Goal: Task Accomplishment & Management: Use online tool/utility

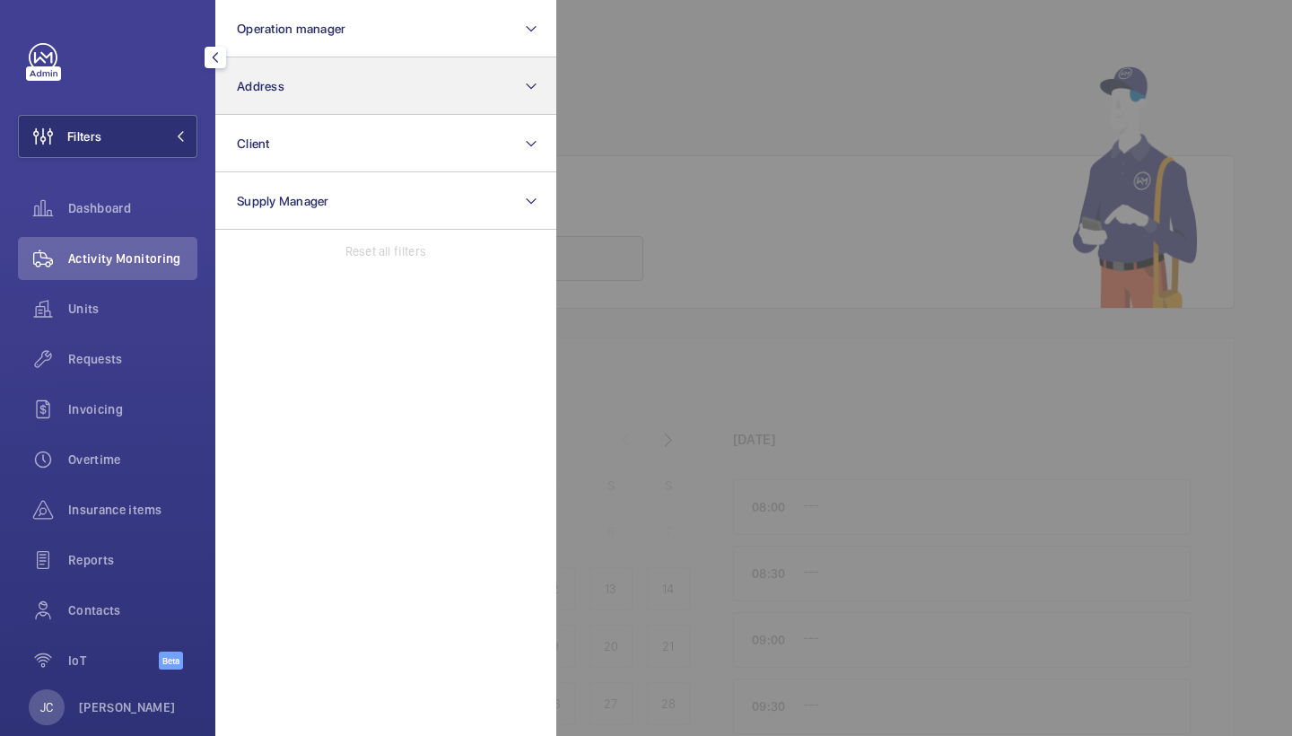
click at [342, 64] on button "Address" at bounding box center [385, 85] width 341 height 57
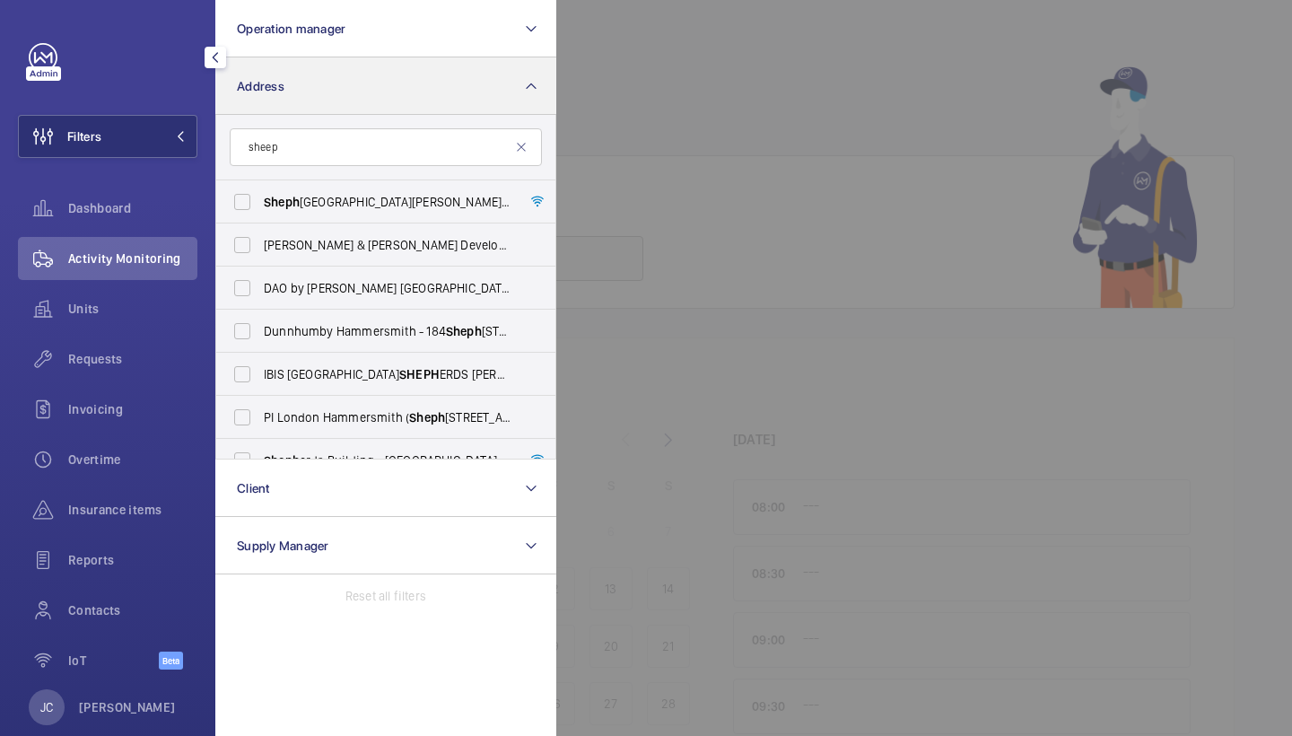
type input "sheep"
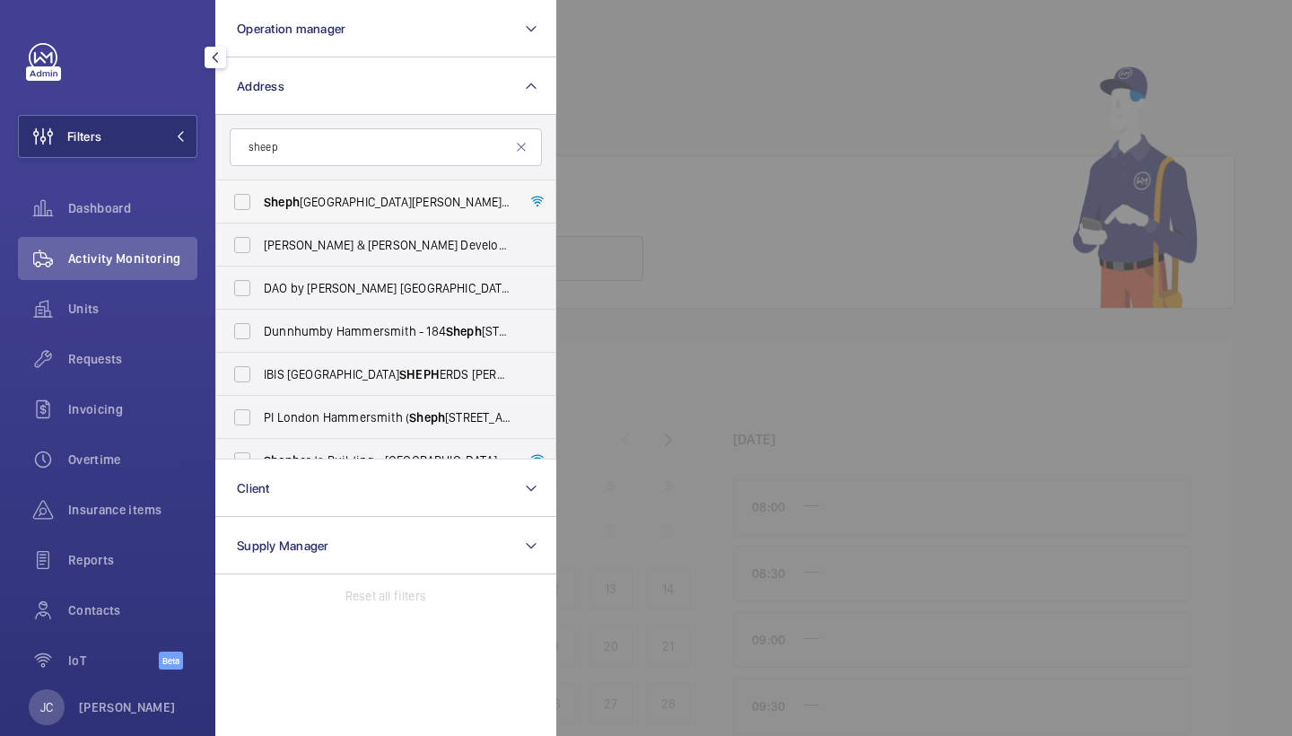
drag, startPoint x: 342, startPoint y: 64, endPoint x: 372, endPoint y: 206, distance: 144.9
click at [372, 206] on span "Sheph erds Bush Dorsett Hotel - Dorsett Sheph erds Bush,, LONDON W12 8QE" at bounding box center [387, 202] width 247 height 18
click at [260, 206] on input "Sheph erds Bush Dorsett Hotel - Dorsett Sheph erds Bush,, LONDON W12 8QE" at bounding box center [242, 202] width 36 height 36
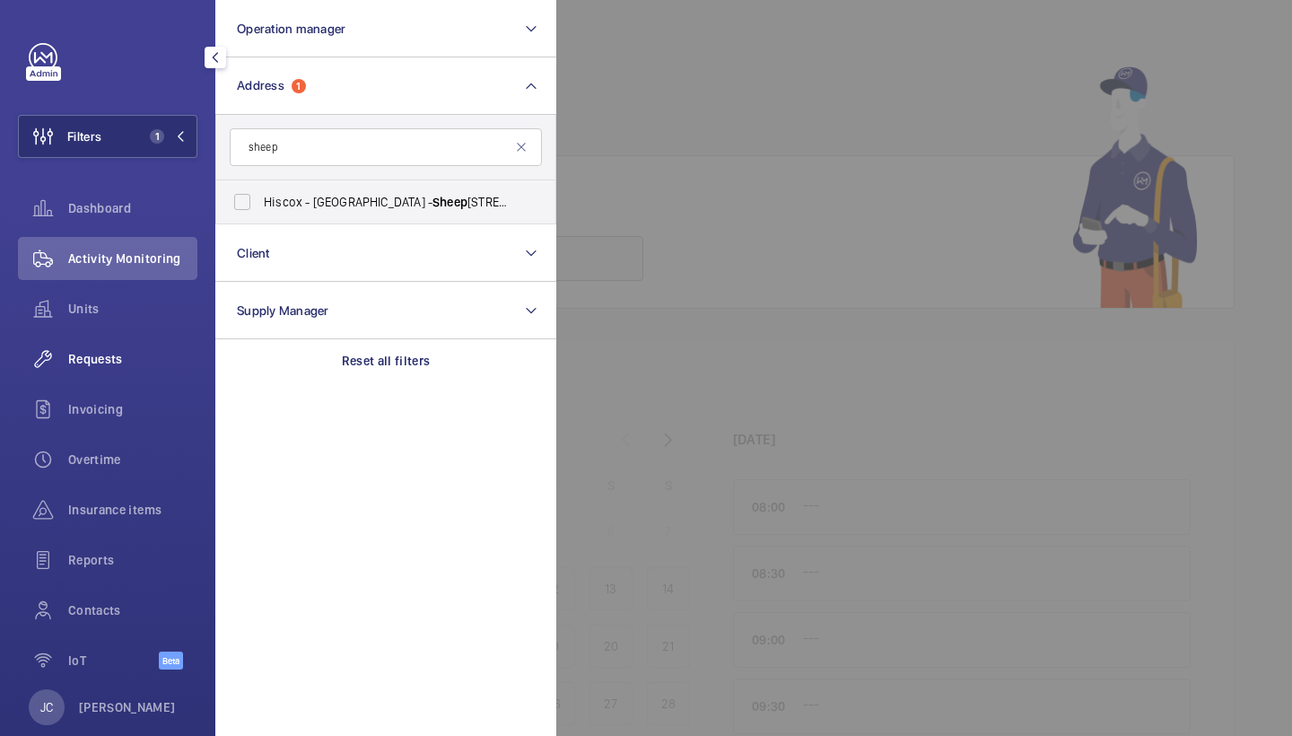
click at [130, 362] on span "Requests" at bounding box center [132, 359] width 129 height 18
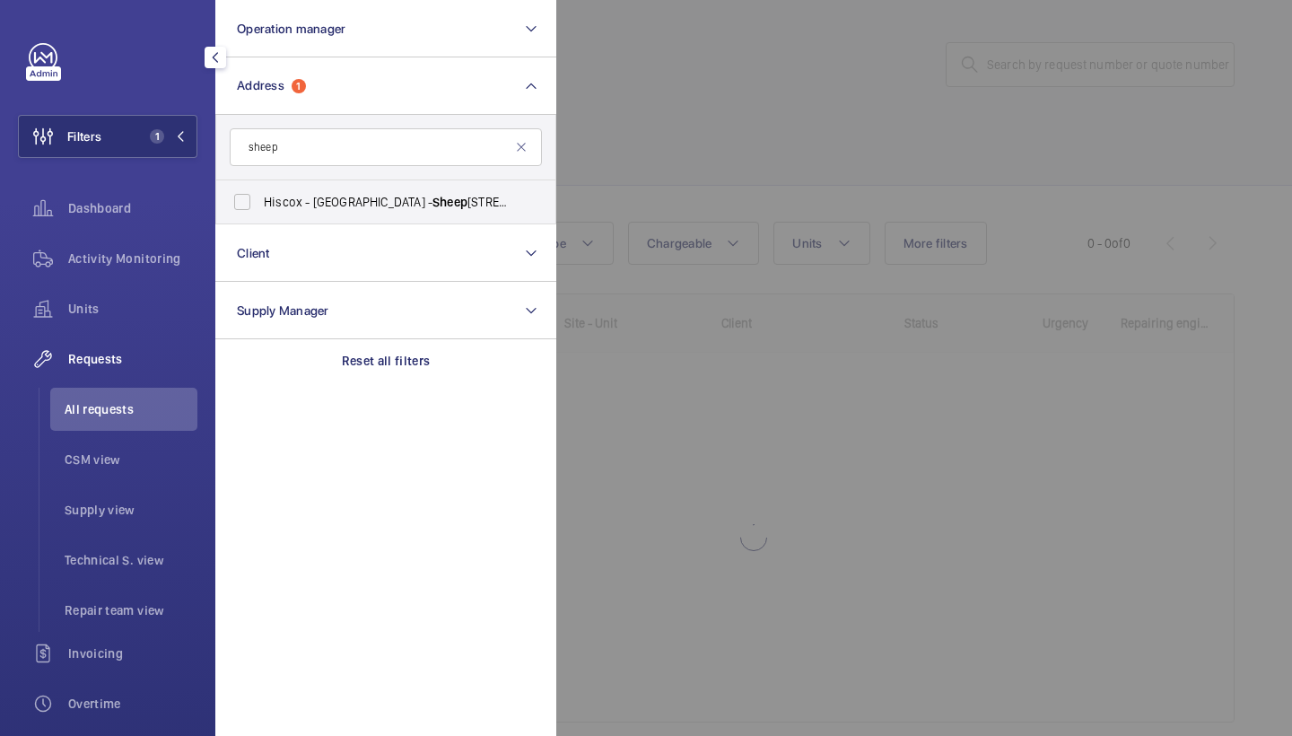
click at [772, 171] on div at bounding box center [1202, 368] width 1292 height 736
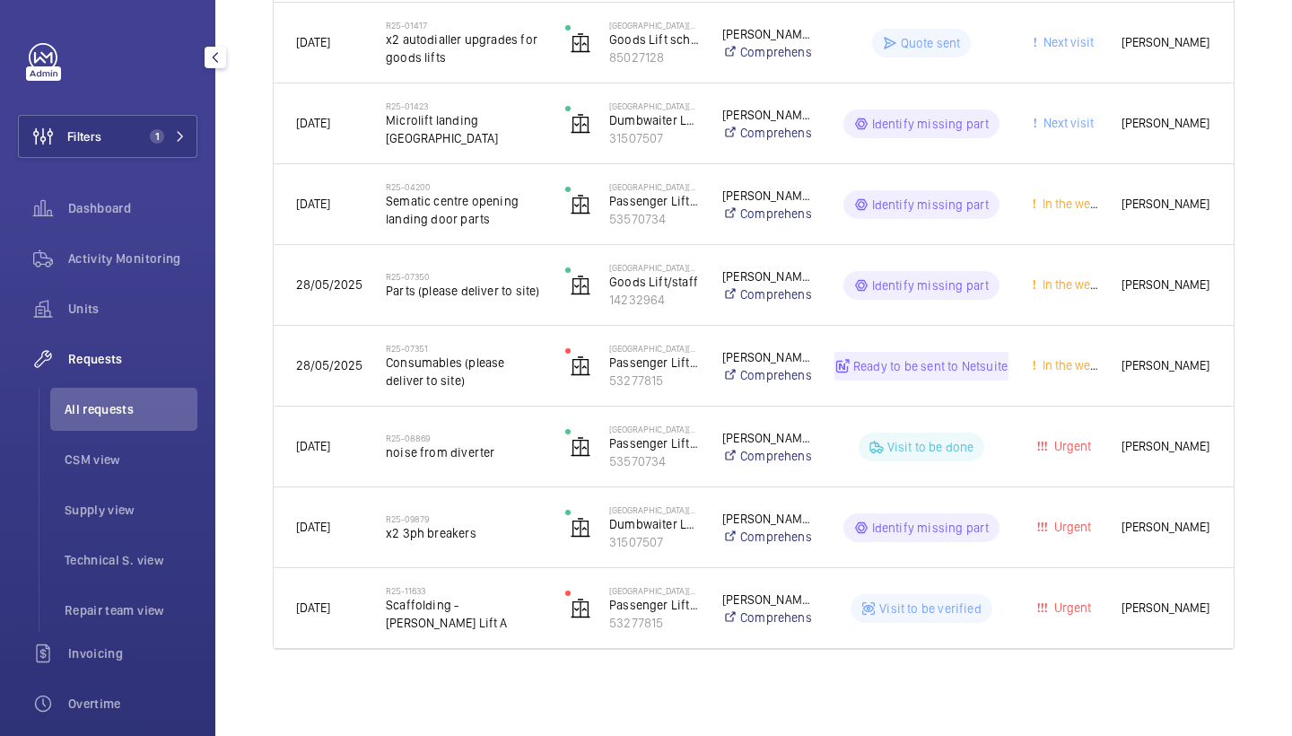
scroll to position [592, 0]
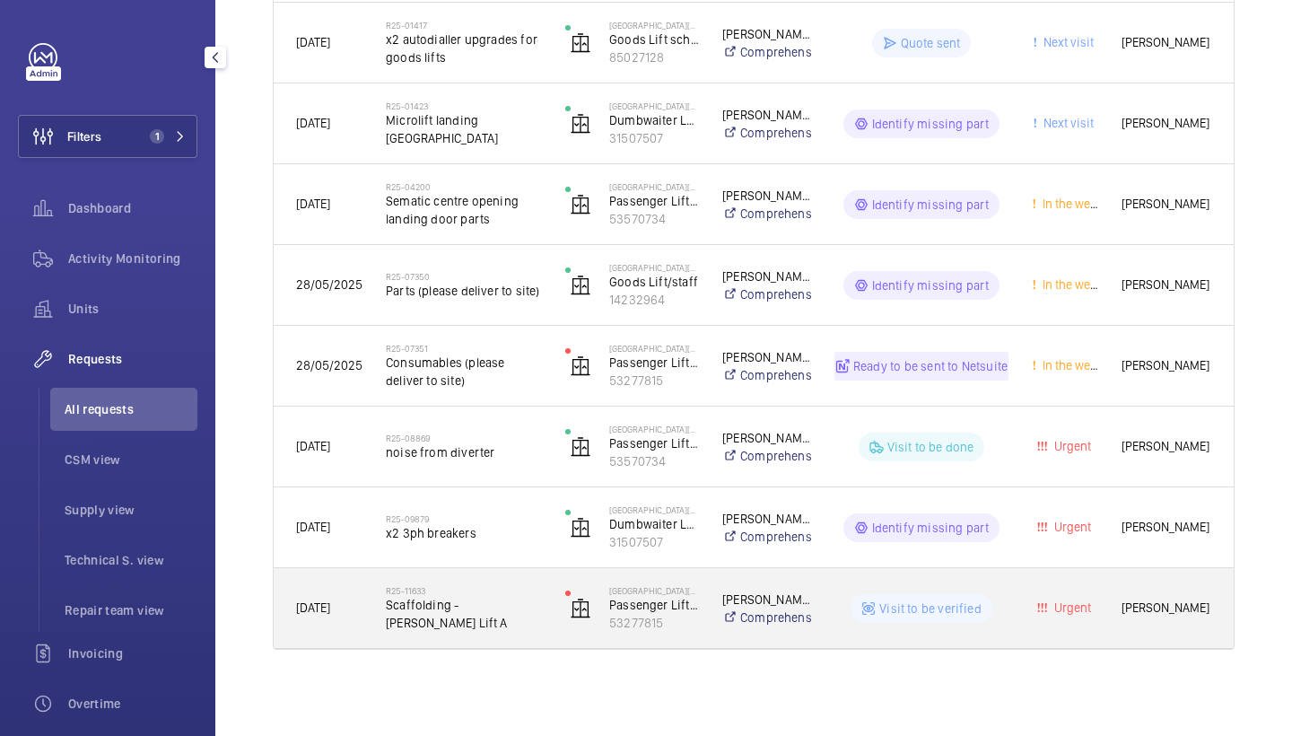
click at [467, 630] on div "R25-11633 Scaffolding - Dorsett Lift A" at bounding box center [464, 608] width 156 height 52
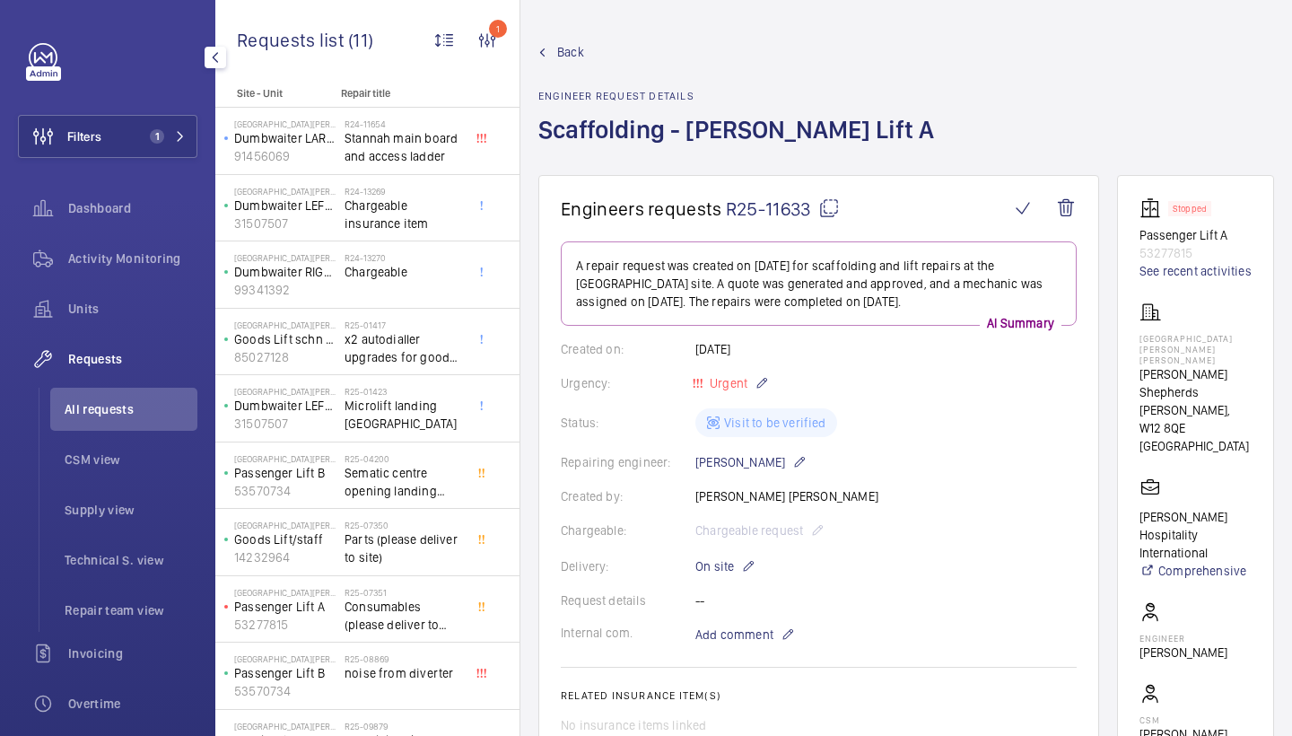
click at [567, 53] on span "Back" at bounding box center [570, 52] width 27 height 18
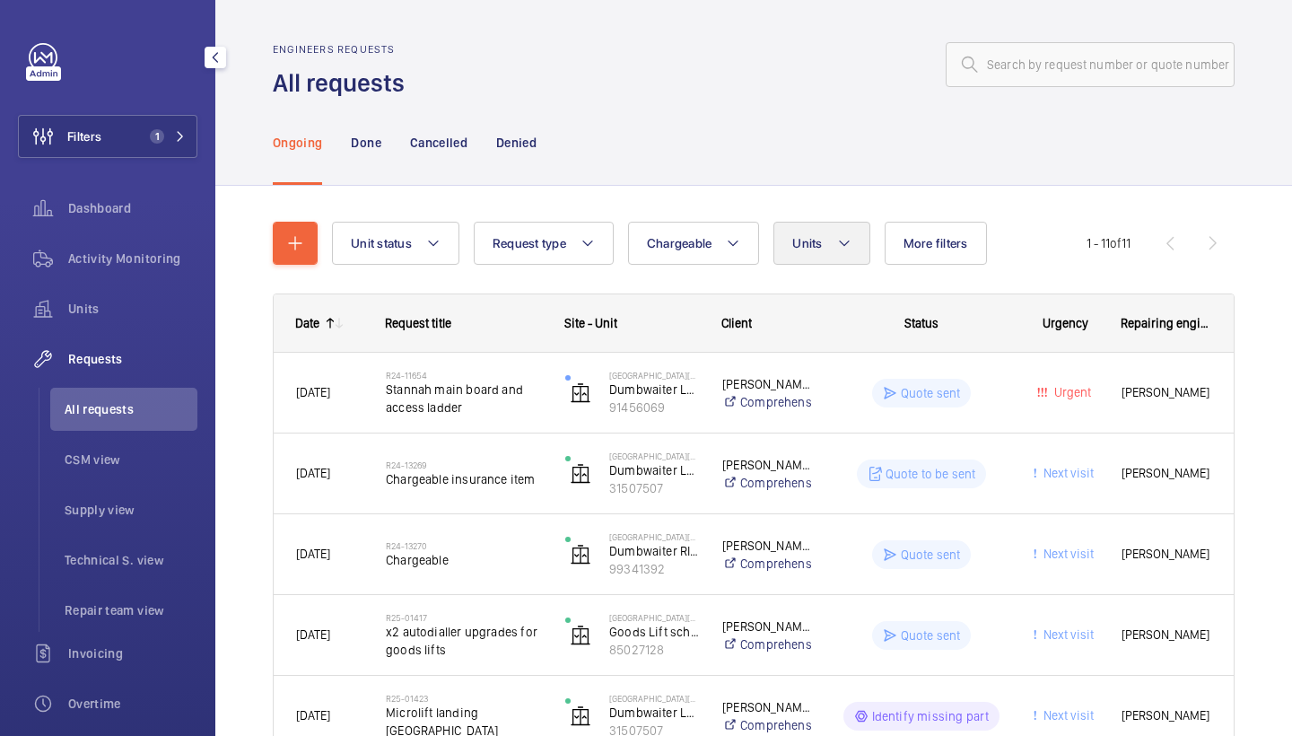
click at [831, 233] on button "Units" at bounding box center [822, 243] width 96 height 43
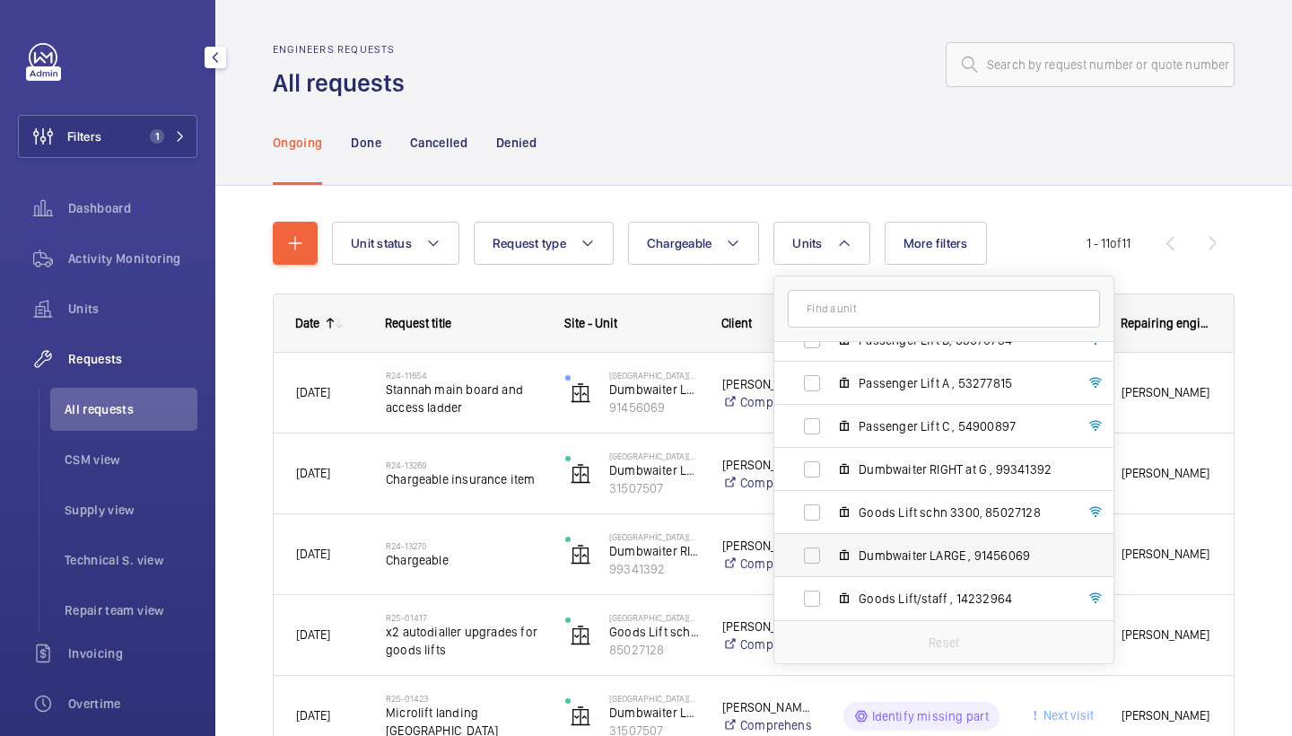
scroll to position [109, 0]
click at [970, 390] on span "Passenger Lift A , 53277815" at bounding box center [963, 383] width 208 height 18
click at [830, 390] on input "Passenger Lift A , 53277815" at bounding box center [812, 383] width 36 height 36
checkbox input "true"
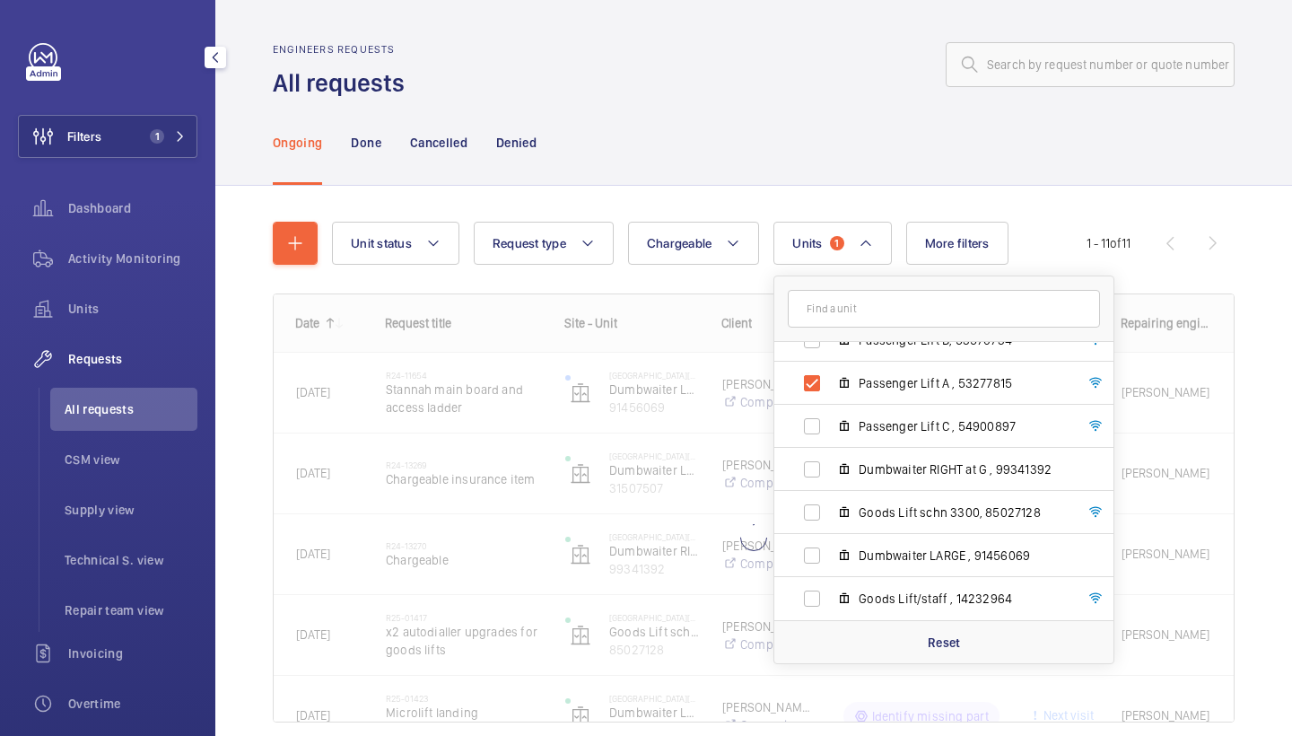
click at [837, 98] on div "Engineers requests All requests" at bounding box center [754, 71] width 962 height 57
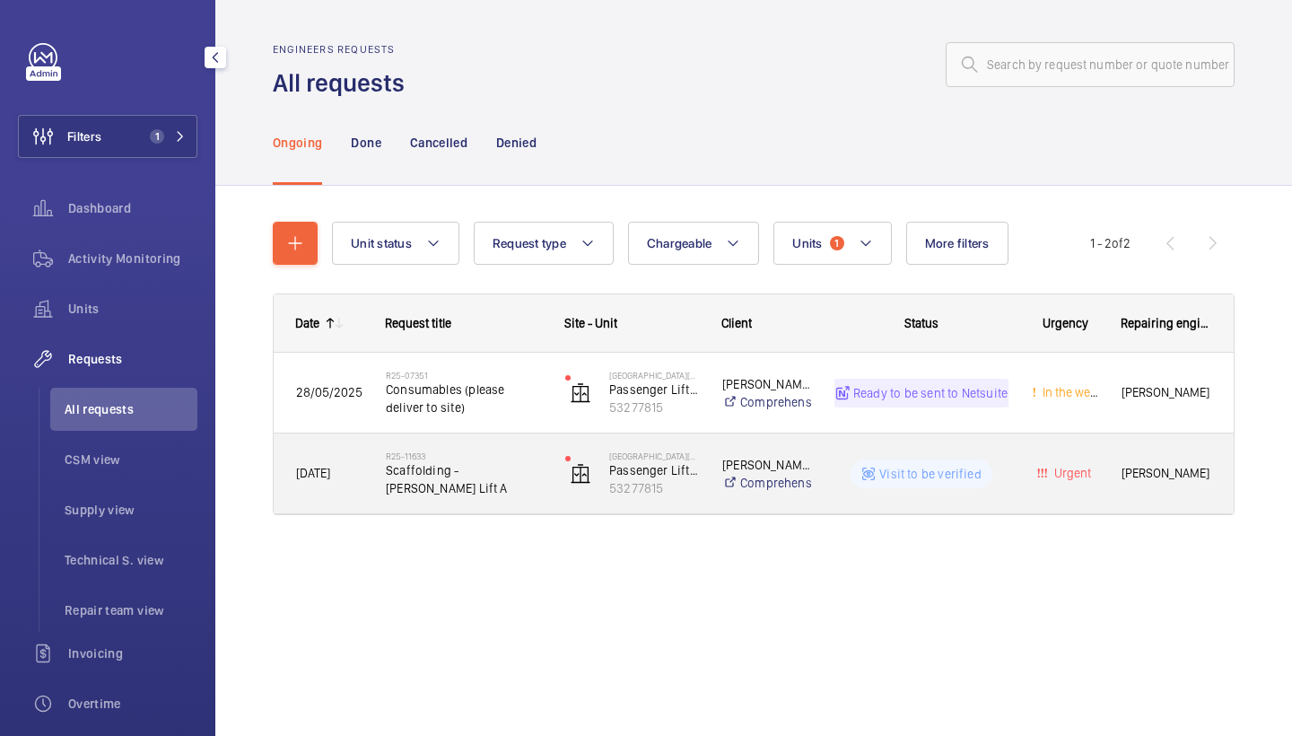
click at [476, 474] on span "Scaffolding - Dorsett Lift A" at bounding box center [464, 479] width 156 height 36
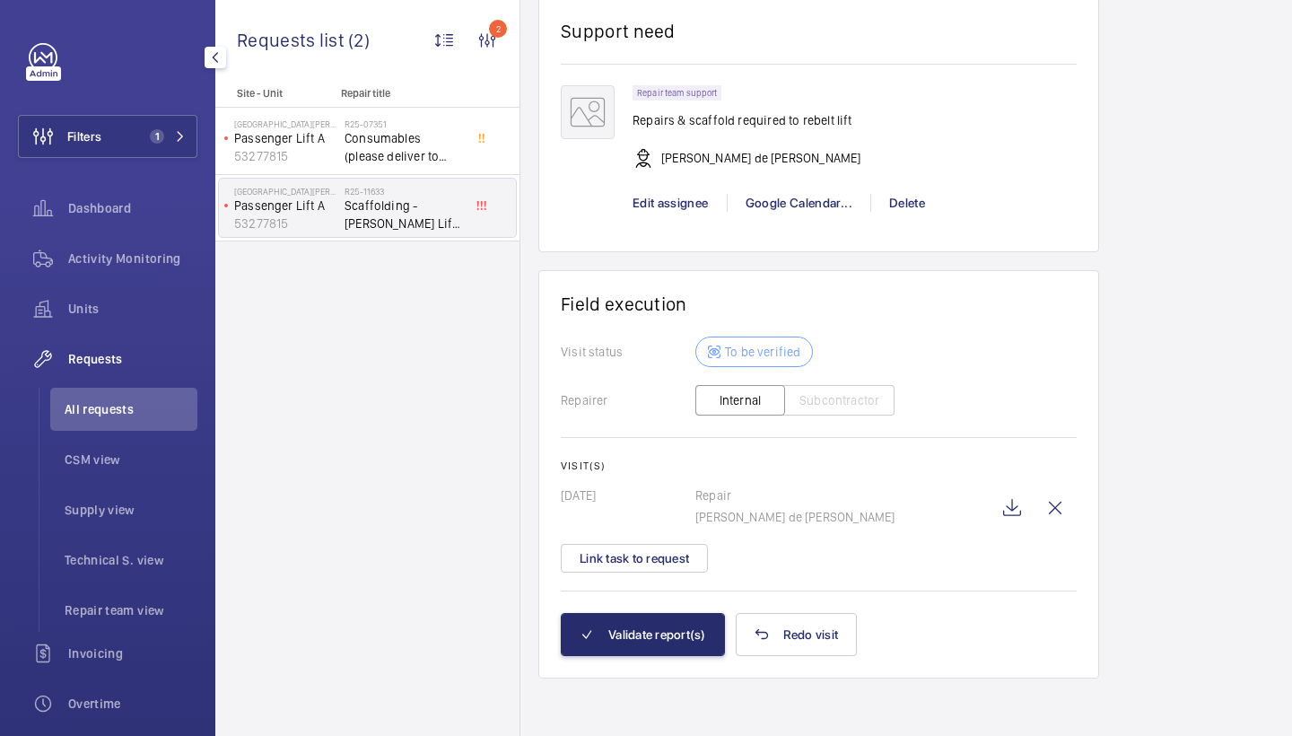
scroll to position [1356, 0]
click at [1012, 507] on wm-front-icon-button at bounding box center [1012, 507] width 43 height 43
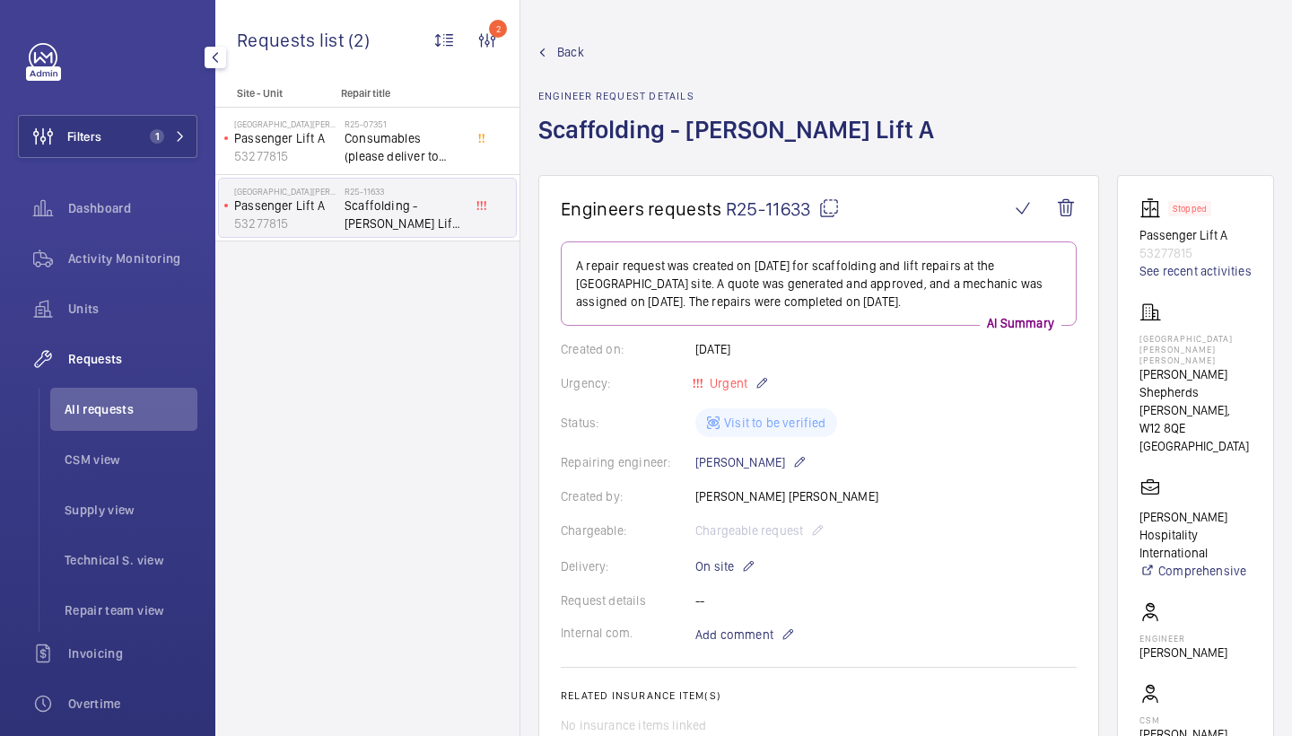
scroll to position [0, 0]
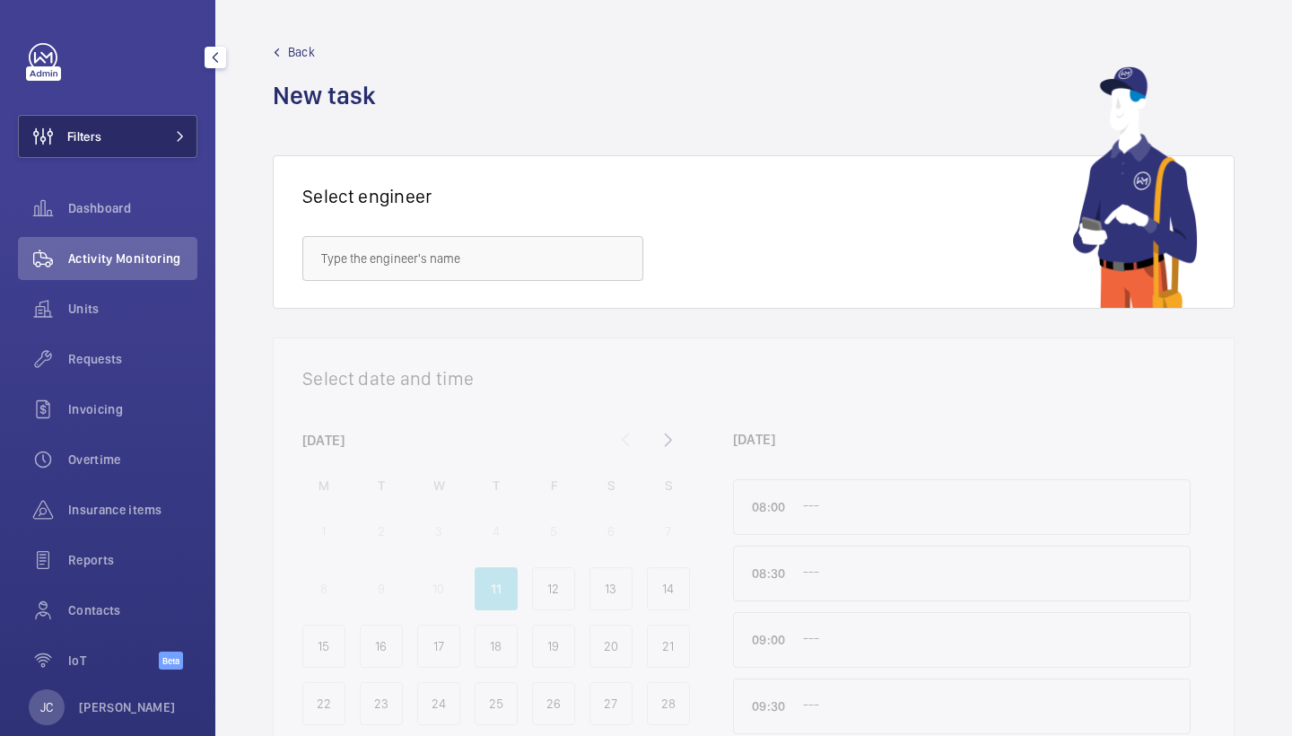
click at [170, 128] on button "Filters" at bounding box center [107, 136] width 179 height 43
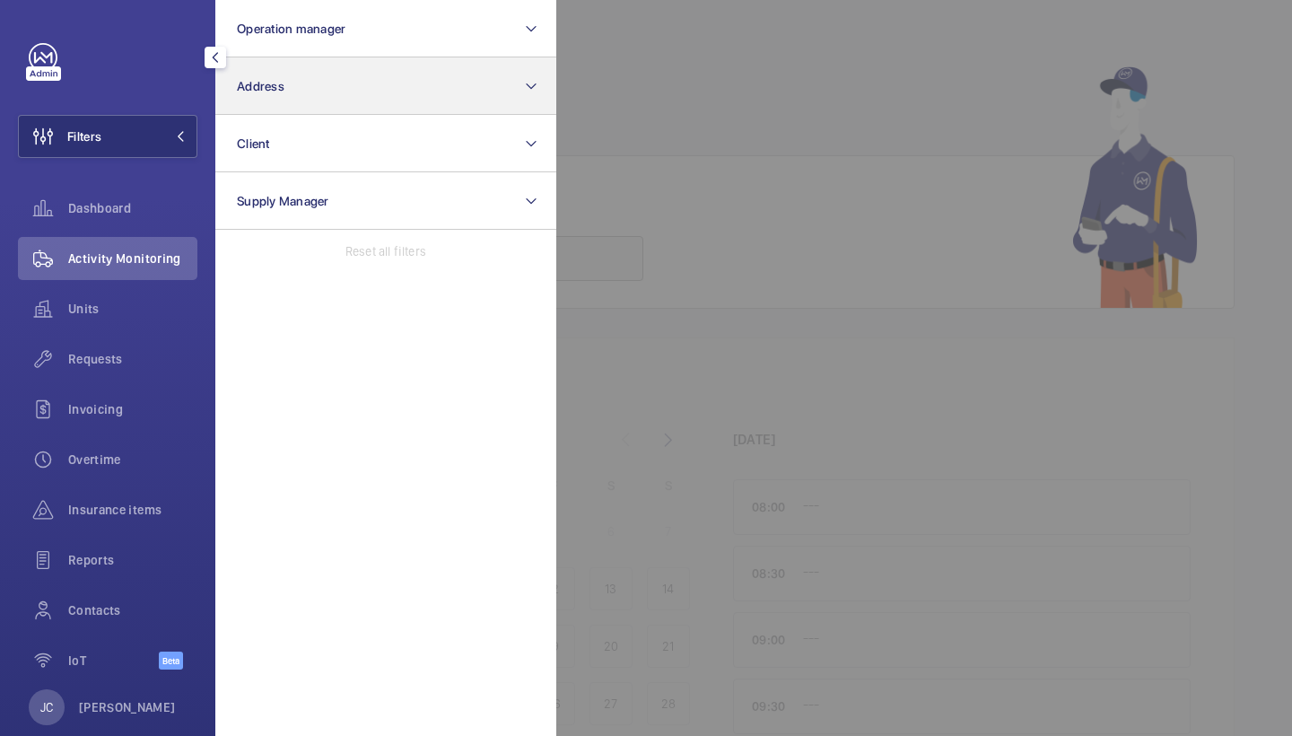
click at [264, 102] on button "Address" at bounding box center [385, 85] width 341 height 57
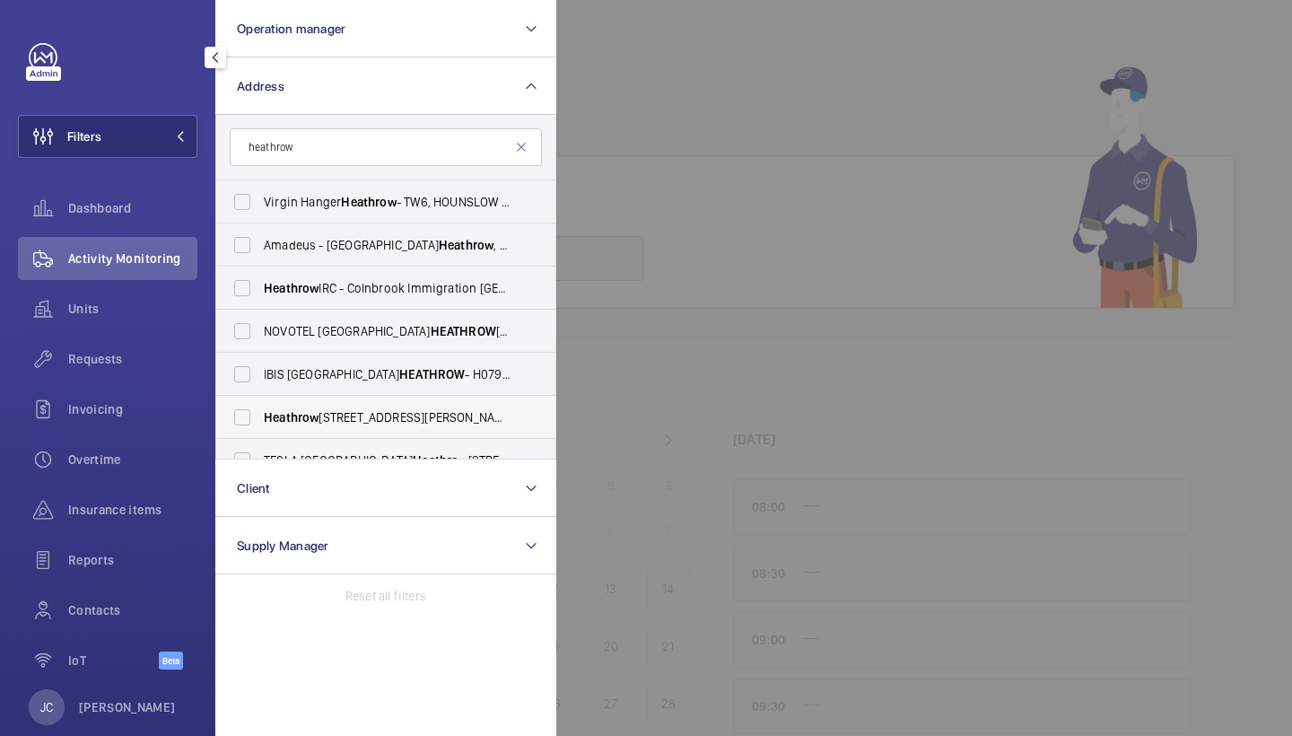
scroll to position [23, 0]
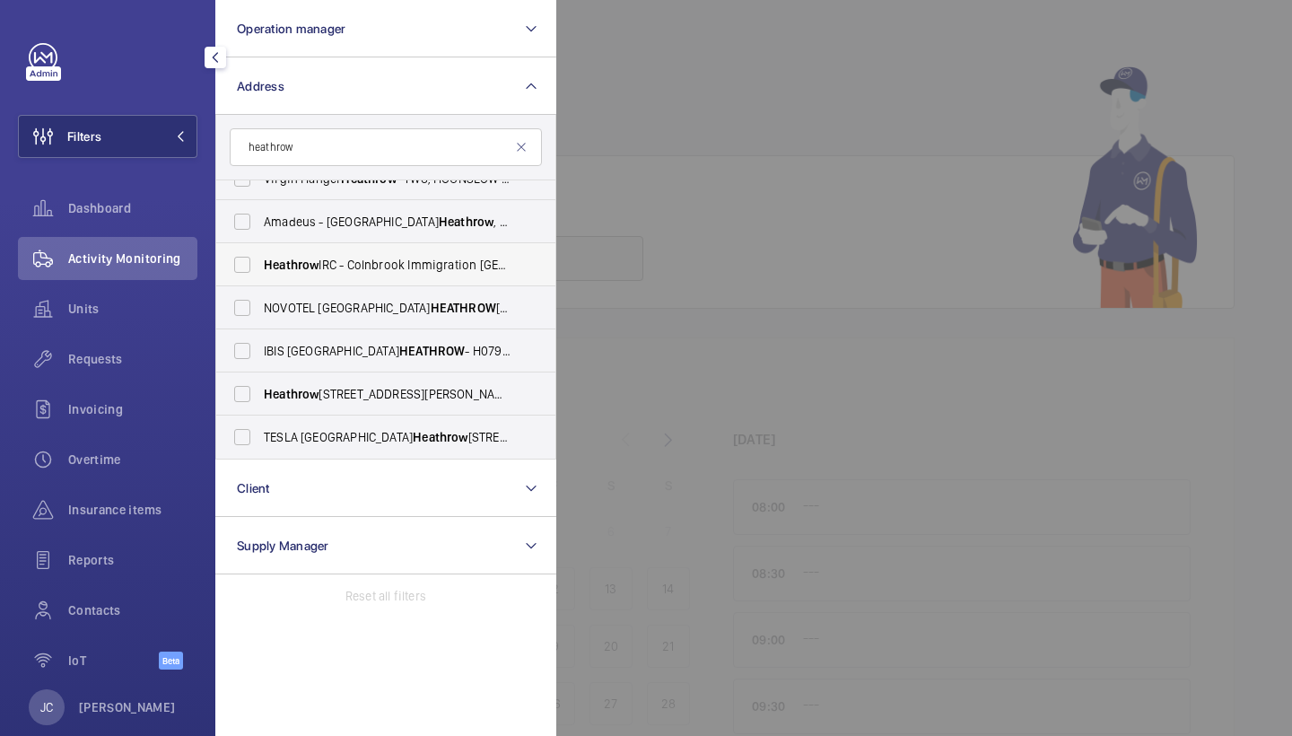
type input "heathrow"
click at [397, 274] on label "Heathrow IRC - Colnbrook Immigration Removal Centre, WEST DRAYTON UB7 0HB" at bounding box center [372, 264] width 312 height 43
click at [260, 274] on input "Heathrow IRC - Colnbrook Immigration Removal Centre, WEST DRAYTON UB7 0HB" at bounding box center [242, 265] width 36 height 36
checkbox input "true"
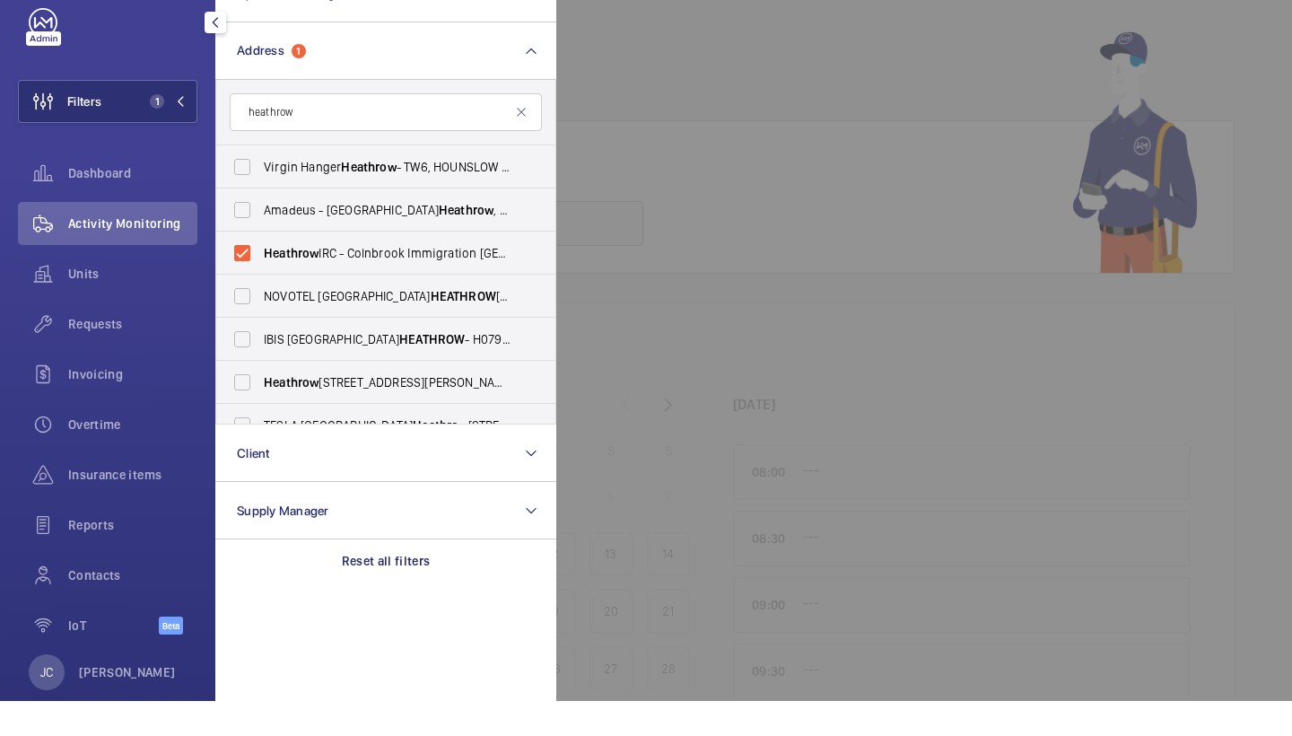
click at [795, 69] on div at bounding box center [1202, 368] width 1292 height 736
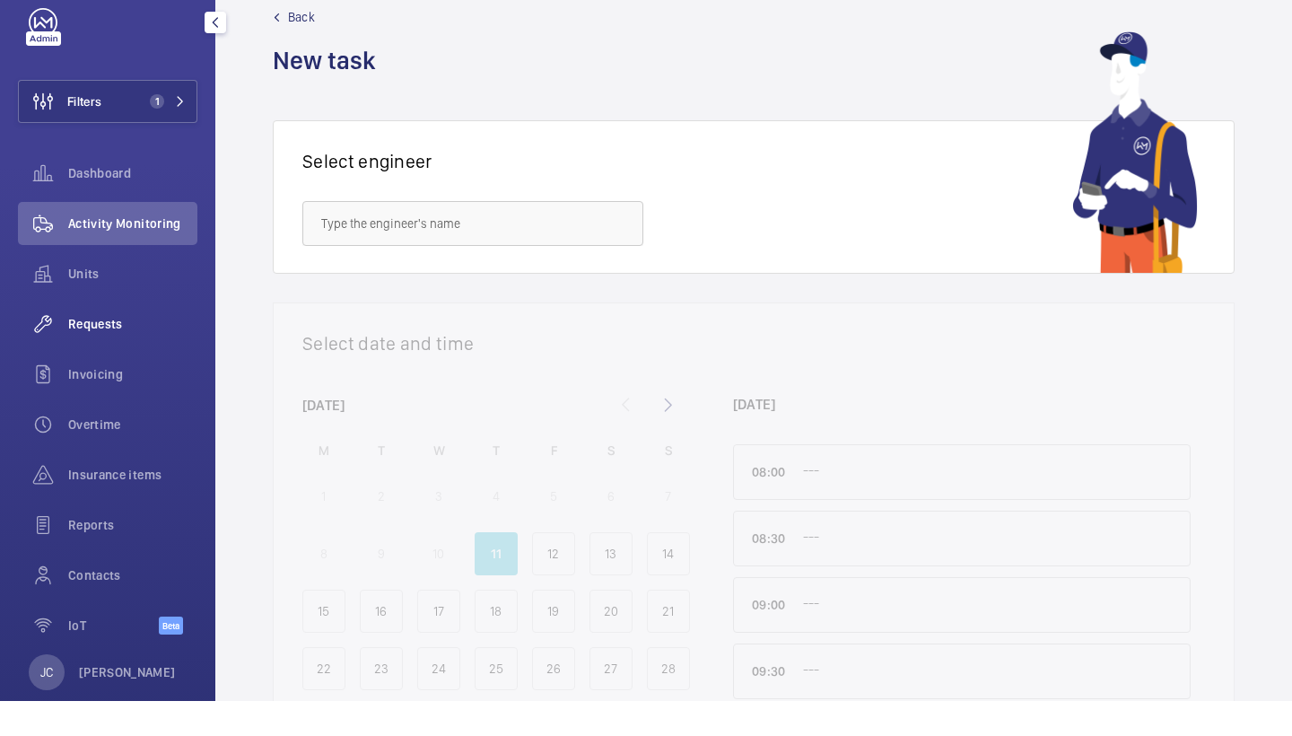
click at [171, 350] on span "Requests" at bounding box center [132, 359] width 129 height 18
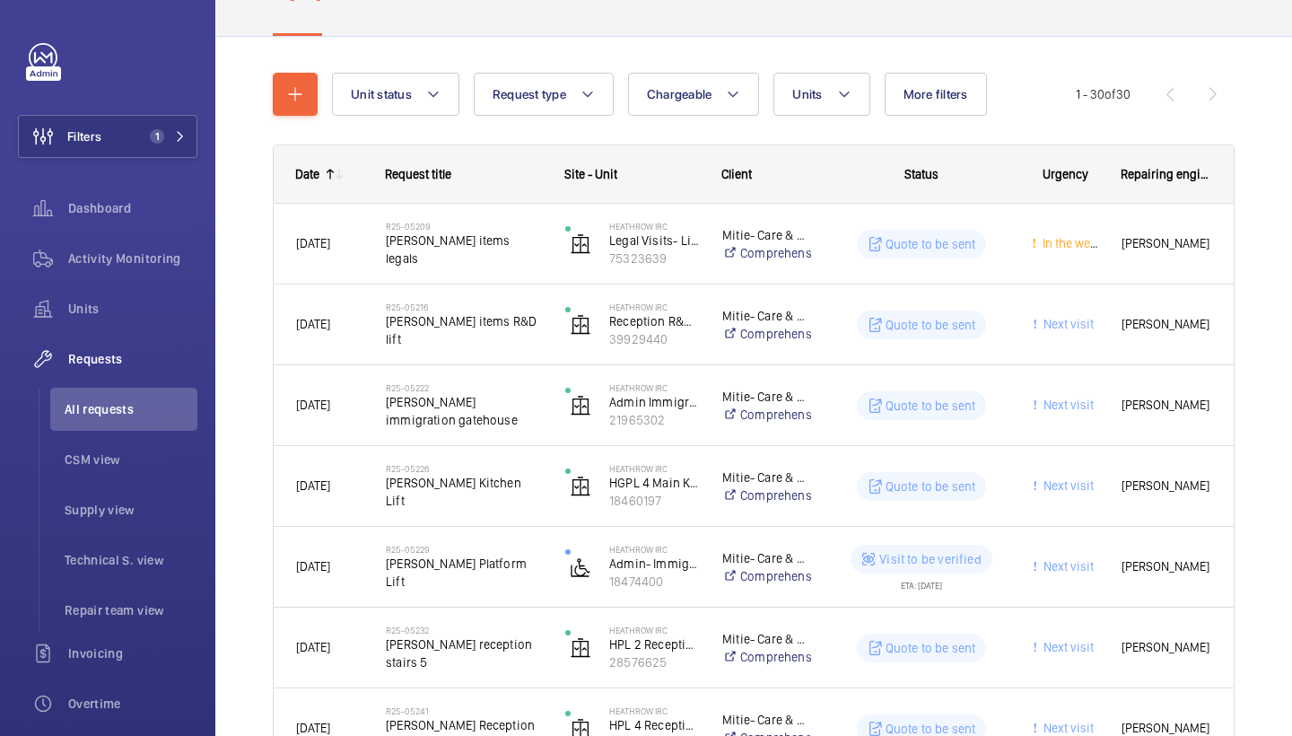
scroll to position [148, 0]
click at [818, 90] on span "Units" at bounding box center [807, 95] width 30 height 14
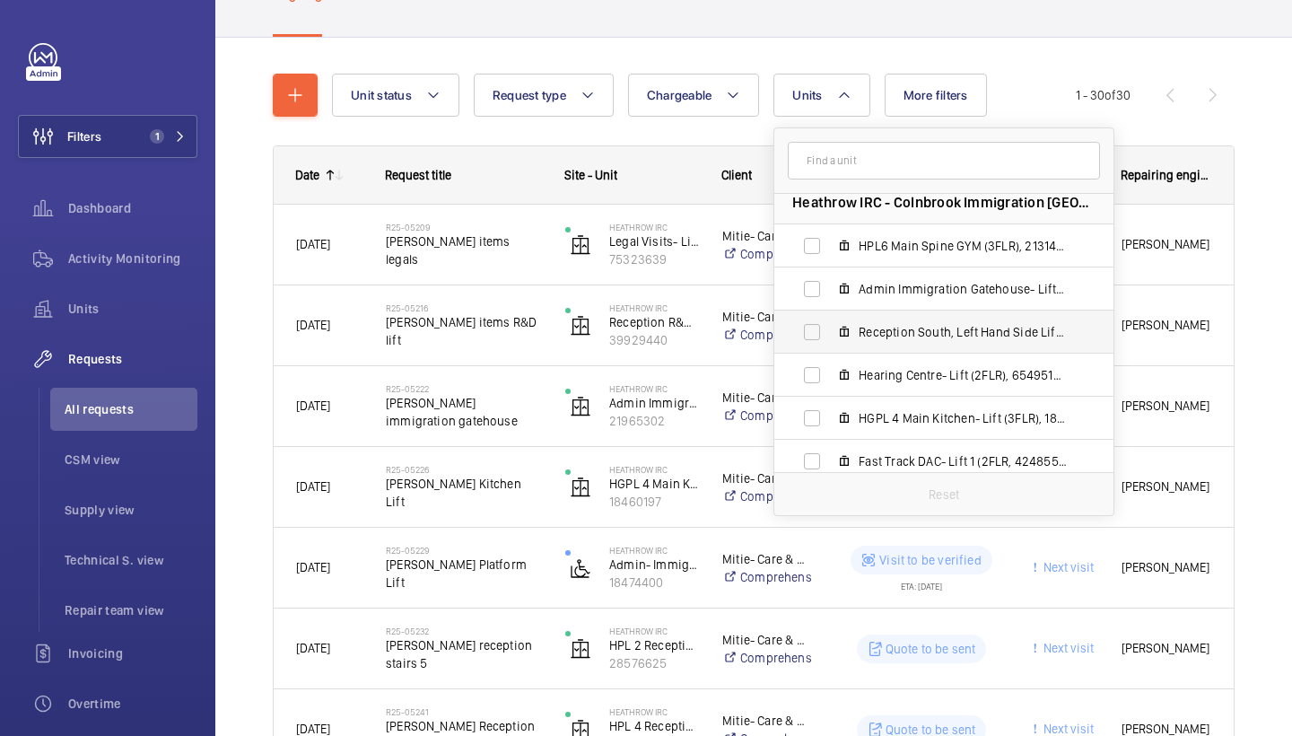
scroll to position [20, 0]
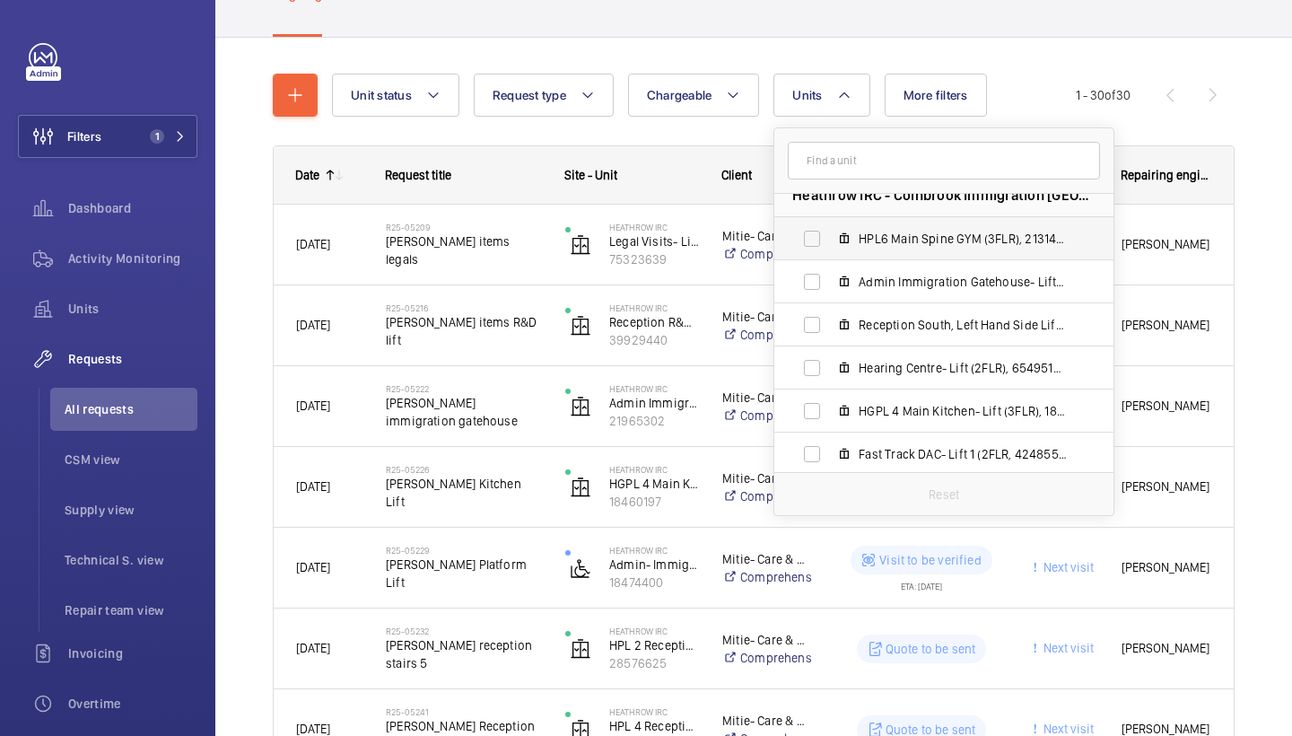
click at [933, 251] on label "HPL6 Main Spine GYM (3FLR), 21314158" at bounding box center [929, 238] width 311 height 43
click at [830, 251] on input "HPL6 Main Spine GYM (3FLR), 21314158" at bounding box center [812, 239] width 36 height 36
checkbox input "true"
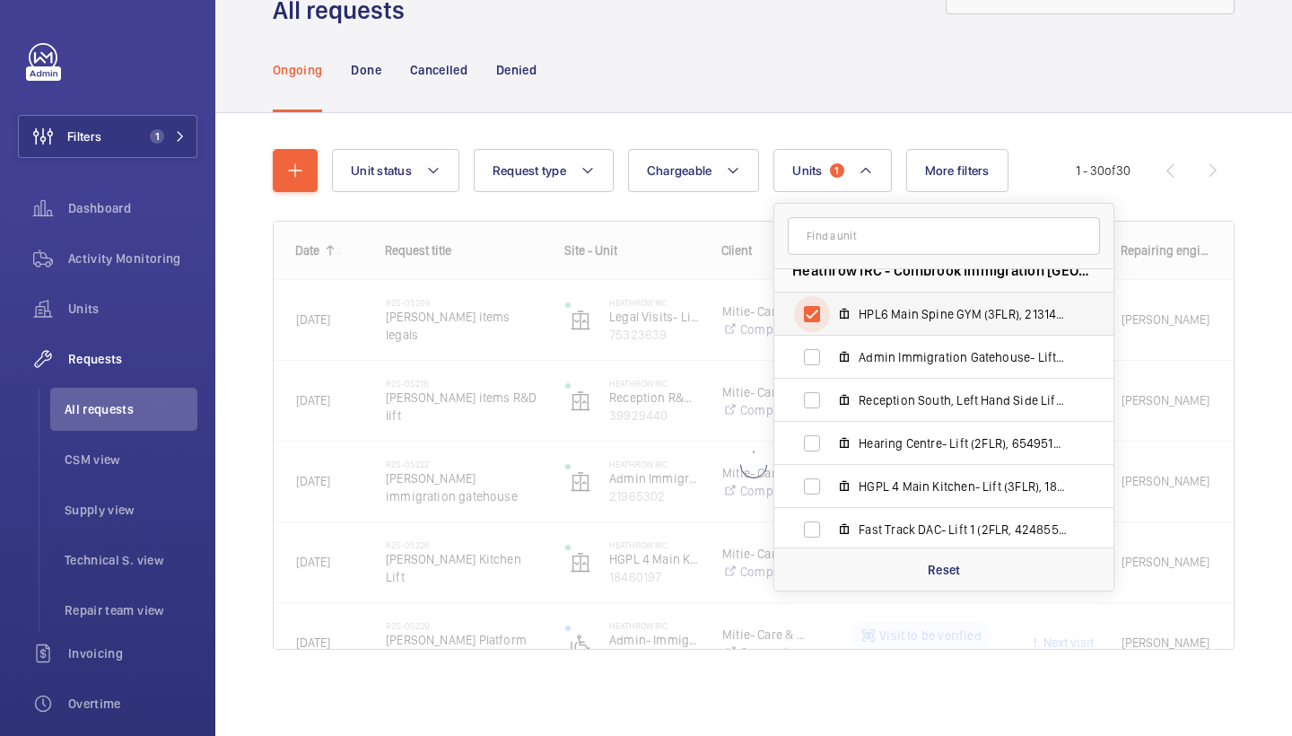
scroll to position [73, 0]
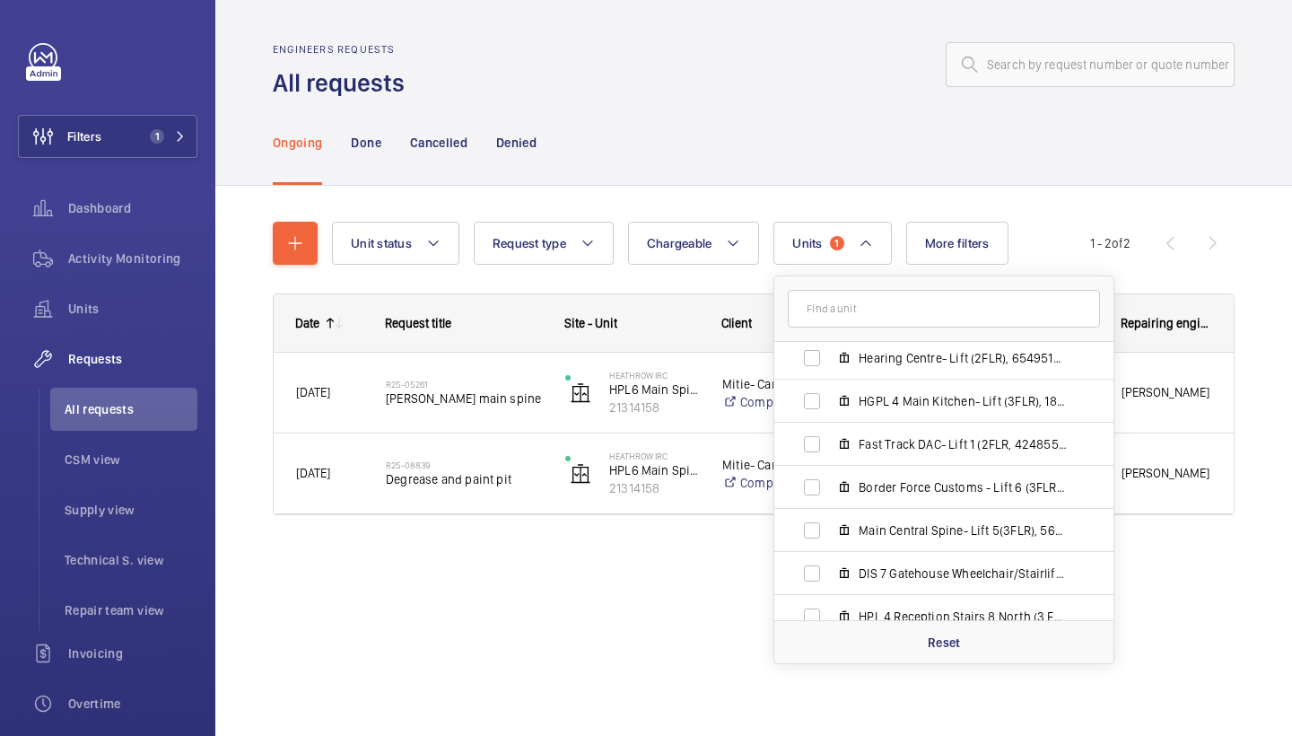
scroll to position [191, 0]
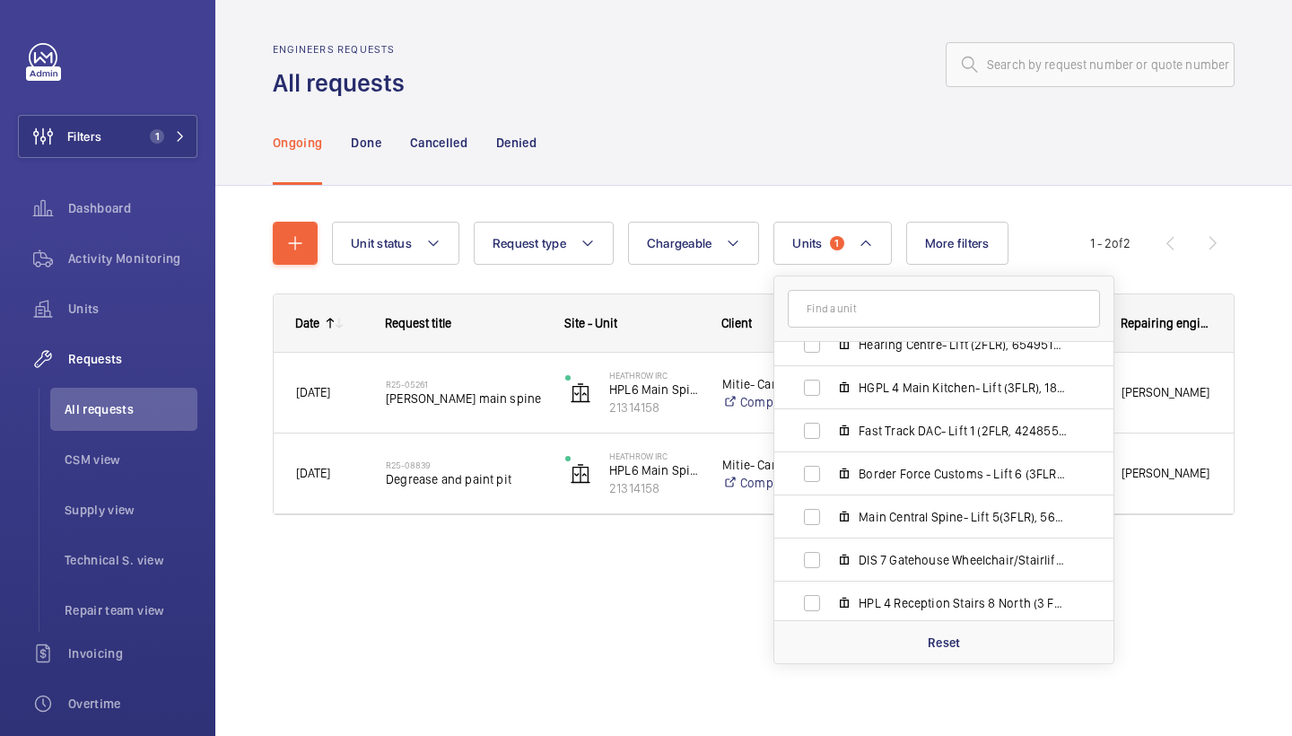
click at [679, 74] on div at bounding box center [825, 64] width 819 height 43
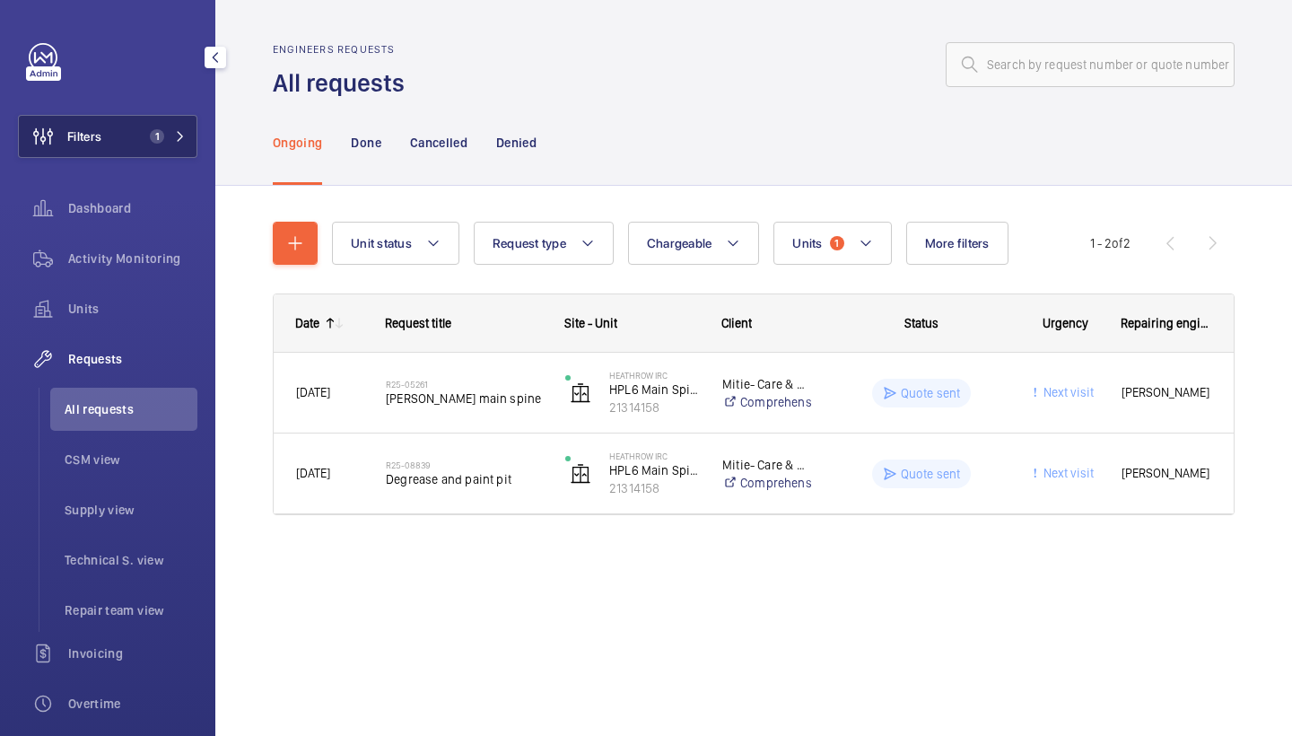
click at [150, 117] on button "Filters 1" at bounding box center [107, 136] width 179 height 43
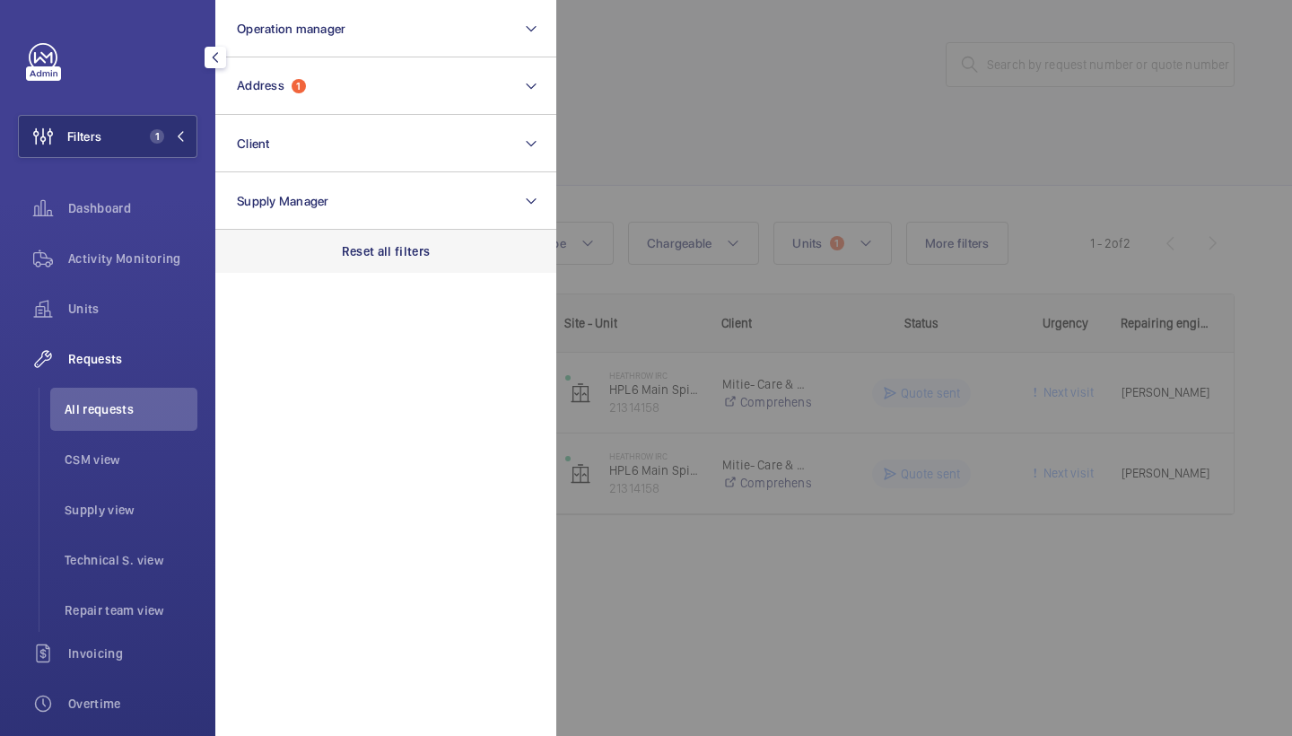
click at [398, 258] on p "Reset all filters" at bounding box center [386, 251] width 89 height 18
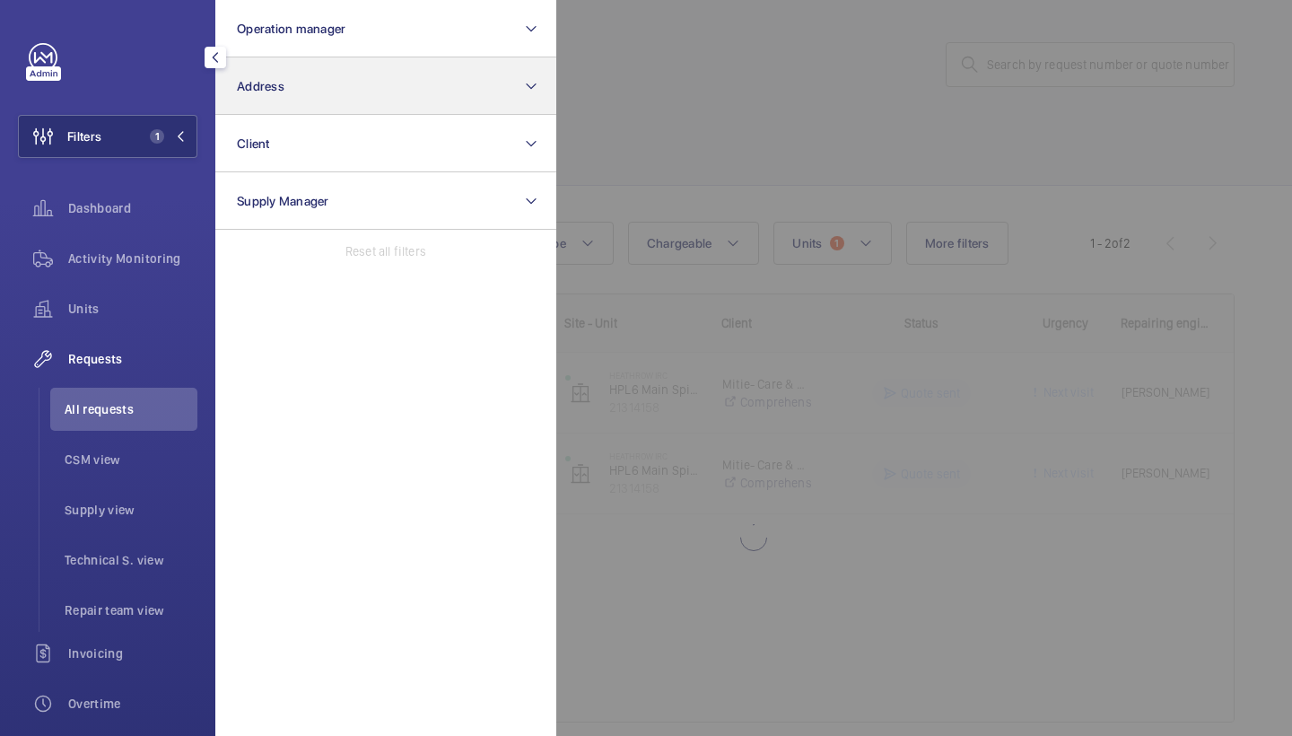
click at [362, 99] on button "Address" at bounding box center [385, 85] width 341 height 57
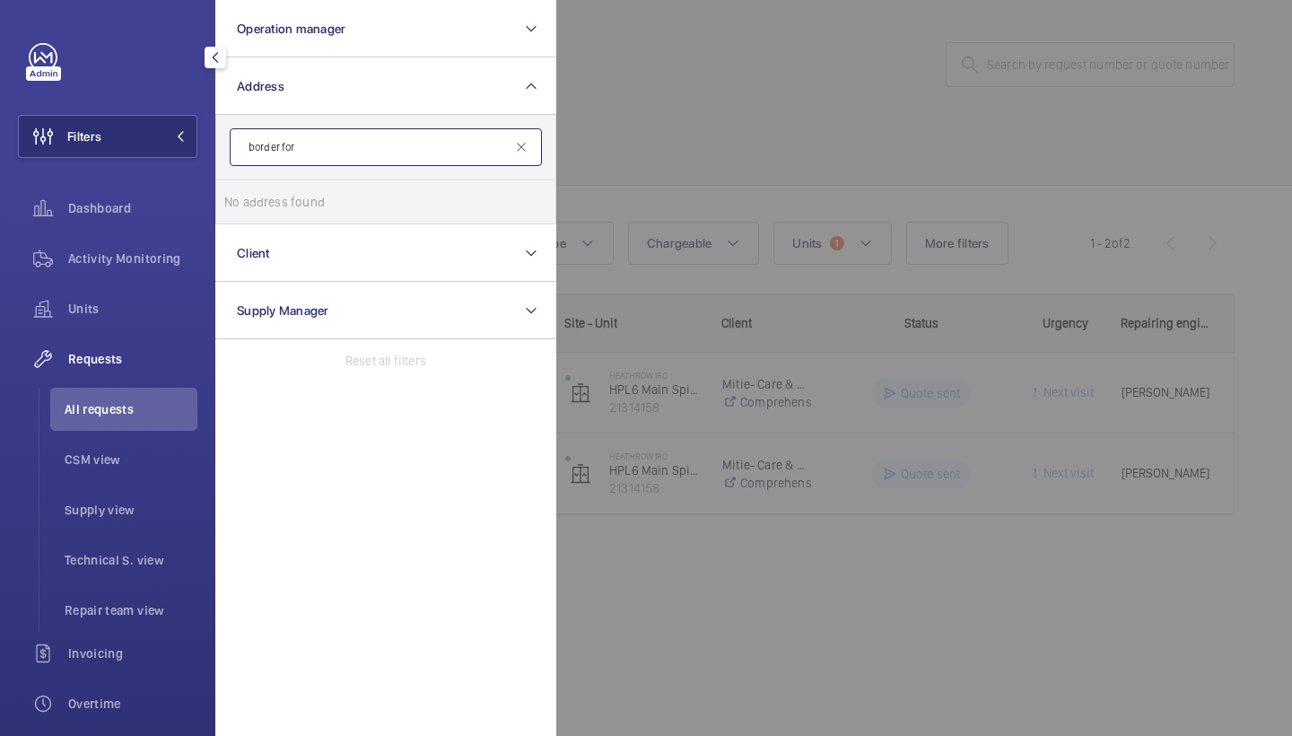
click at [529, 153] on input "border for" at bounding box center [386, 147] width 312 height 38
type input "border for"
click at [524, 147] on mat-icon at bounding box center [521, 147] width 14 height 14
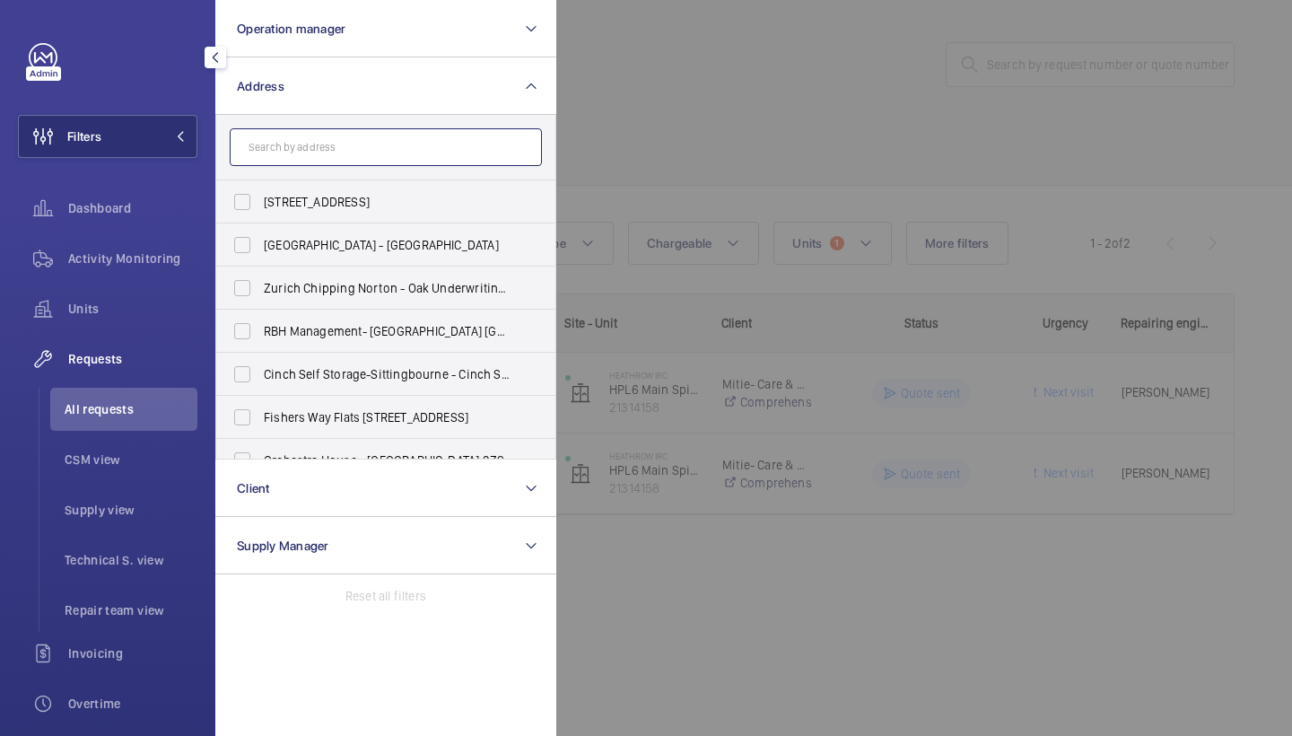
paste input "UB7 0H"
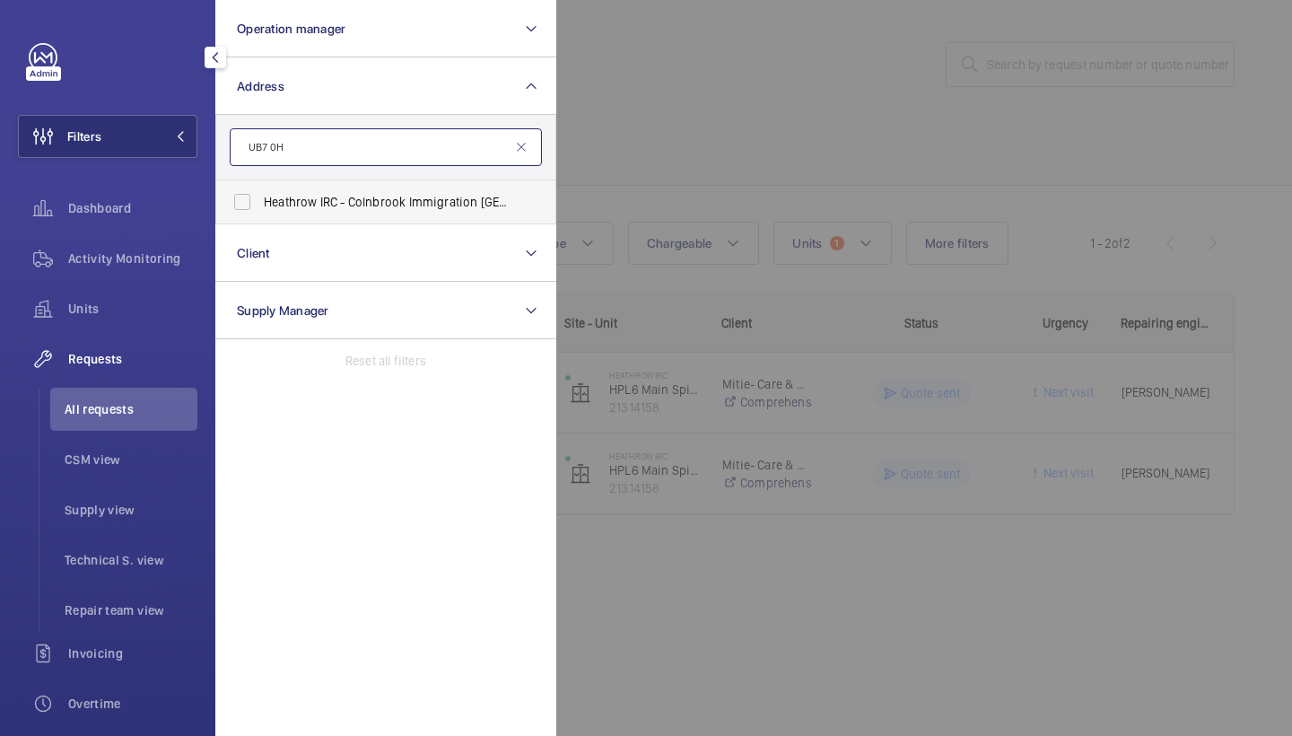
type input "UB7 0H"
click at [389, 195] on span "Heathrow IRC - Colnbrook Immigration Removal Centre, WEST DRAYTON UB7 0H B" at bounding box center [387, 202] width 247 height 18
click at [260, 195] on input "Heathrow IRC - Colnbrook Immigration Removal Centre, WEST DRAYTON UB7 0H B" at bounding box center [242, 202] width 36 height 36
checkbox input "true"
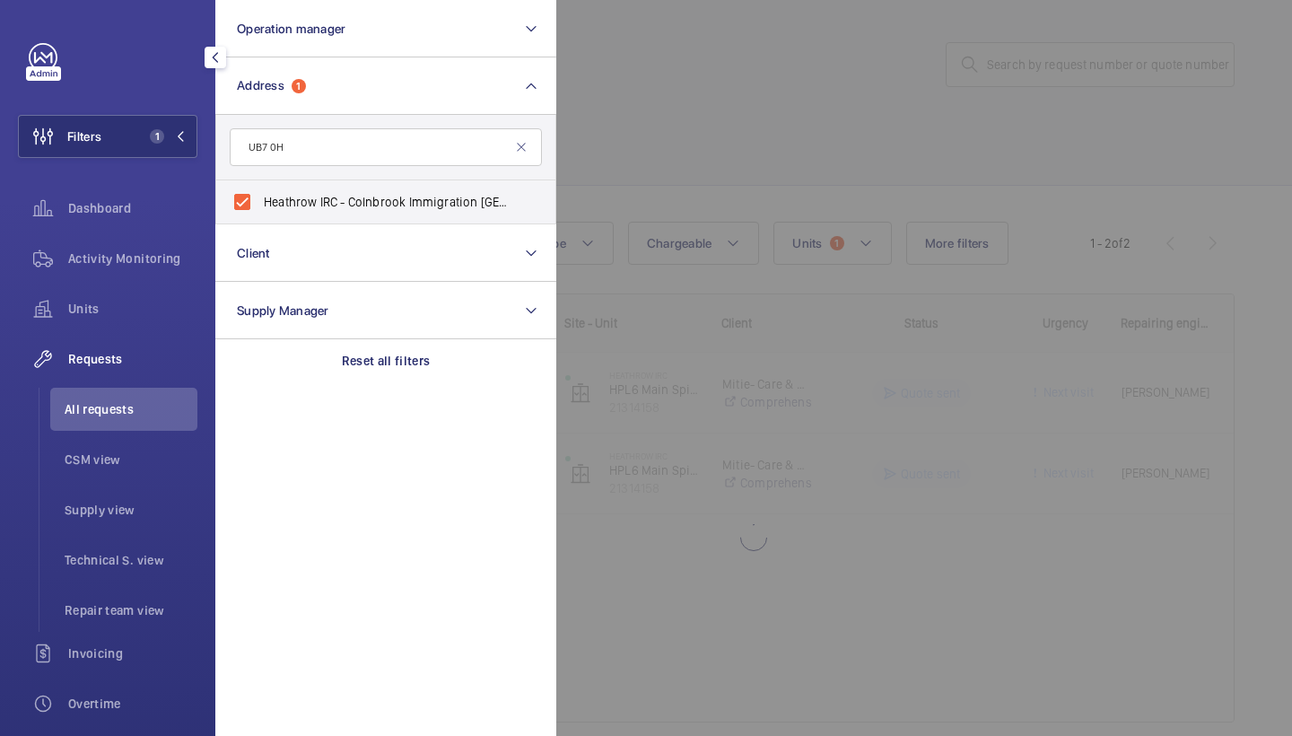
click at [680, 114] on div at bounding box center [1202, 368] width 1292 height 736
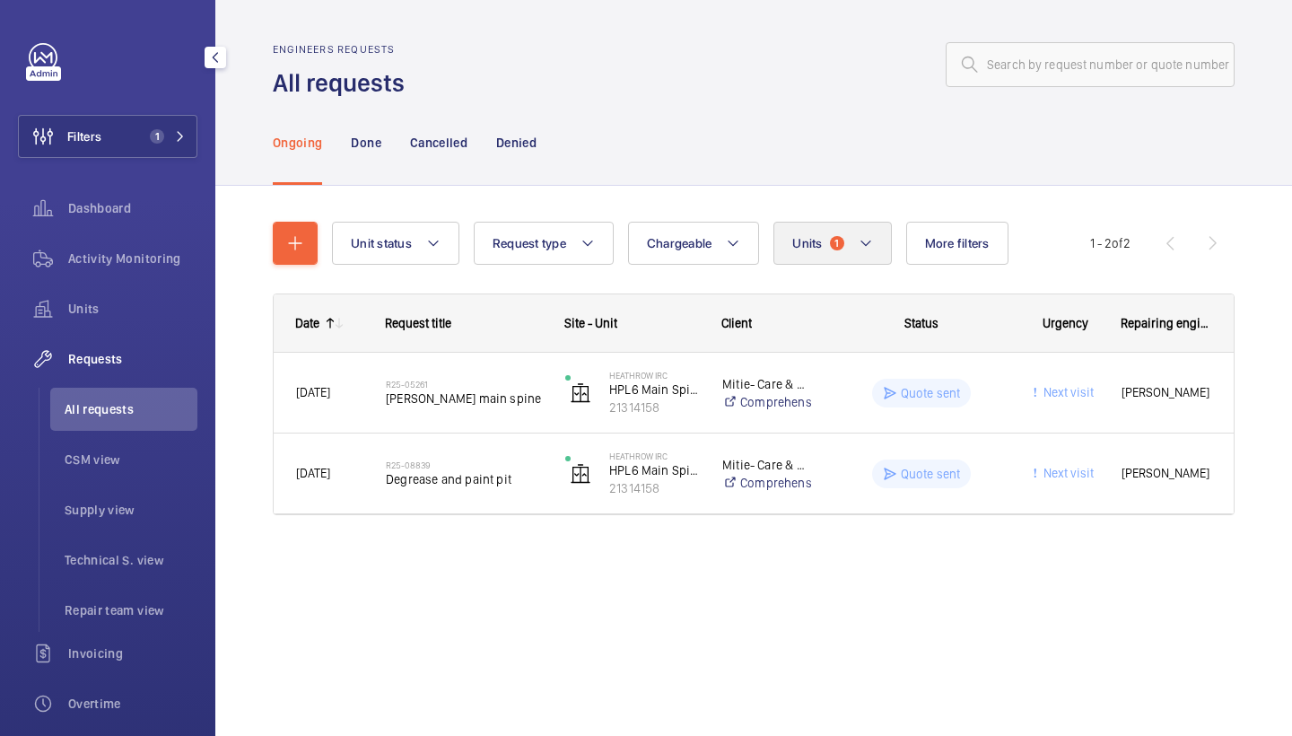
click at [876, 254] on button "Units 1" at bounding box center [833, 243] width 118 height 43
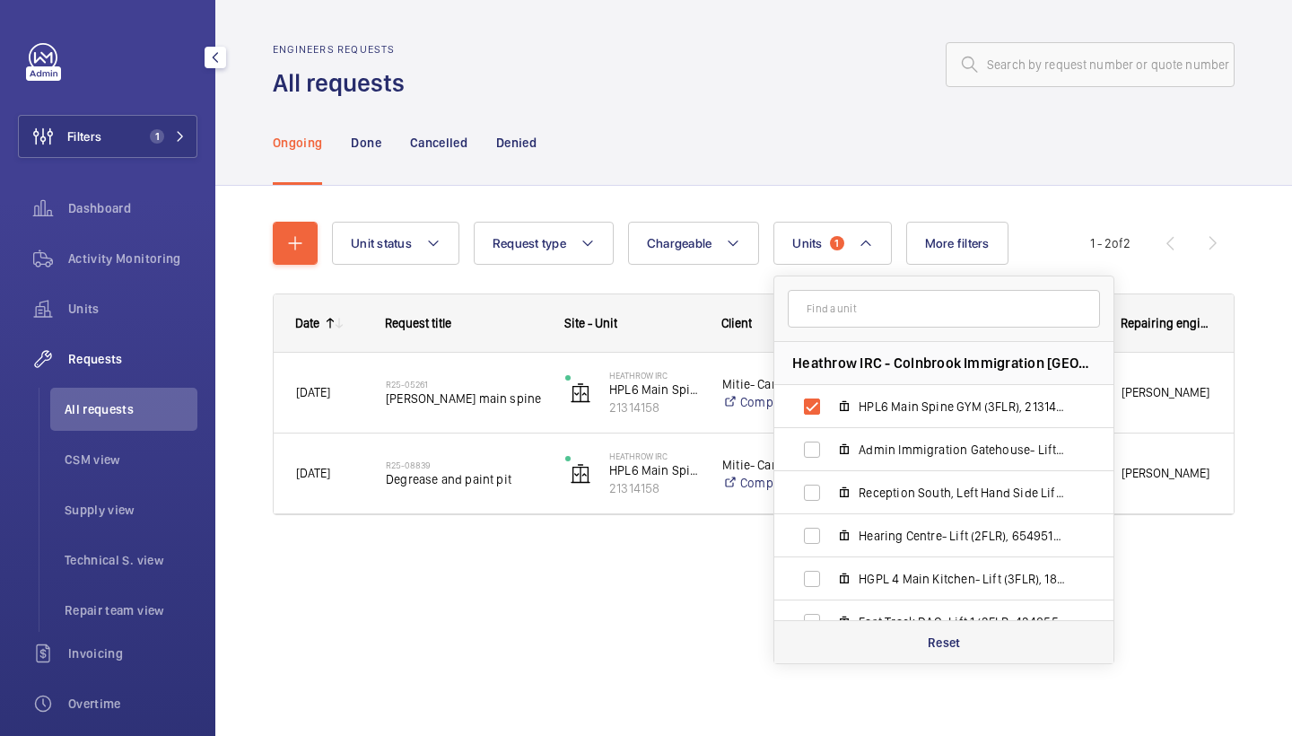
click at [967, 648] on div "Reset" at bounding box center [943, 641] width 339 height 43
checkbox input "false"
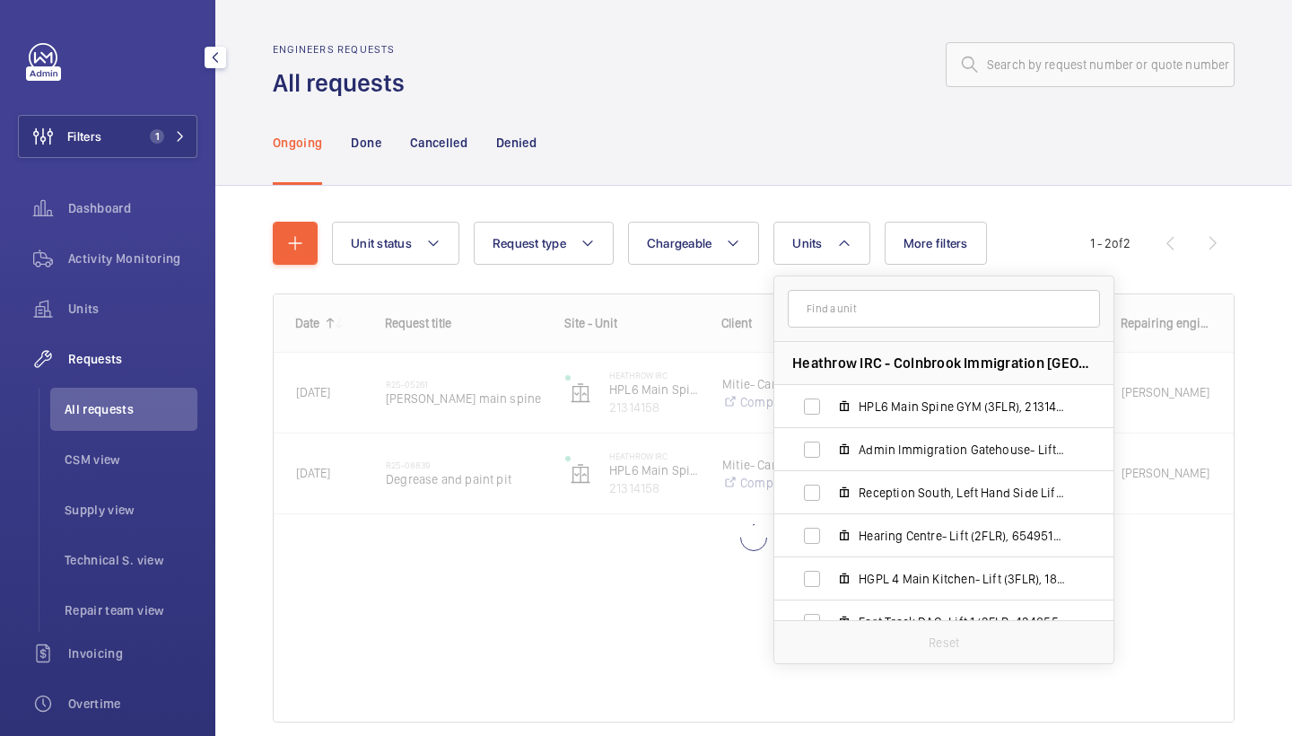
click at [747, 79] on div at bounding box center [825, 64] width 819 height 43
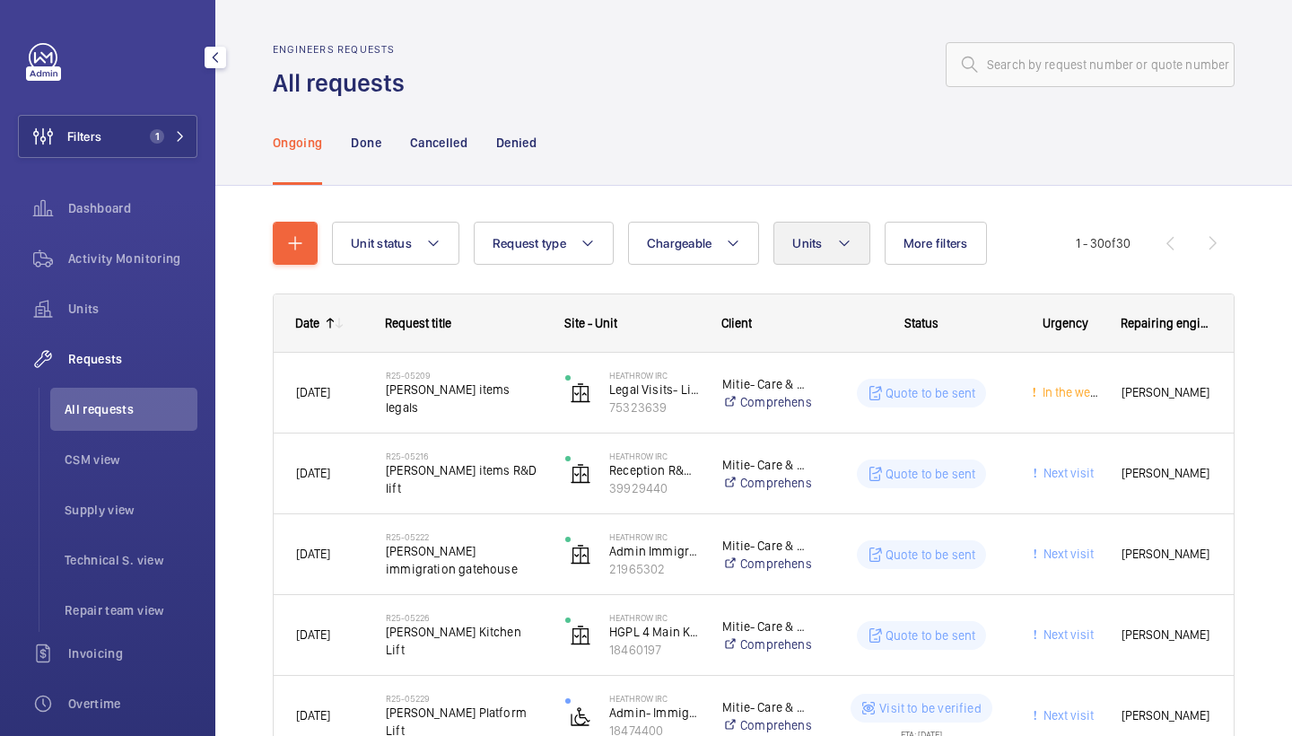
click at [808, 249] on span "Units" at bounding box center [807, 243] width 30 height 14
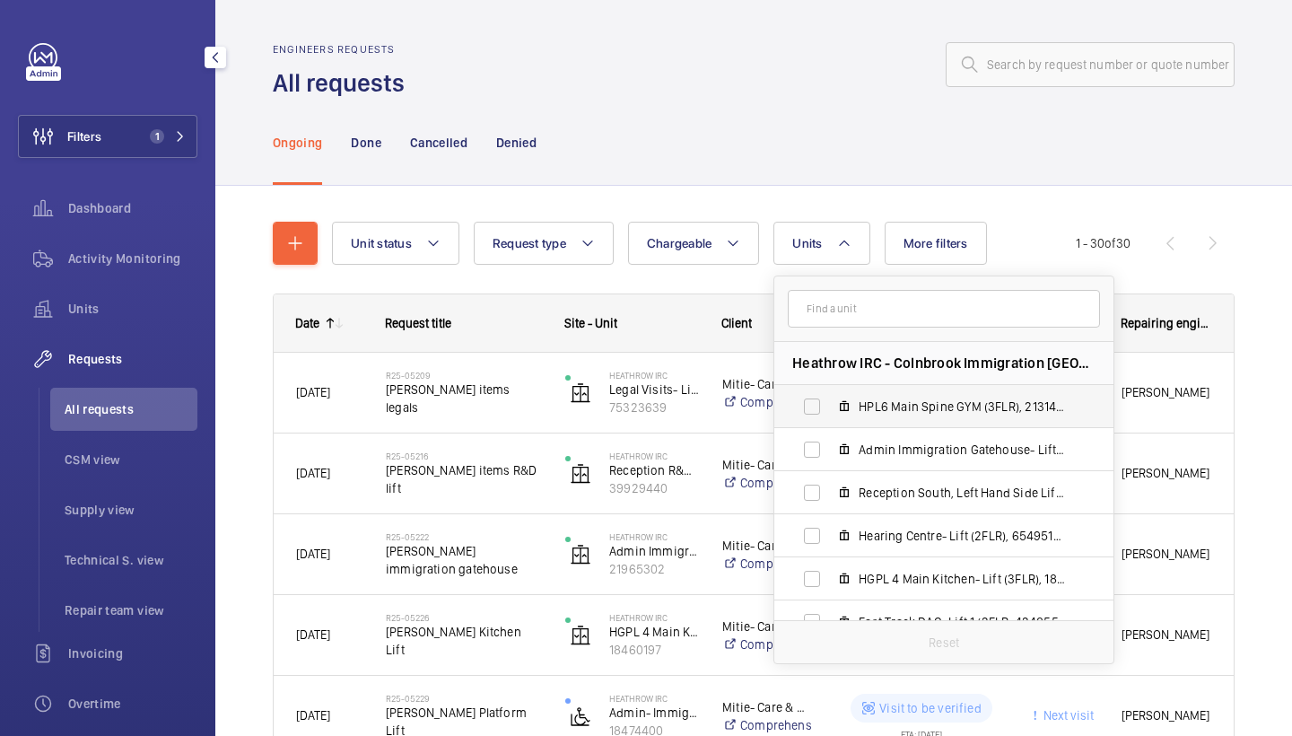
click at [881, 416] on label "HPL6 Main Spine GYM (3FLR), 21314158" at bounding box center [929, 406] width 311 height 43
click at [830, 416] on input "HPL6 Main Spine GYM (3FLR), 21314158" at bounding box center [812, 407] width 36 height 36
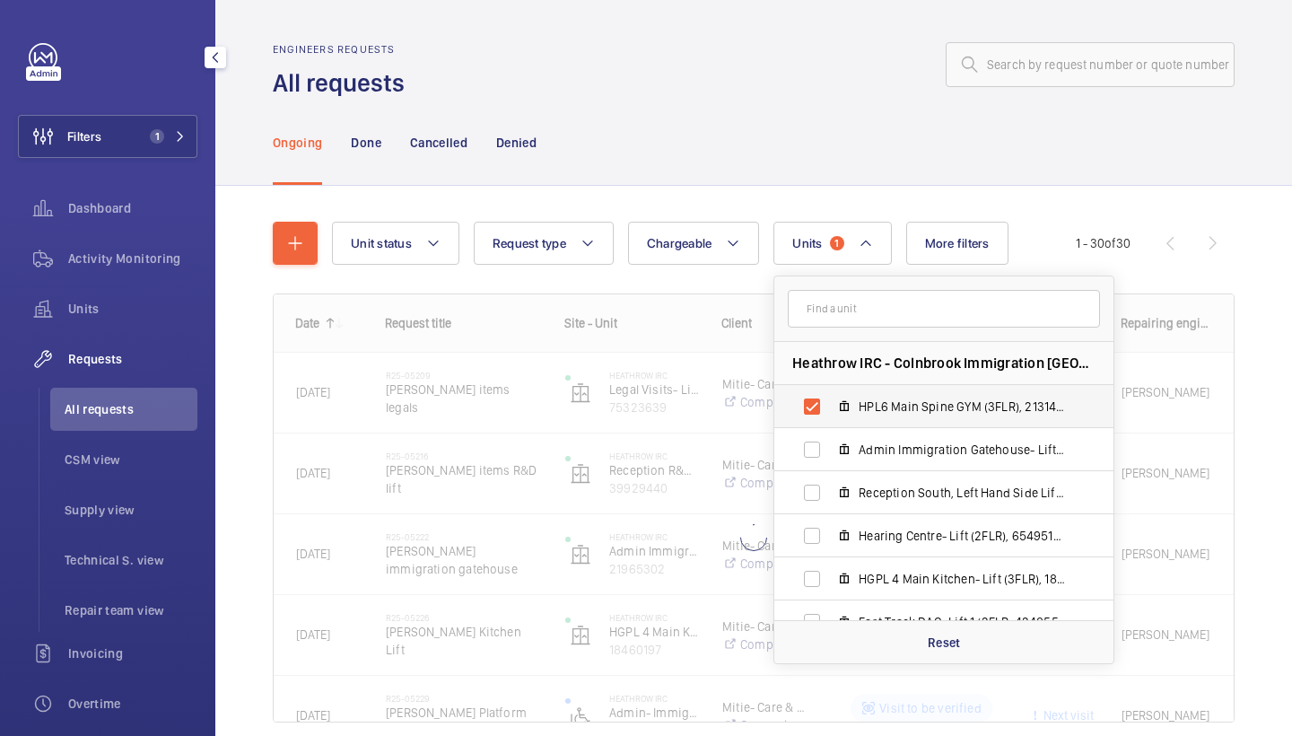
click at [881, 416] on label "HPL6 Main Spine GYM (3FLR), 21314158" at bounding box center [929, 406] width 311 height 43
click at [830, 416] on input "HPL6 Main Spine GYM (3FLR), 21314158" at bounding box center [812, 407] width 36 height 36
checkbox input "false"
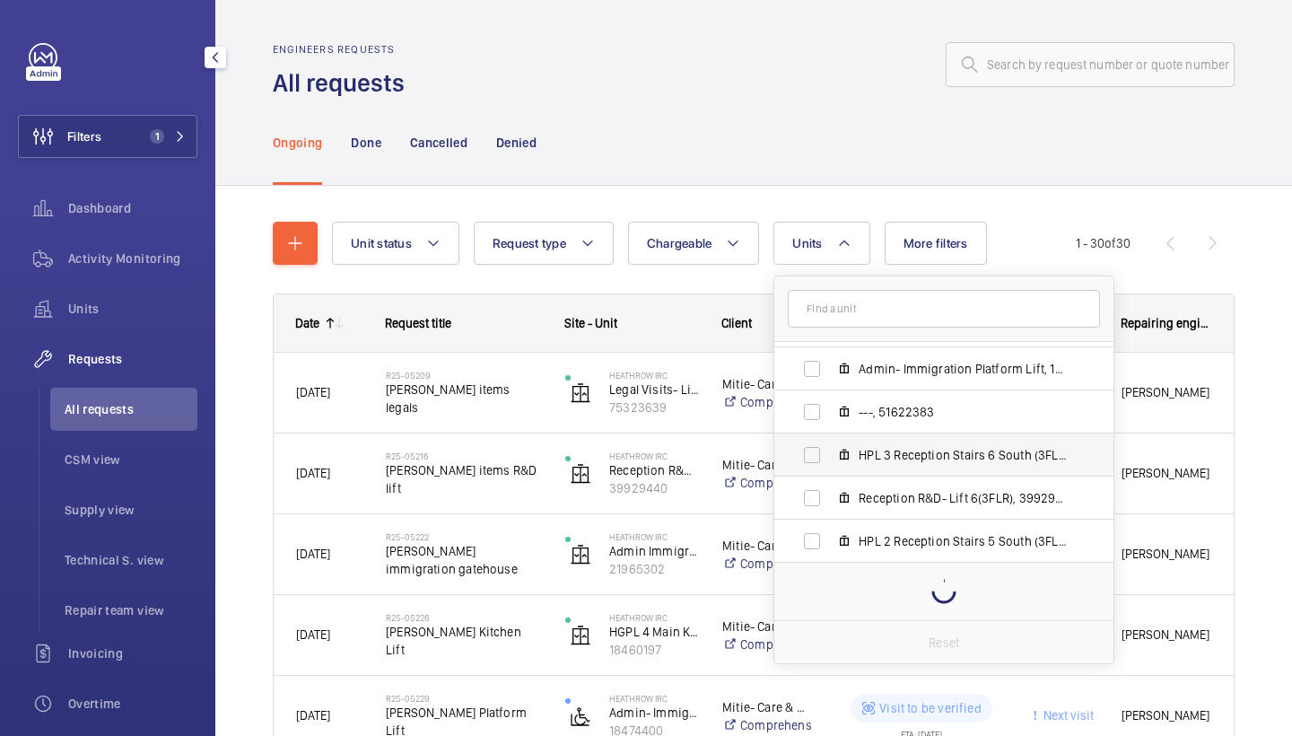
scroll to position [555, 0]
click at [966, 505] on span "Reception R&D- Lift 6(3FLR), 39929440" at bounding box center [963, 498] width 208 height 18
click at [830, 505] on input "Reception R&D- Lift 6(3FLR), 39929440" at bounding box center [812, 498] width 36 height 36
checkbox input "true"
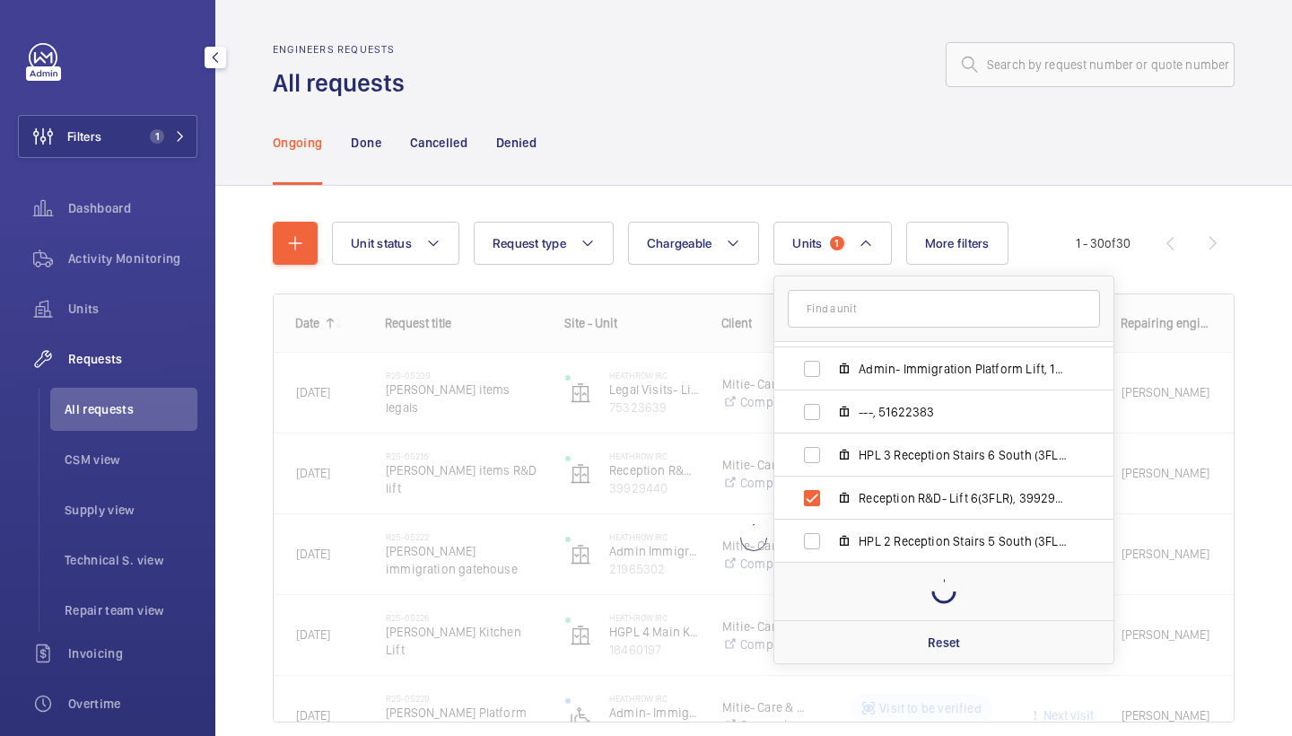
click at [821, 80] on div at bounding box center [825, 64] width 819 height 43
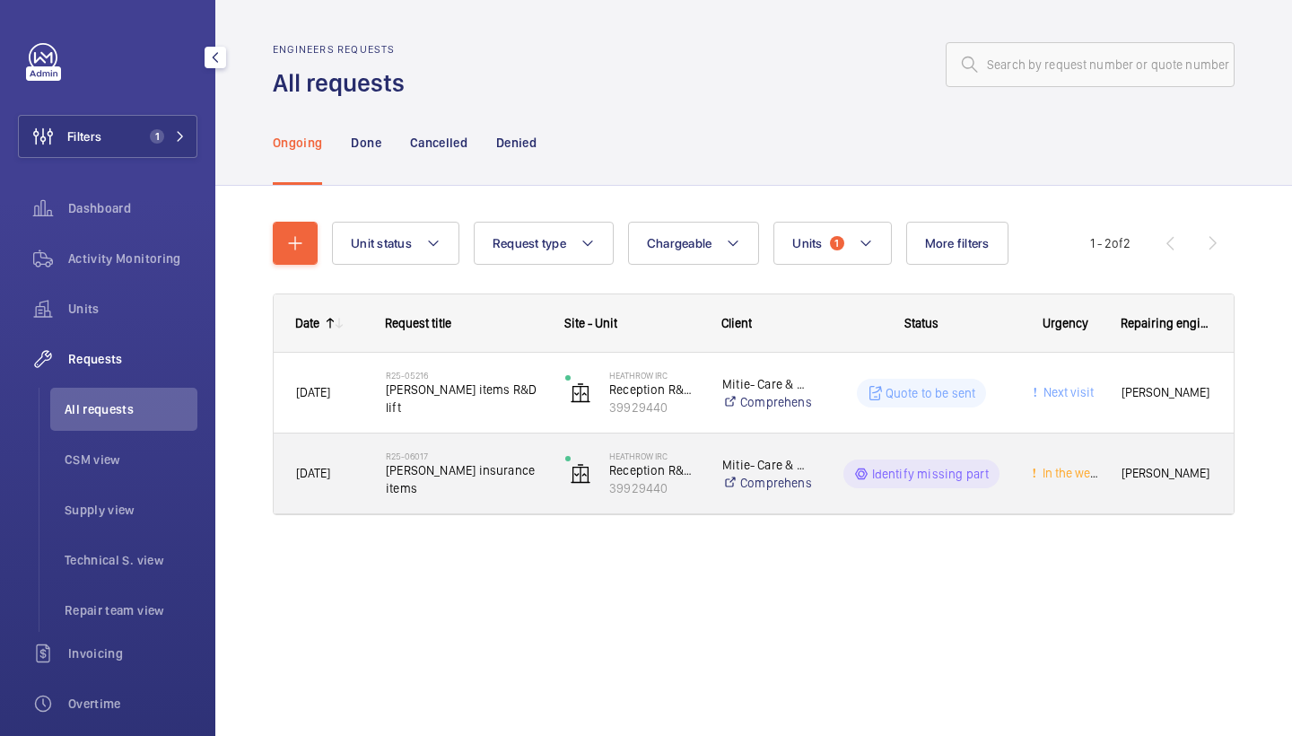
click at [469, 470] on span "[PERSON_NAME] insurance items" at bounding box center [464, 479] width 156 height 36
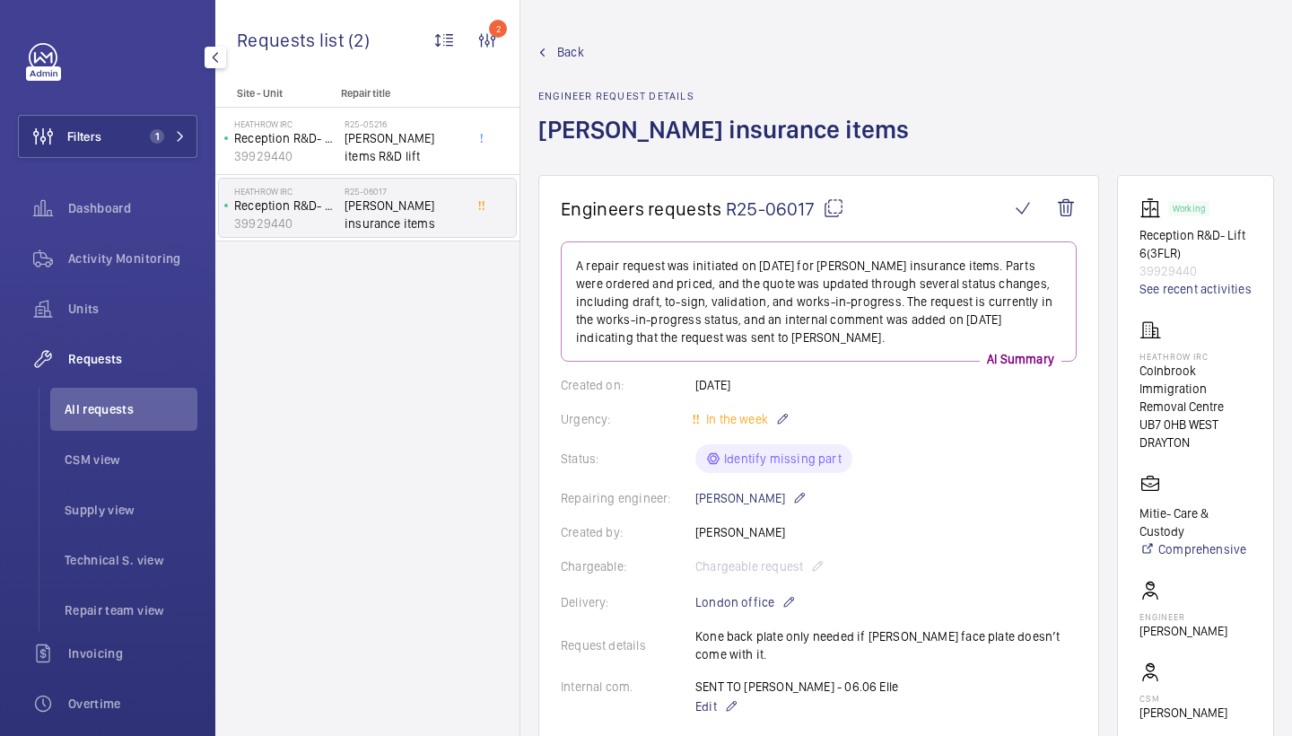
click at [572, 57] on span "Back" at bounding box center [570, 52] width 27 height 18
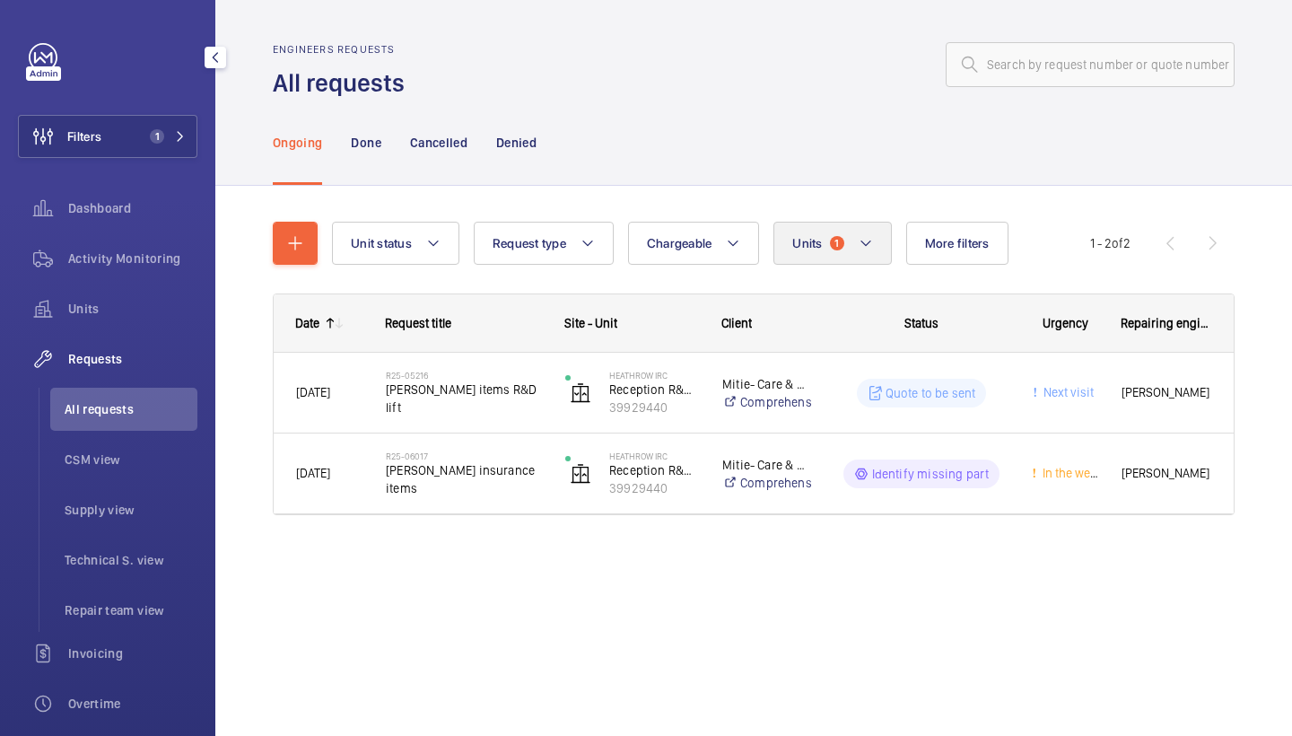
click at [868, 253] on mat-icon at bounding box center [866, 243] width 14 height 22
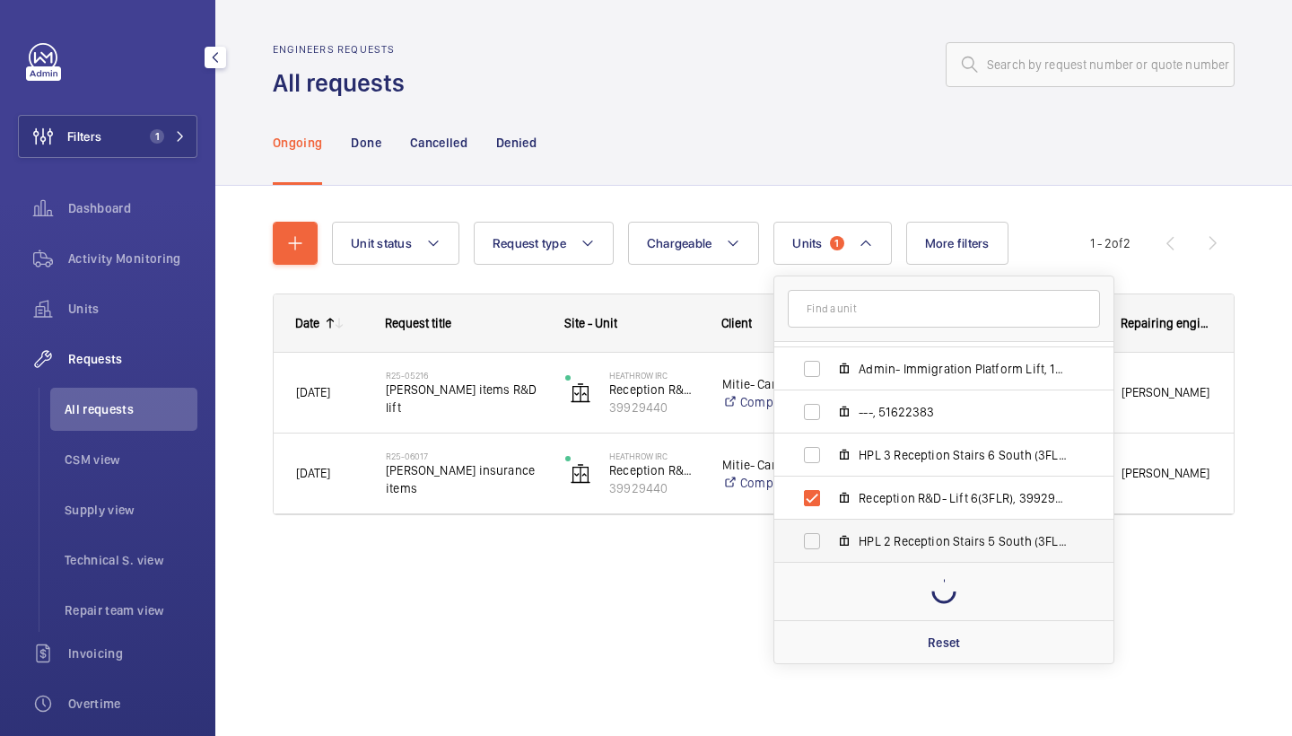
scroll to position [555, 0]
click at [939, 495] on span "Reception R&D- Lift 6(3FLR), 39929440" at bounding box center [963, 498] width 208 height 18
click at [830, 495] on input "Reception R&D- Lift 6(3FLR), 39929440" at bounding box center [812, 498] width 36 height 36
checkbox input "false"
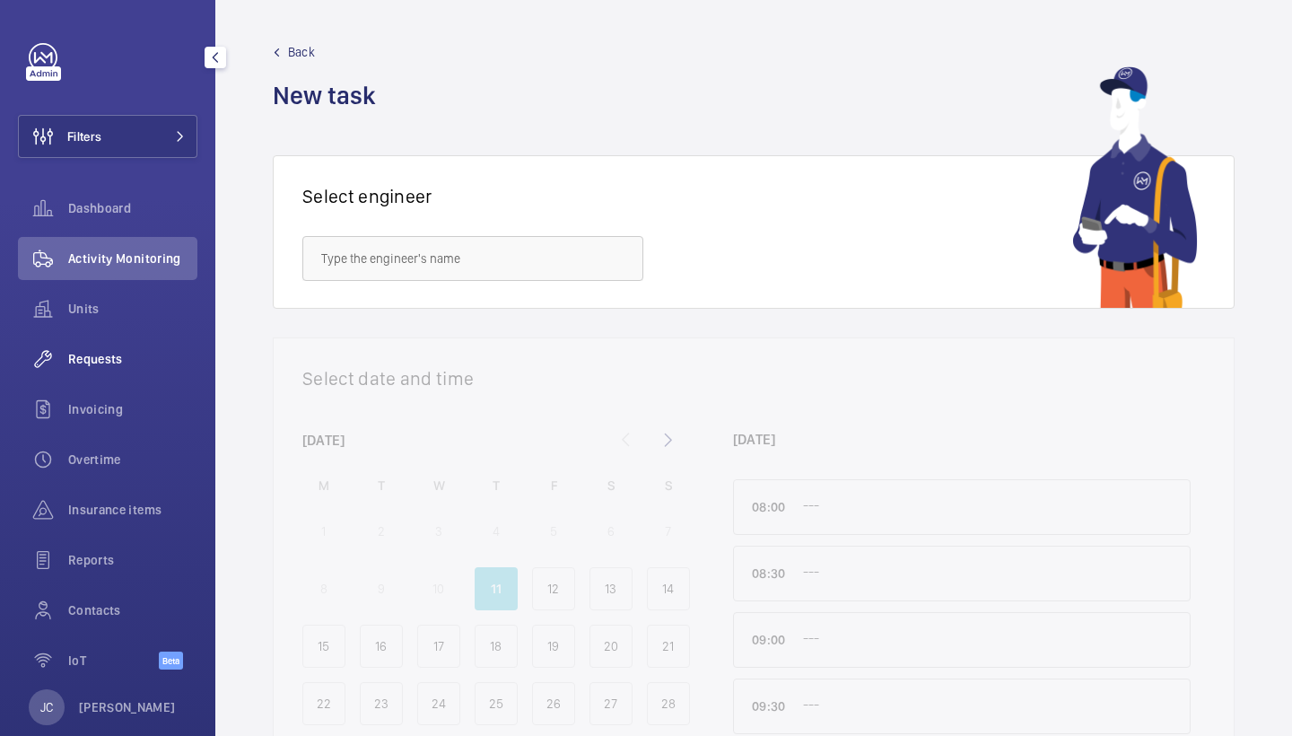
click at [80, 366] on span "Requests" at bounding box center [132, 359] width 129 height 18
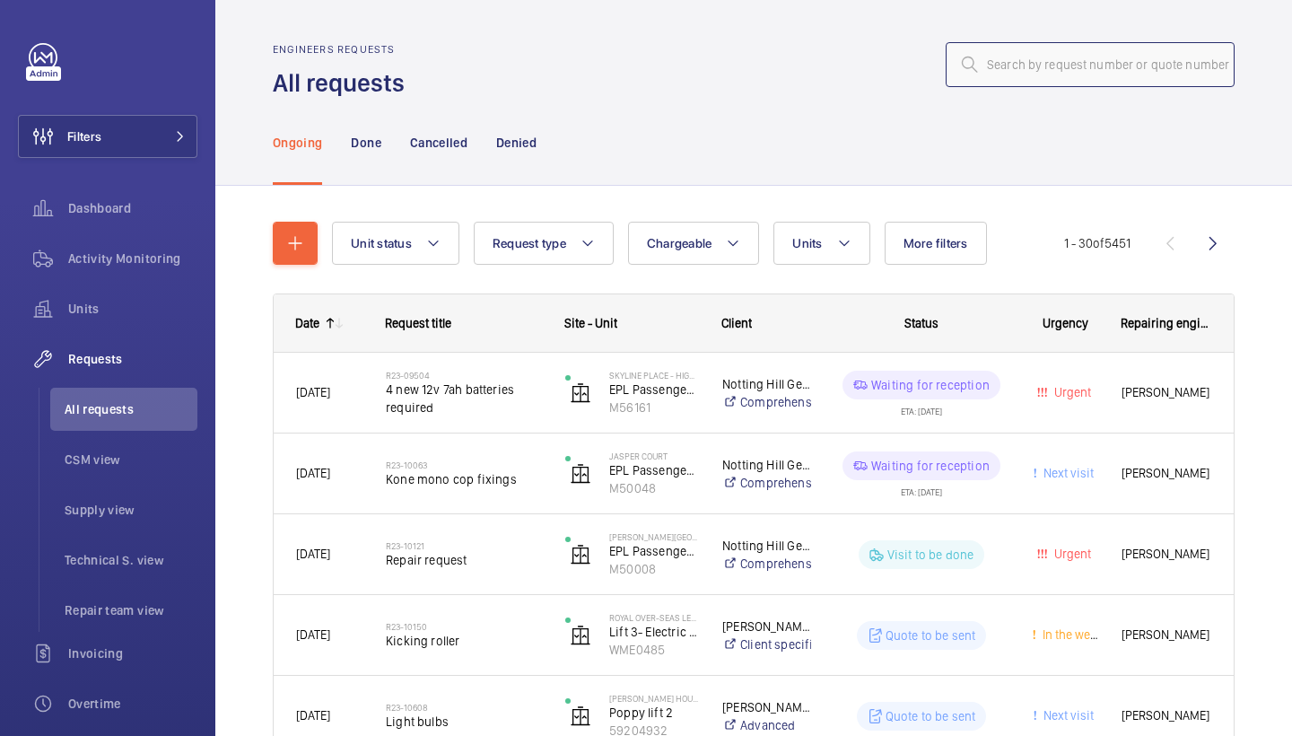
paste input "R25-09538"
click at [1046, 62] on input "R25-09538" at bounding box center [1090, 64] width 289 height 45
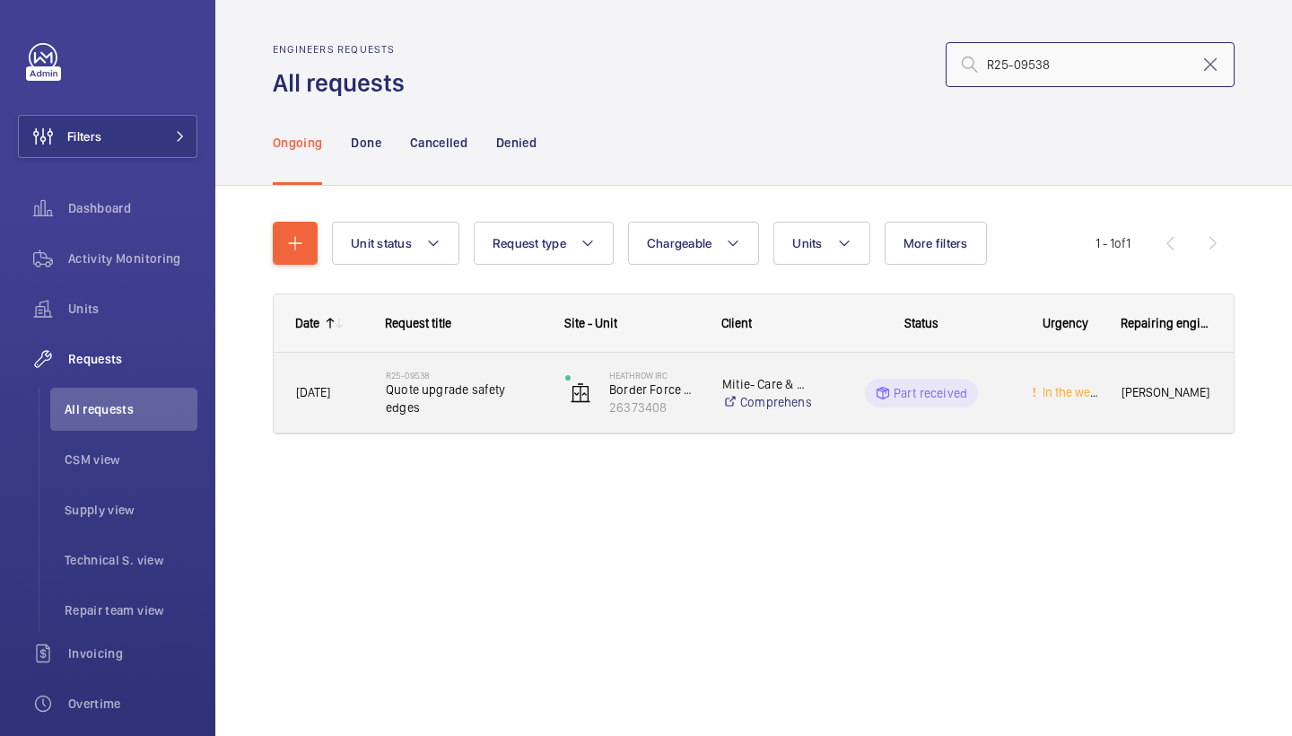
type input "R25-09538"
click at [448, 392] on span "Quote upgrade safety edges" at bounding box center [464, 399] width 156 height 36
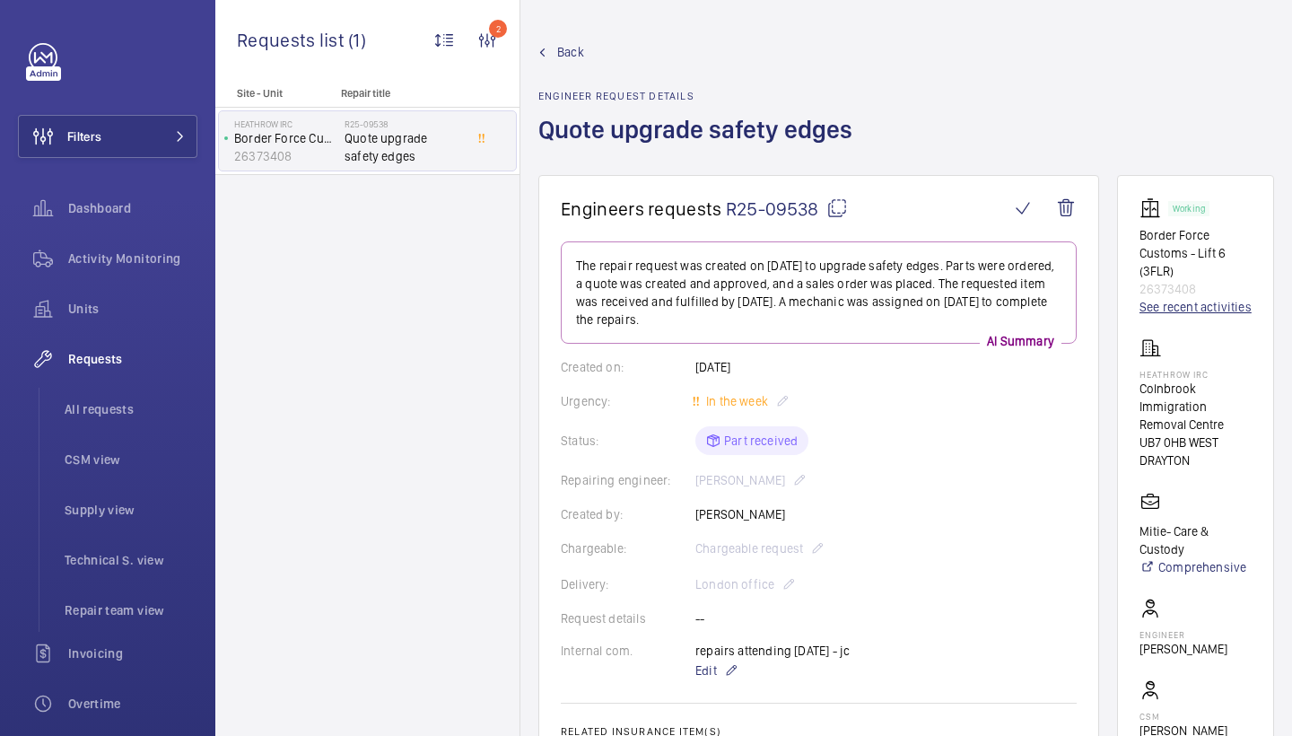
click at [1159, 316] on link "See recent activities" at bounding box center [1196, 307] width 112 height 18
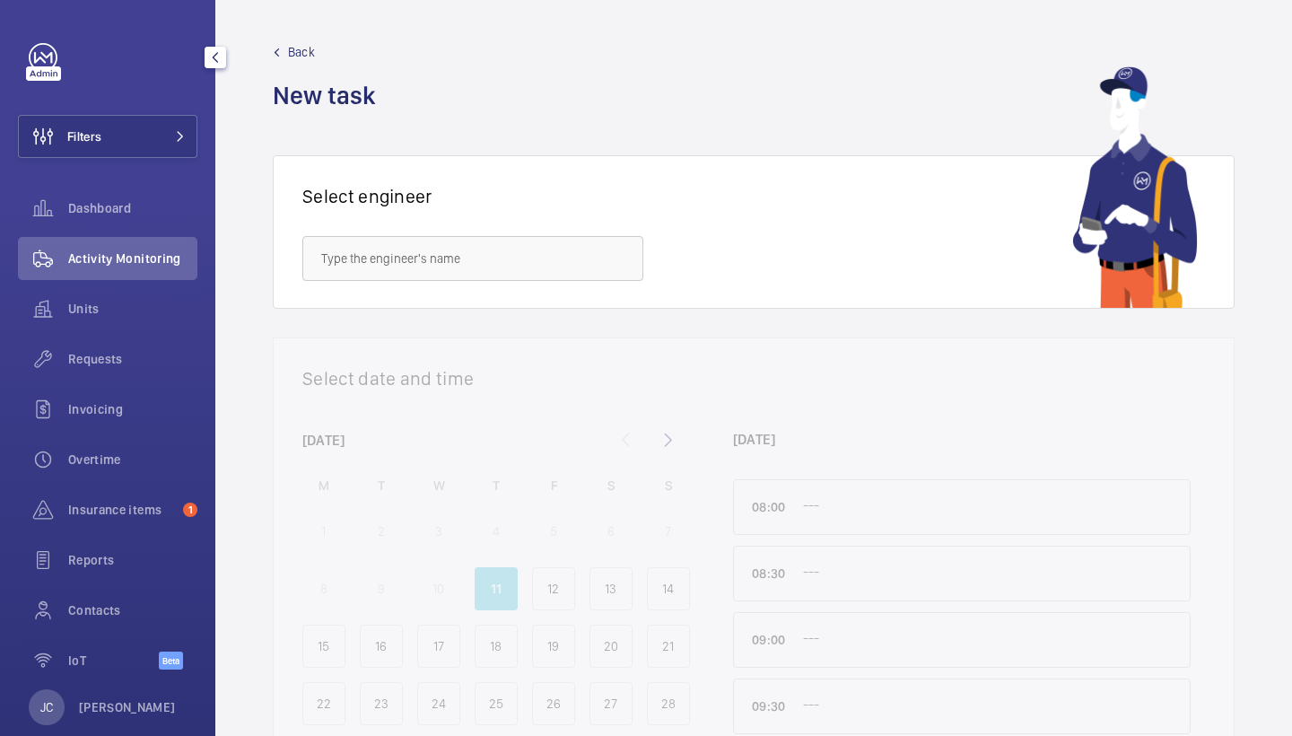
click at [199, 130] on div "Filters Dashboard Activity Monitoring Units Requests Invoicing Overtime Insuran…" at bounding box center [107, 368] width 215 height 736
click at [182, 130] on button "Filters" at bounding box center [107, 136] width 179 height 43
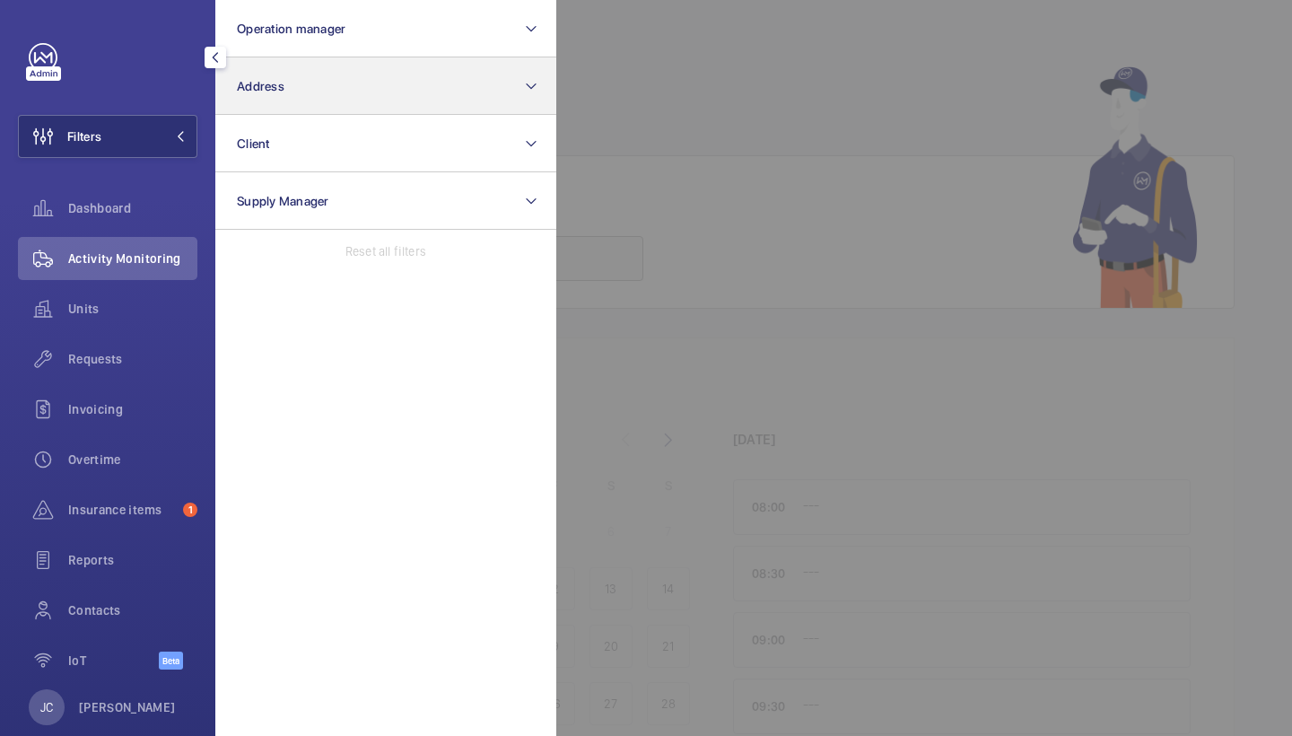
click at [303, 87] on button "Address" at bounding box center [385, 85] width 341 height 57
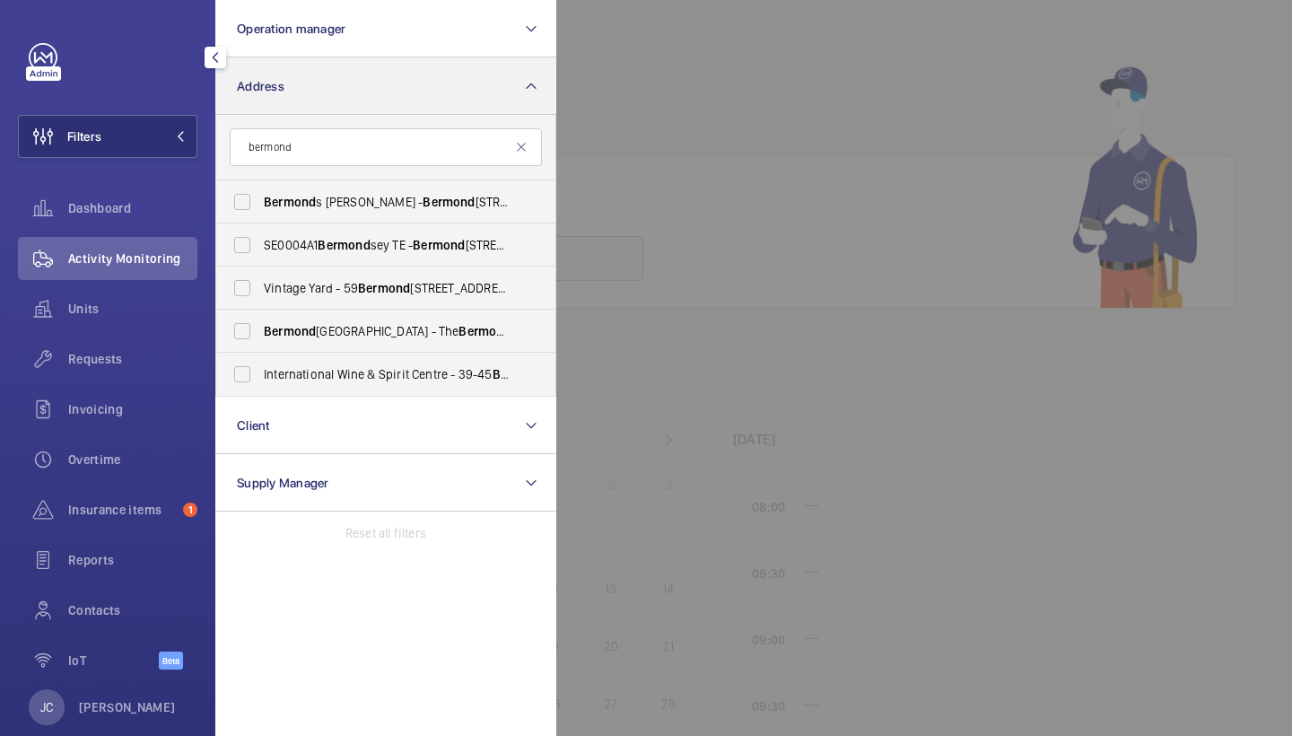
type input "bermond"
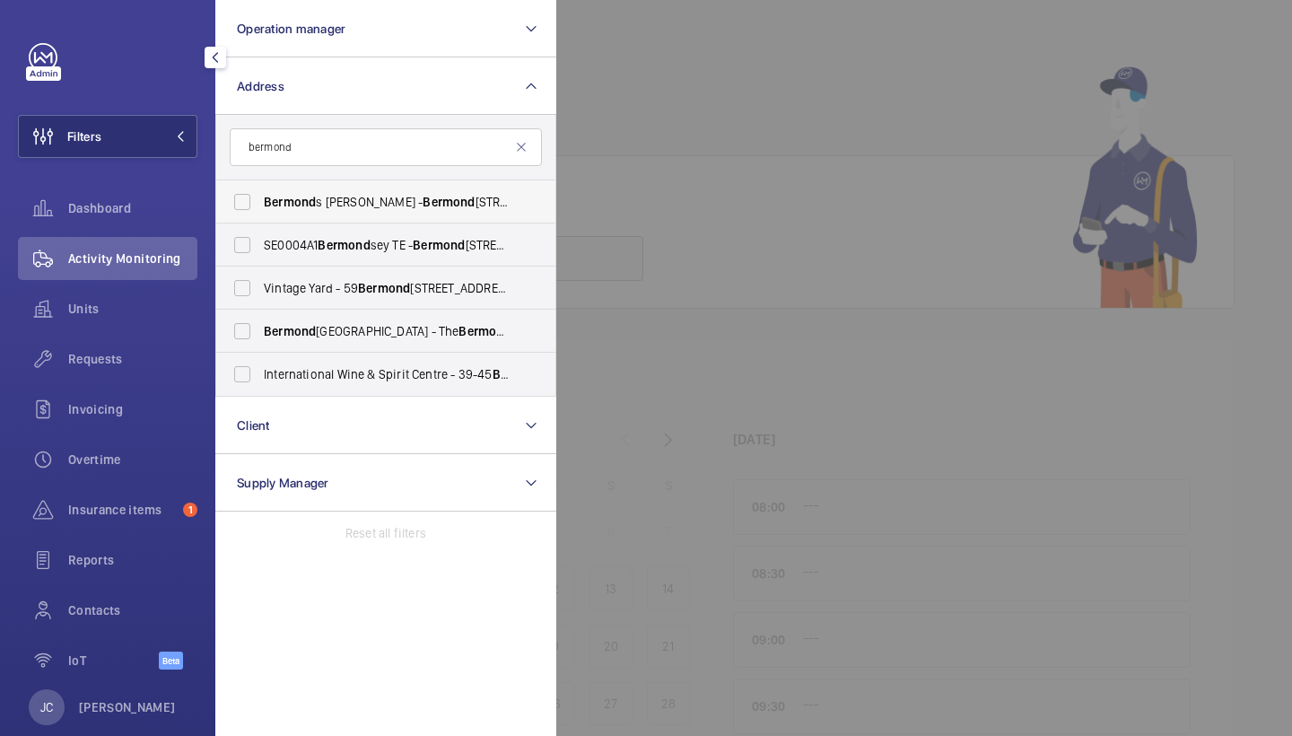
drag, startPoint x: 303, startPoint y: 87, endPoint x: 354, endPoint y: 212, distance: 134.5
click at [354, 212] on label "Bermond s Locke - Bermond s Locke, Tower Bridge, LONDON SE1 3LW" at bounding box center [372, 201] width 312 height 43
click at [260, 212] on input "Bermond s Locke - Bermond s Locke, Tower Bridge, LONDON SE1 3LW" at bounding box center [242, 202] width 36 height 36
checkbox input "true"
click at [112, 359] on span "Requests" at bounding box center [132, 359] width 129 height 18
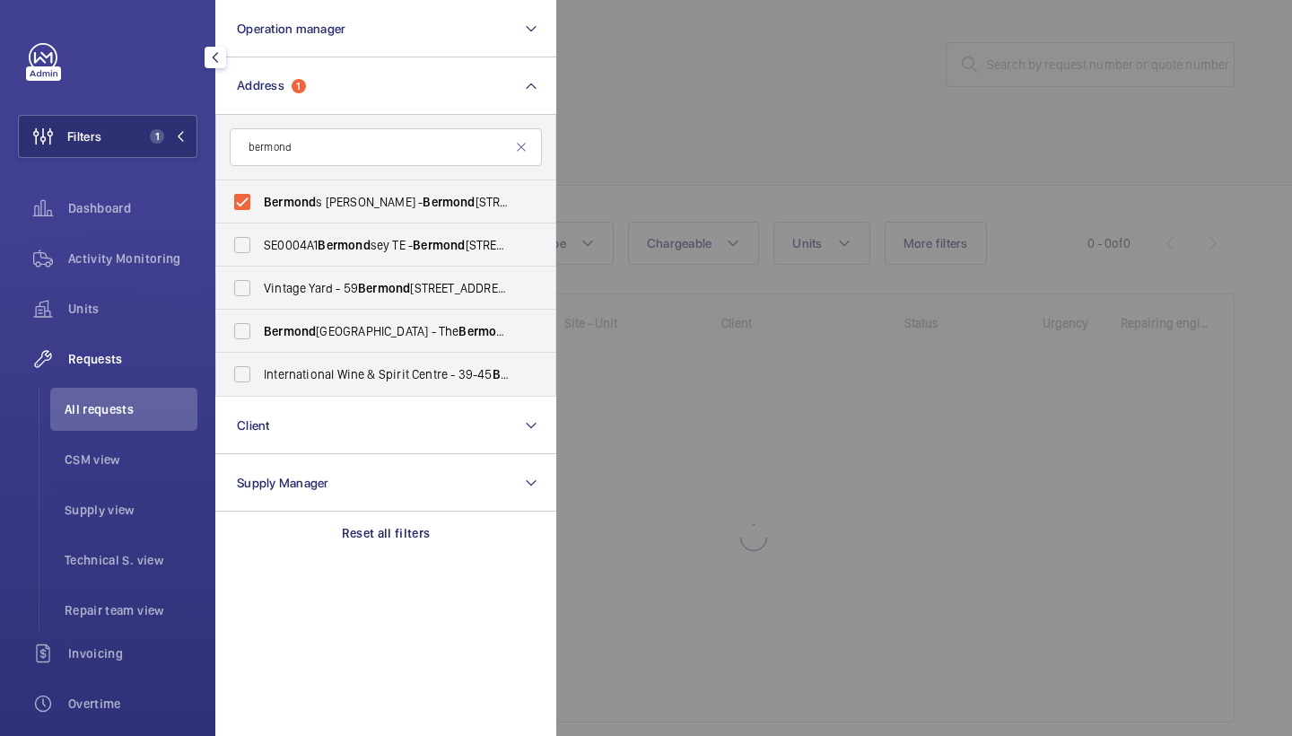
click at [730, 154] on div at bounding box center [1202, 368] width 1292 height 736
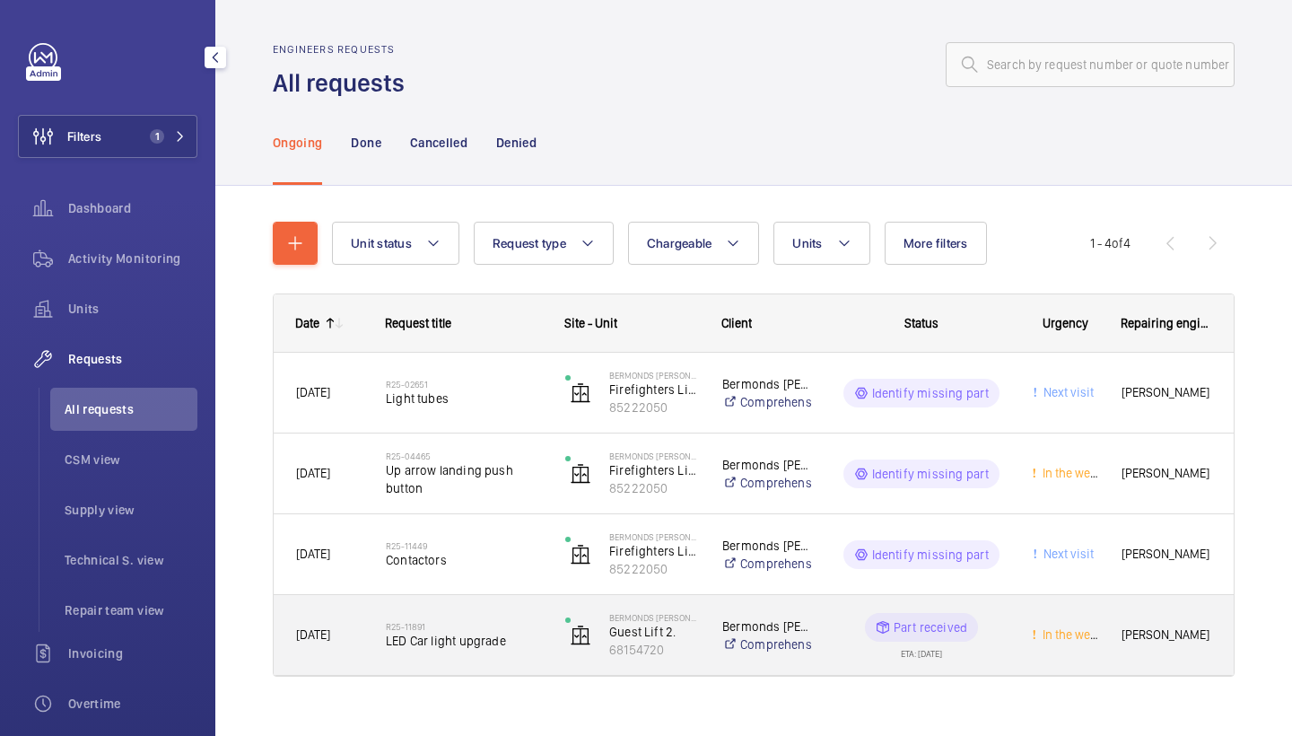
click at [416, 615] on div "R25-11891 LED Car light upgrade" at bounding box center [464, 635] width 156 height 52
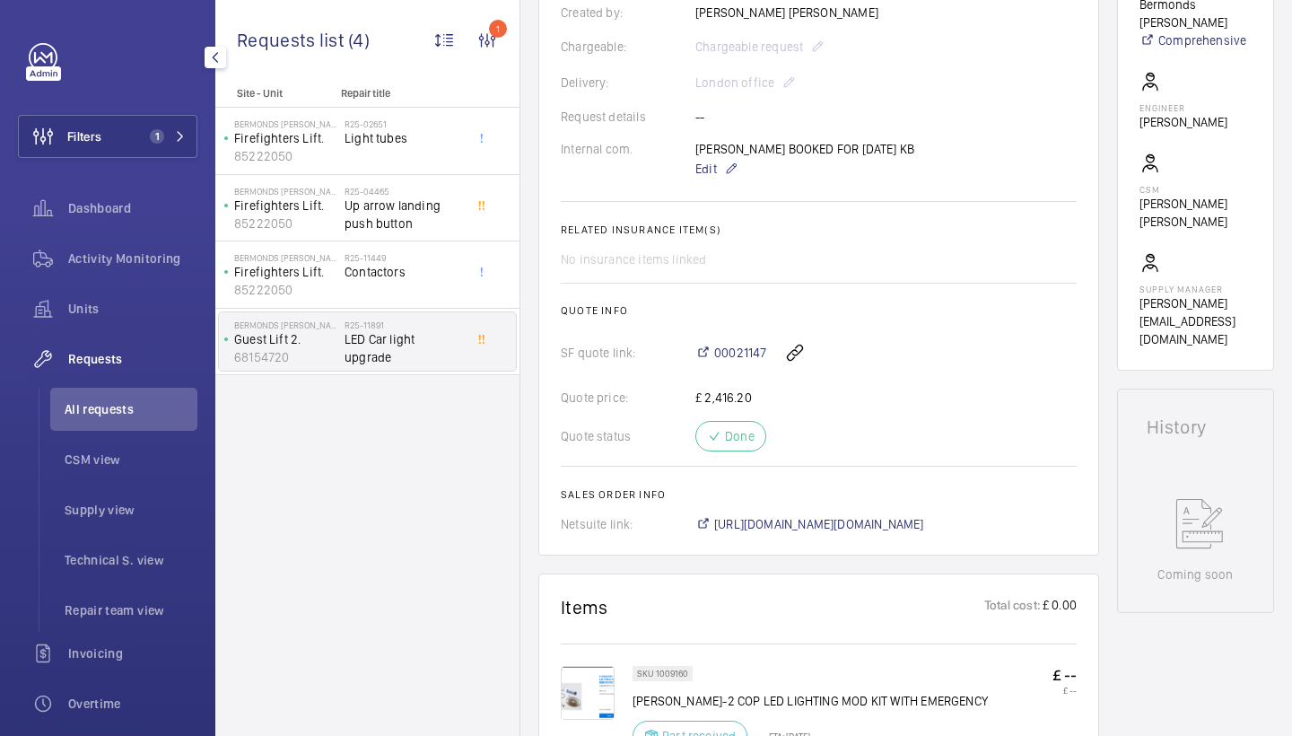
scroll to position [584, 0]
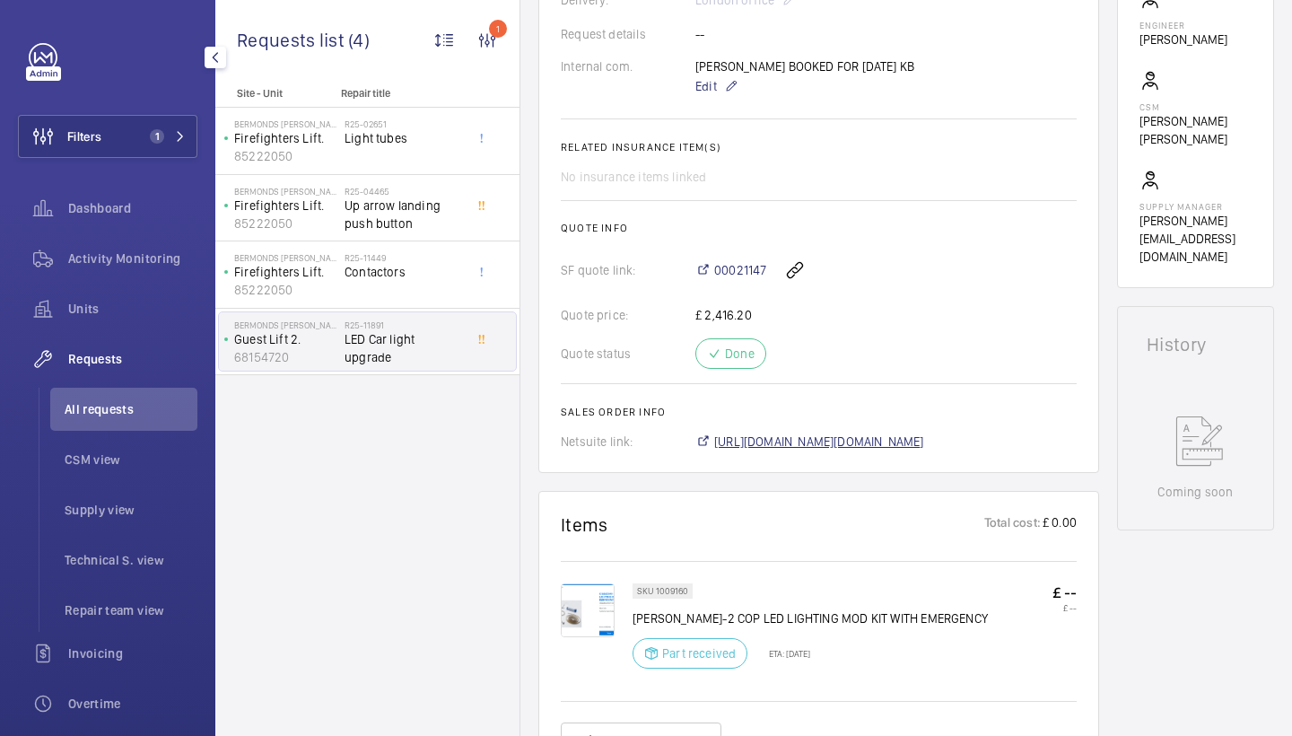
click at [853, 435] on span "https://6461500.app.netsuite.com/app/accounting/transactions/salesord.nl?id=298…" at bounding box center [819, 442] width 210 height 18
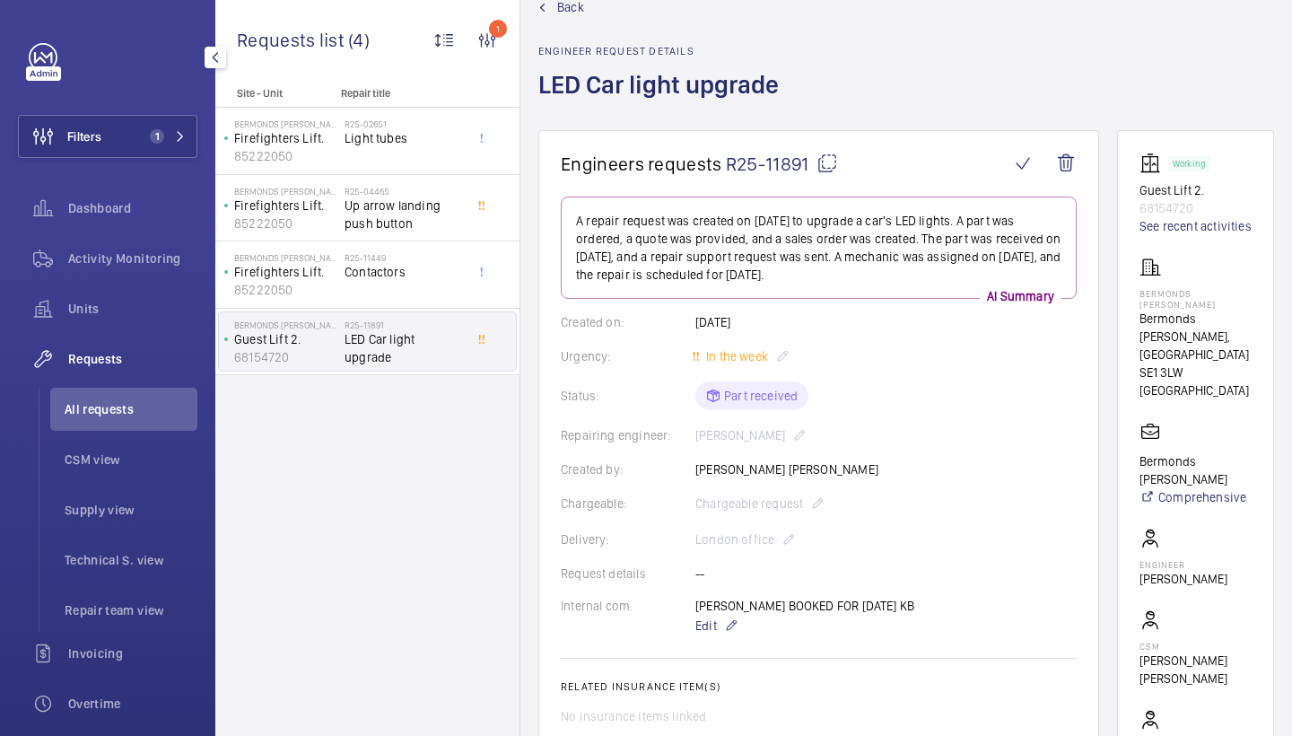
scroll to position [0, 0]
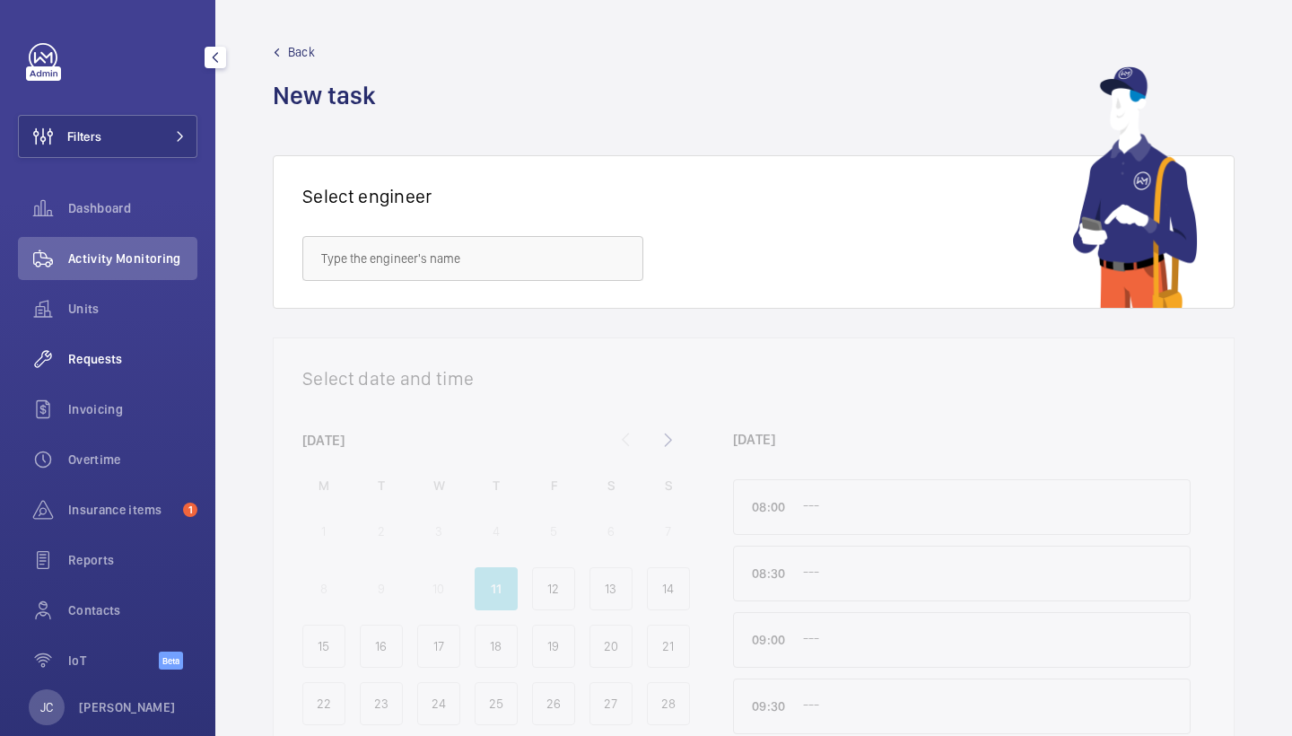
click at [118, 360] on span "Requests" at bounding box center [132, 359] width 129 height 18
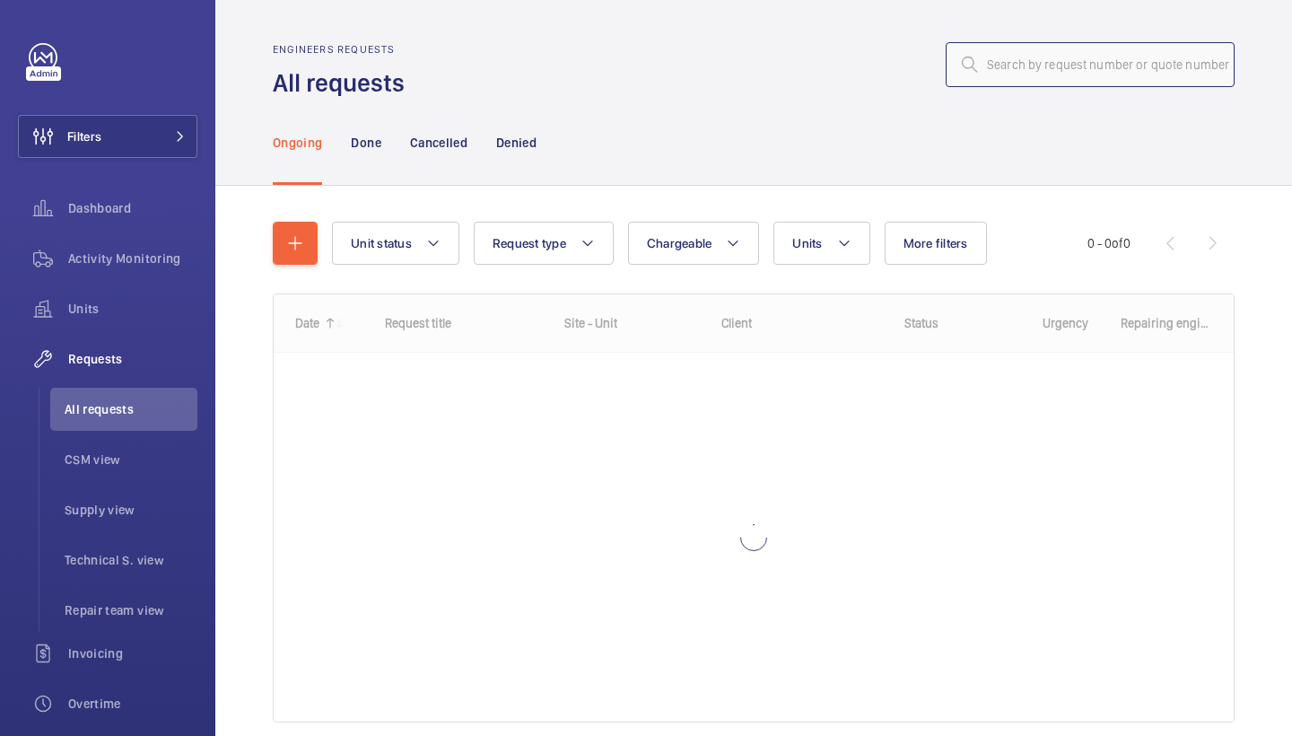
click at [1130, 71] on input "text" at bounding box center [1090, 64] width 289 height 45
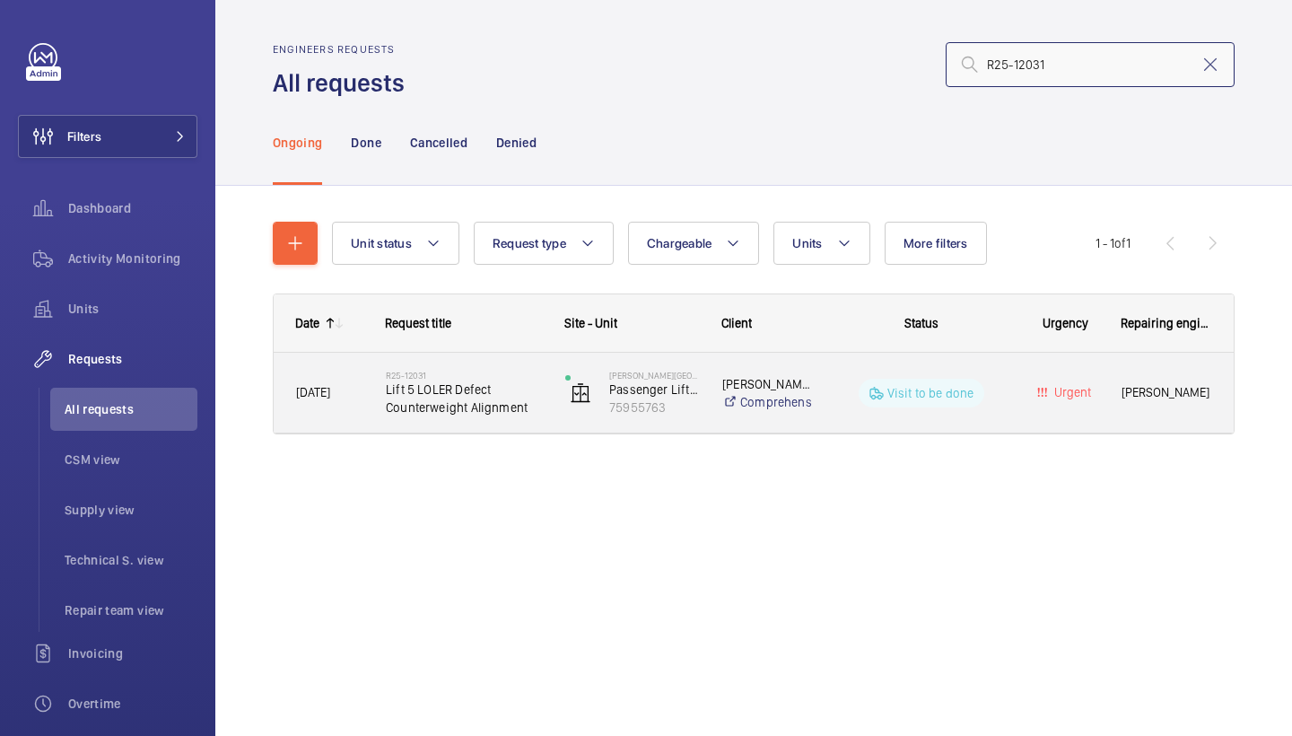
type input "R25-12031"
click at [458, 423] on div "R25-12031 Lift 5 LOLER Defect Counterweight Alignment" at bounding box center [453, 393] width 178 height 81
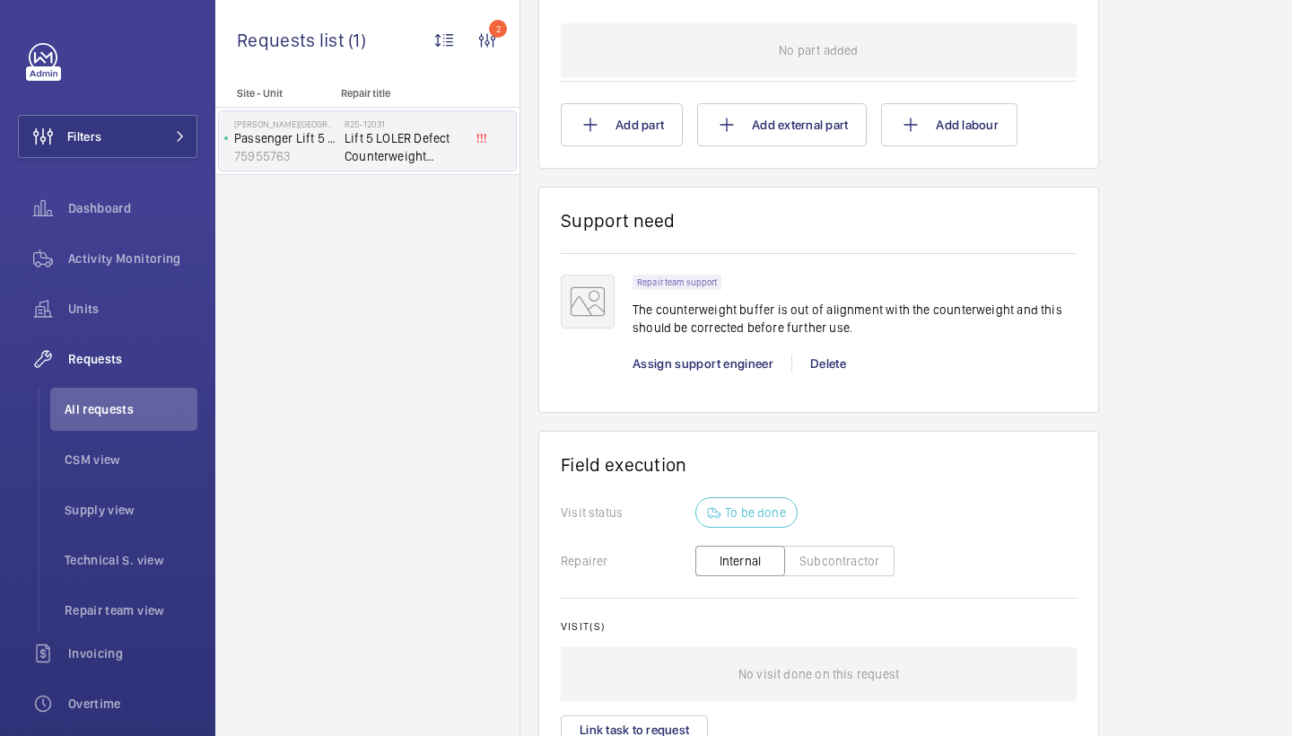
scroll to position [1156, 0]
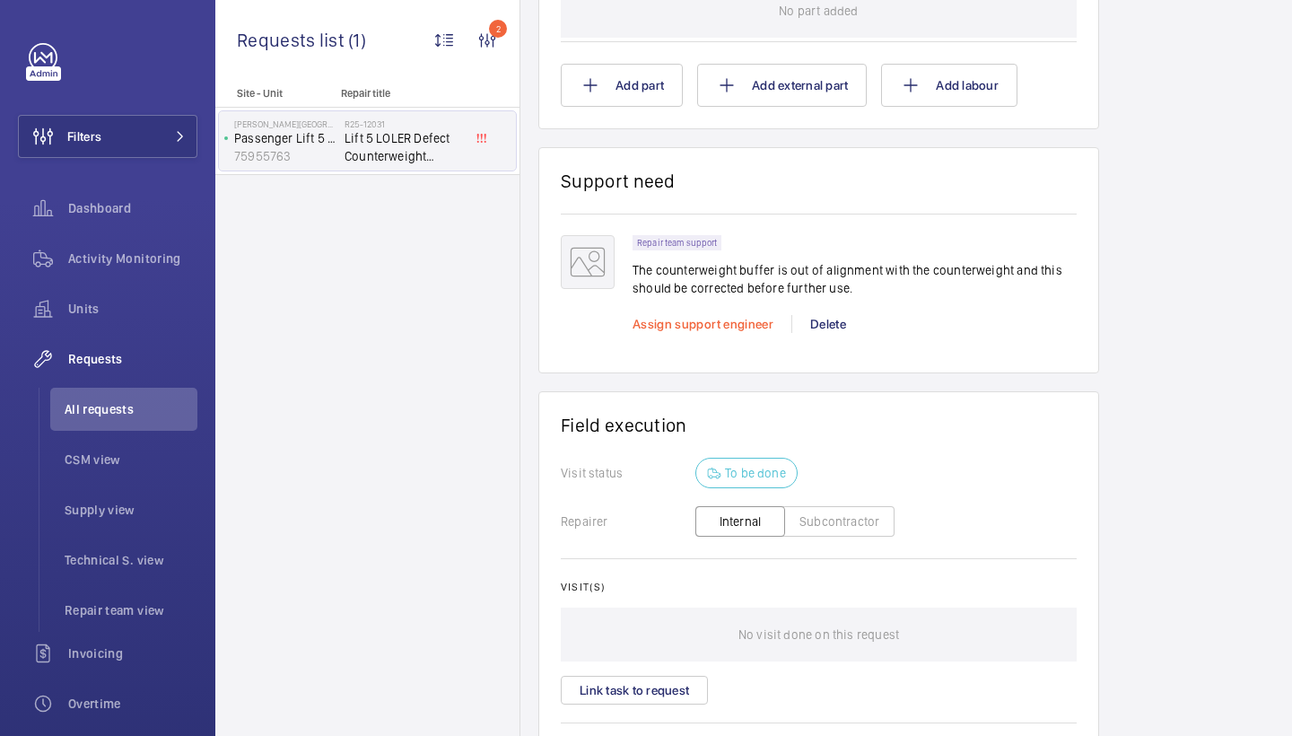
click at [729, 331] on span "Assign support engineer" at bounding box center [703, 324] width 141 height 14
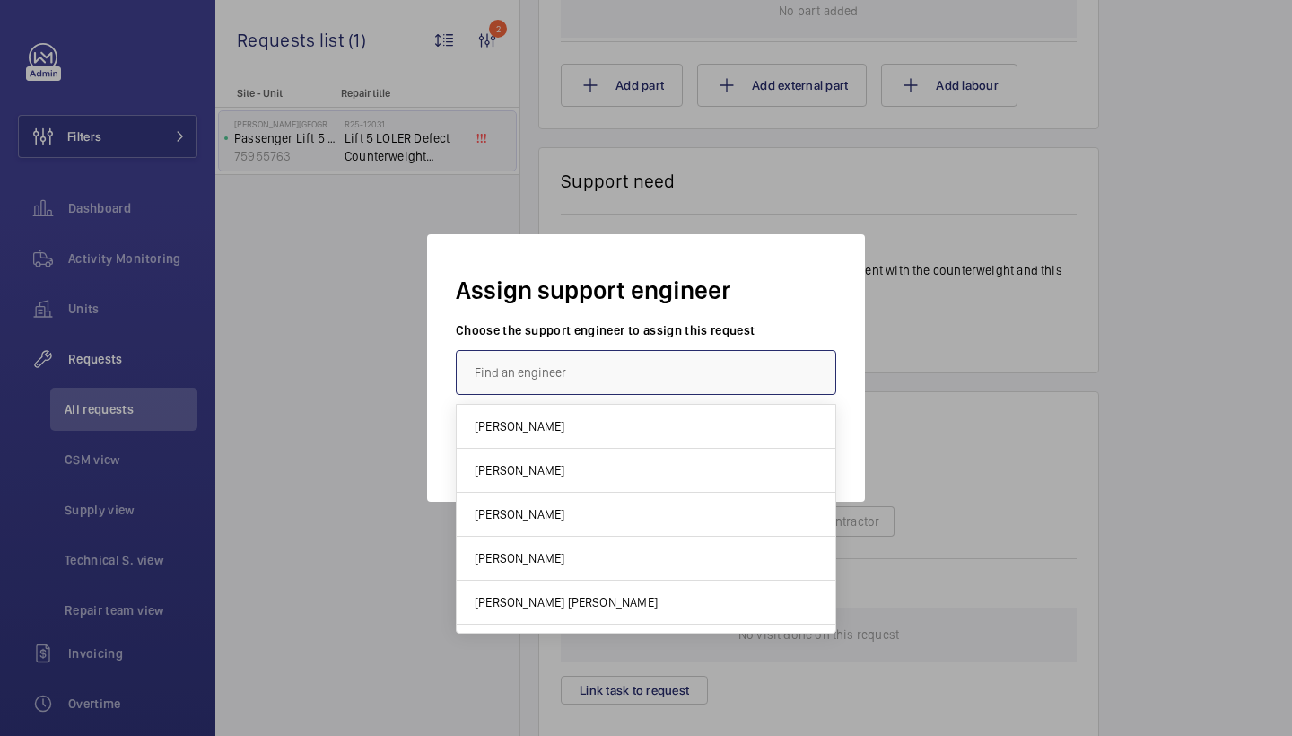
click at [591, 370] on input "text" at bounding box center [646, 372] width 381 height 45
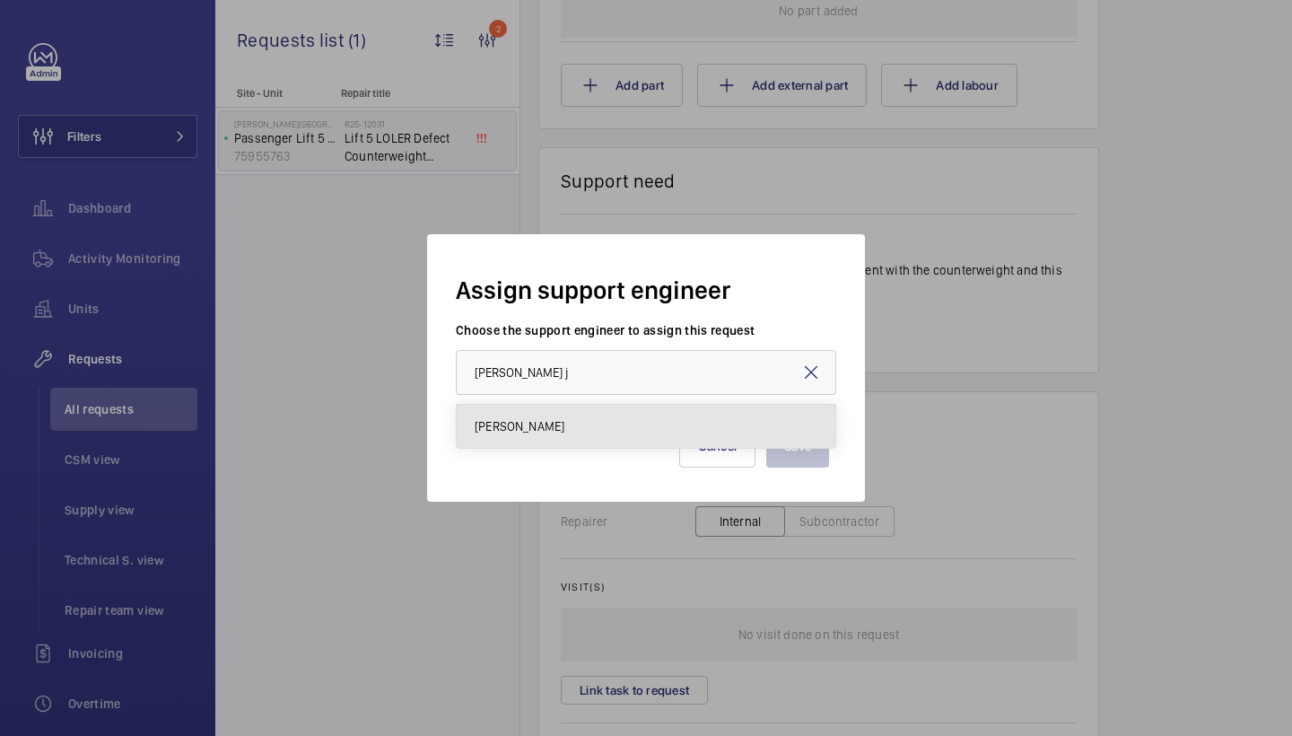
click at [545, 417] on mat-option "[PERSON_NAME]" at bounding box center [646, 426] width 379 height 43
type input "[PERSON_NAME]"
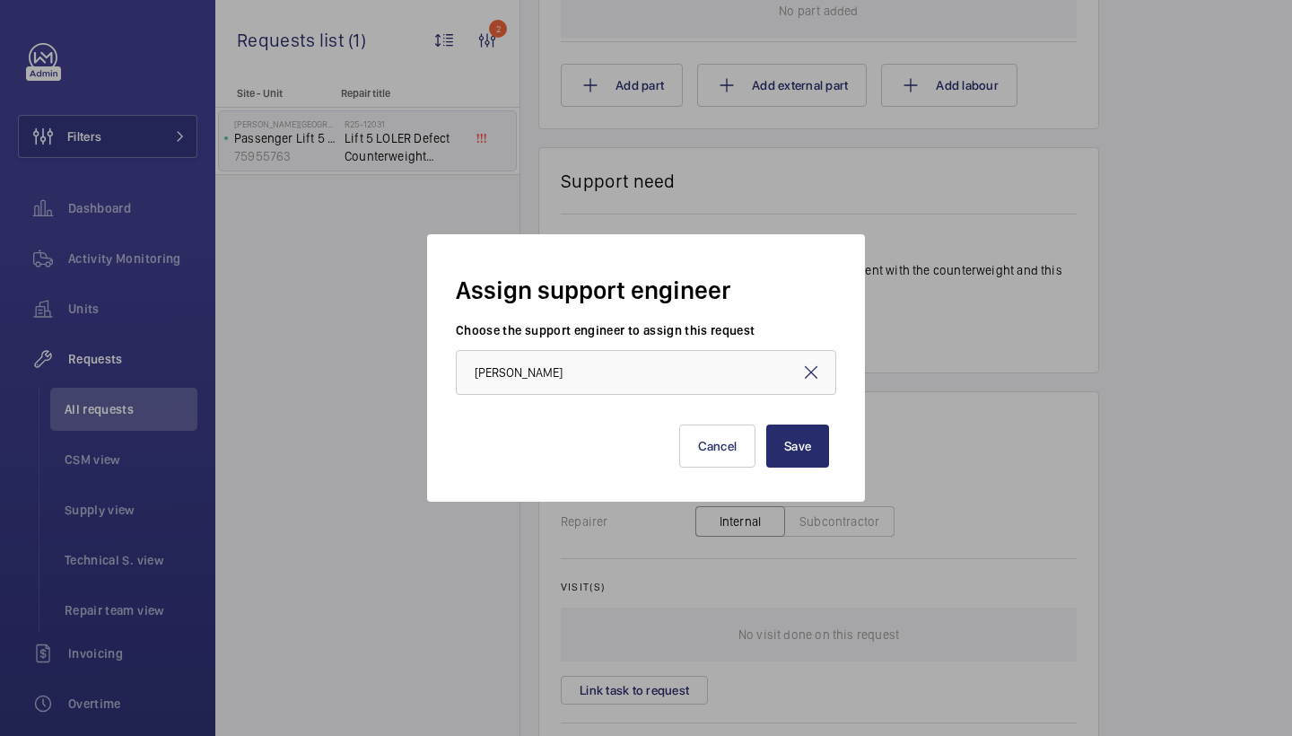
click at [789, 420] on div "Save Cancel" at bounding box center [646, 432] width 366 height 72
click at [791, 430] on button "Save" at bounding box center [797, 445] width 63 height 43
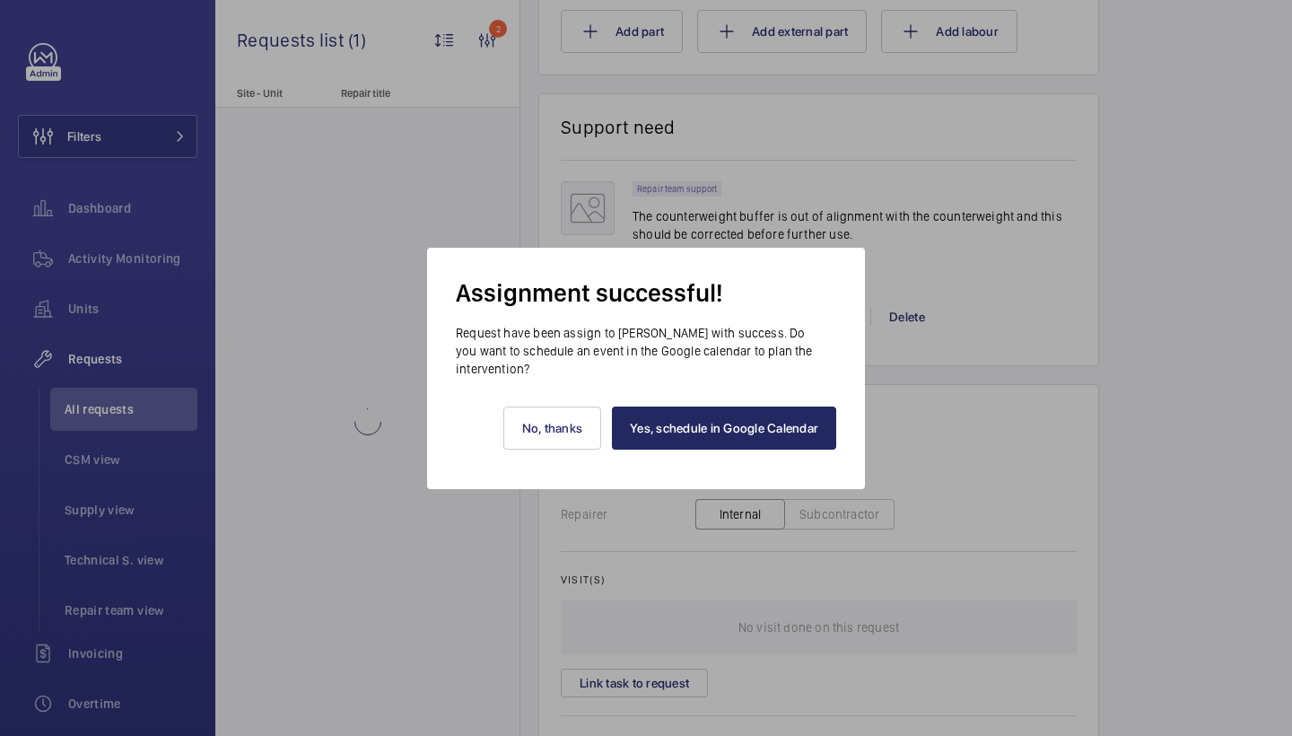
click at [767, 430] on link "Yes, schedule in Google Calendar" at bounding box center [724, 428] width 224 height 43
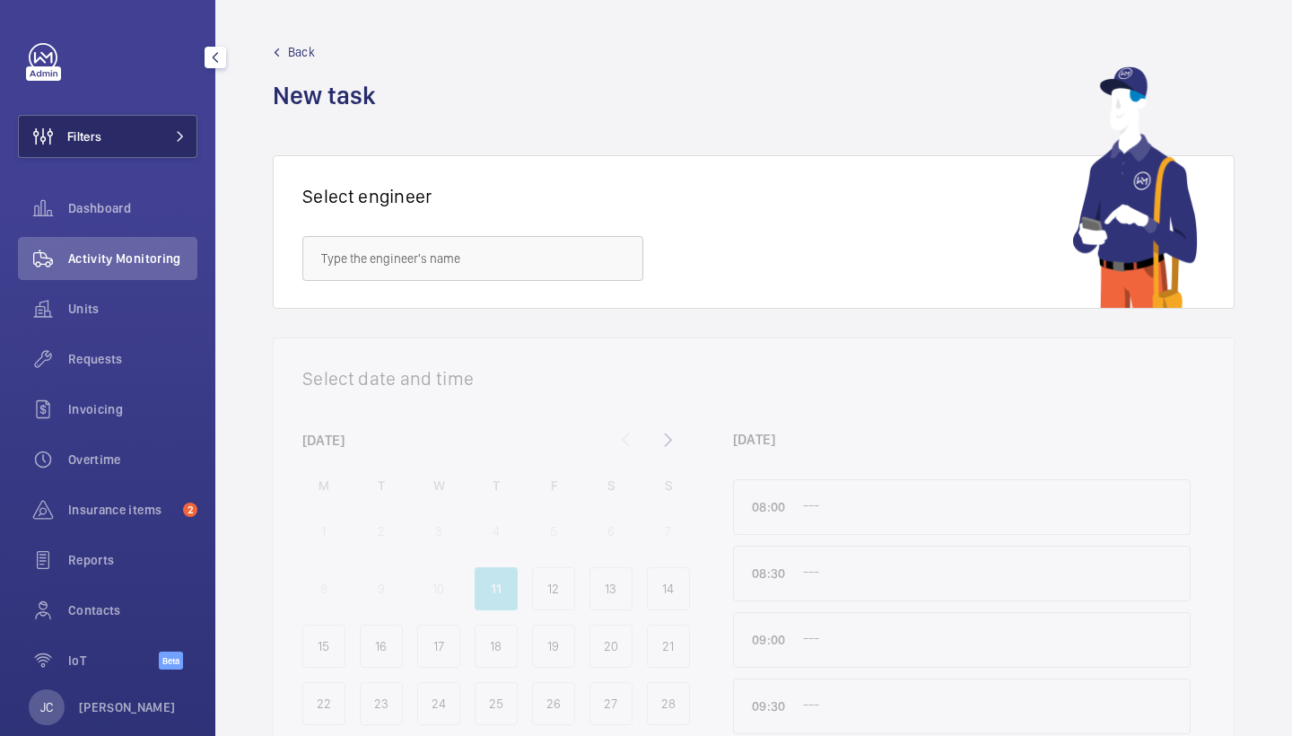
click at [160, 127] on button "Filters" at bounding box center [107, 136] width 179 height 43
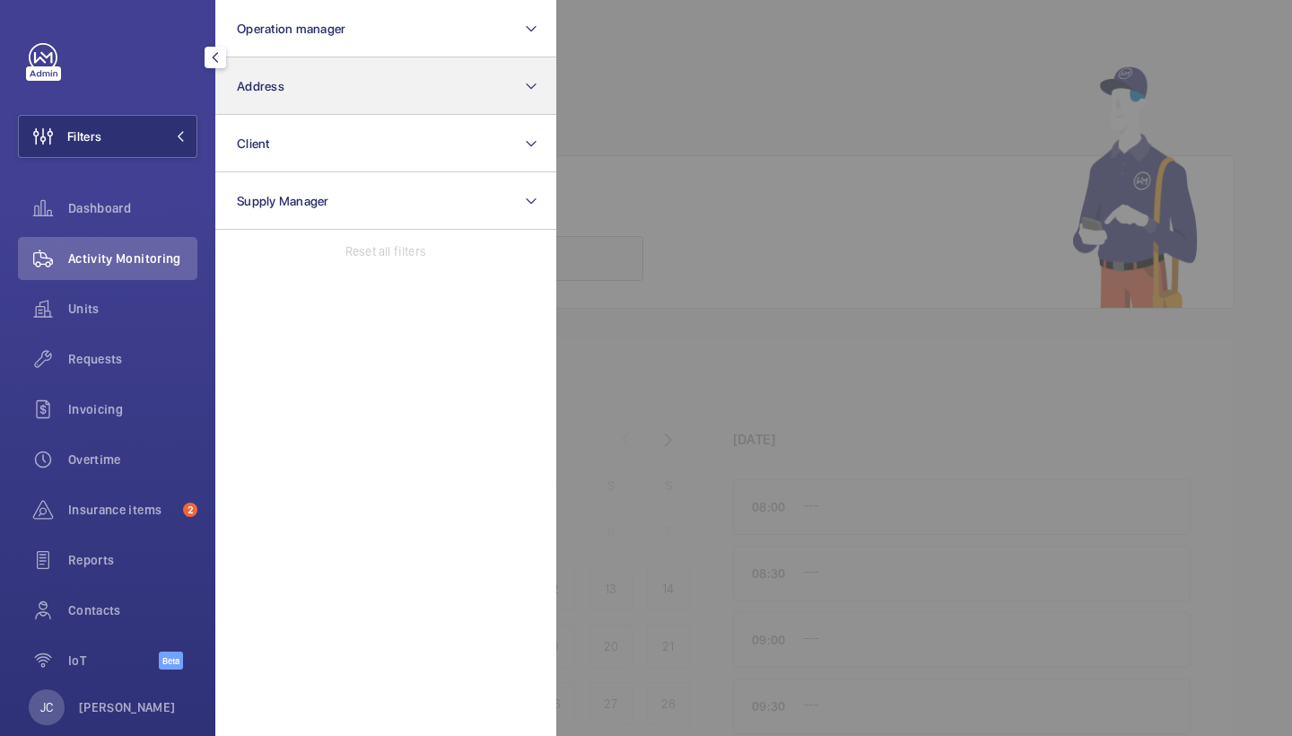
click at [275, 93] on button "Address" at bounding box center [385, 85] width 341 height 57
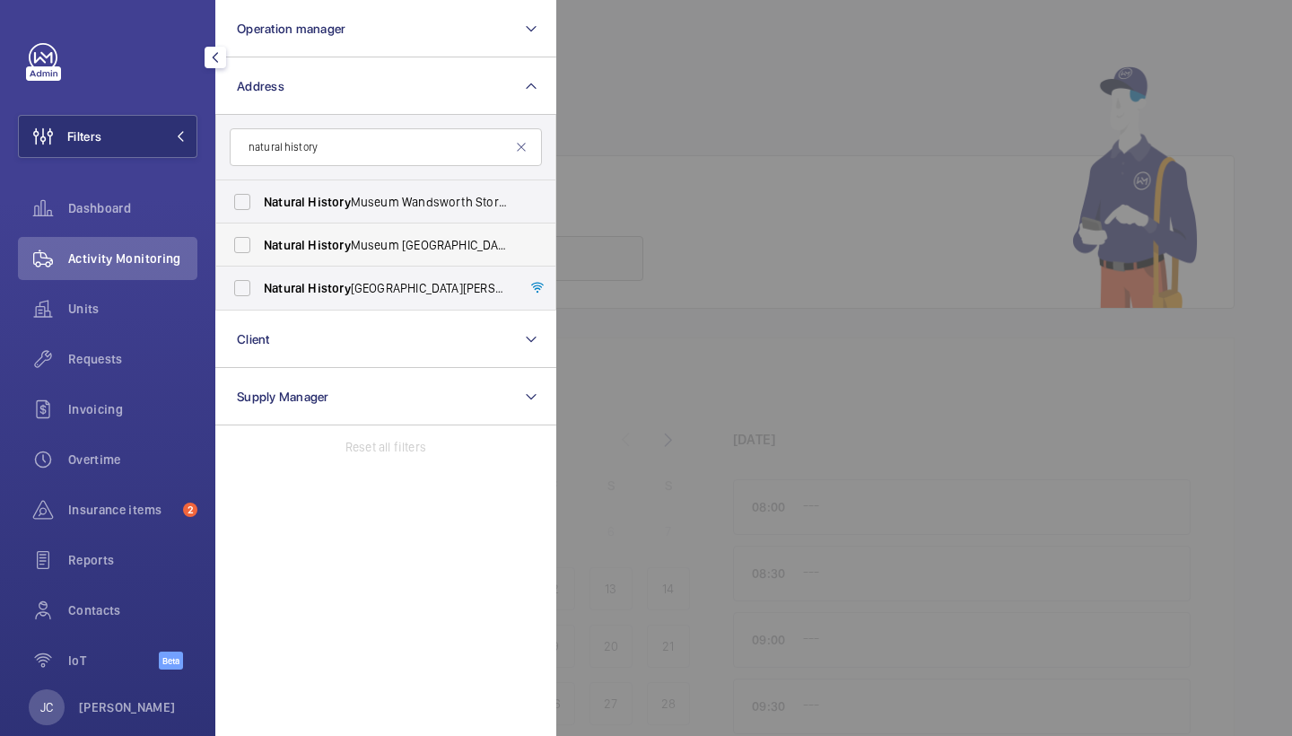
type input "natural history"
click at [401, 239] on span "Natural History Museum Tring - Akeman Street, TRING HP23 6AP" at bounding box center [387, 245] width 247 height 18
click at [260, 239] on input "Natural History Museum Tring - Akeman Street, TRING HP23 6AP" at bounding box center [242, 245] width 36 height 36
checkbox input "true"
click at [416, 197] on span "Natural History Museum Wandsworth Storage Facility - Kimber Road, LONDON SW18 4…" at bounding box center [387, 202] width 247 height 18
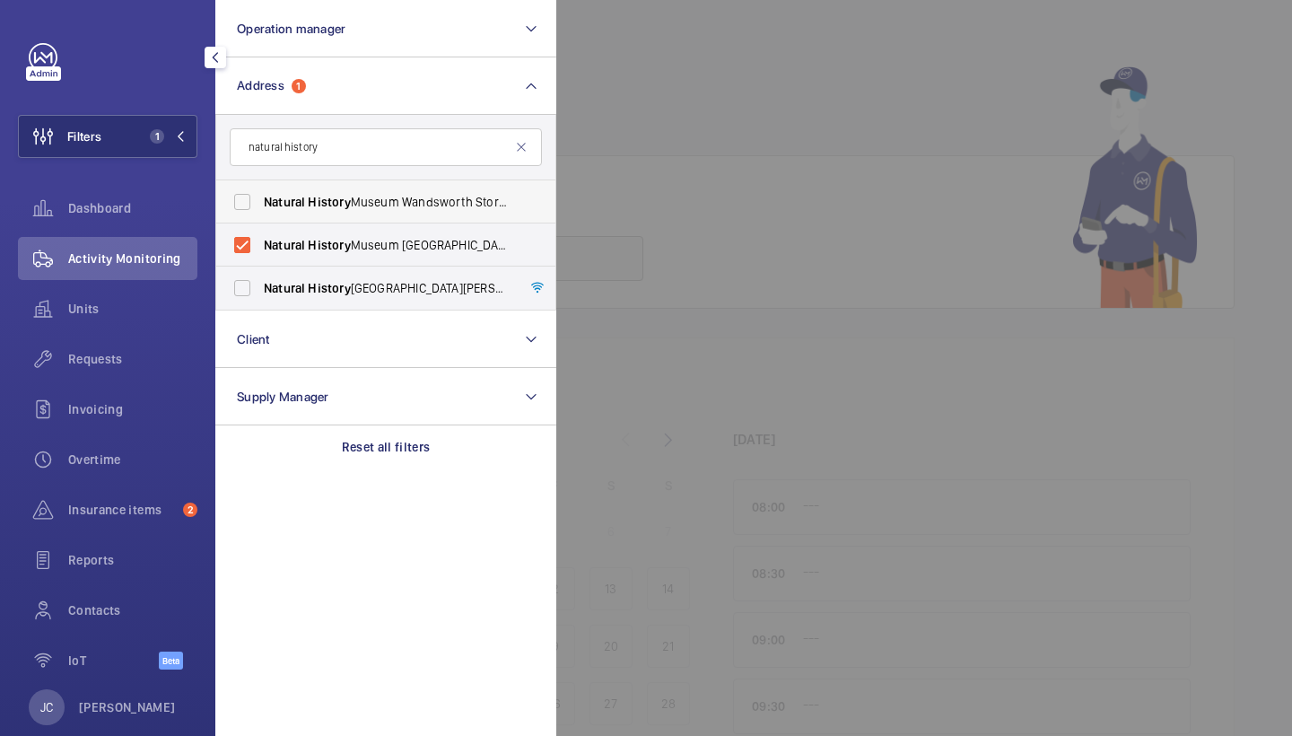
click at [260, 197] on input "Natural History Museum Wandsworth Storage Facility - Kimber Road, LONDON SW18 4…" at bounding box center [242, 202] width 36 height 36
checkbox input "true"
click at [413, 288] on span "Natural History Museum - Cromwell Road, LONDON SW7 5BD" at bounding box center [387, 288] width 247 height 18
click at [260, 288] on input "Natural History Museum - Cromwell Road, LONDON SW7 5BD" at bounding box center [242, 288] width 36 height 36
checkbox input "true"
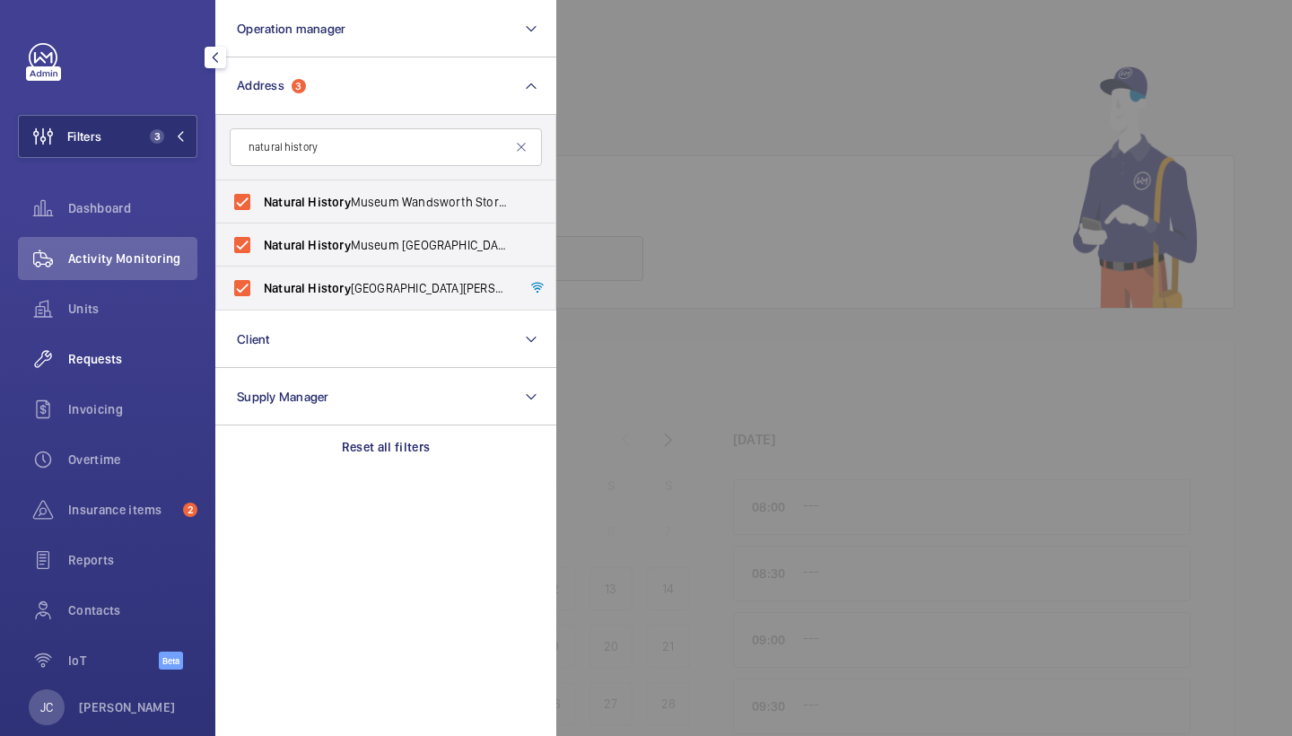
click at [146, 347] on div "Requests" at bounding box center [107, 358] width 179 height 43
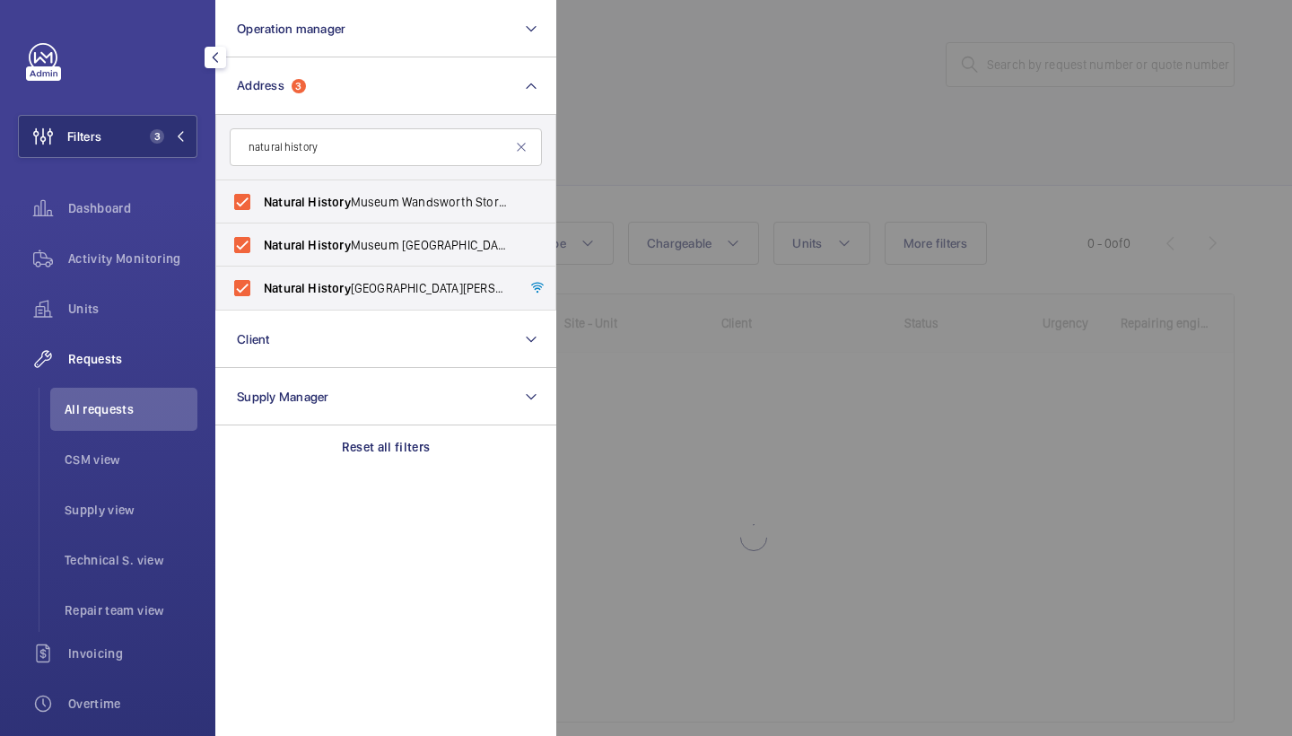
click at [828, 129] on div at bounding box center [1202, 368] width 1292 height 736
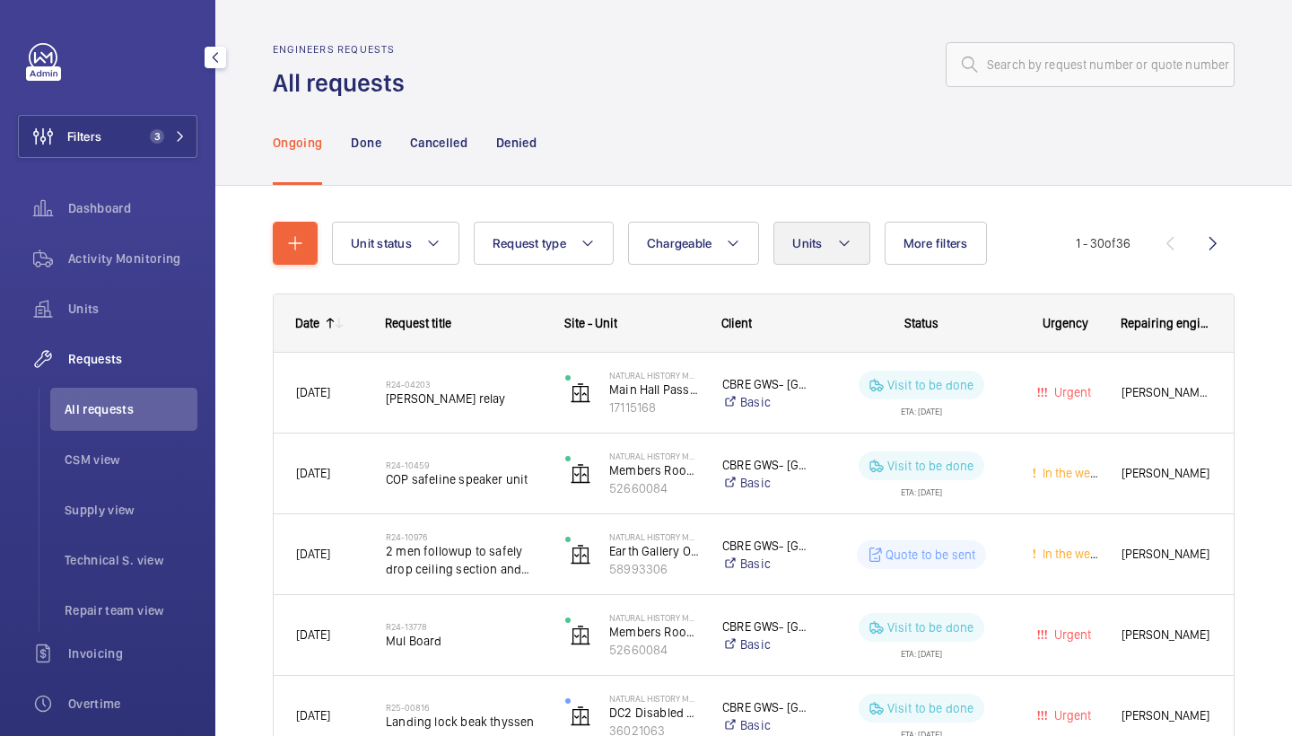
click at [829, 236] on button "Units" at bounding box center [822, 243] width 96 height 43
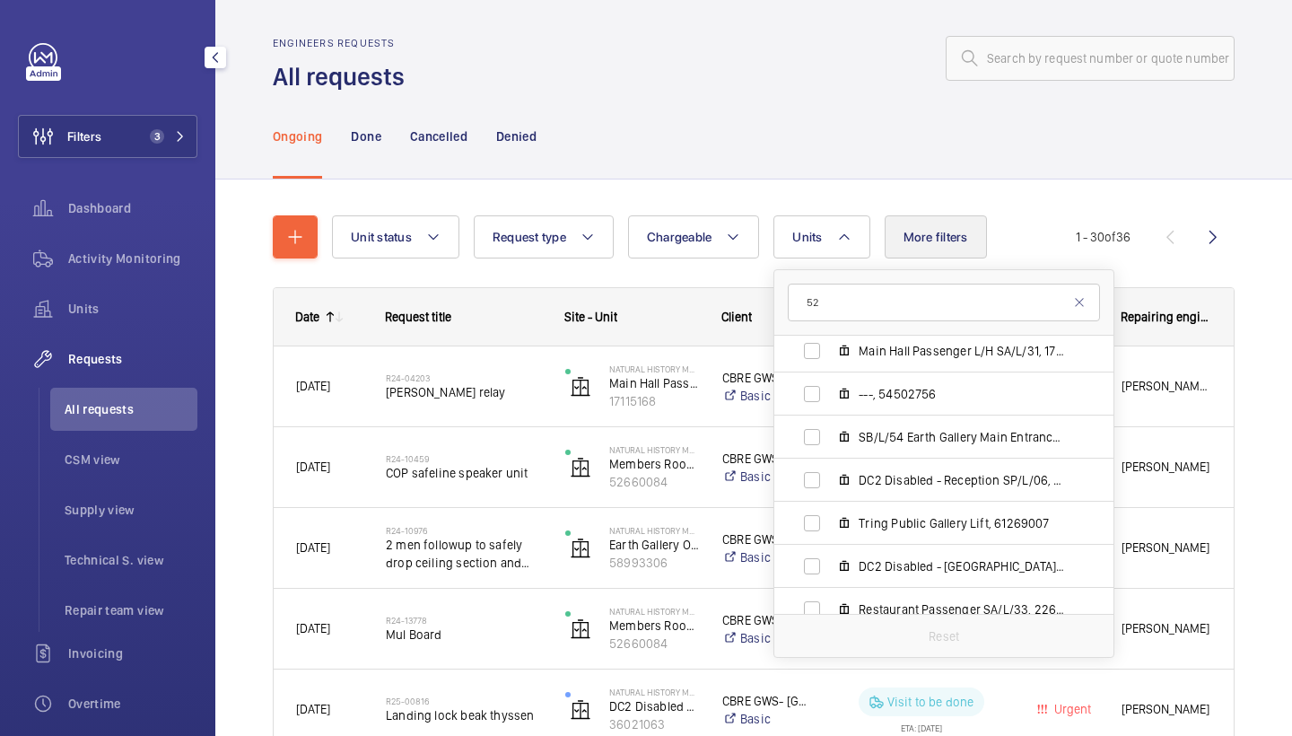
scroll to position [116, 0]
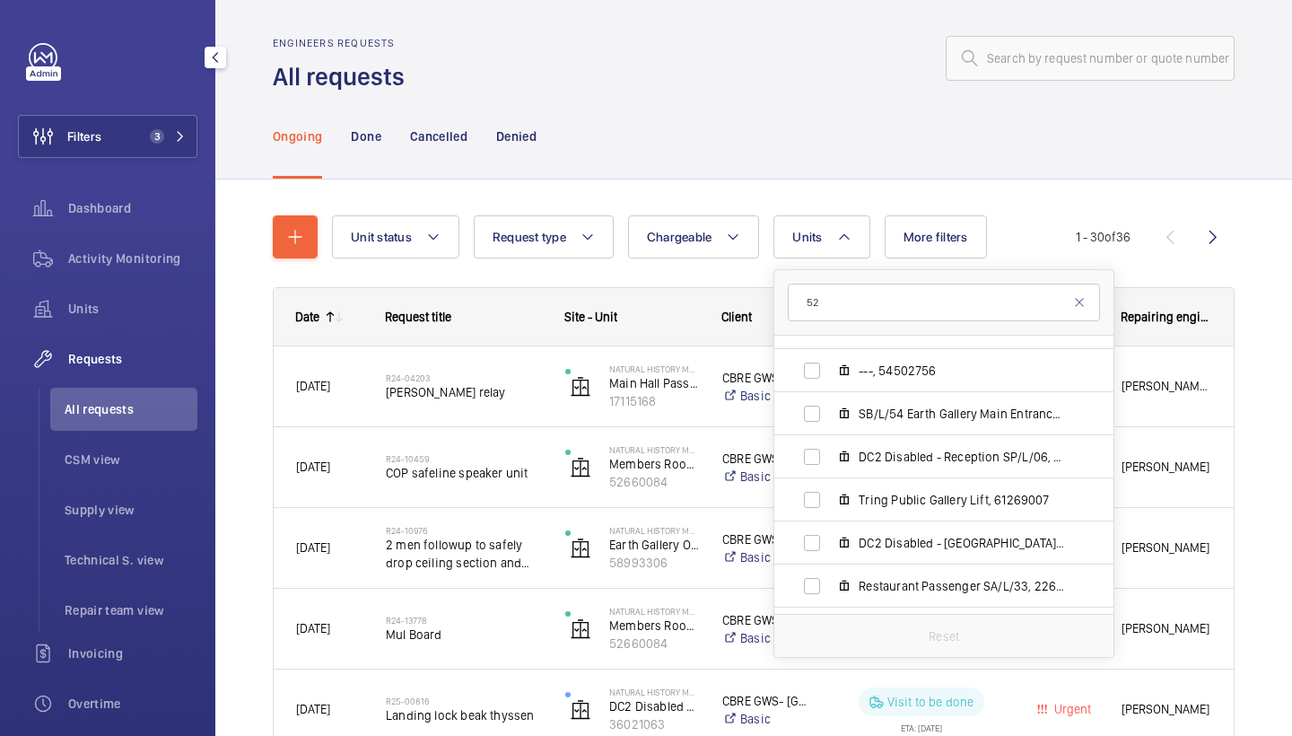
type input "52"
click at [909, 162] on div "Ongoing Done Cancelled Denied" at bounding box center [754, 135] width 962 height 85
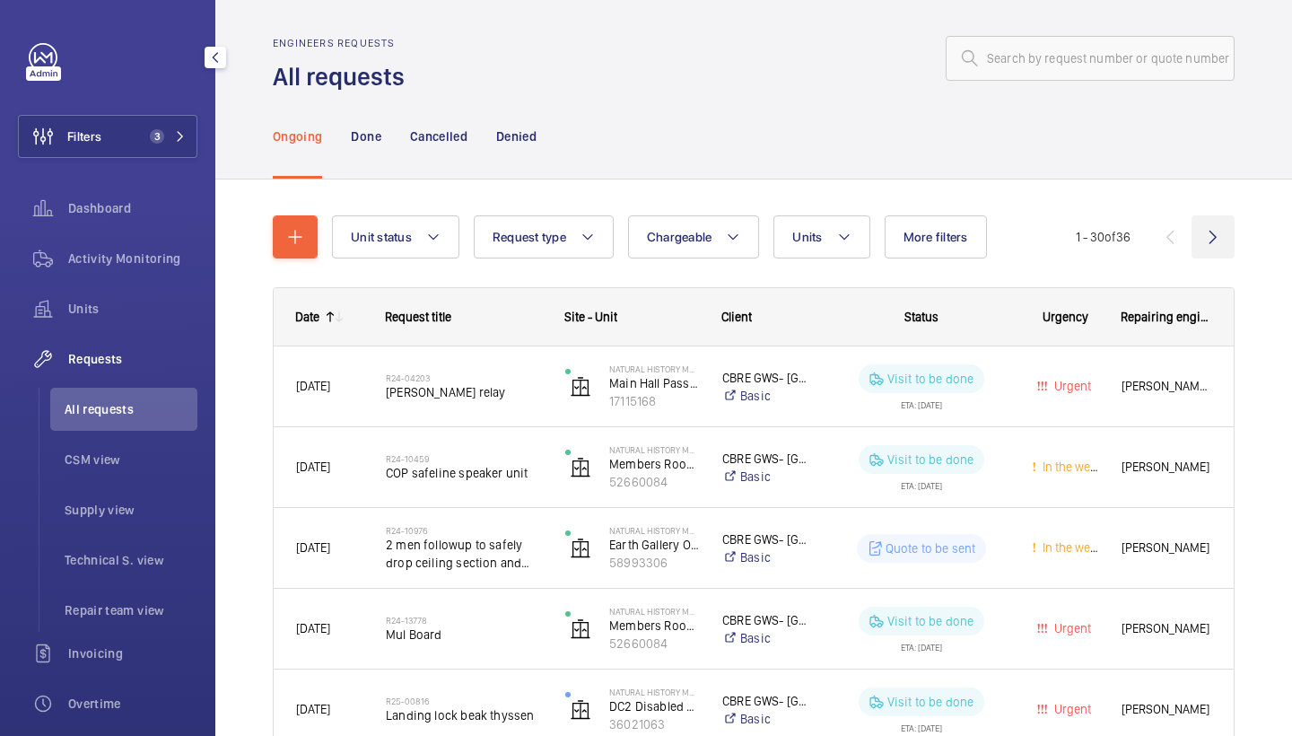
click at [1194, 242] on wm-front-icon-button at bounding box center [1213, 236] width 43 height 43
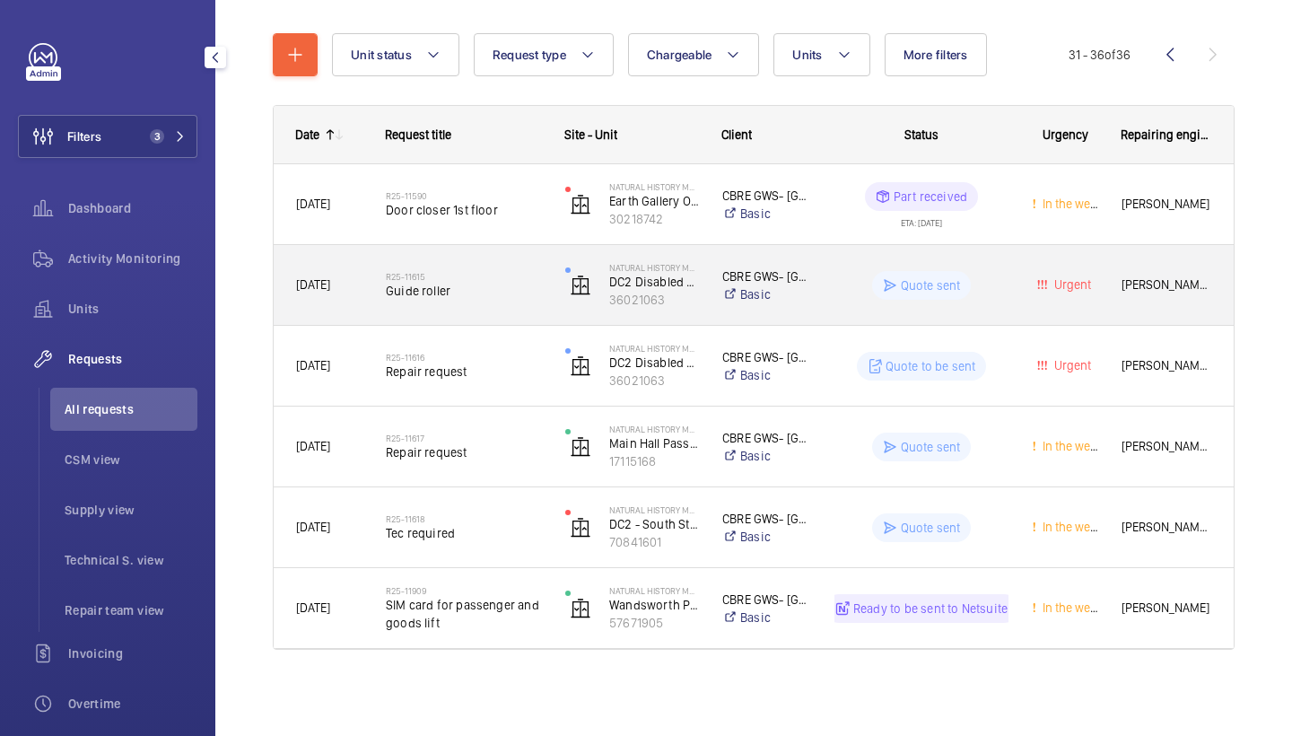
scroll to position [188, 0]
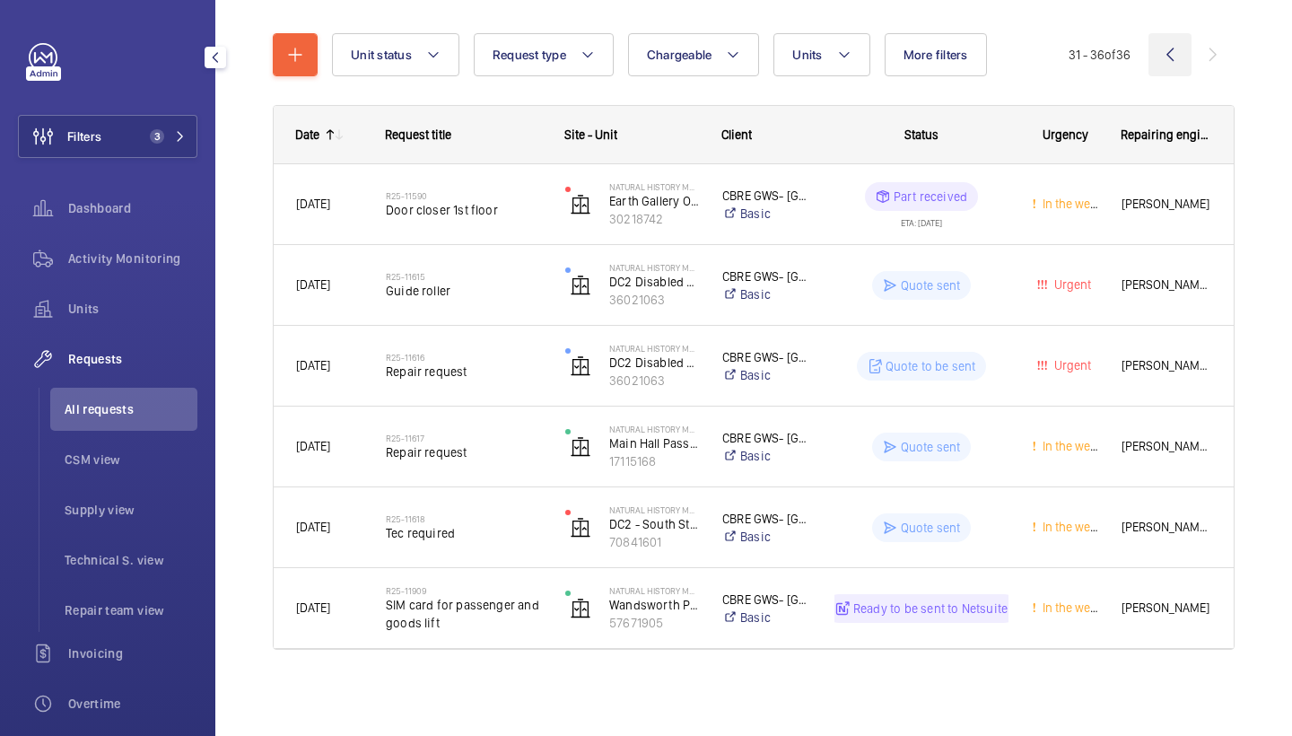
click at [1160, 70] on wm-front-icon-button at bounding box center [1170, 54] width 43 height 43
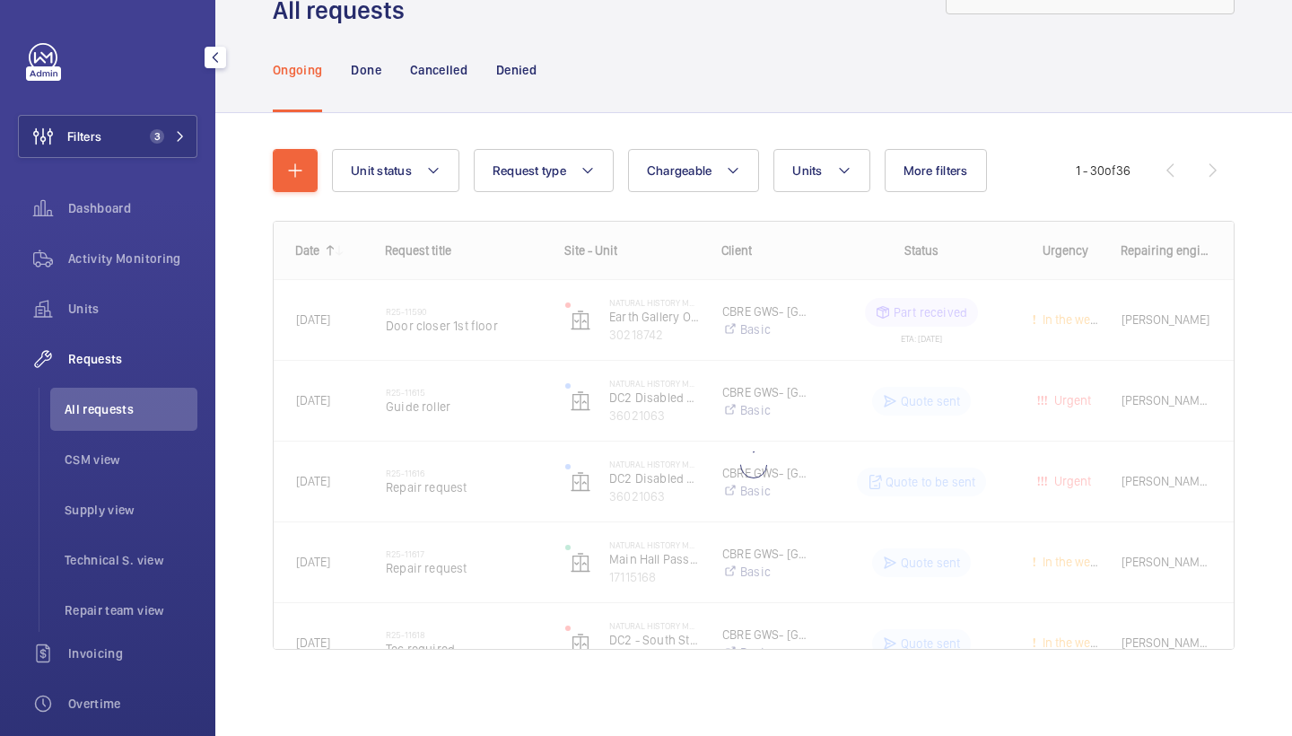
scroll to position [73, 0]
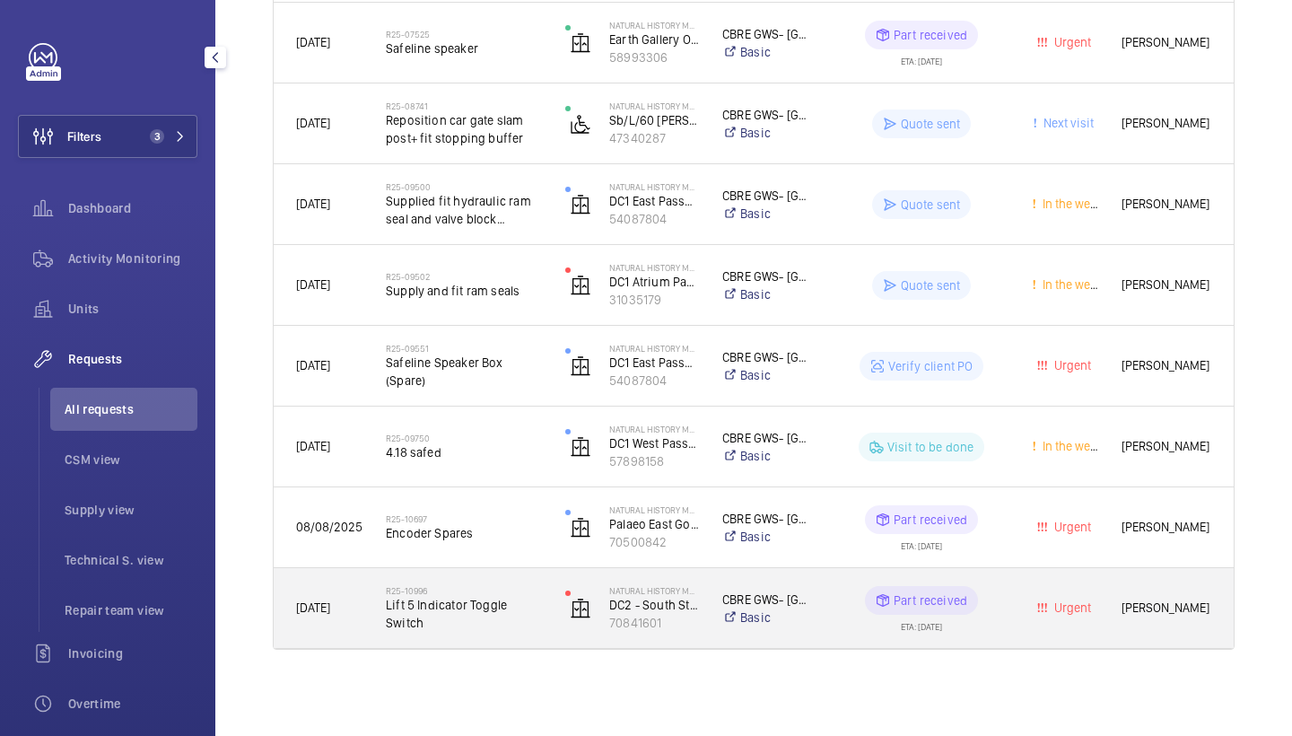
scroll to position [2127, 0]
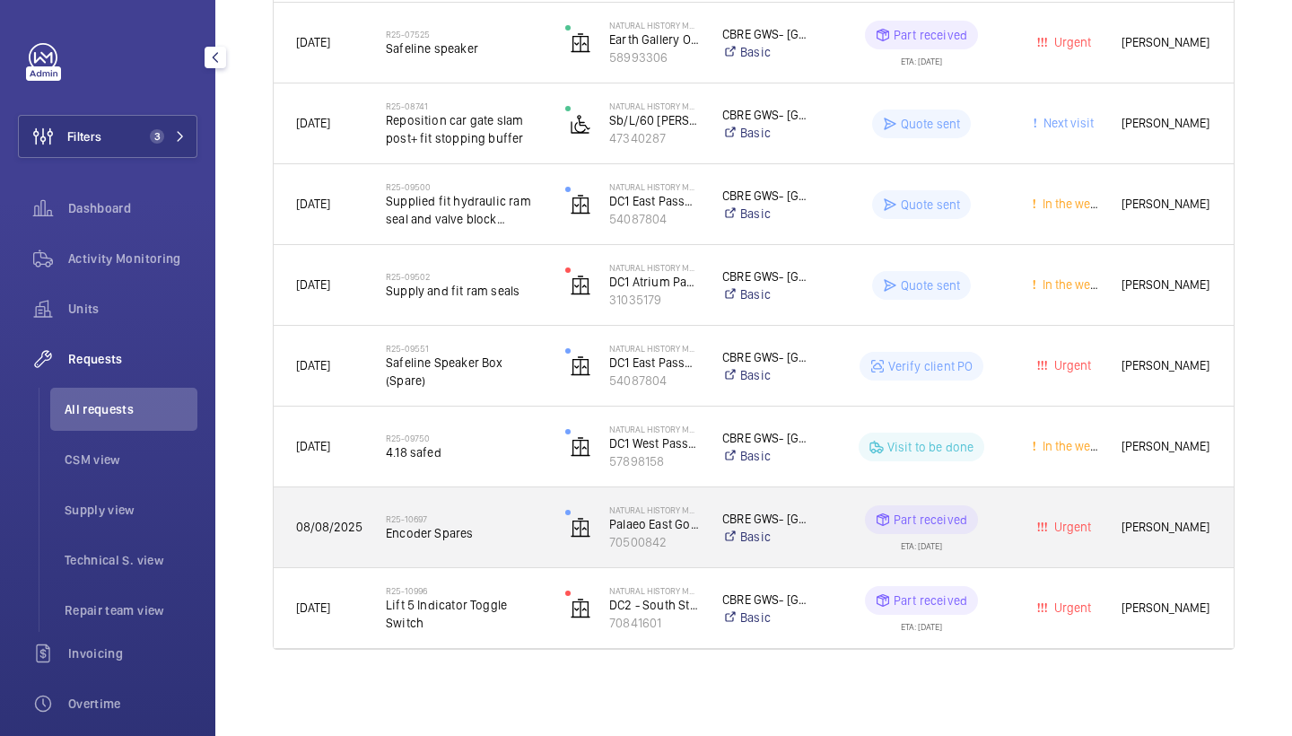
click at [461, 524] on span "Encoder Spares" at bounding box center [464, 533] width 156 height 18
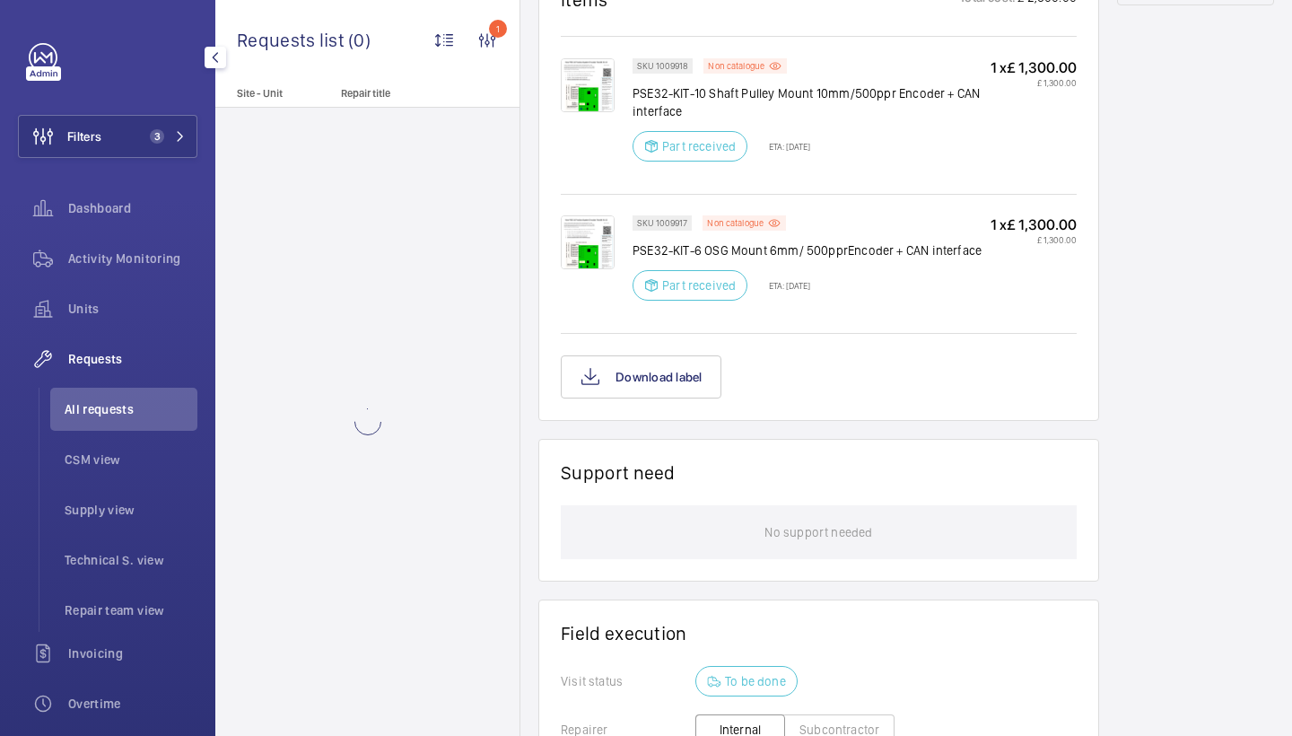
scroll to position [867, 0]
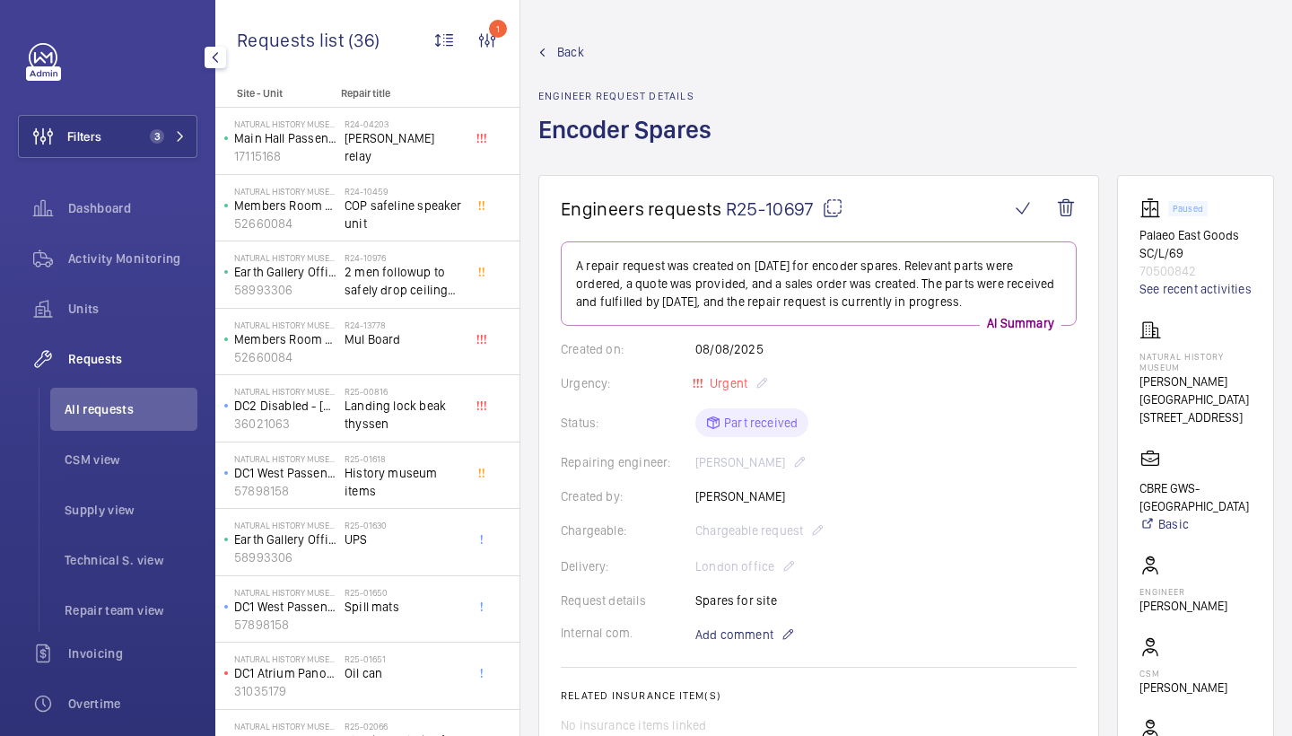
click at [578, 48] on span "Back" at bounding box center [570, 52] width 27 height 18
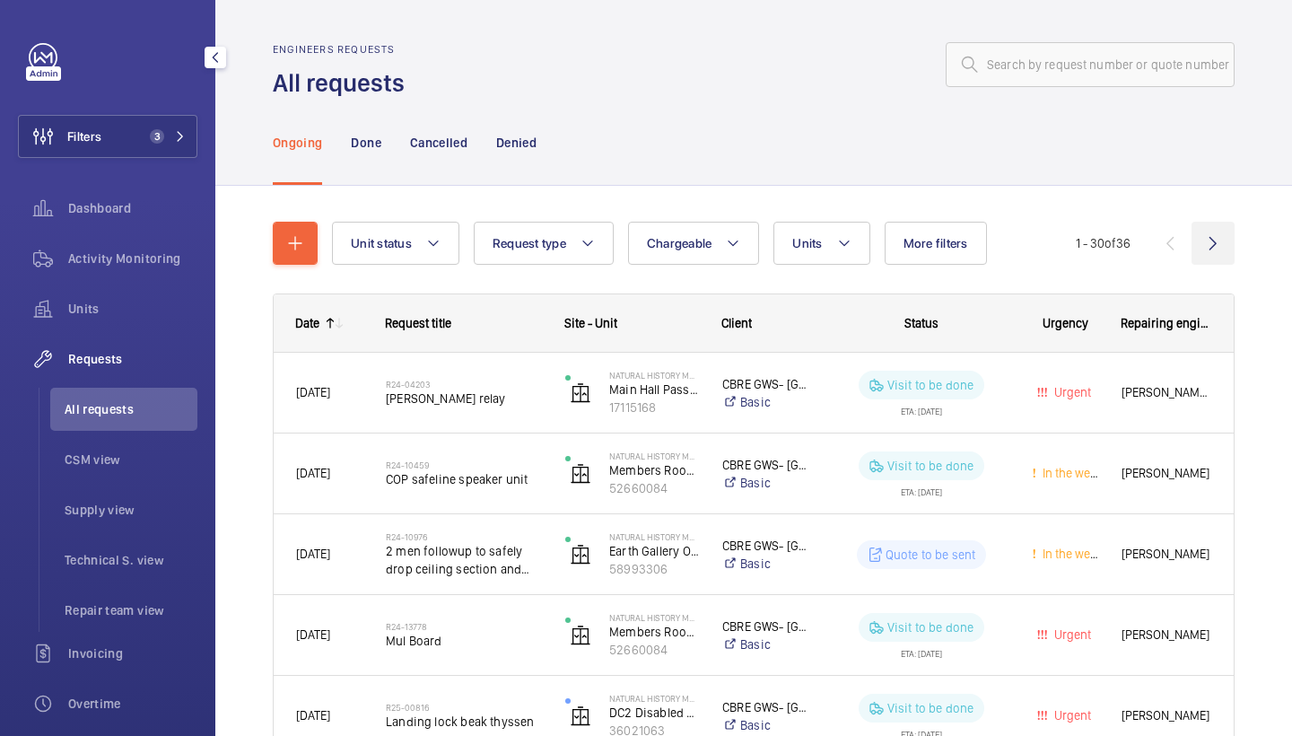
click at [1212, 251] on wm-front-icon-button at bounding box center [1213, 243] width 43 height 43
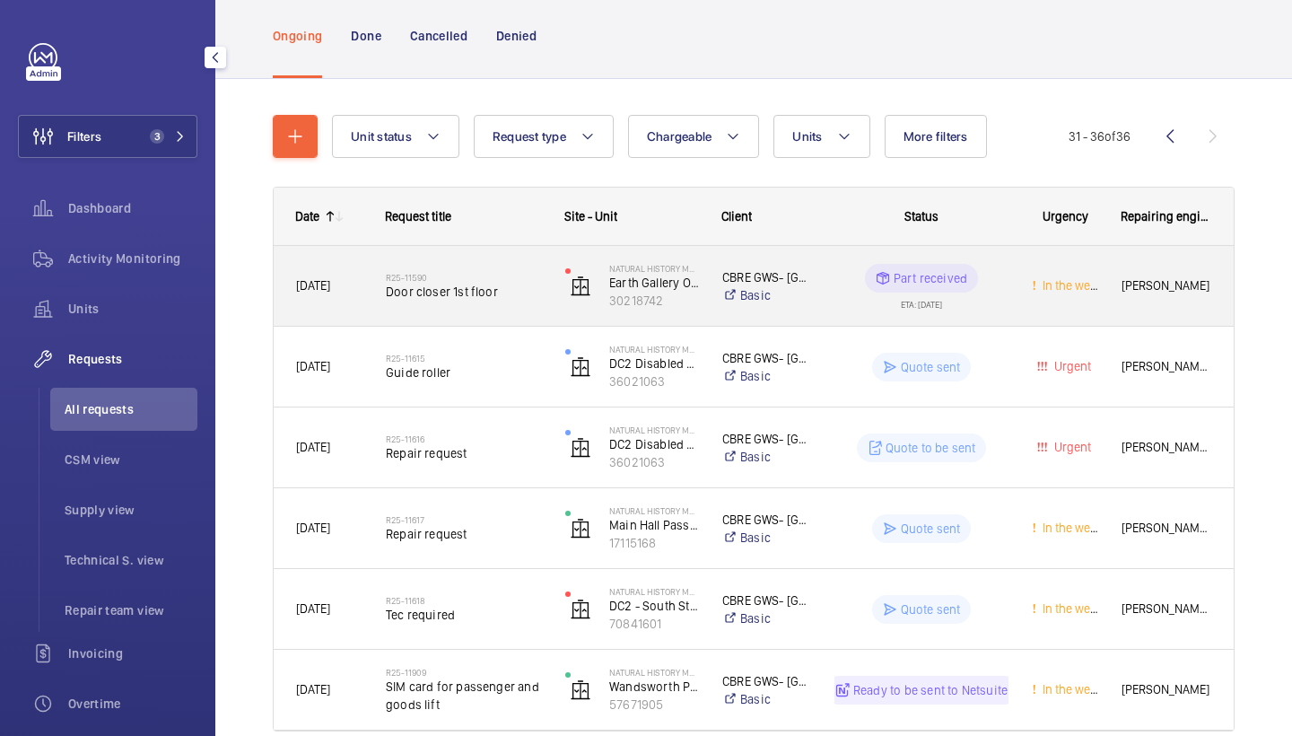
scroll to position [154, 0]
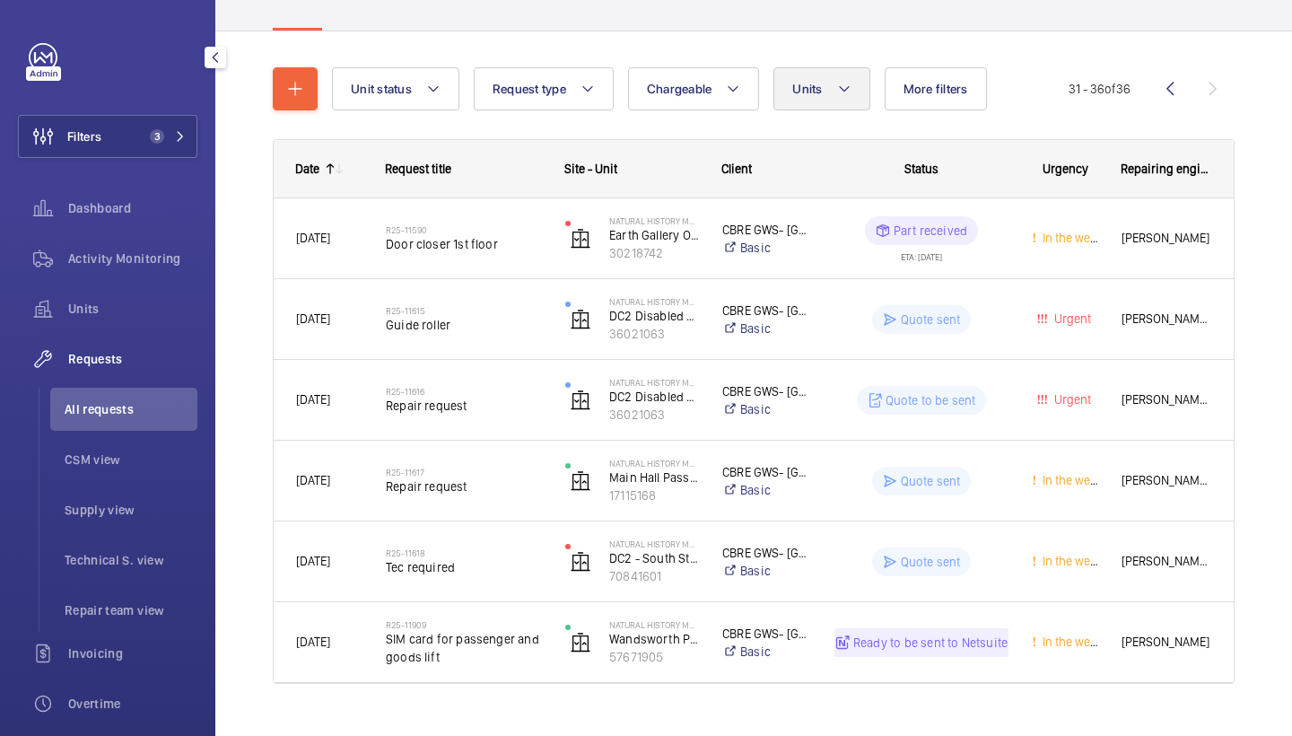
click at [842, 83] on mat-icon at bounding box center [844, 89] width 14 height 22
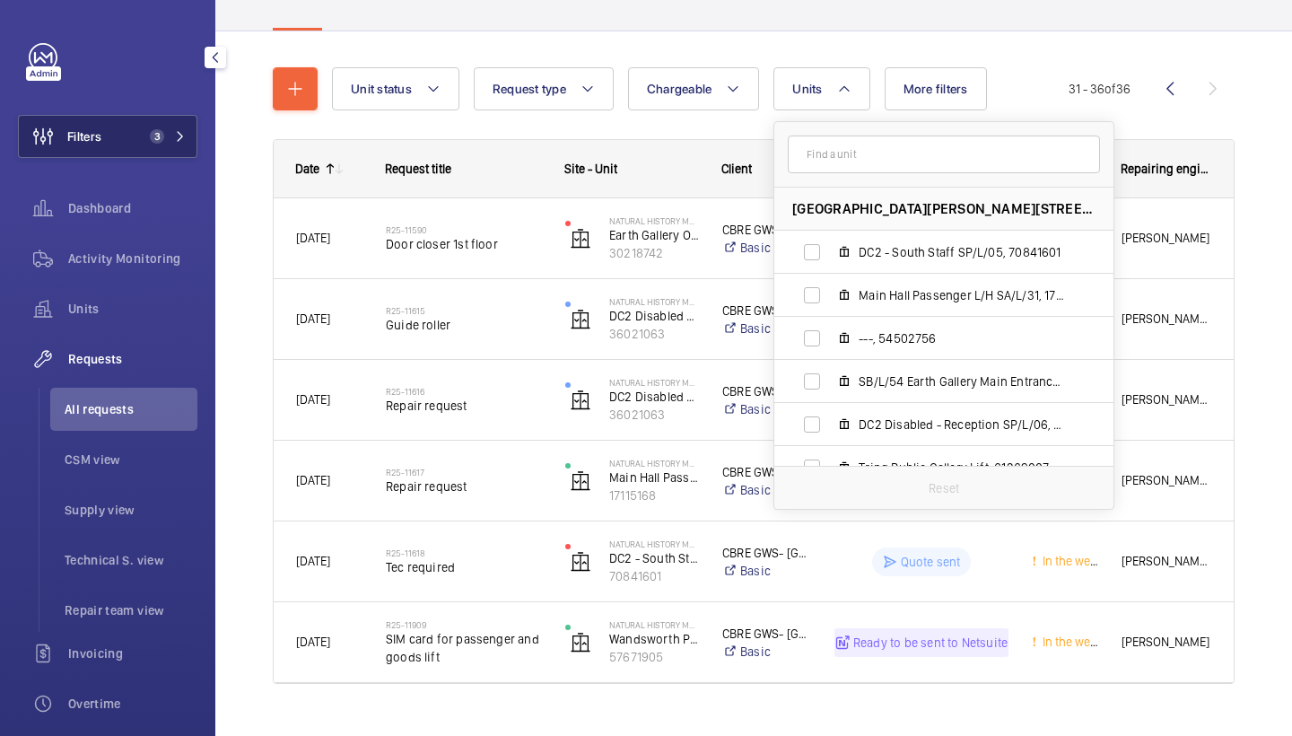
click at [174, 130] on span "3" at bounding box center [164, 136] width 43 height 14
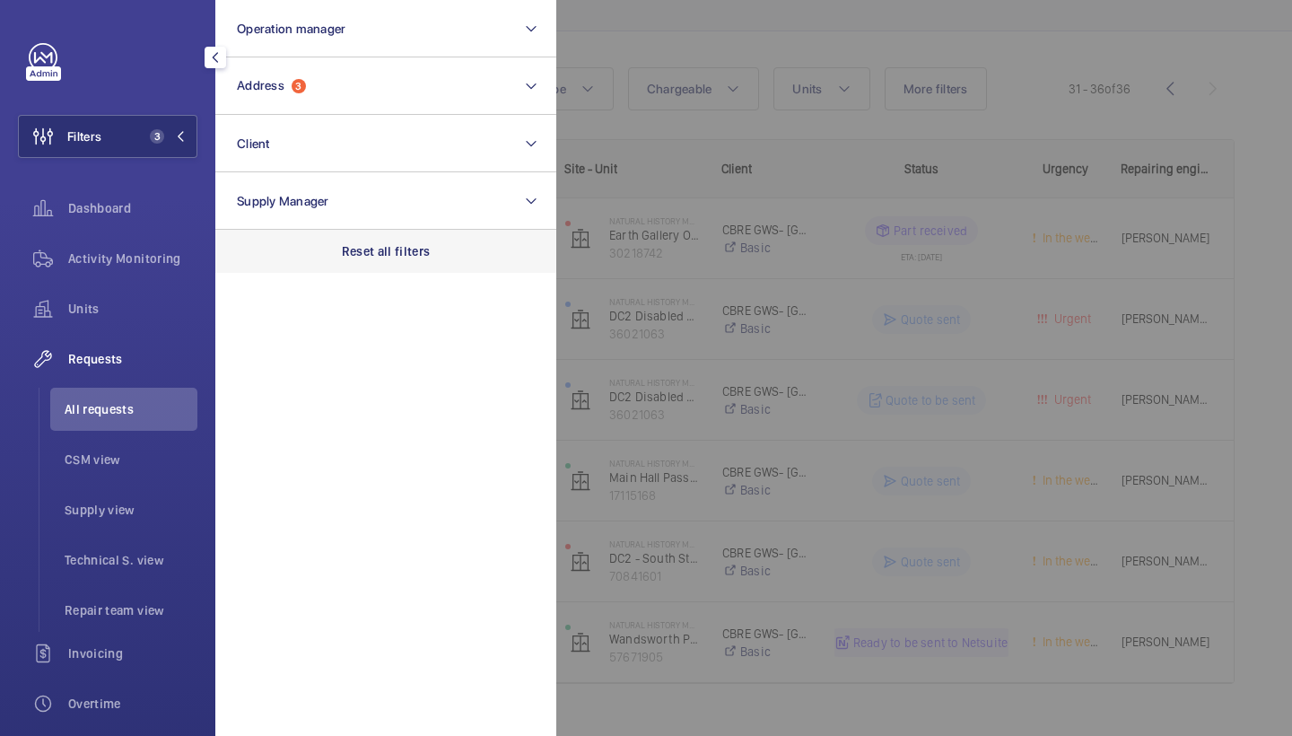
click at [360, 255] on p "Reset all filters" at bounding box center [386, 251] width 89 height 18
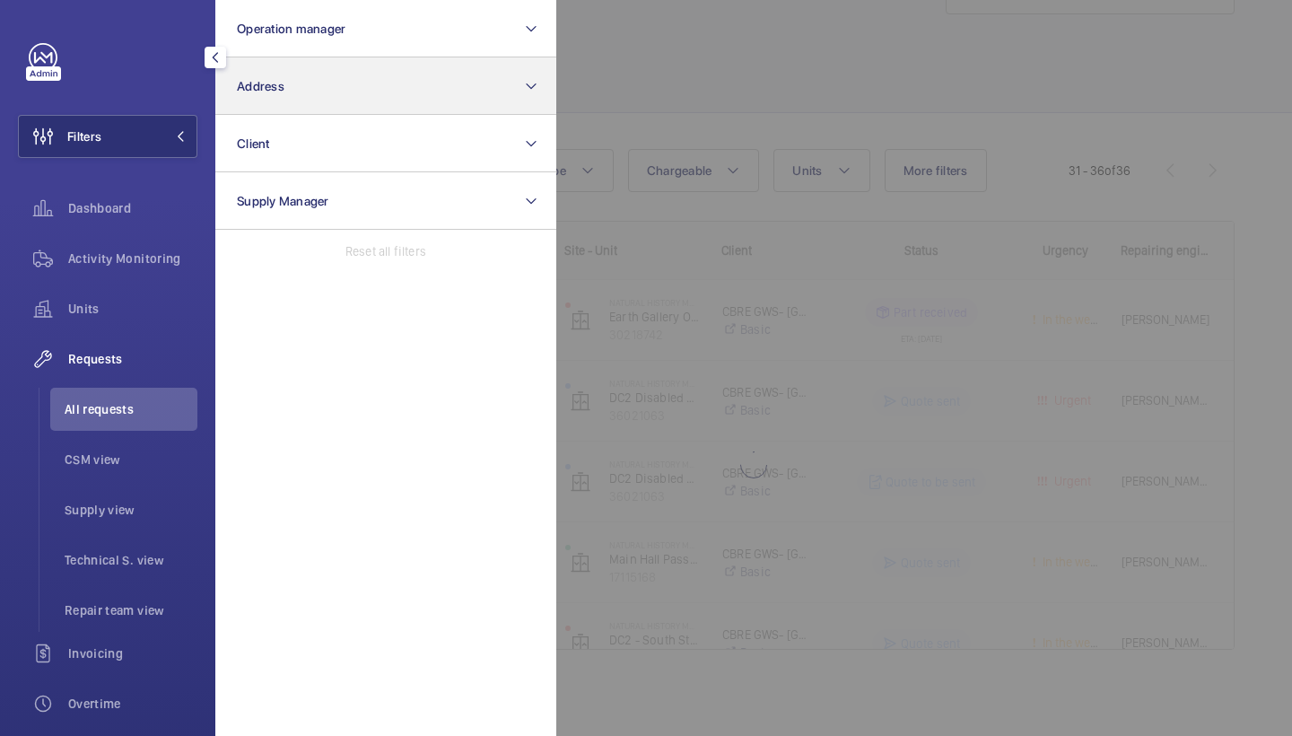
scroll to position [73, 0]
click at [364, 100] on button "Address" at bounding box center [385, 85] width 341 height 57
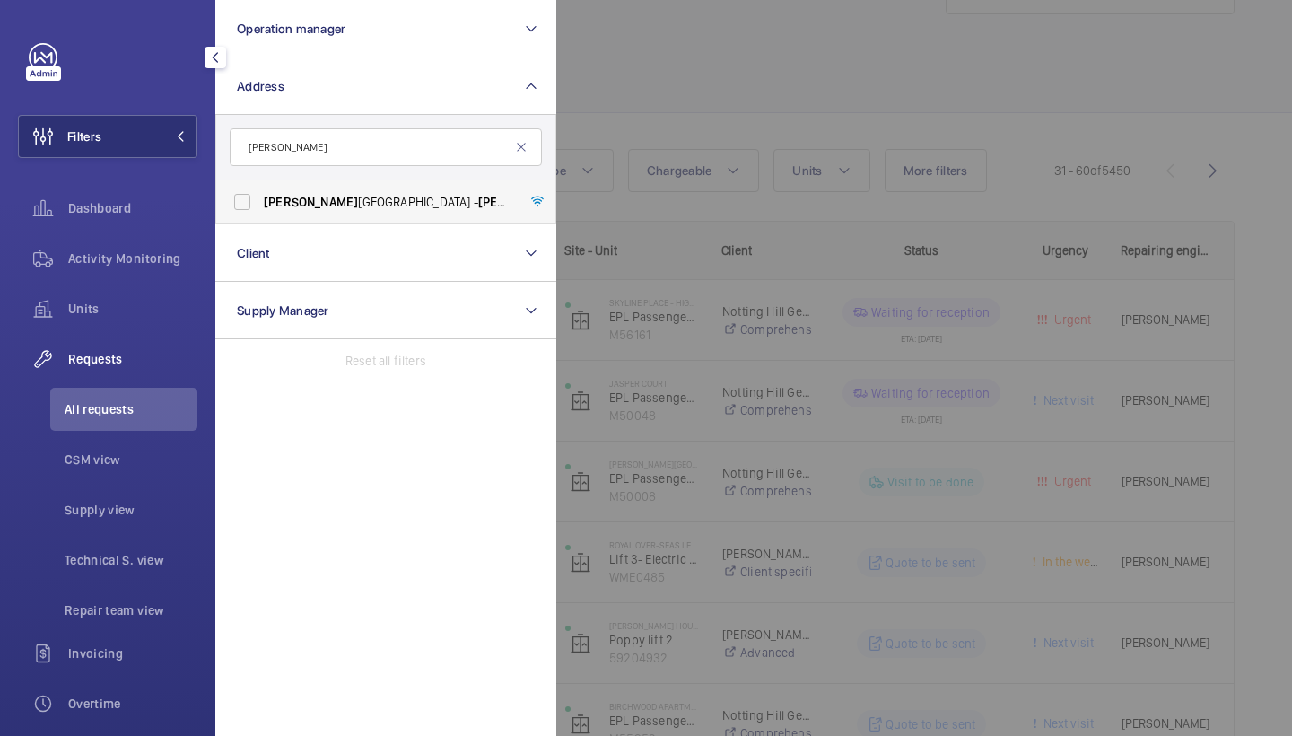
type input "pestana"
click at [384, 206] on span "Pestana Chelsea Bridge Hotel - Pestana Chelsea Bridge Hotel, LONDON SW11 8AE" at bounding box center [387, 202] width 247 height 18
click at [260, 206] on input "Pestana Chelsea Bridge Hotel - Pestana Chelsea Bridge Hotel, LONDON SW11 8AE" at bounding box center [242, 202] width 36 height 36
checkbox input "true"
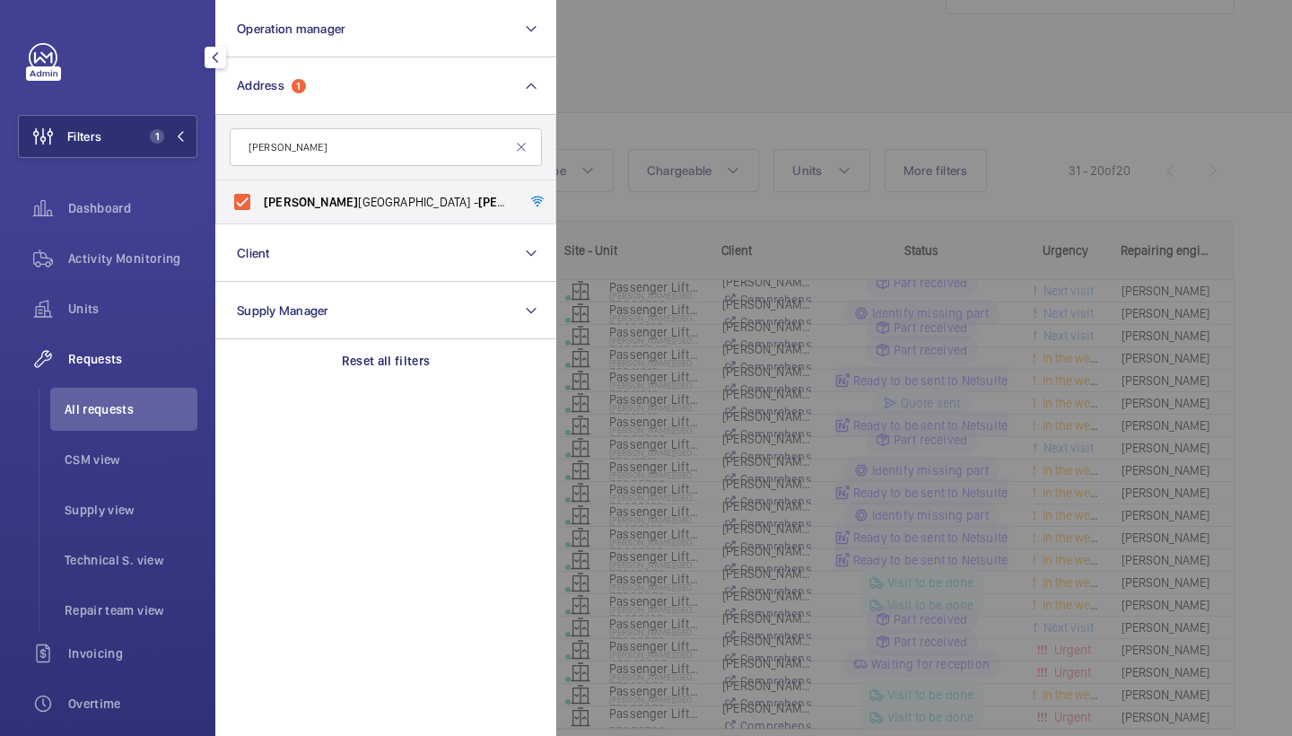
click at [748, 78] on div at bounding box center [1202, 368] width 1292 height 736
click at [748, 78] on div "Ongoing Done Cancelled Denied" at bounding box center [754, 69] width 962 height 85
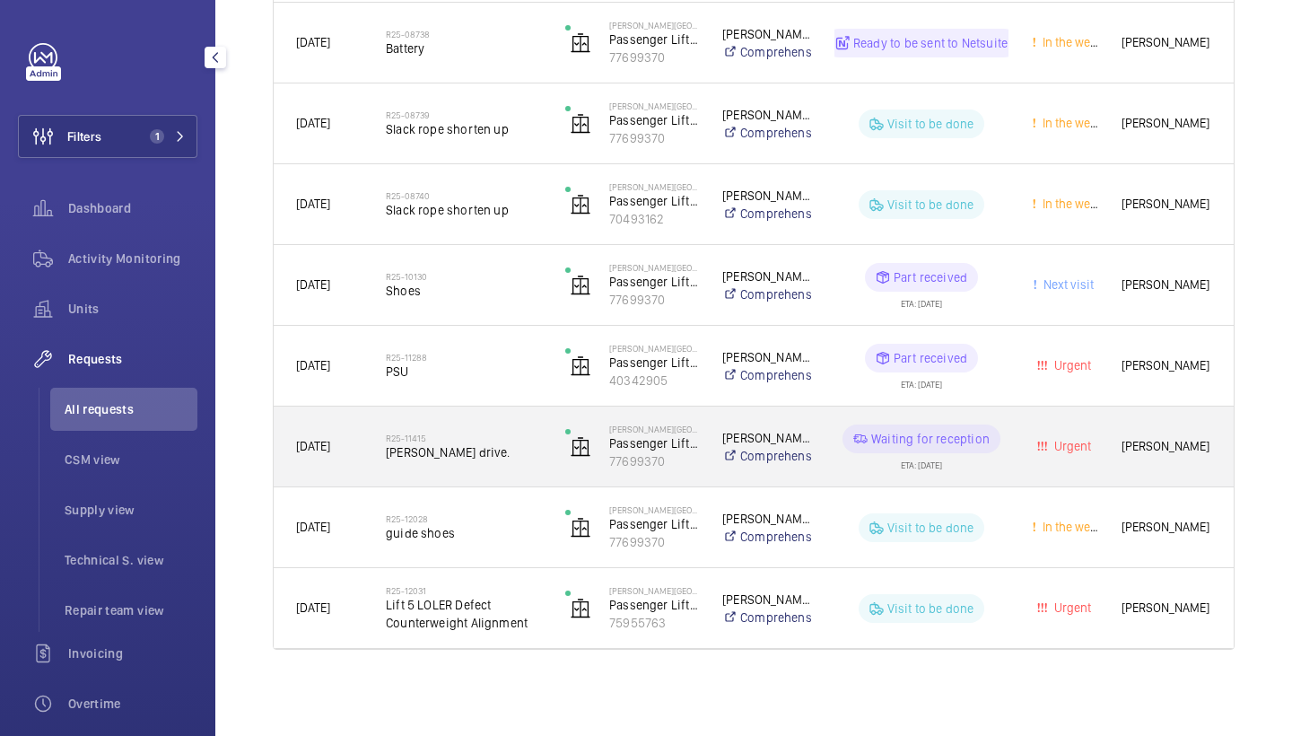
scroll to position [1319, 0]
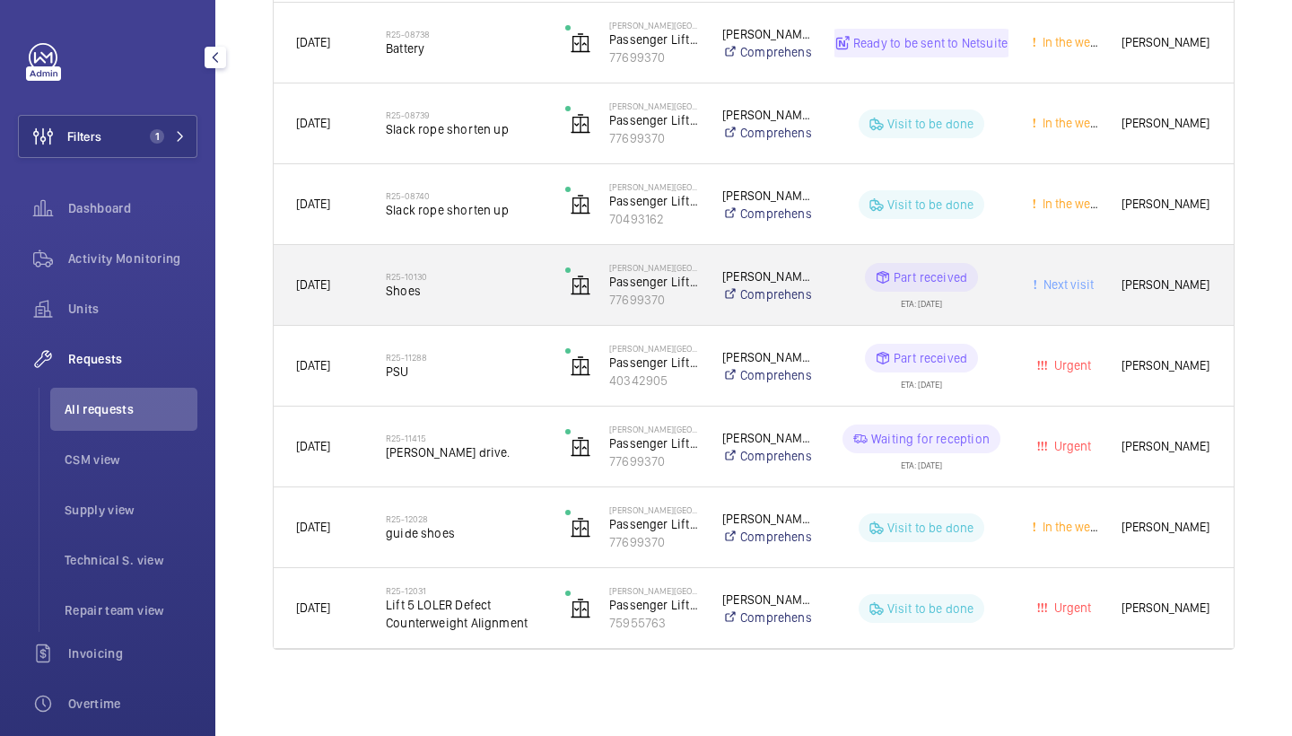
click at [477, 277] on h2 "R25-10130" at bounding box center [464, 276] width 156 height 11
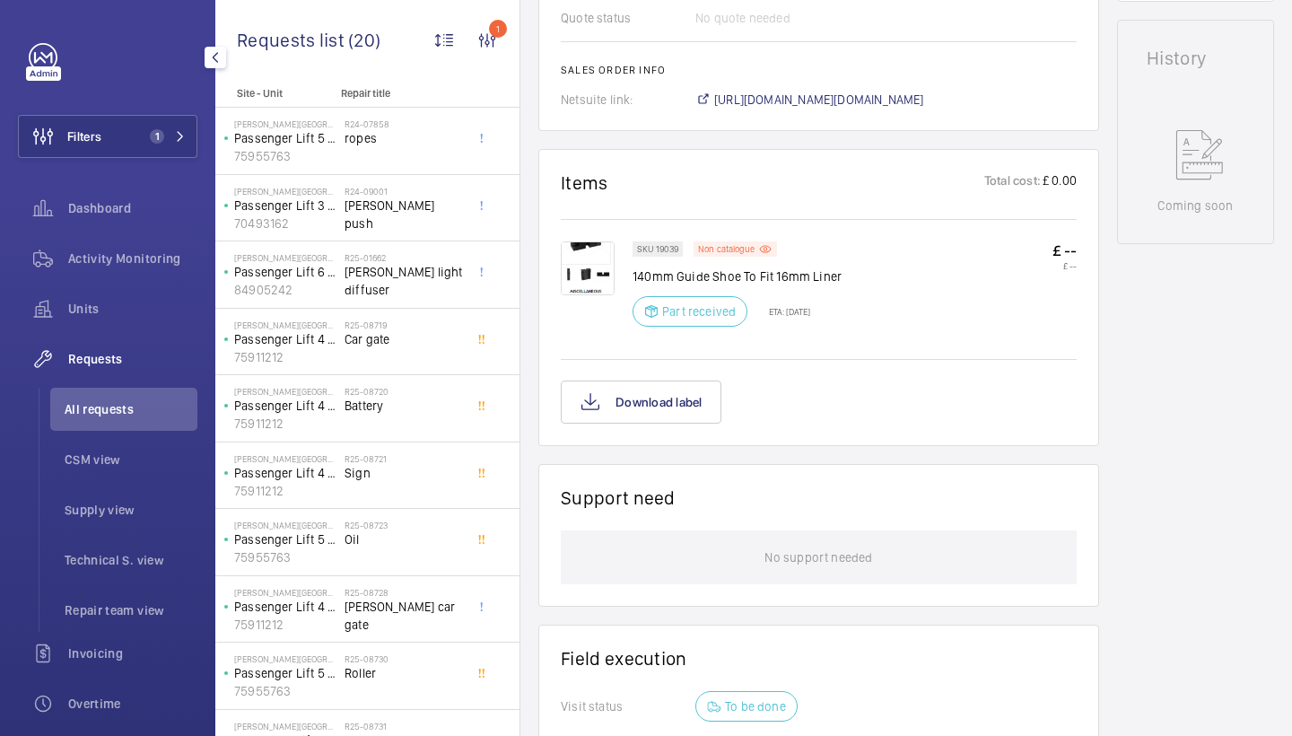
scroll to position [1019, 0]
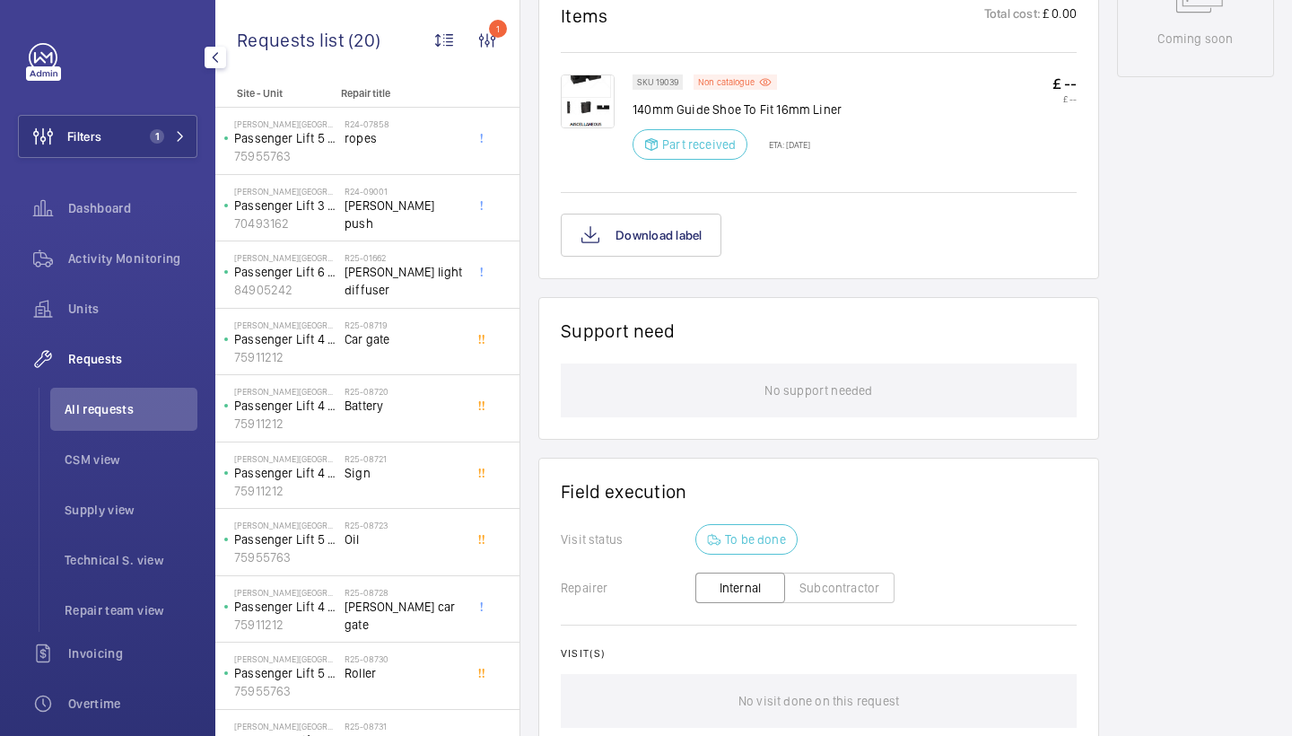
click at [604, 136] on div at bounding box center [597, 122] width 72 height 96
click at [595, 120] on img at bounding box center [588, 101] width 54 height 54
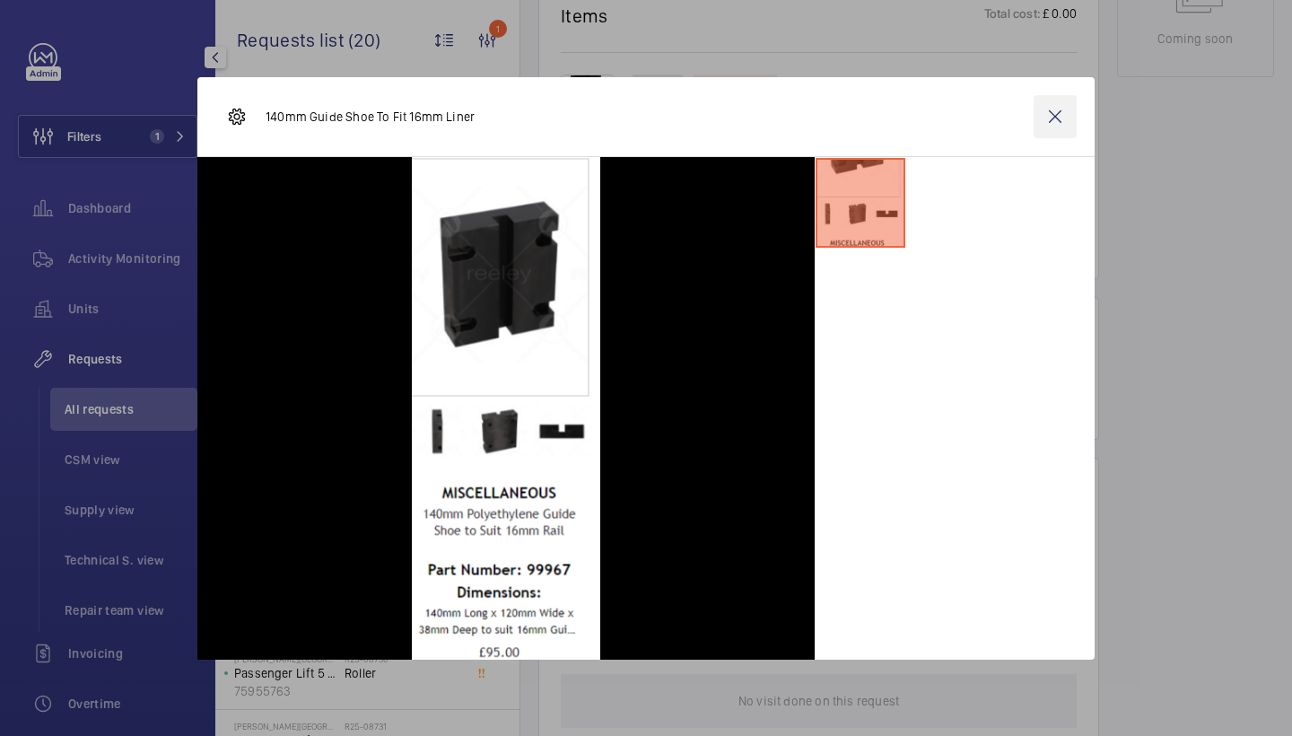
click at [1047, 132] on wm-front-icon-button at bounding box center [1055, 116] width 43 height 43
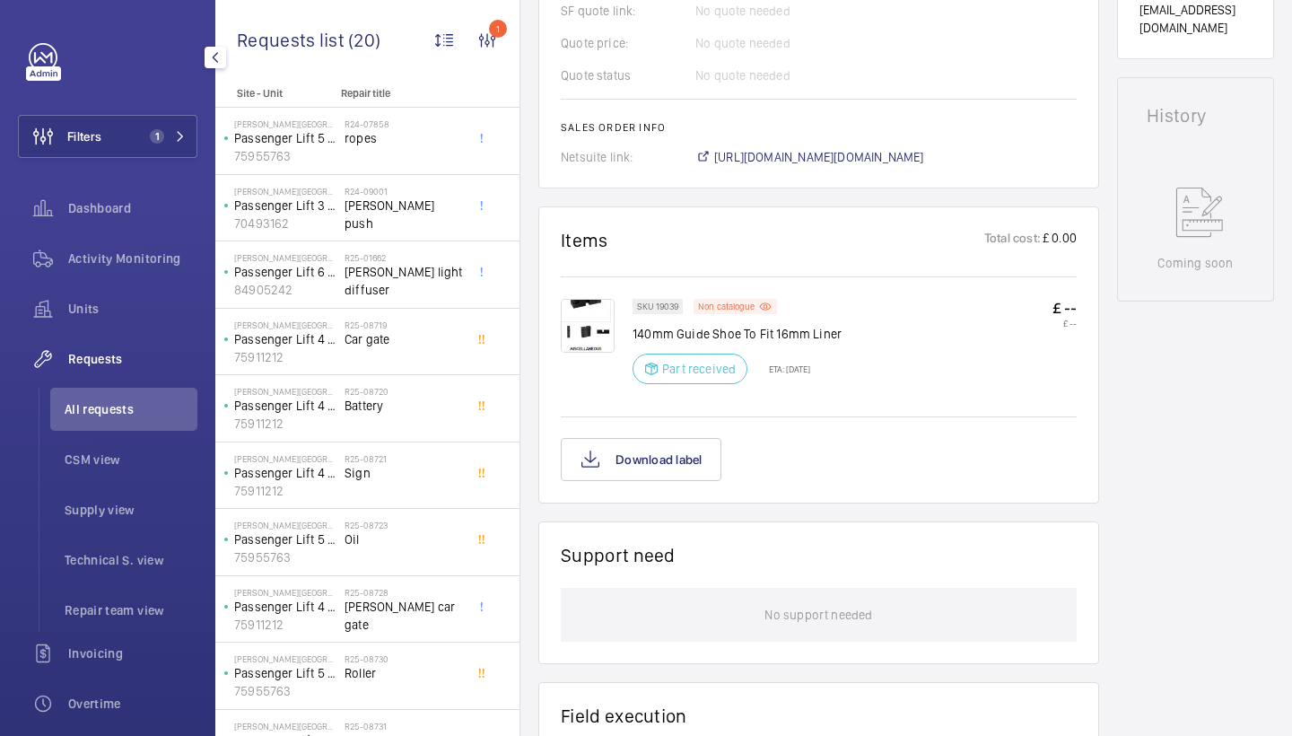
scroll to position [766, 0]
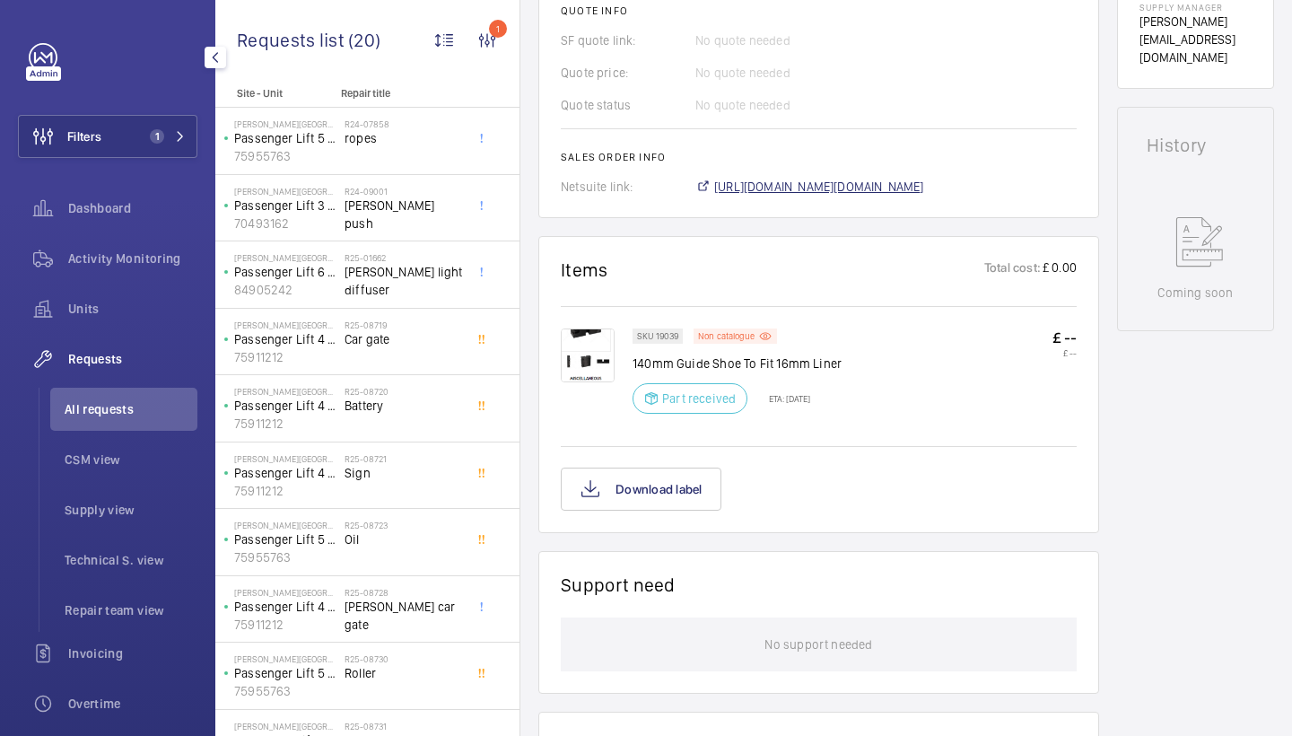
click at [829, 183] on span "https://6461500.app.netsuite.com/app/accounting/transactions/salesord.nl?id=294…" at bounding box center [819, 187] width 210 height 18
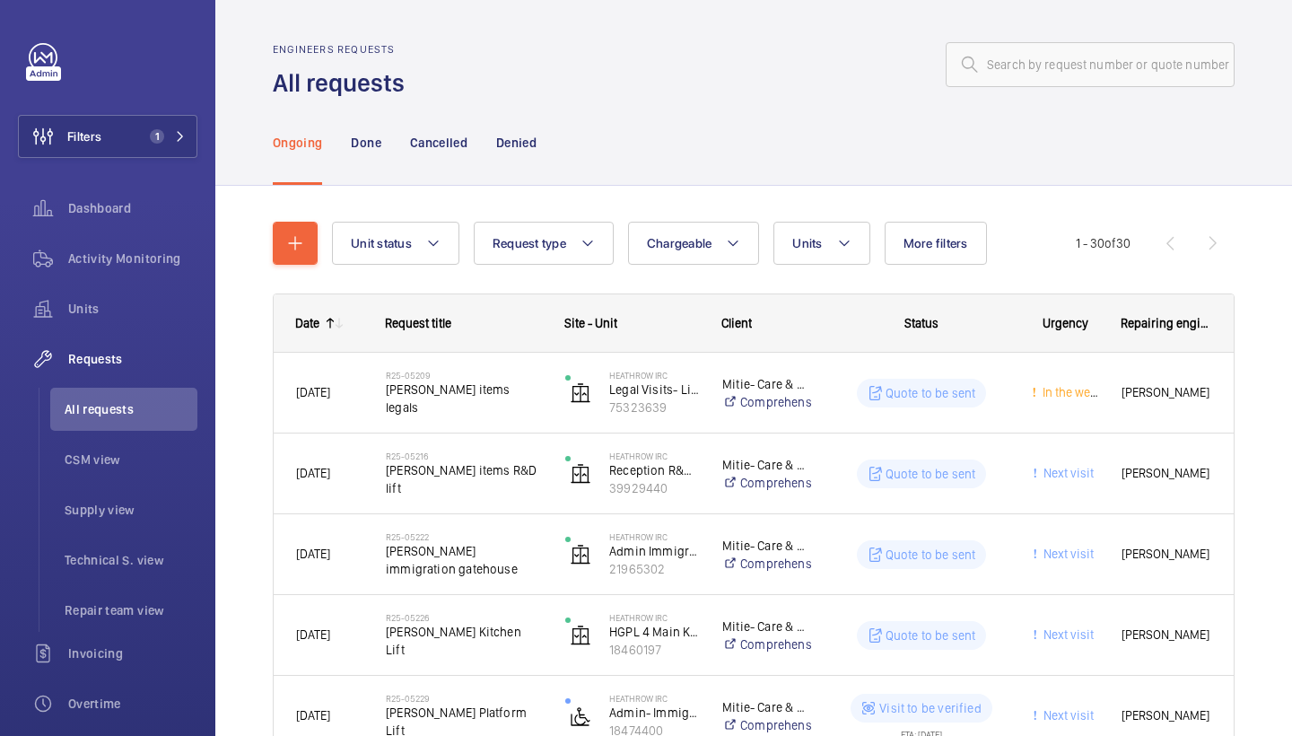
click at [1121, 135] on div "Ongoing Done Cancelled Denied" at bounding box center [754, 142] width 962 height 85
click at [813, 229] on button "Units" at bounding box center [822, 243] width 96 height 43
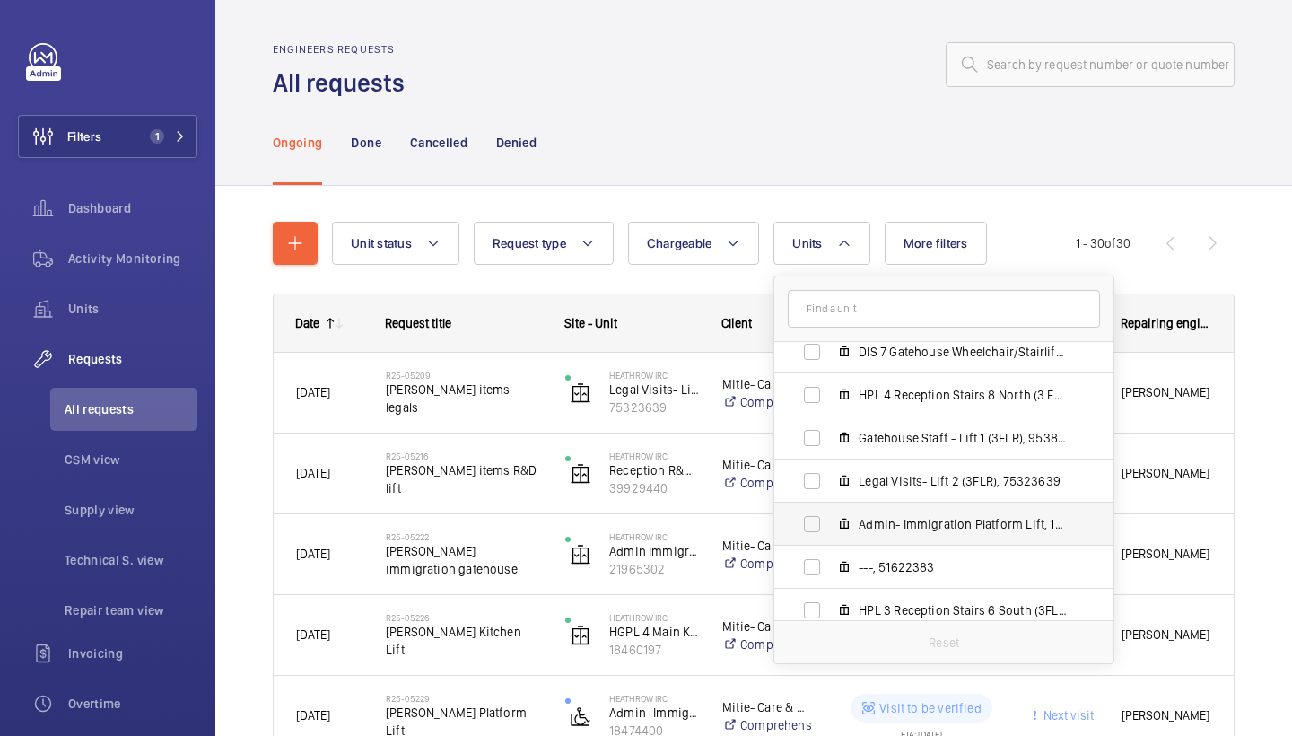
scroll to position [411, 0]
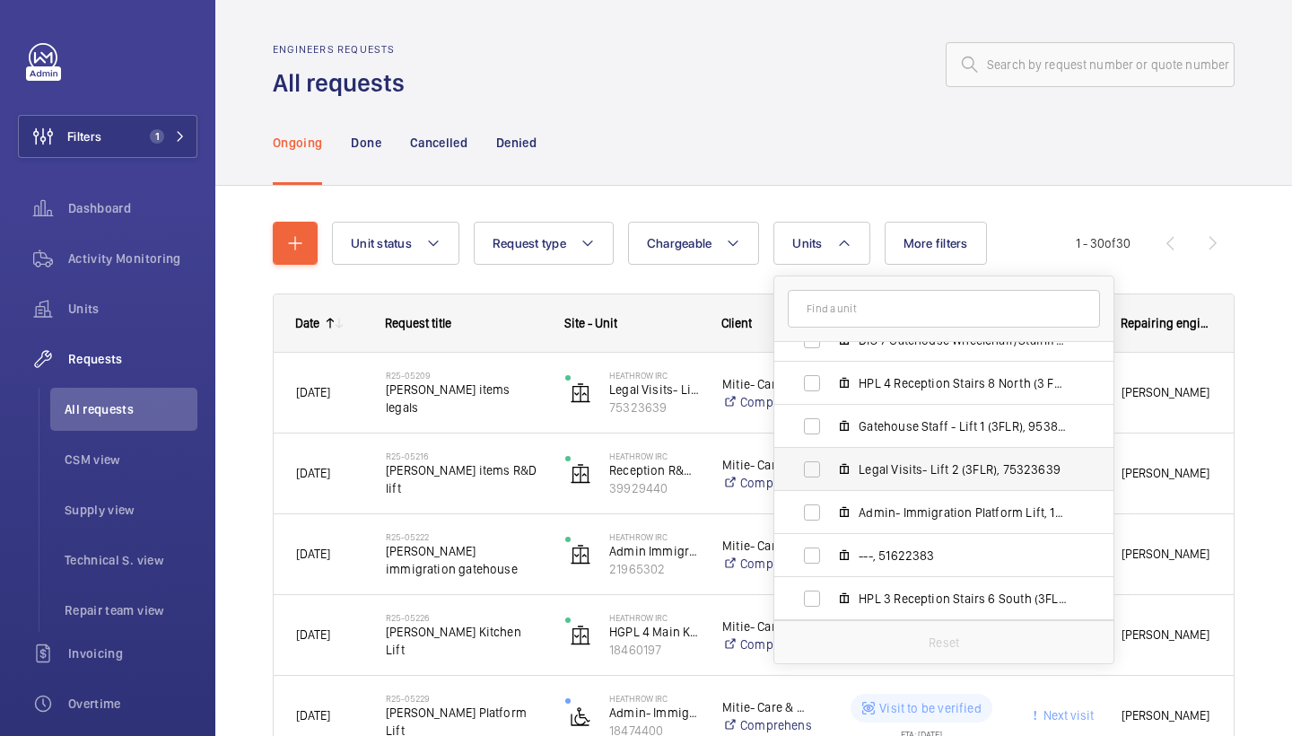
click at [972, 467] on span "Legal Visits- Lift 2 (3FLR), 75323639" at bounding box center [963, 469] width 208 height 18
click at [830, 467] on input "Legal Visits- Lift 2 (3FLR), 75323639" at bounding box center [812, 469] width 36 height 36
checkbox input "true"
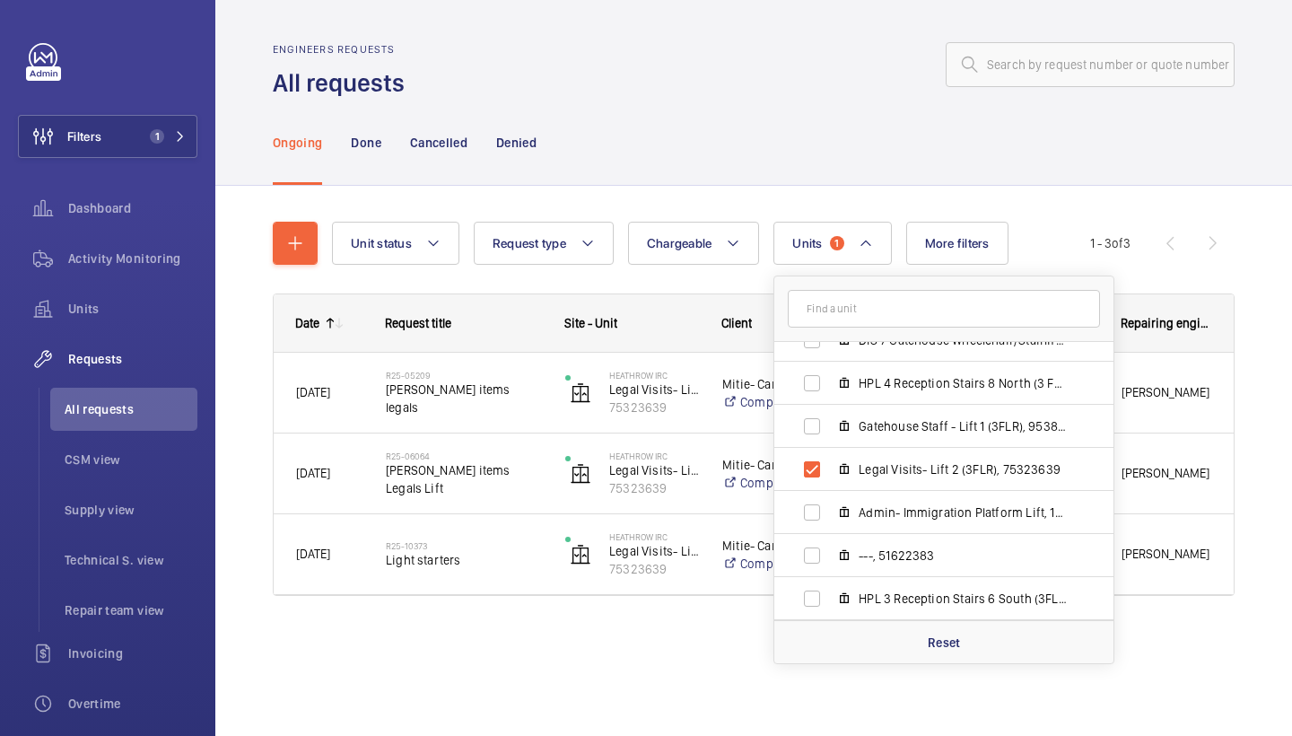
click at [850, 127] on div "Ongoing Done Cancelled Denied" at bounding box center [754, 142] width 962 height 85
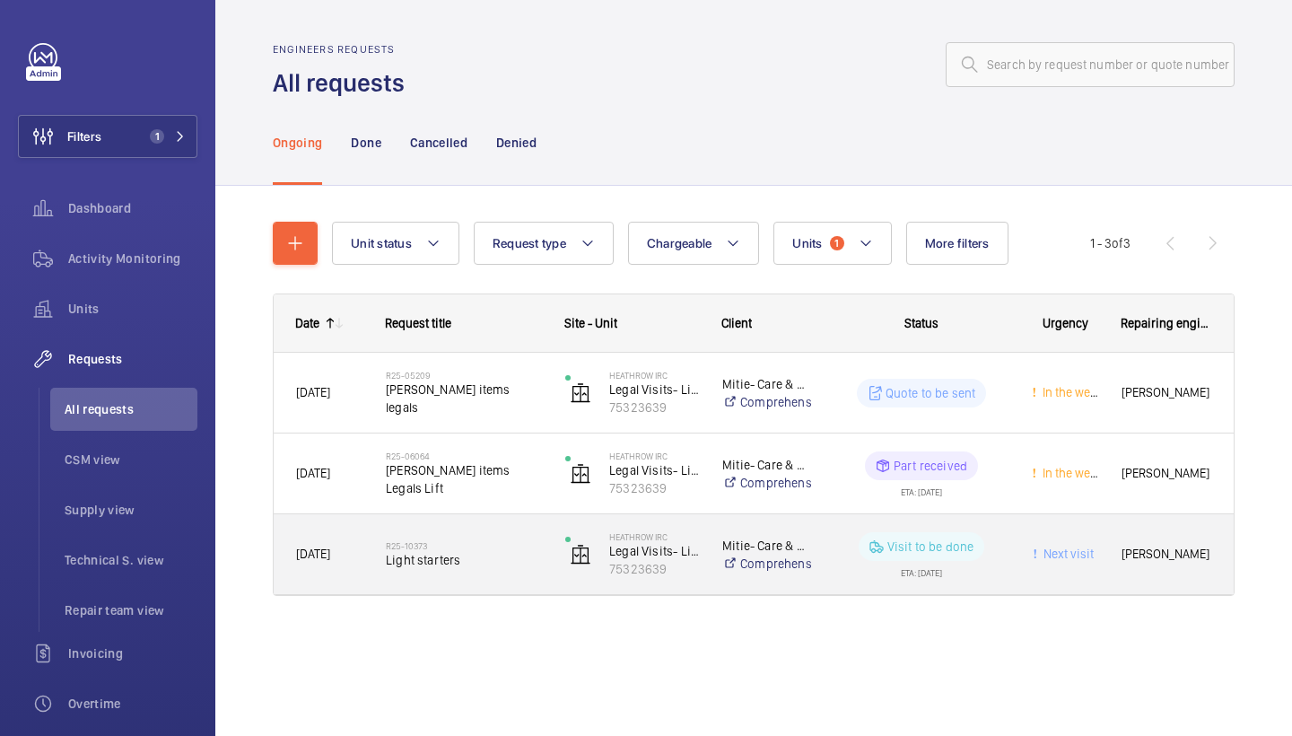
click at [416, 556] on span "Light starters" at bounding box center [464, 560] width 156 height 18
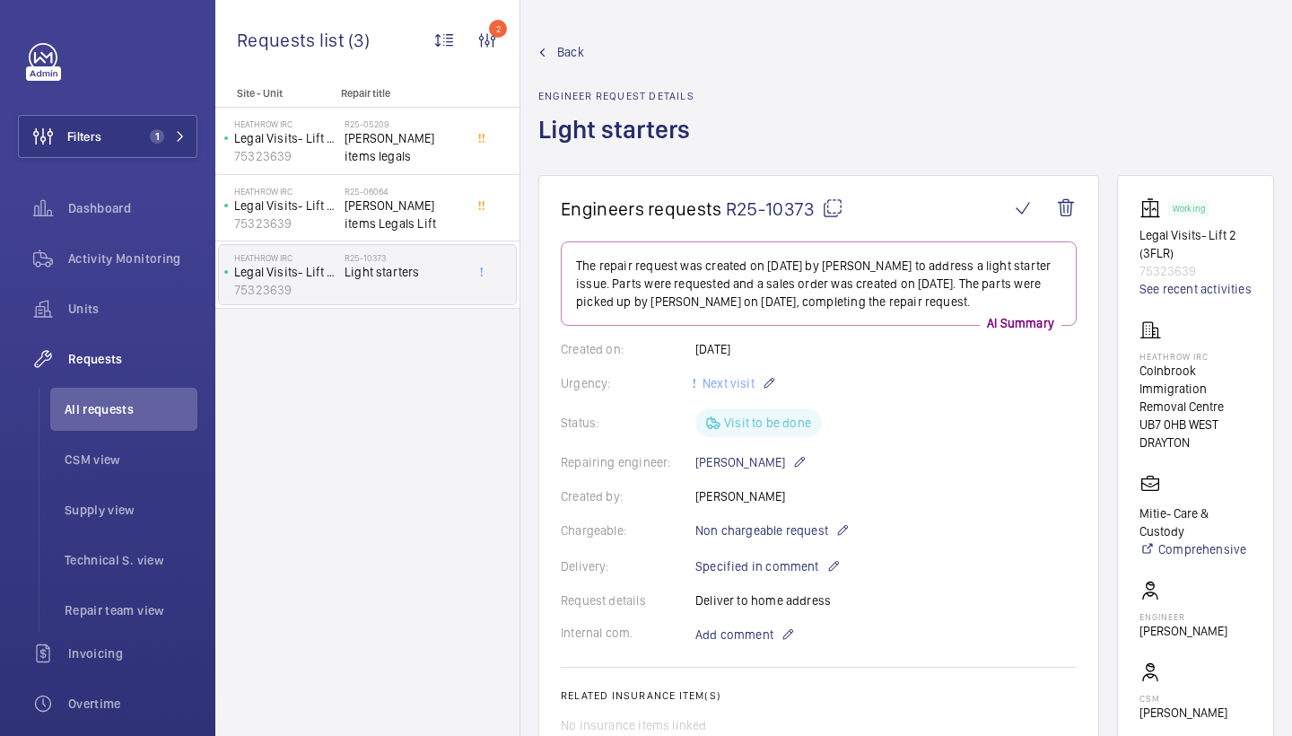
click at [570, 46] on span "Back" at bounding box center [570, 52] width 27 height 18
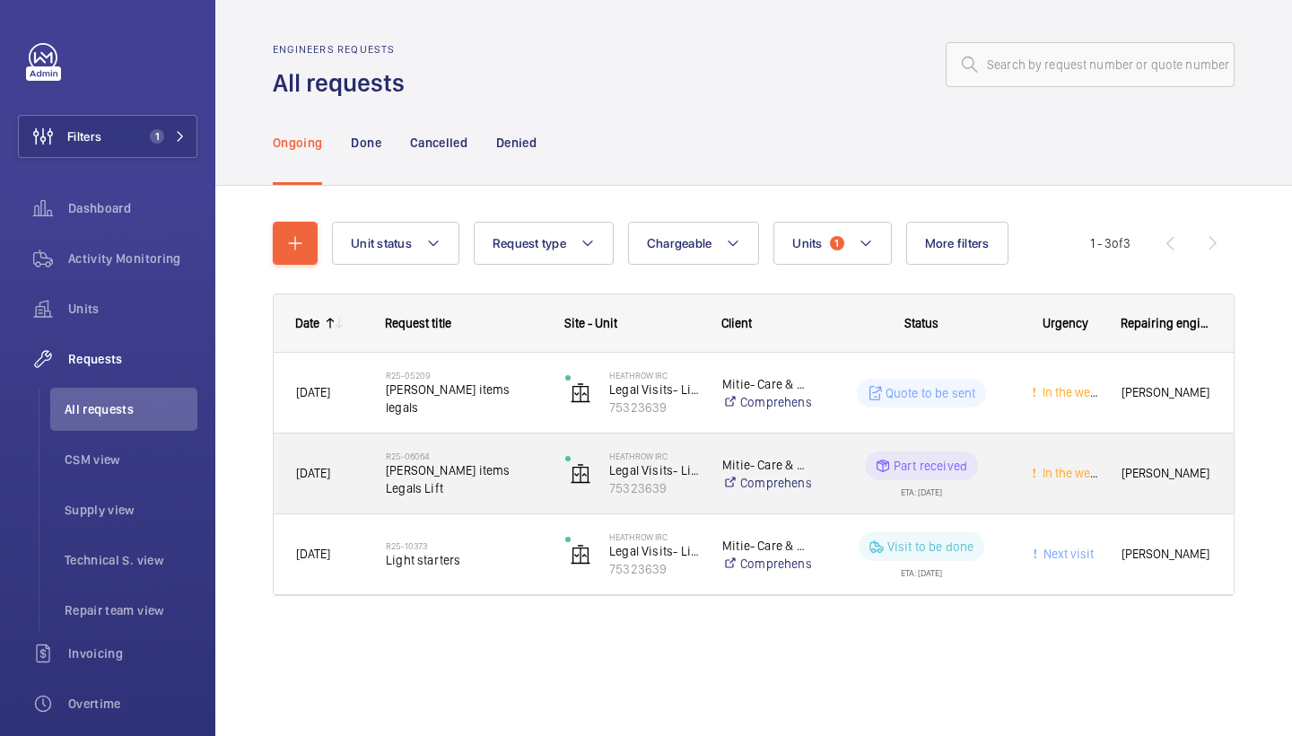
click at [477, 471] on span "[PERSON_NAME] items Legals Lift" at bounding box center [464, 479] width 156 height 36
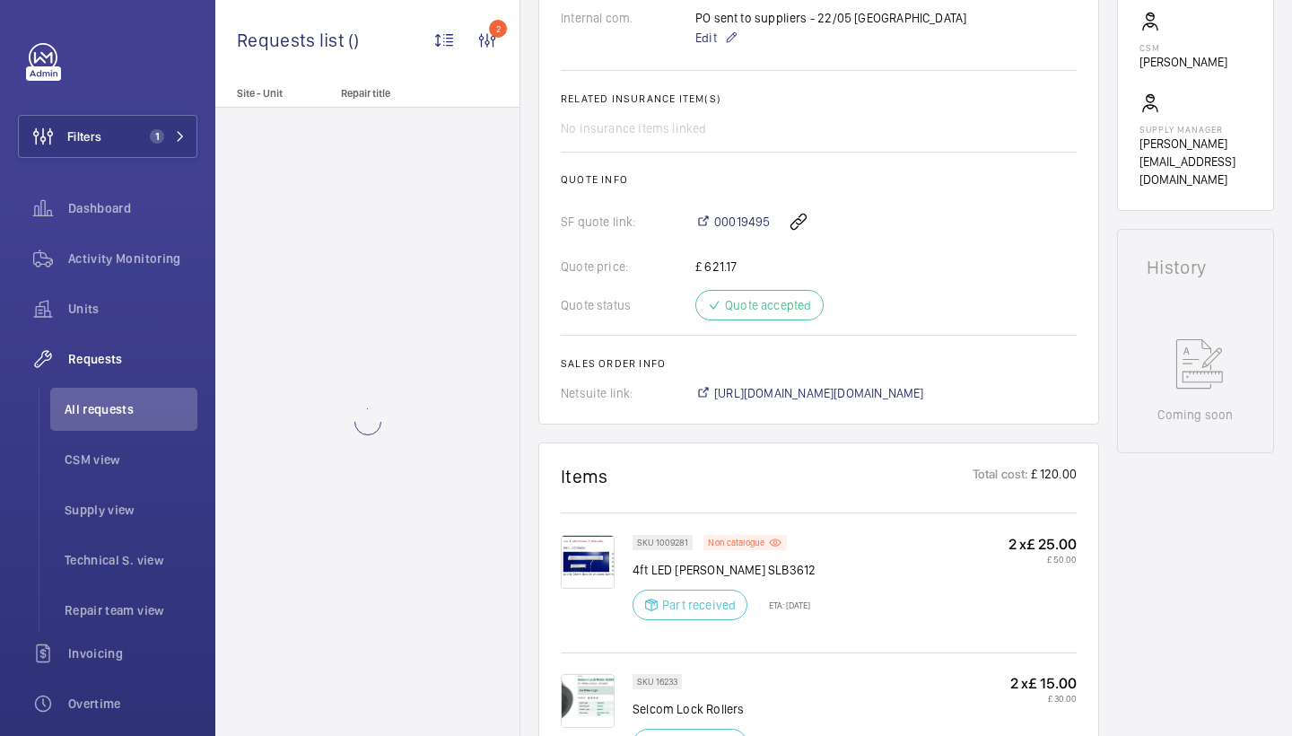
scroll to position [982, 0]
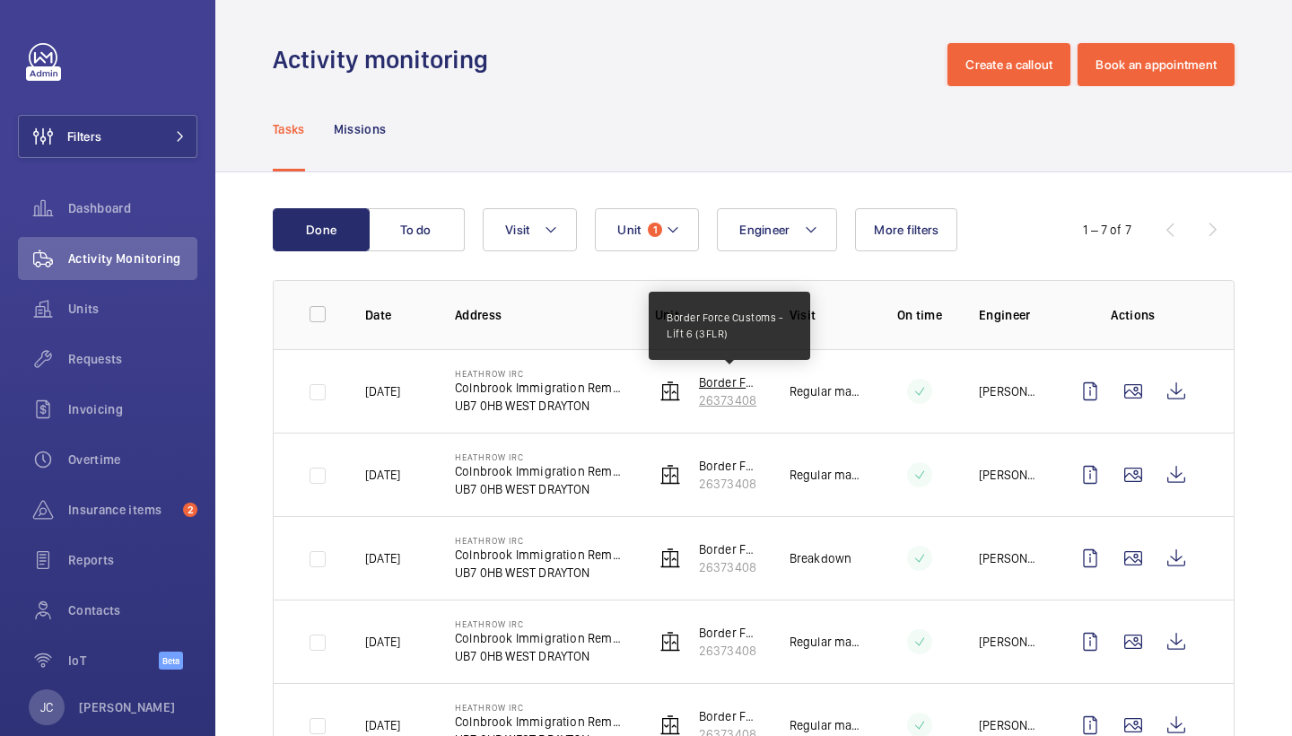
click at [738, 387] on p "Border Force Customs - Lift 6 (3FLR)" at bounding box center [730, 382] width 62 height 18
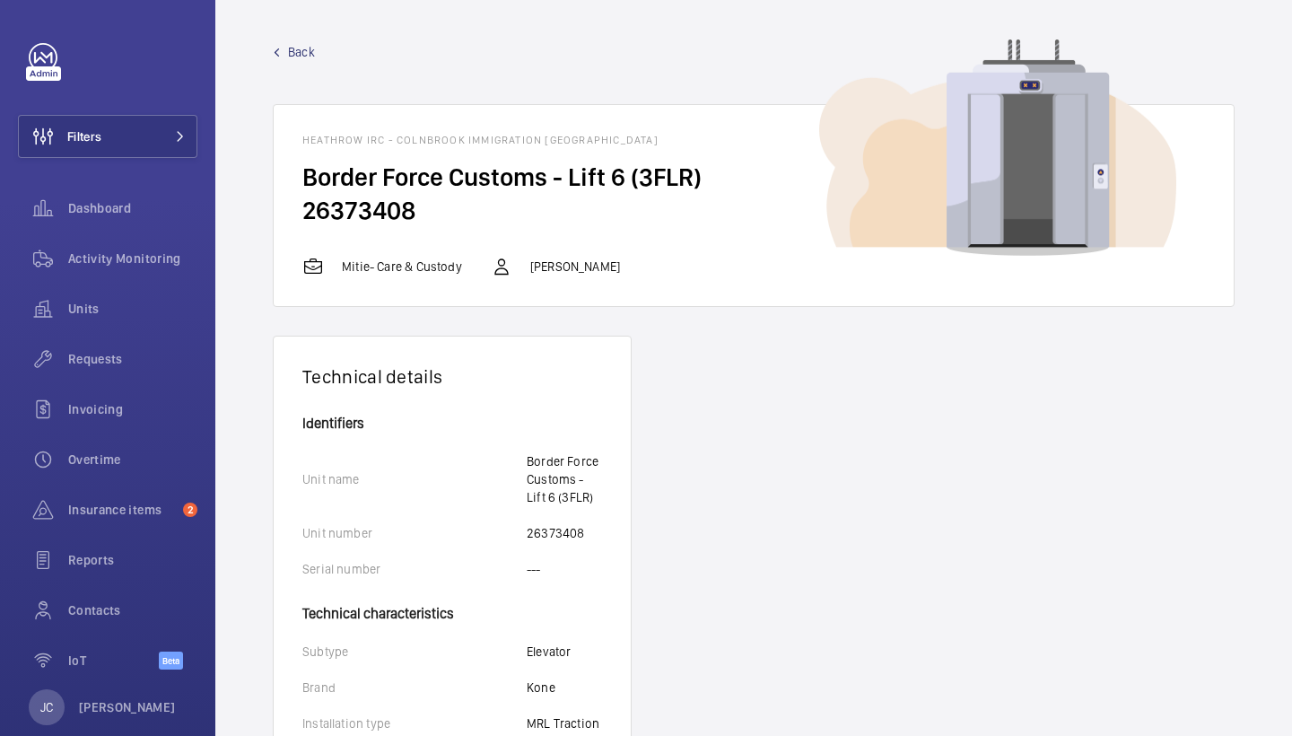
click at [304, 55] on span "Back" at bounding box center [301, 52] width 27 height 18
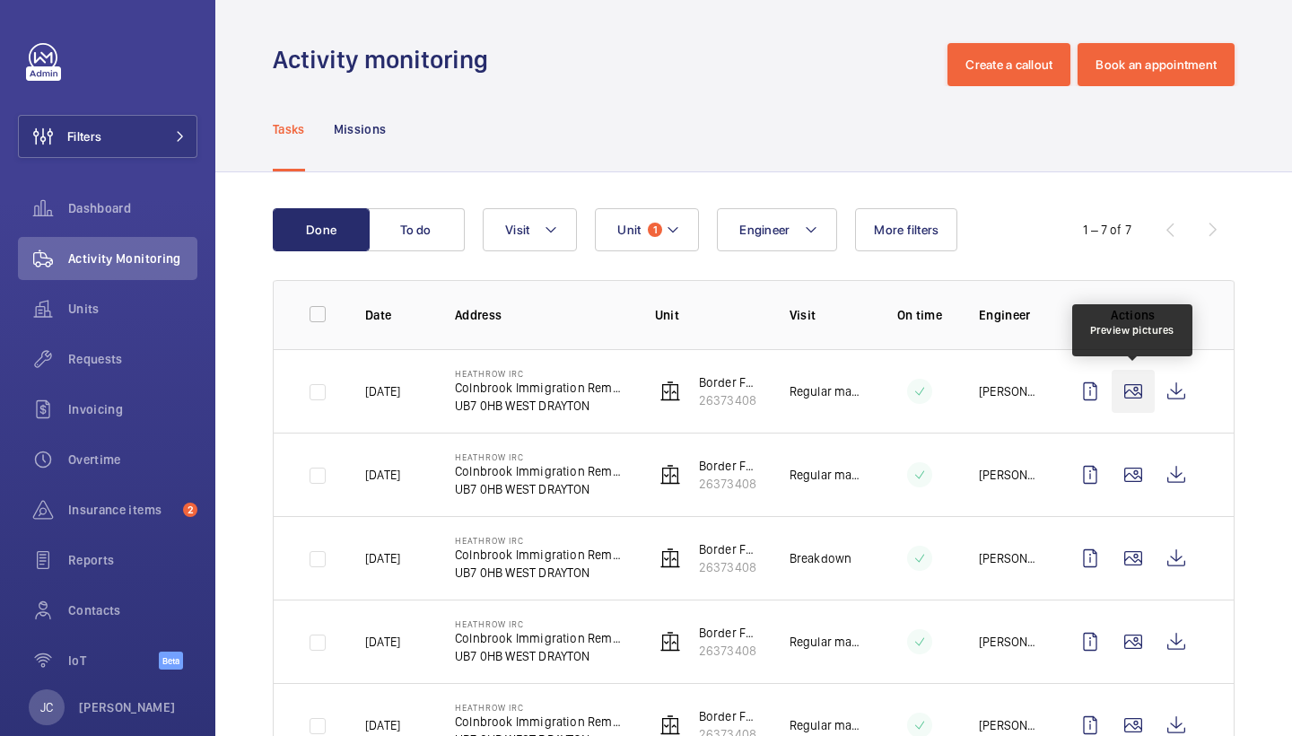
click at [1139, 400] on wm-front-icon-button at bounding box center [1133, 391] width 43 height 43
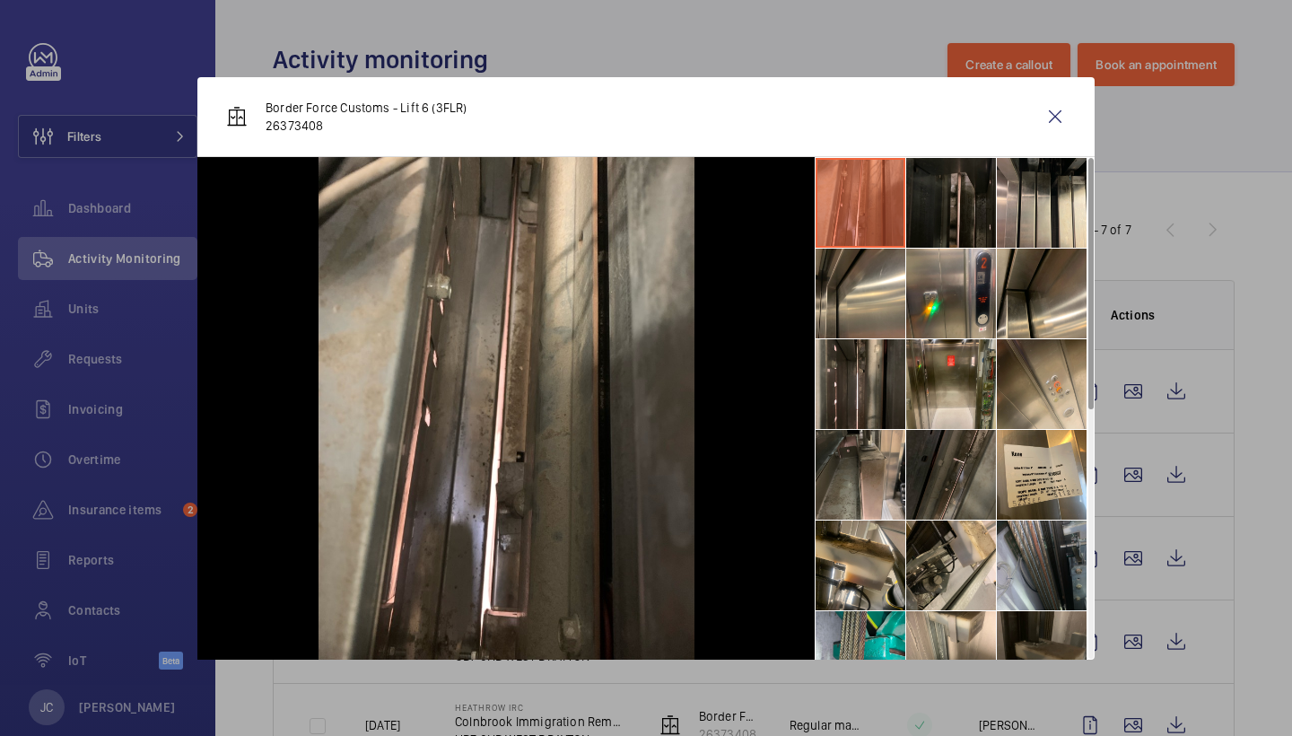
click at [978, 206] on li at bounding box center [951, 203] width 90 height 90
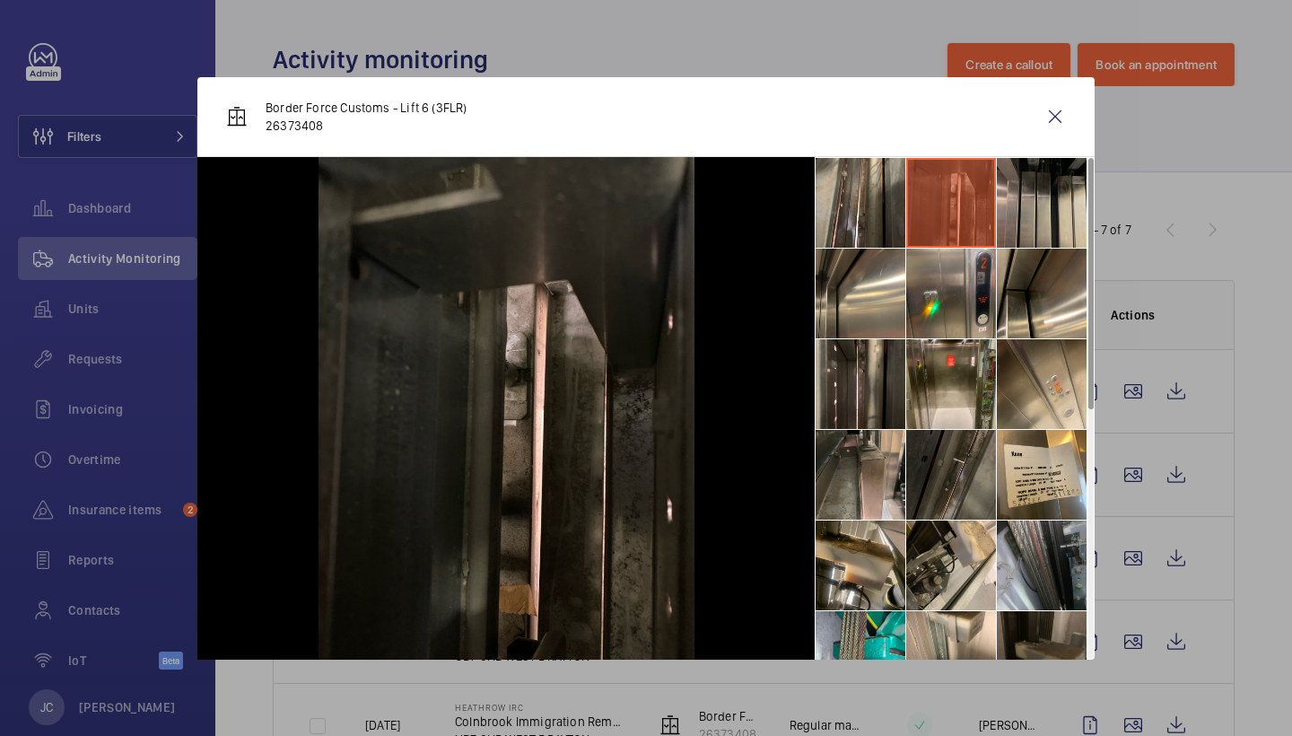
click at [1024, 199] on li at bounding box center [1042, 203] width 90 height 90
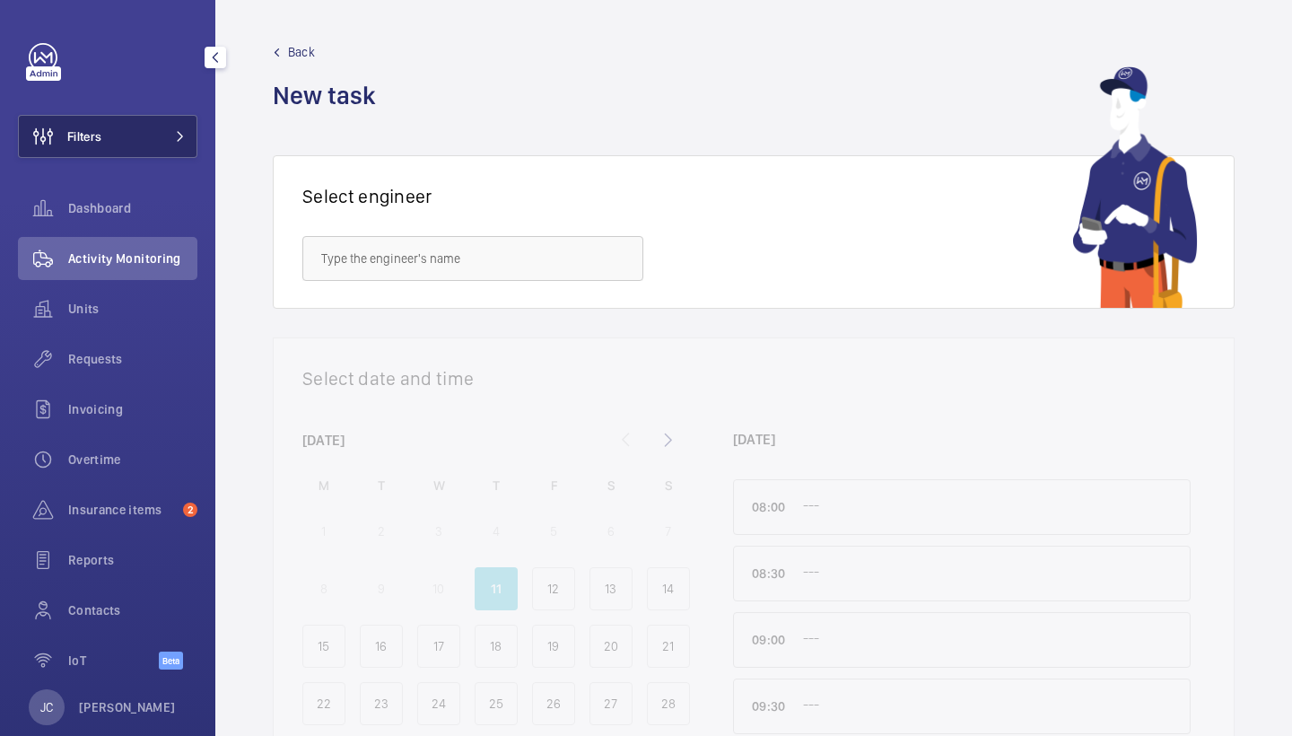
click at [162, 118] on button "Filters" at bounding box center [107, 136] width 179 height 43
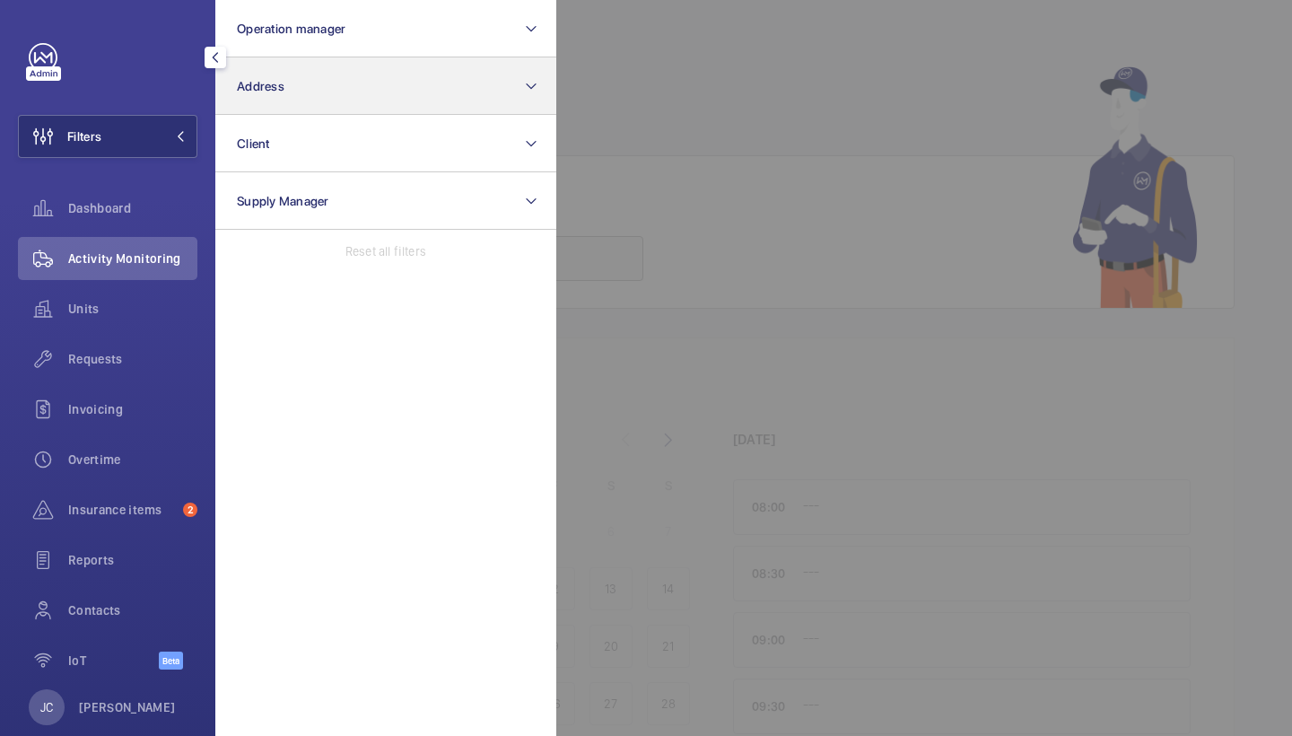
click at [377, 105] on button "Address" at bounding box center [385, 85] width 341 height 57
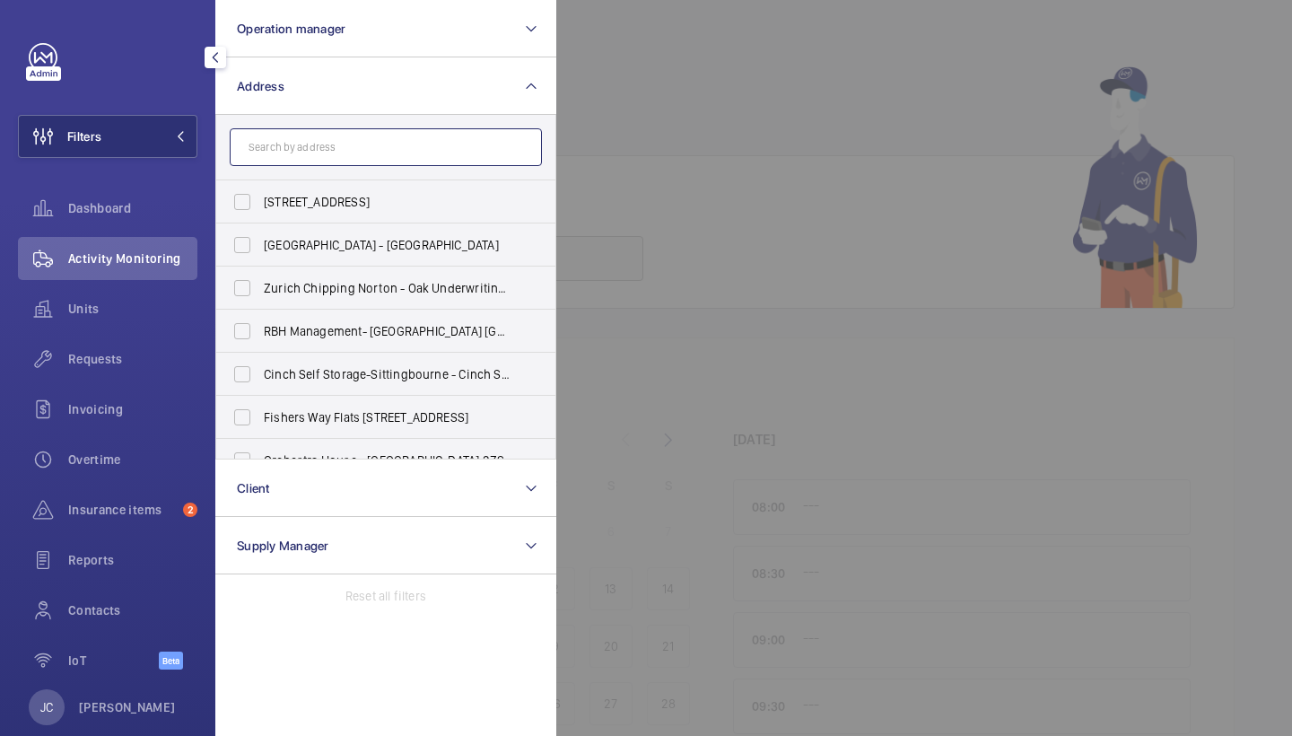
click at [433, 152] on input "text" at bounding box center [386, 147] width 312 height 38
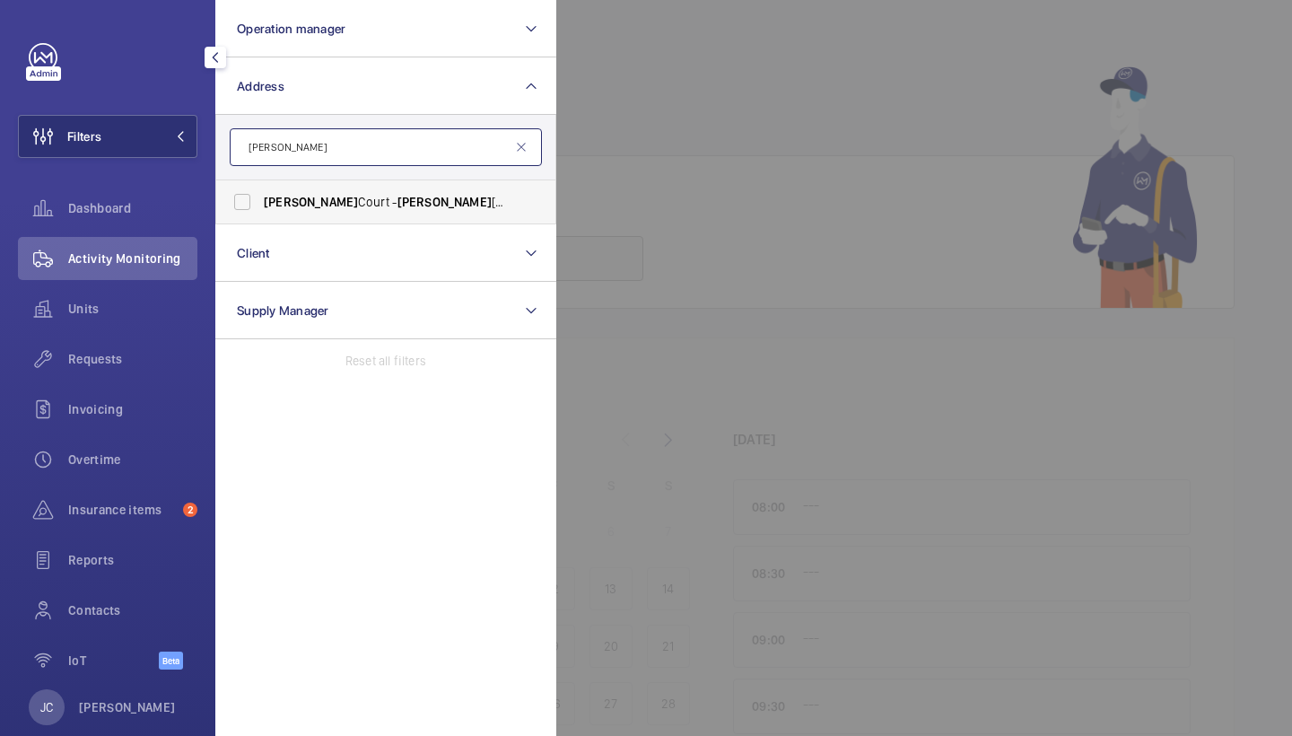
type input "sullivan"
click at [378, 191] on label "Sullivan Court - Sullivan Court, LONDON SW5 9RL" at bounding box center [372, 201] width 312 height 43
click at [260, 191] on input "Sullivan Court - Sullivan Court, LONDON SW5 9RL" at bounding box center [242, 202] width 36 height 36
checkbox input "true"
click at [108, 351] on span "Requests" at bounding box center [132, 359] width 129 height 18
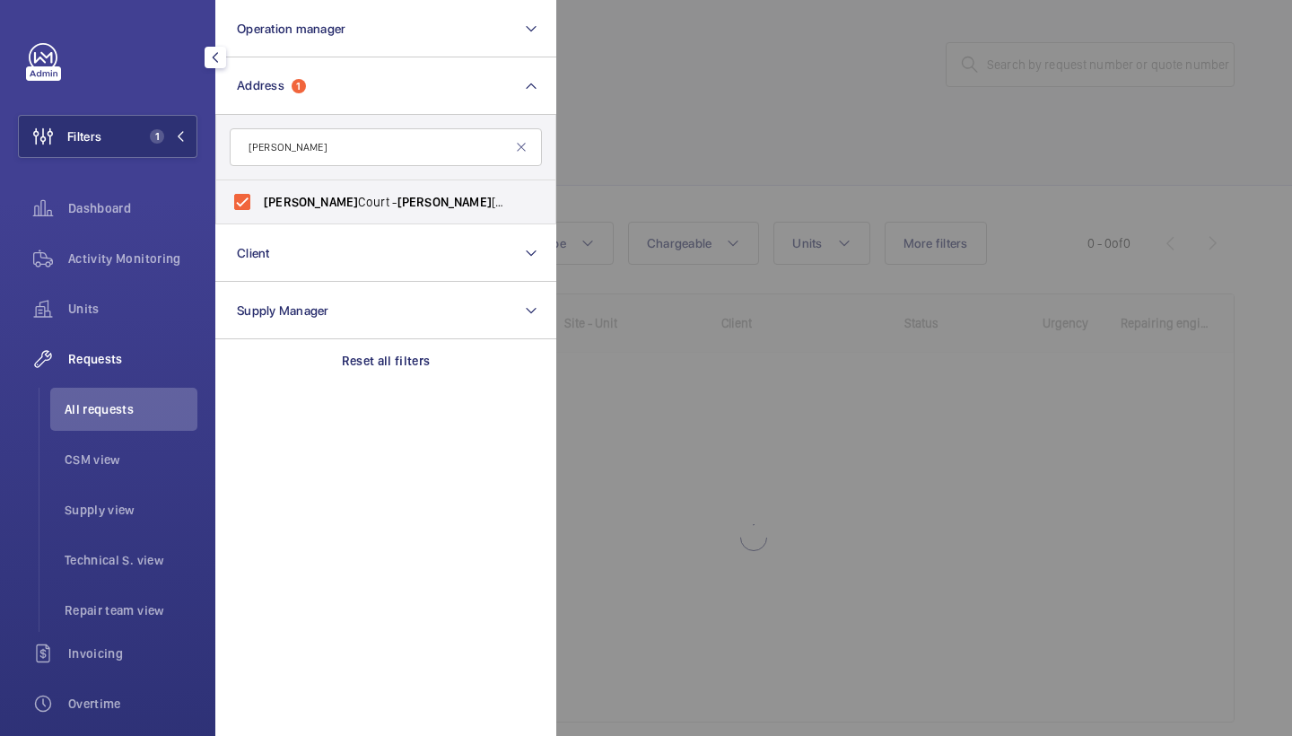
click at [721, 153] on div at bounding box center [1202, 368] width 1292 height 736
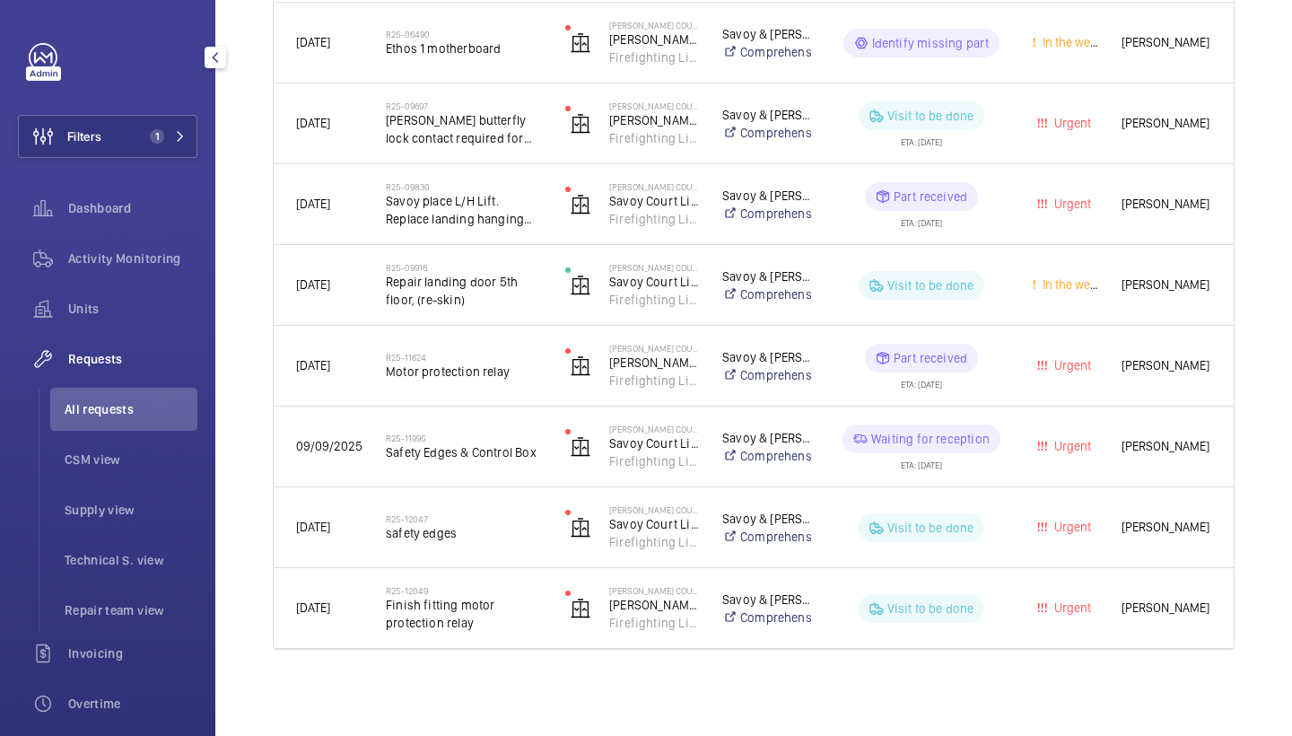
scroll to position [915, 0]
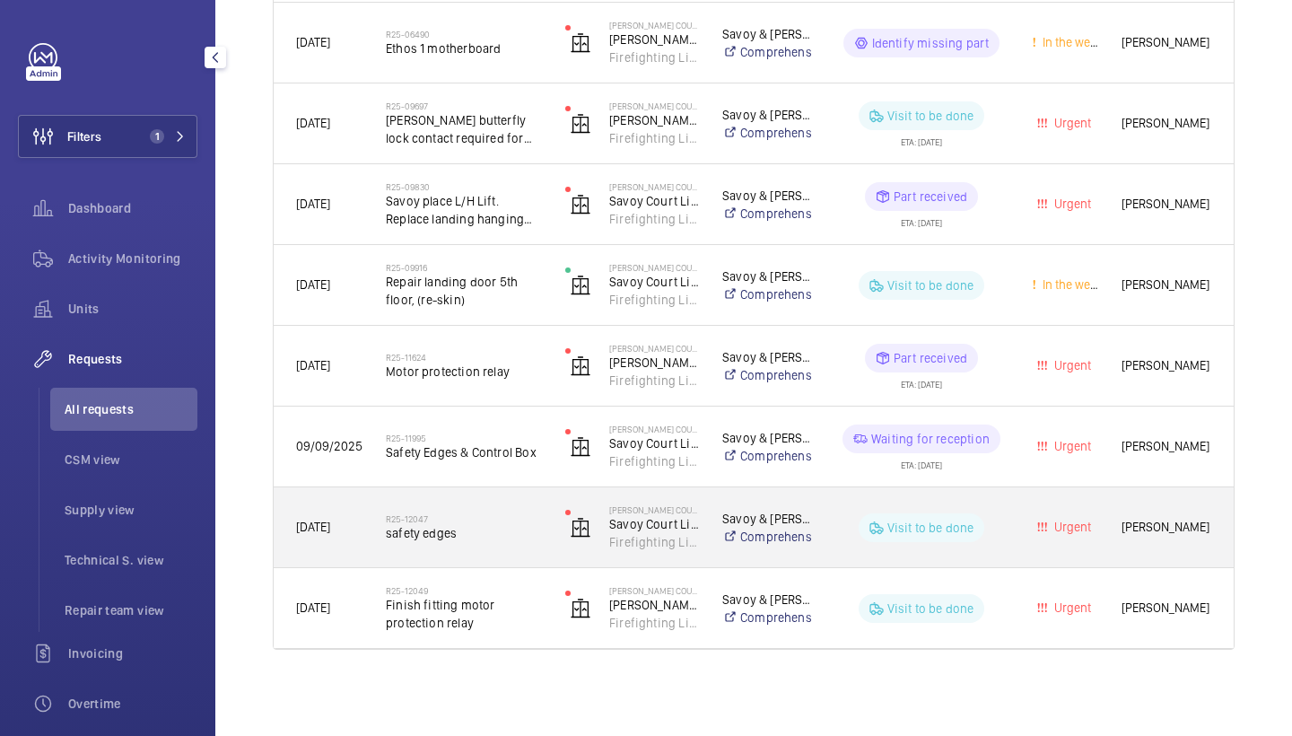
click at [464, 545] on div "R25-12047 safety edges" at bounding box center [464, 528] width 156 height 52
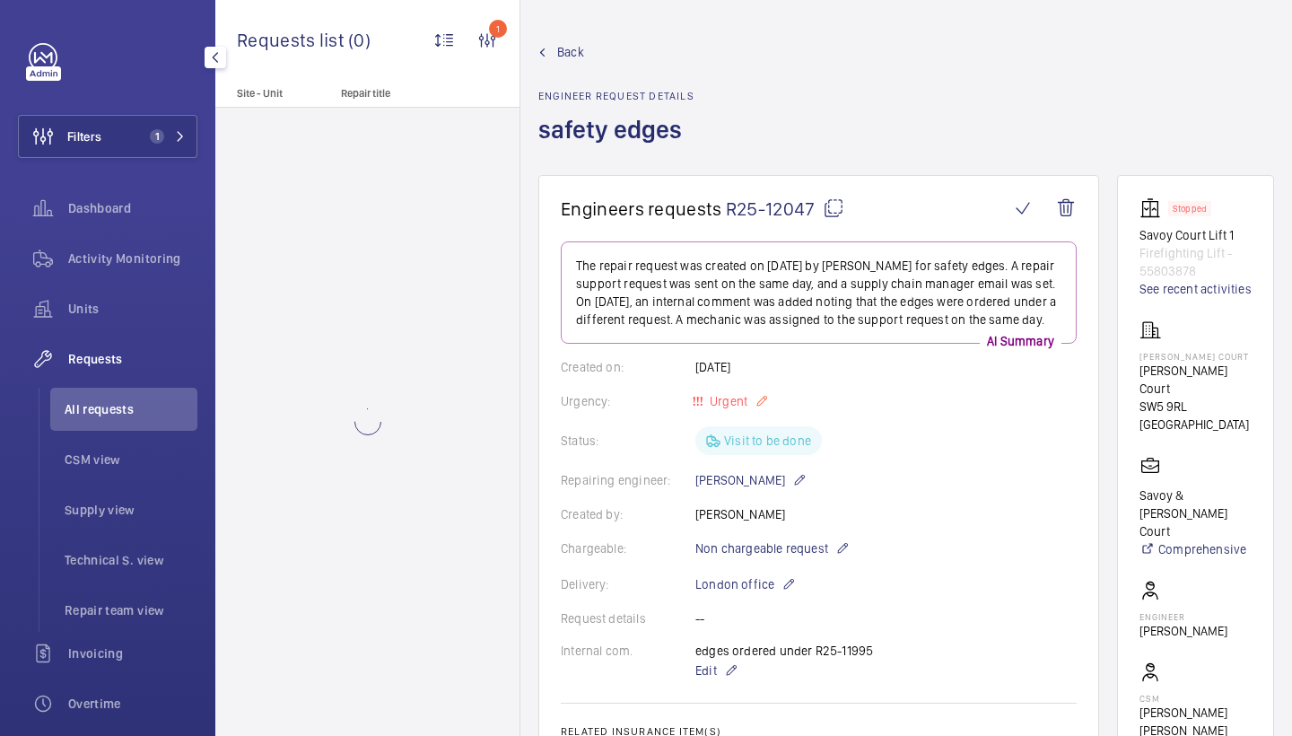
scroll to position [249, 0]
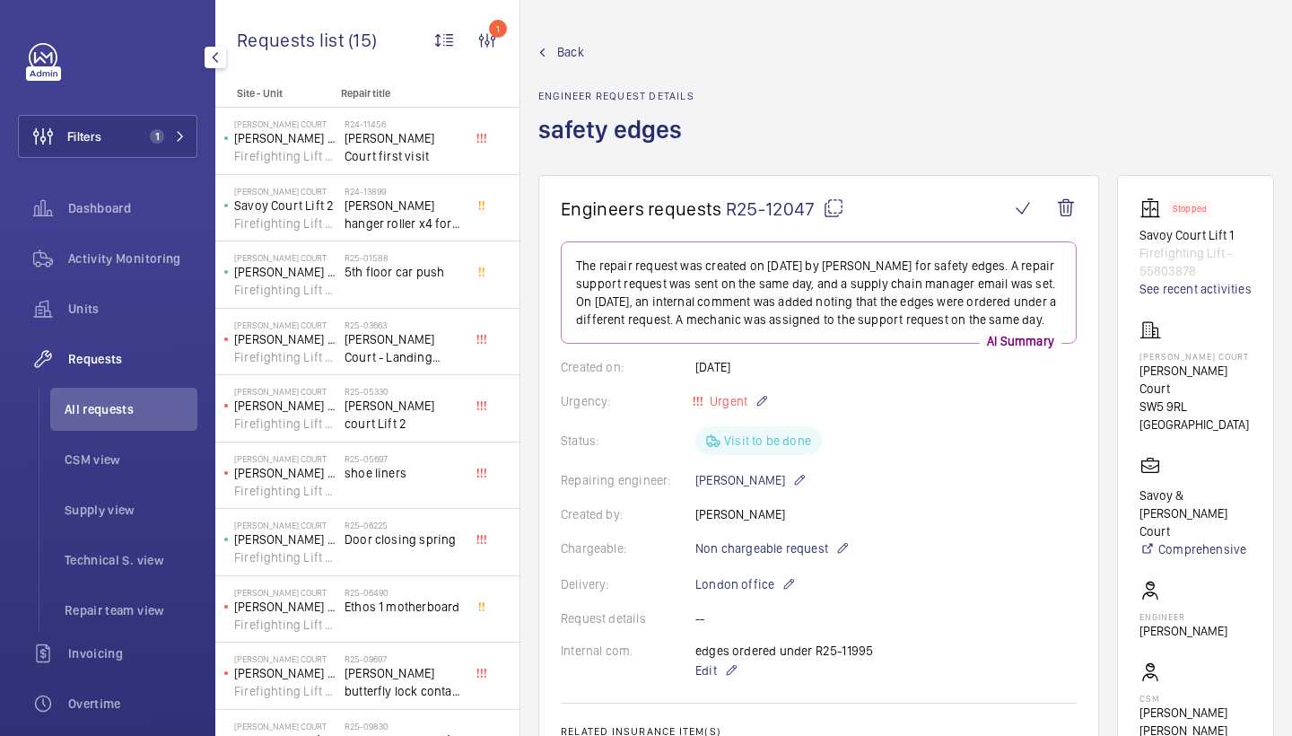
click at [560, 53] on span "Back" at bounding box center [570, 52] width 27 height 18
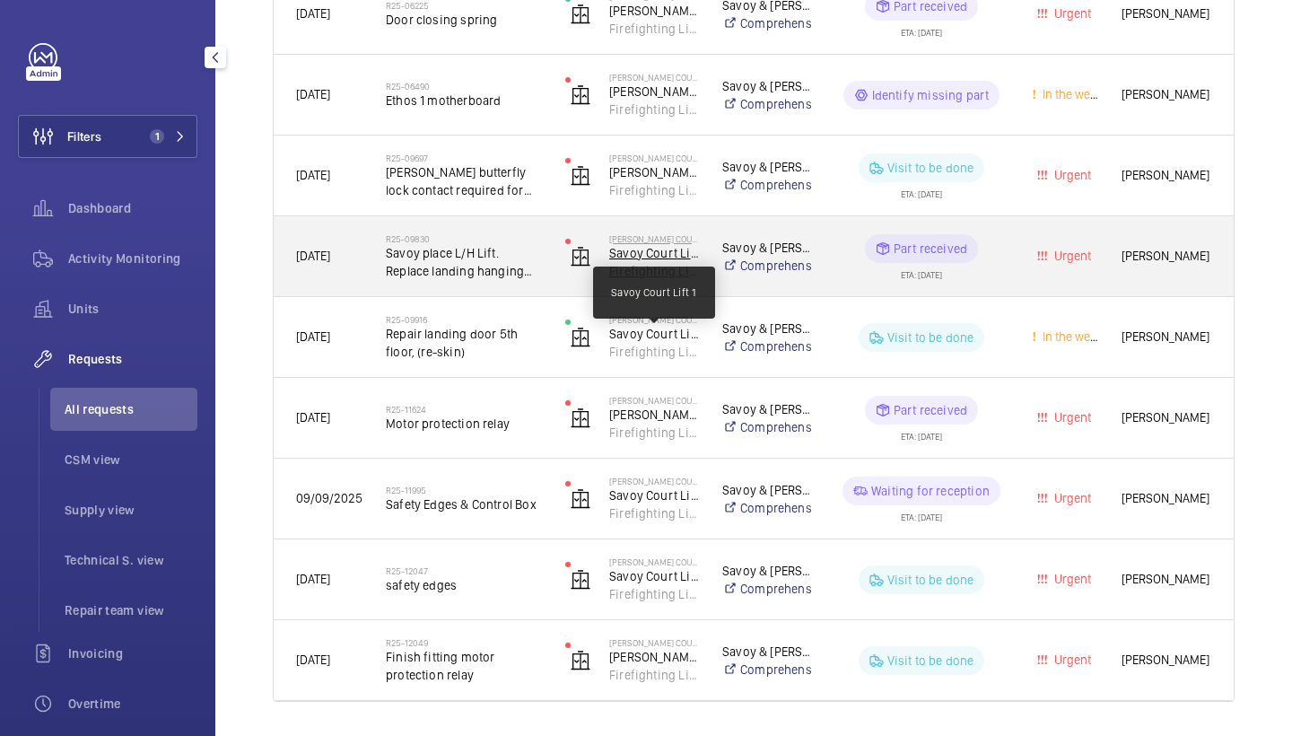
scroll to position [869, 0]
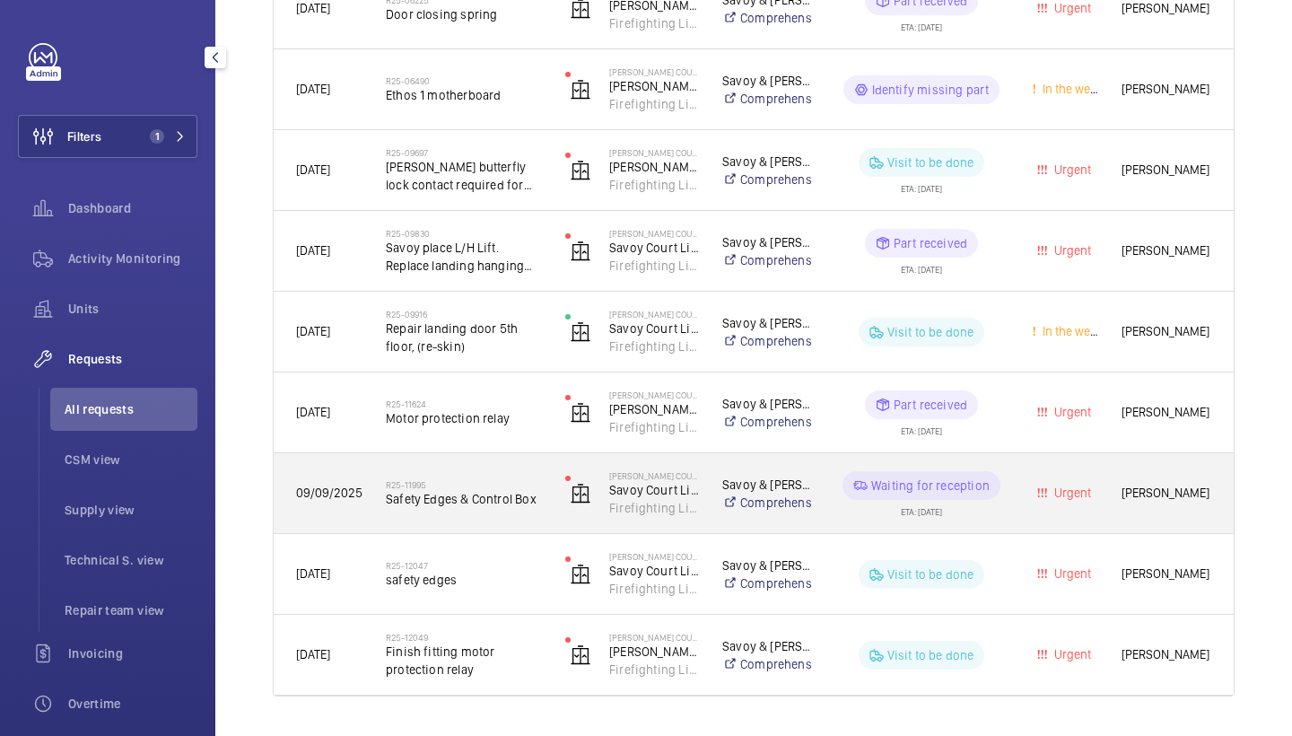
click at [486, 476] on div "R25-11995 Safety Edges & Control Box" at bounding box center [464, 494] width 156 height 52
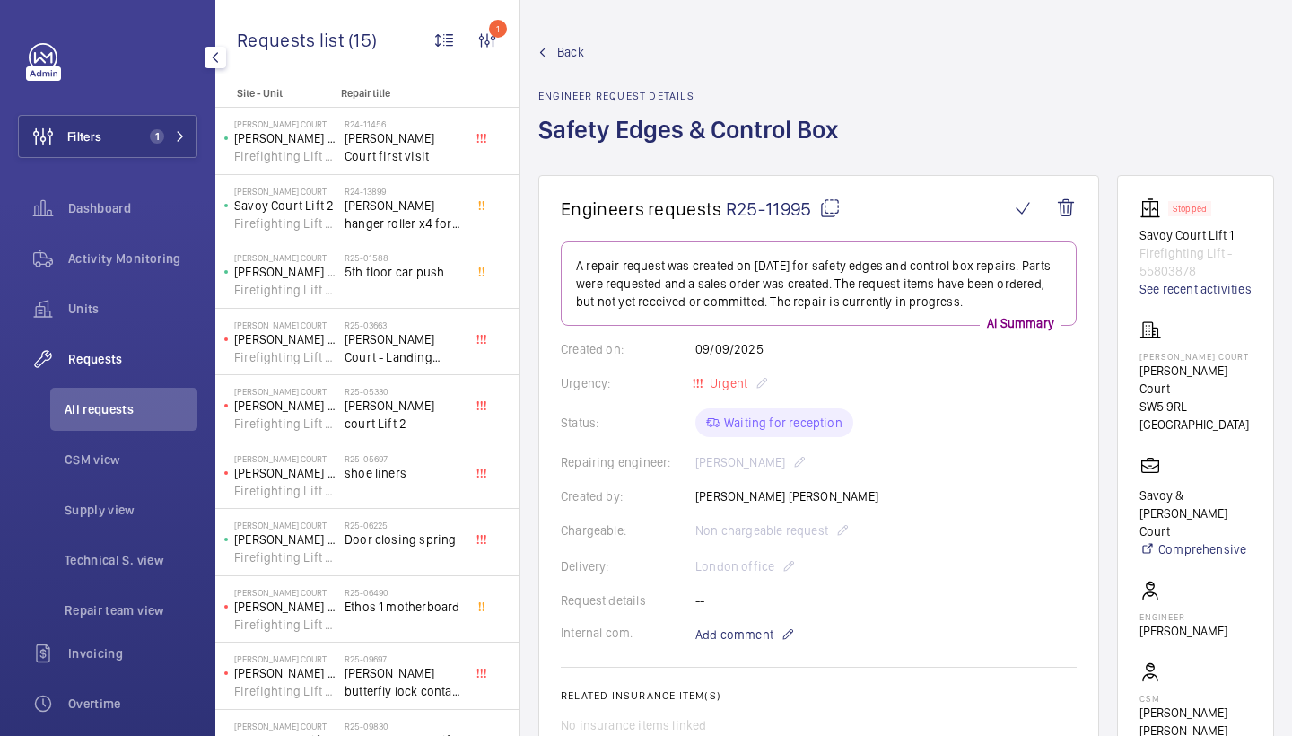
click at [557, 58] on span "Back" at bounding box center [570, 52] width 27 height 18
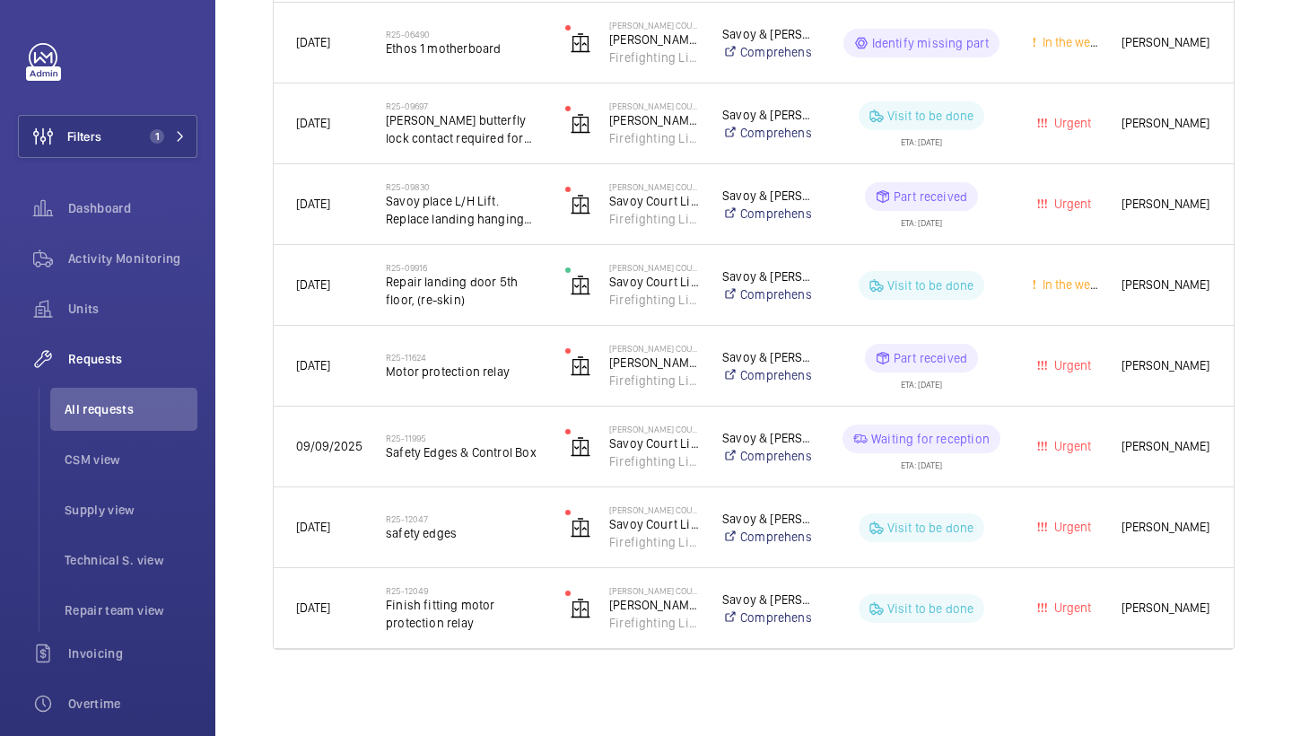
scroll to position [915, 0]
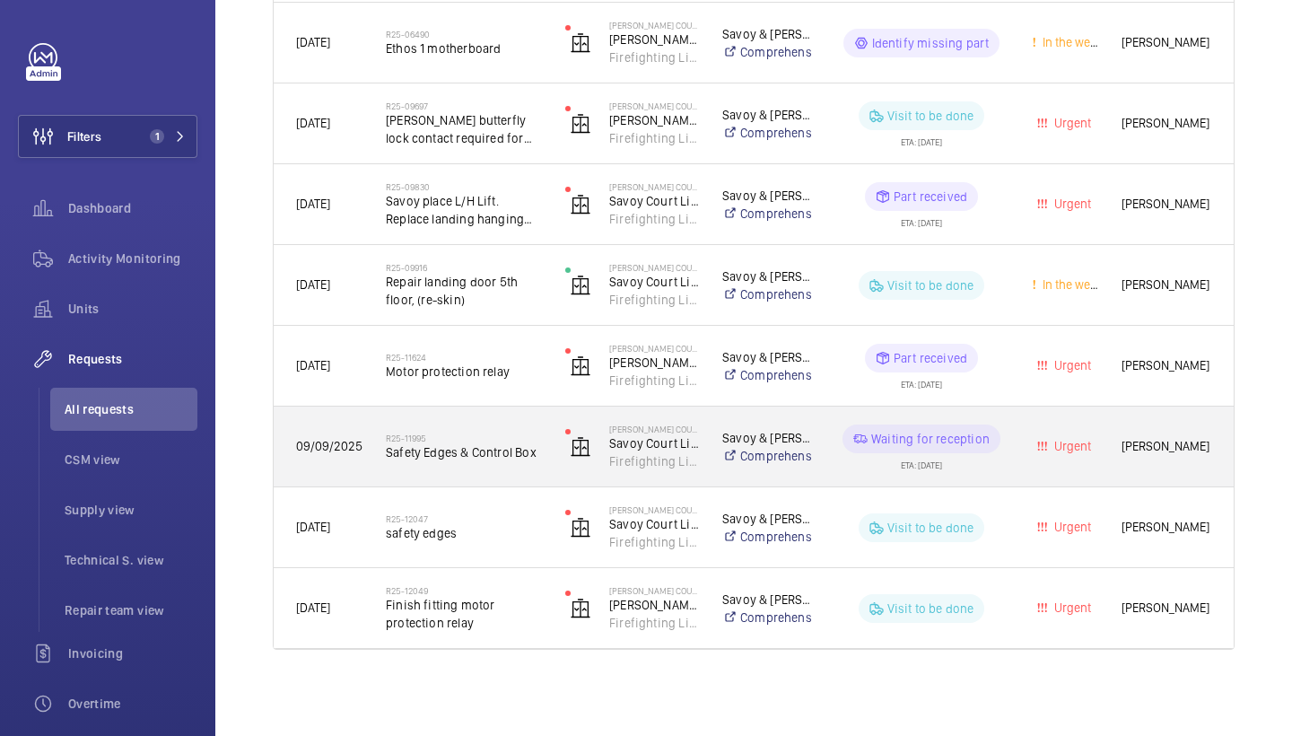
click at [452, 448] on span "Safety Edges & Control Box" at bounding box center [464, 452] width 156 height 18
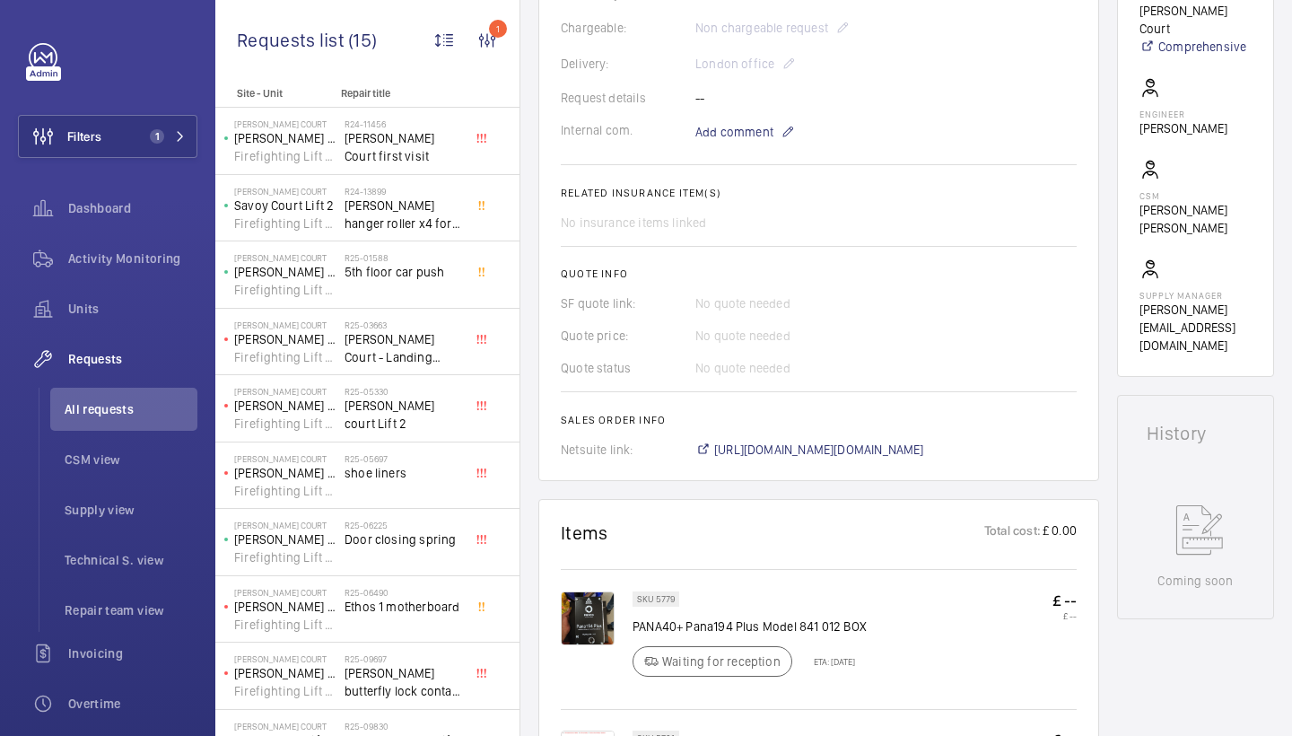
scroll to position [506, 0]
click at [806, 439] on span "https://6461500.app.netsuite.com/app/accounting/transactions/salesord.nl?id=299…" at bounding box center [819, 446] width 210 height 18
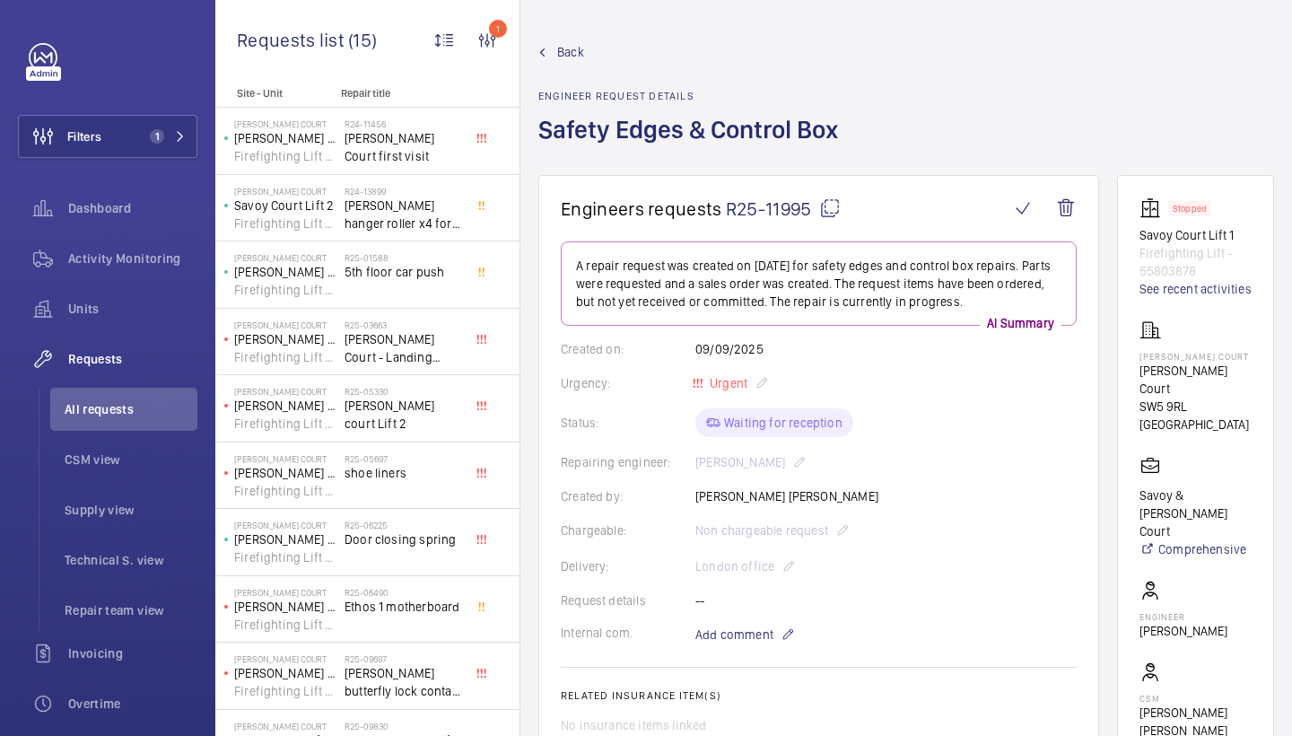
scroll to position [0, 0]
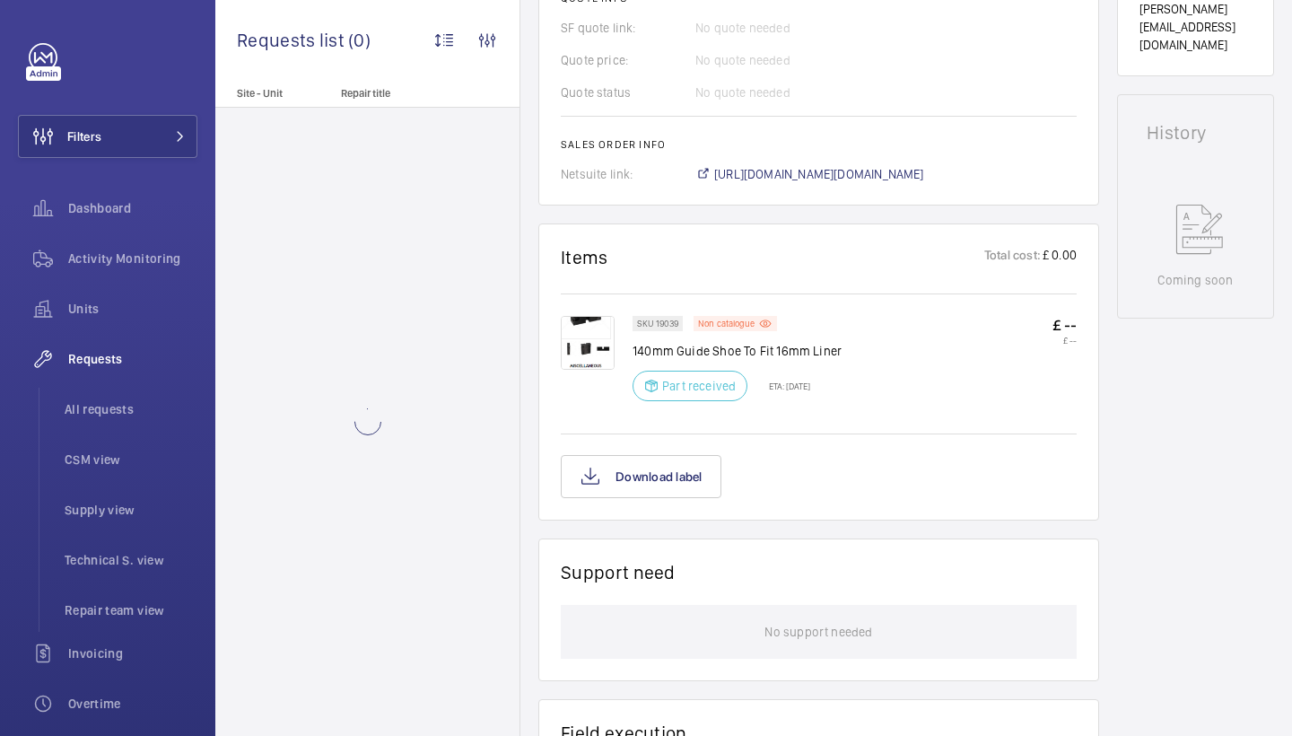
scroll to position [776, 0]
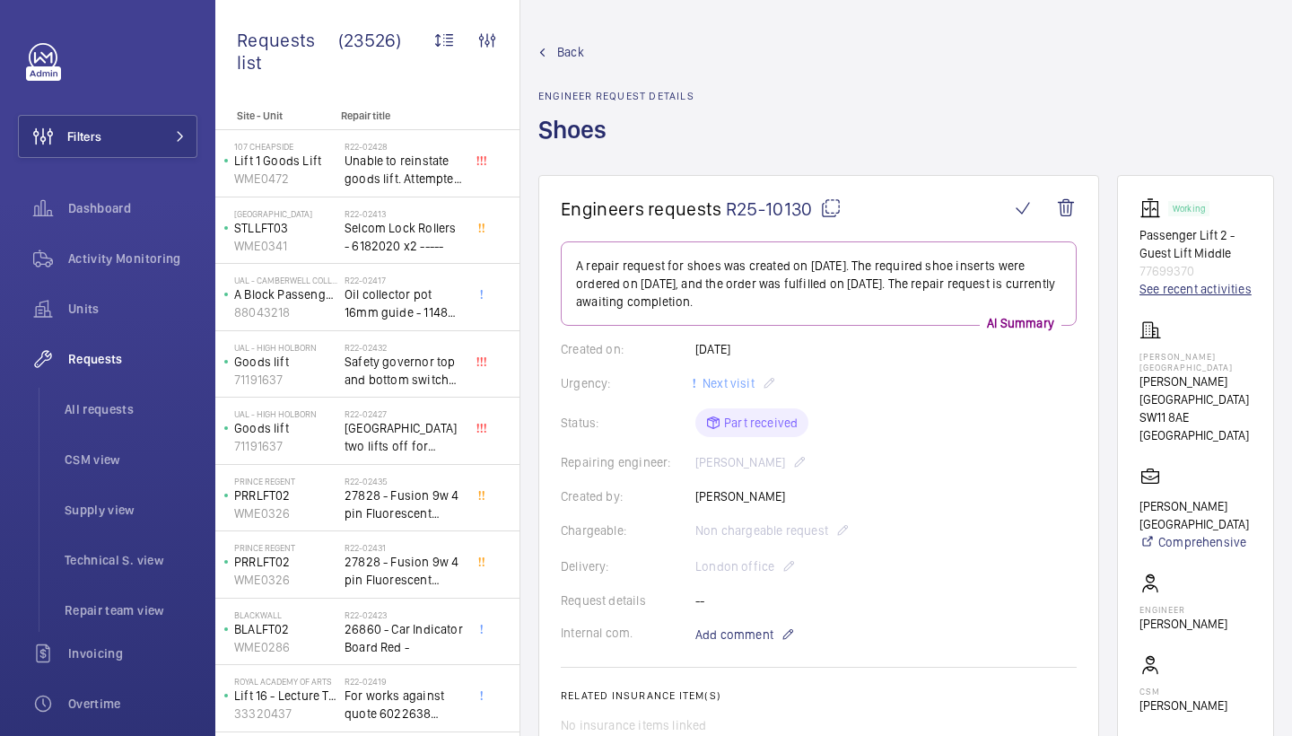
click at [1168, 290] on link "See recent activities" at bounding box center [1196, 289] width 112 height 18
click at [571, 54] on span "Back" at bounding box center [570, 52] width 27 height 18
click at [573, 49] on span "Back" at bounding box center [570, 52] width 27 height 18
click at [562, 47] on span "Back" at bounding box center [570, 52] width 27 height 18
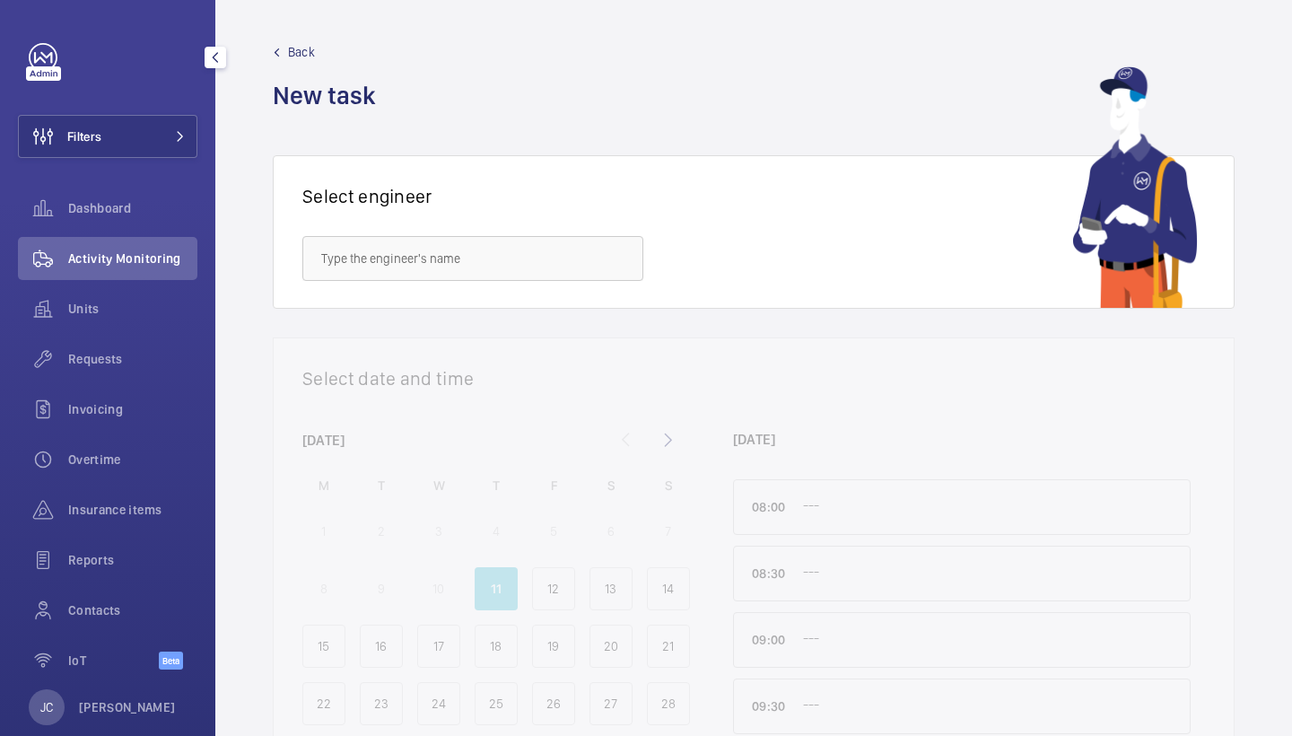
click at [151, 158] on div "Filters Dashboard Activity Monitoring Units Requests Invoicing Overtime Insuran…" at bounding box center [107, 366] width 179 height 646
click at [123, 146] on button "Filters" at bounding box center [107, 136] width 179 height 43
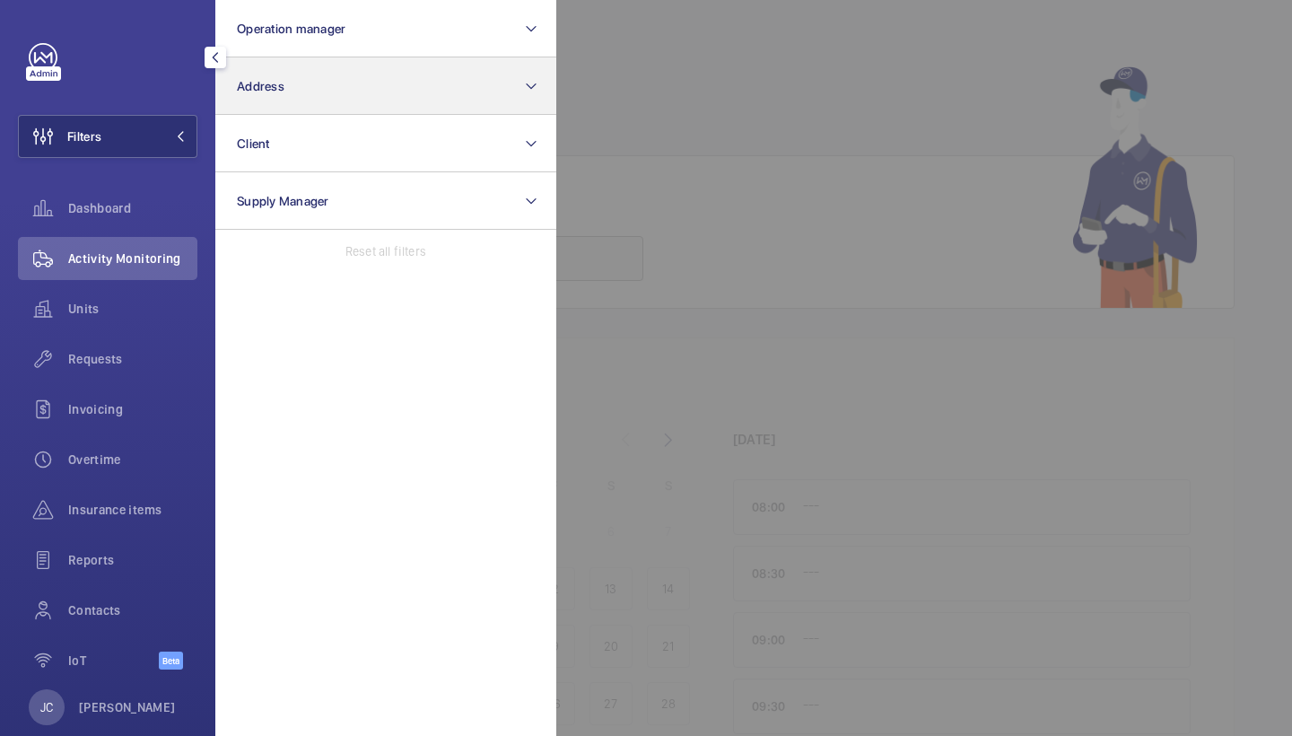
click at [265, 96] on button "Address" at bounding box center [385, 85] width 341 height 57
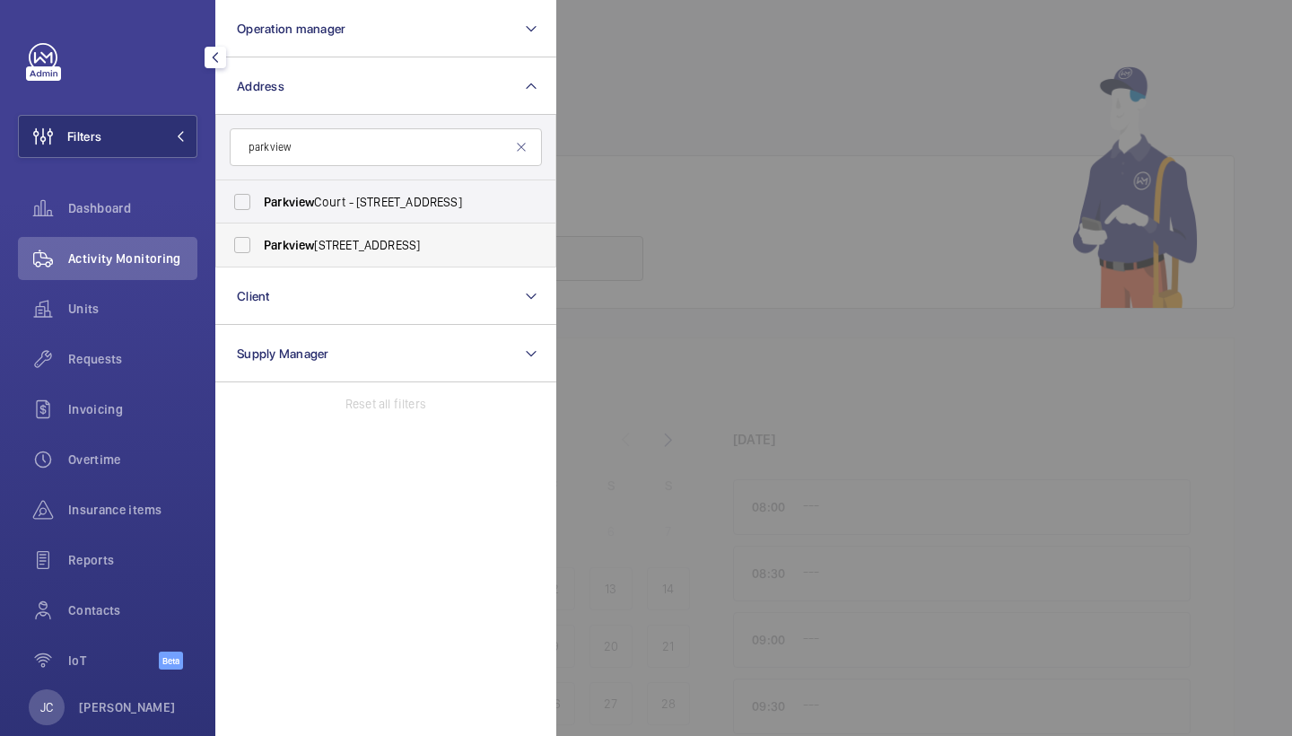
type input "parkview"
click at [325, 243] on span "[STREET_ADDRESS]" at bounding box center [387, 245] width 247 height 18
click at [260, 243] on input "[STREET_ADDRESS]" at bounding box center [242, 245] width 36 height 36
checkbox input "true"
click at [136, 350] on span "Requests" at bounding box center [132, 359] width 129 height 18
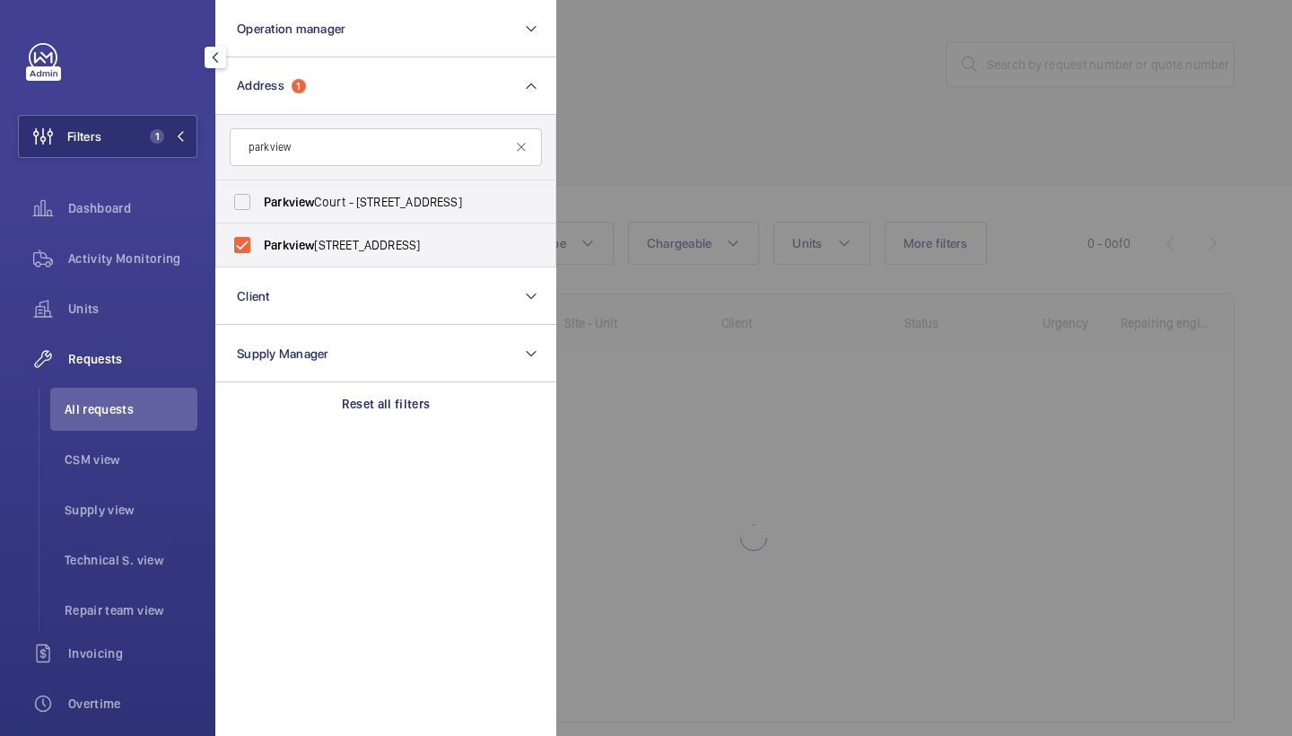
click at [673, 126] on div at bounding box center [1202, 368] width 1292 height 736
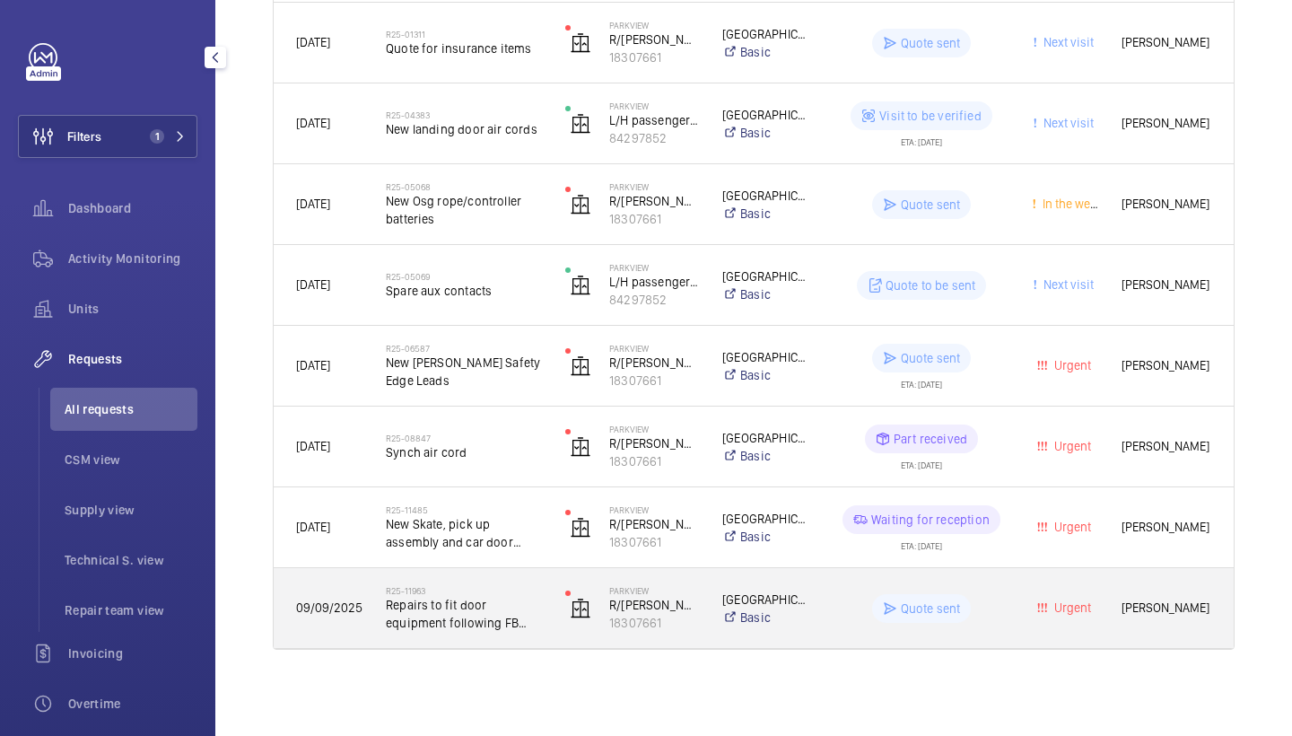
scroll to position [1158, 0]
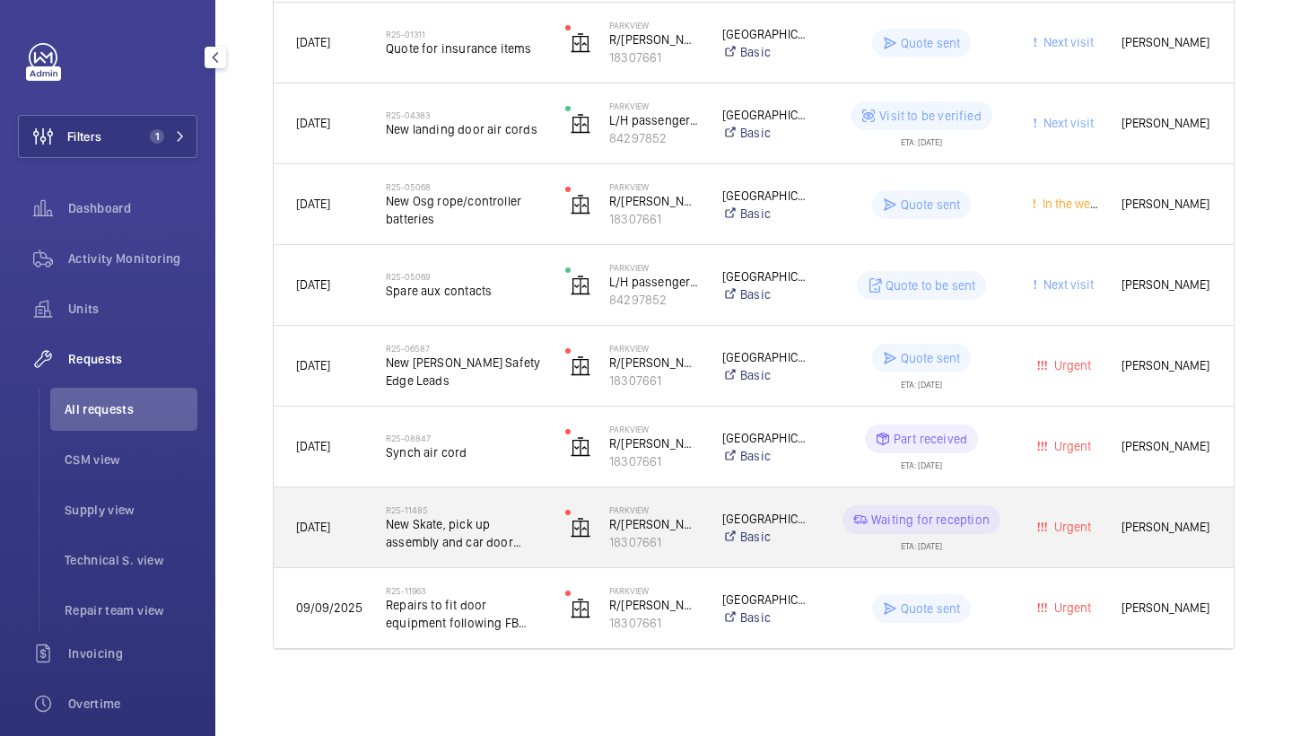
click at [493, 547] on span "New Skate, pick up assembly and car door release aircord required. CHARGEABLE" at bounding box center [464, 533] width 156 height 36
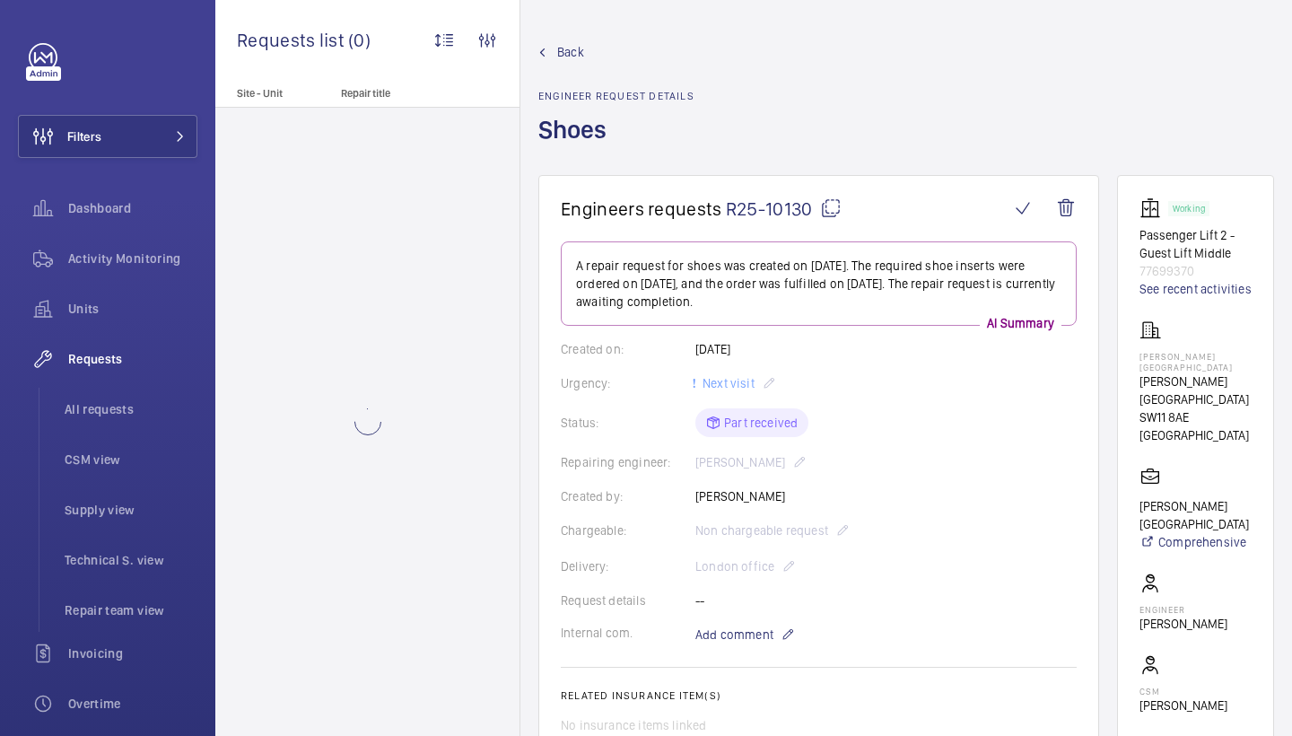
click at [568, 54] on span "Back" at bounding box center [570, 52] width 27 height 18
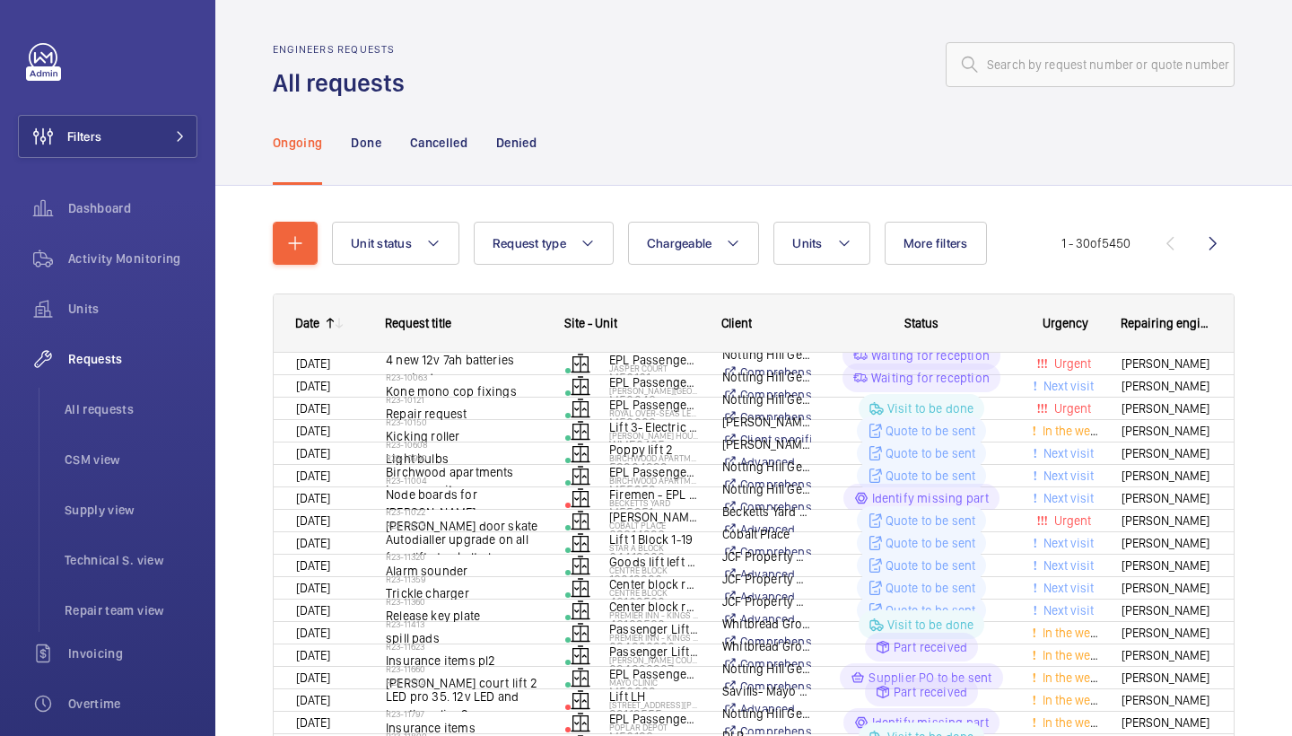
click at [343, 139] on nav "Ongoing Done Cancelled Denied" at bounding box center [405, 142] width 264 height 85
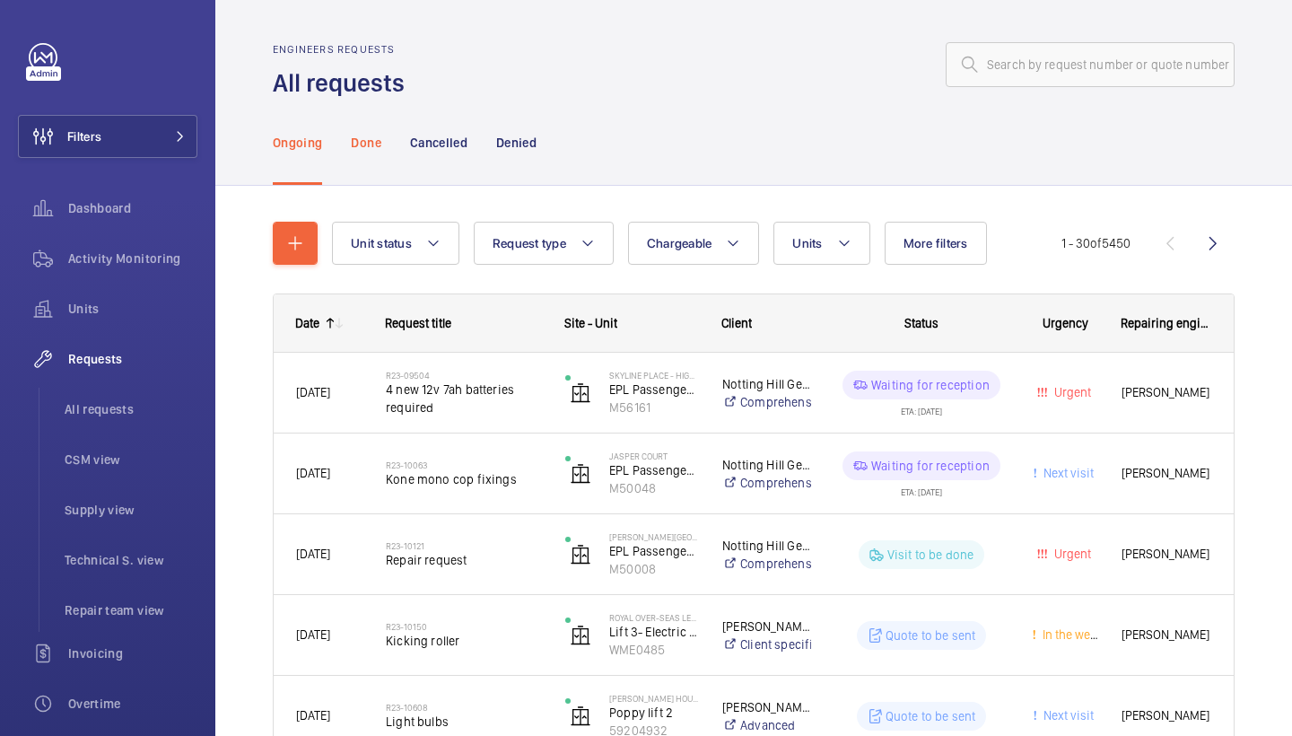
click at [364, 144] on p "Done" at bounding box center [366, 143] width 30 height 18
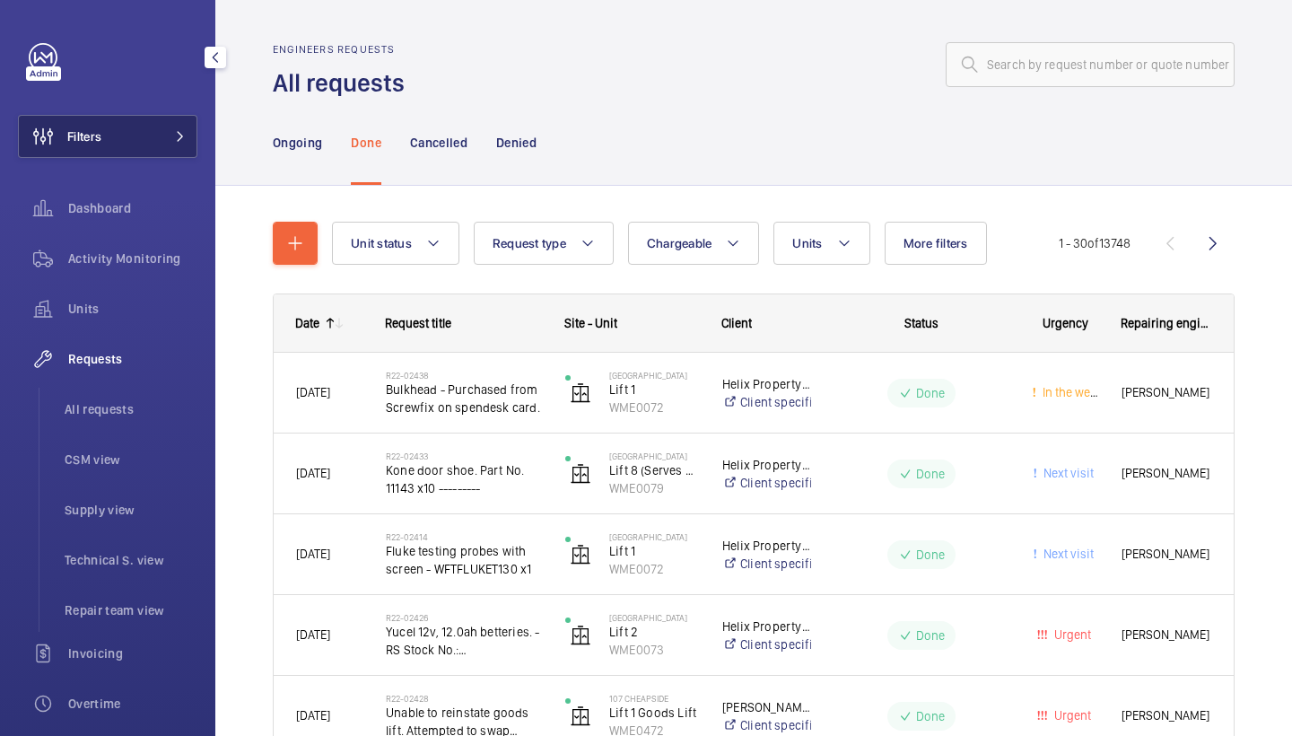
click at [184, 136] on mat-icon at bounding box center [180, 136] width 11 height 11
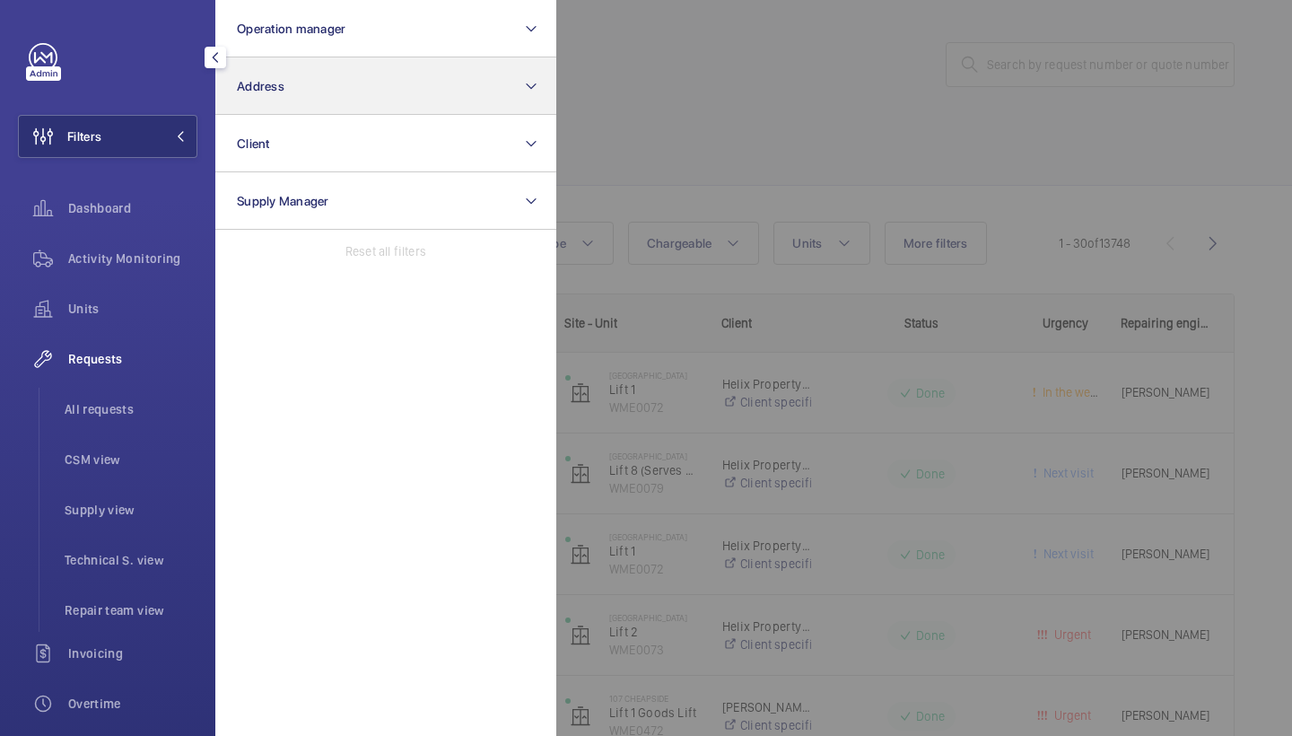
click at [367, 94] on button "Address" at bounding box center [385, 85] width 341 height 57
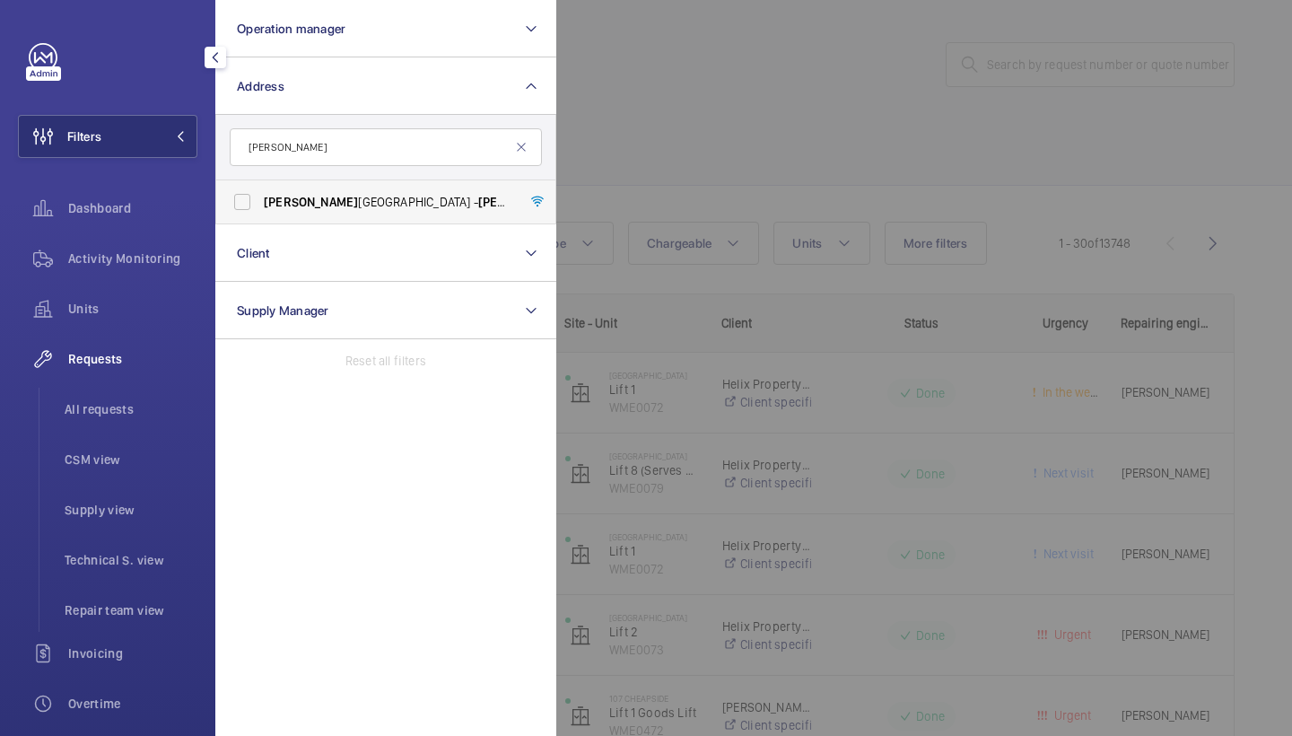
type input "pestana"
click at [338, 205] on span "Pestana Chelsea Bridge Hotel - Pestana Chelsea Bridge Hotel, LONDON SW11 8AE" at bounding box center [387, 202] width 247 height 18
click at [260, 205] on input "Pestana Chelsea Bridge Hotel - Pestana Chelsea Bridge Hotel, LONDON SW11 8AE" at bounding box center [242, 202] width 36 height 36
checkbox input "true"
click at [693, 92] on div at bounding box center [1202, 368] width 1292 height 736
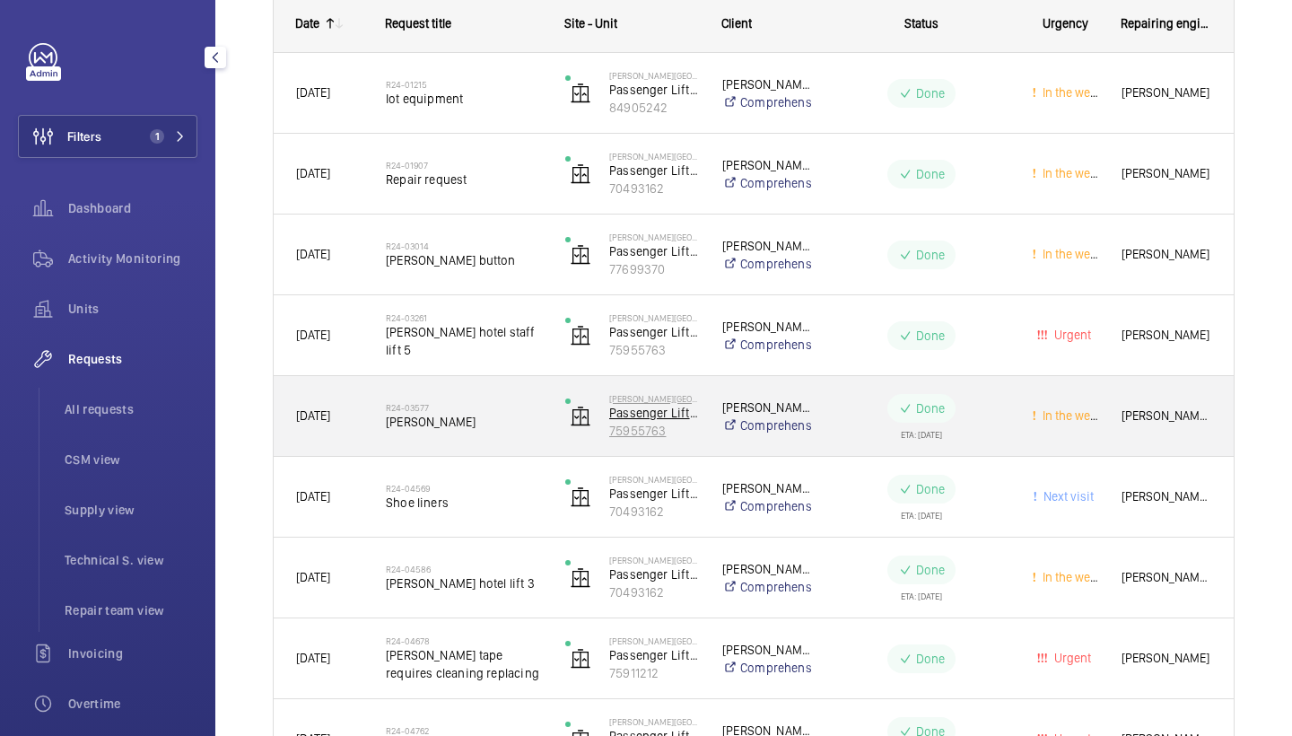
scroll to position [319, 0]
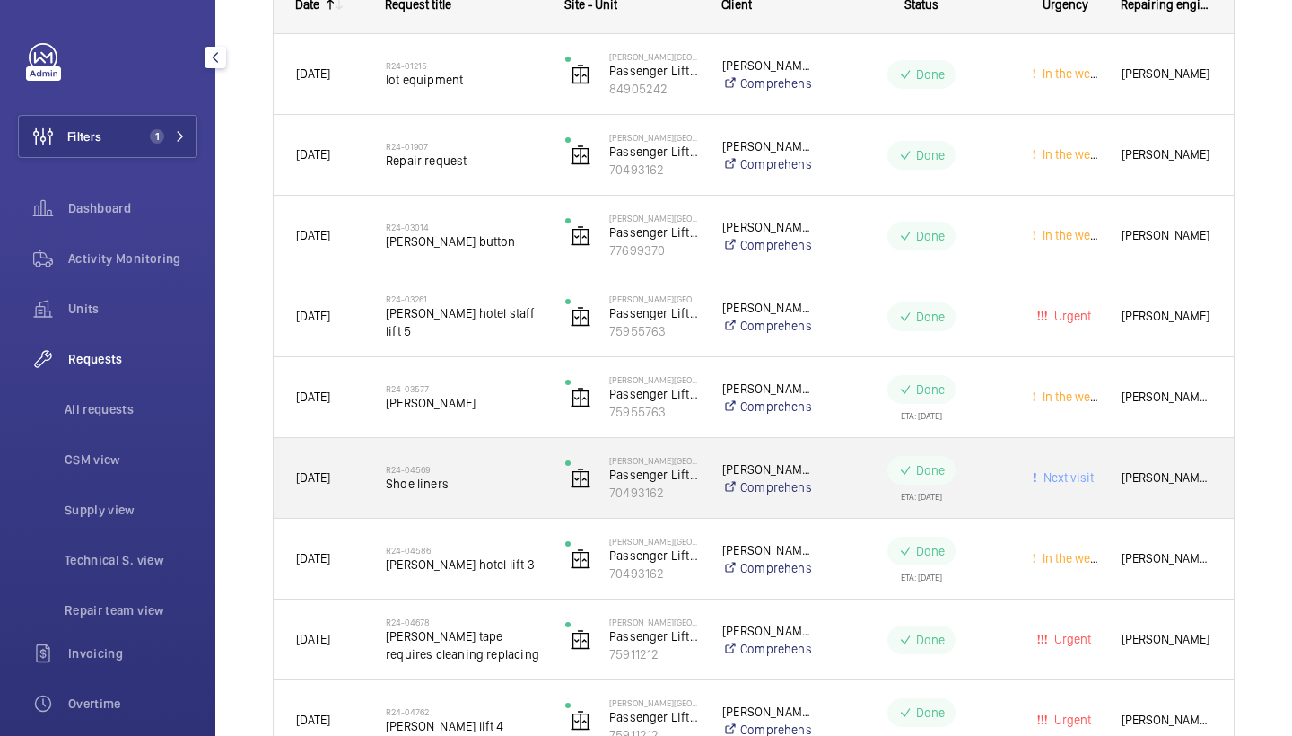
click at [482, 472] on h2 "R24-04569" at bounding box center [464, 469] width 156 height 11
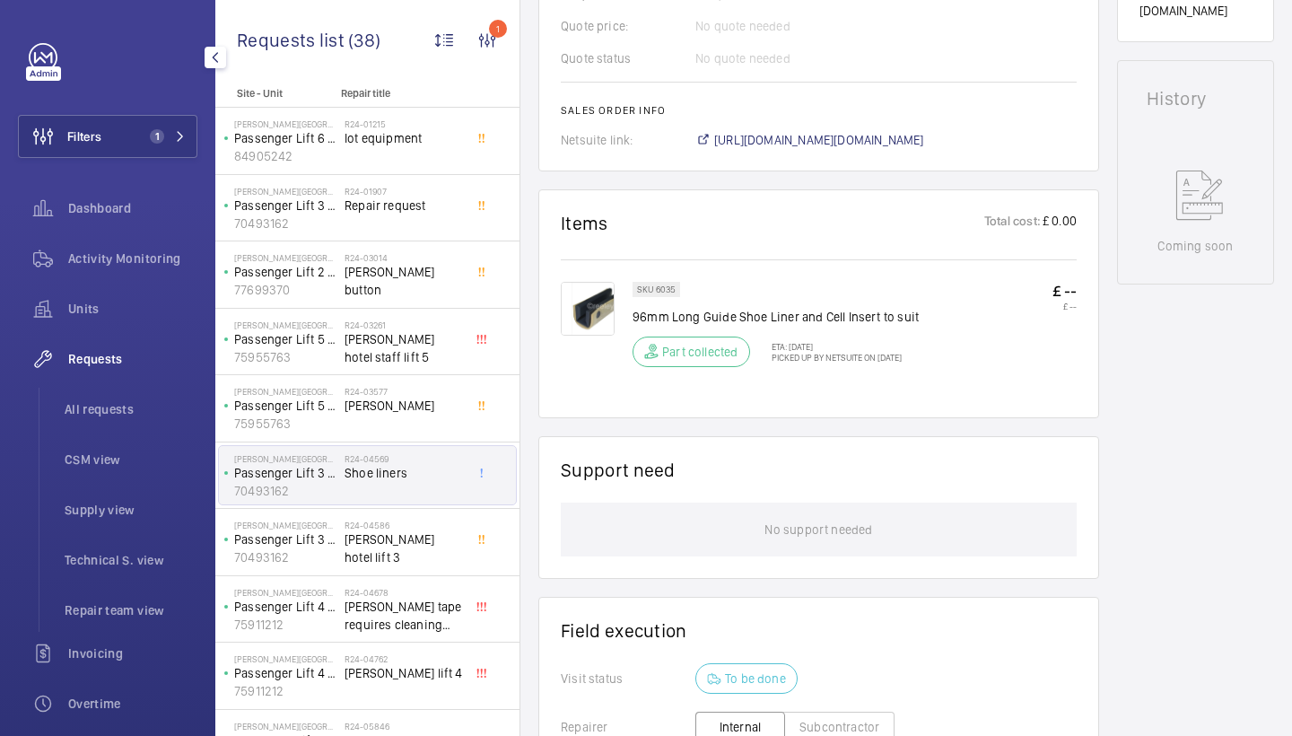
scroll to position [816, 0]
click at [594, 319] on img at bounding box center [588, 305] width 54 height 54
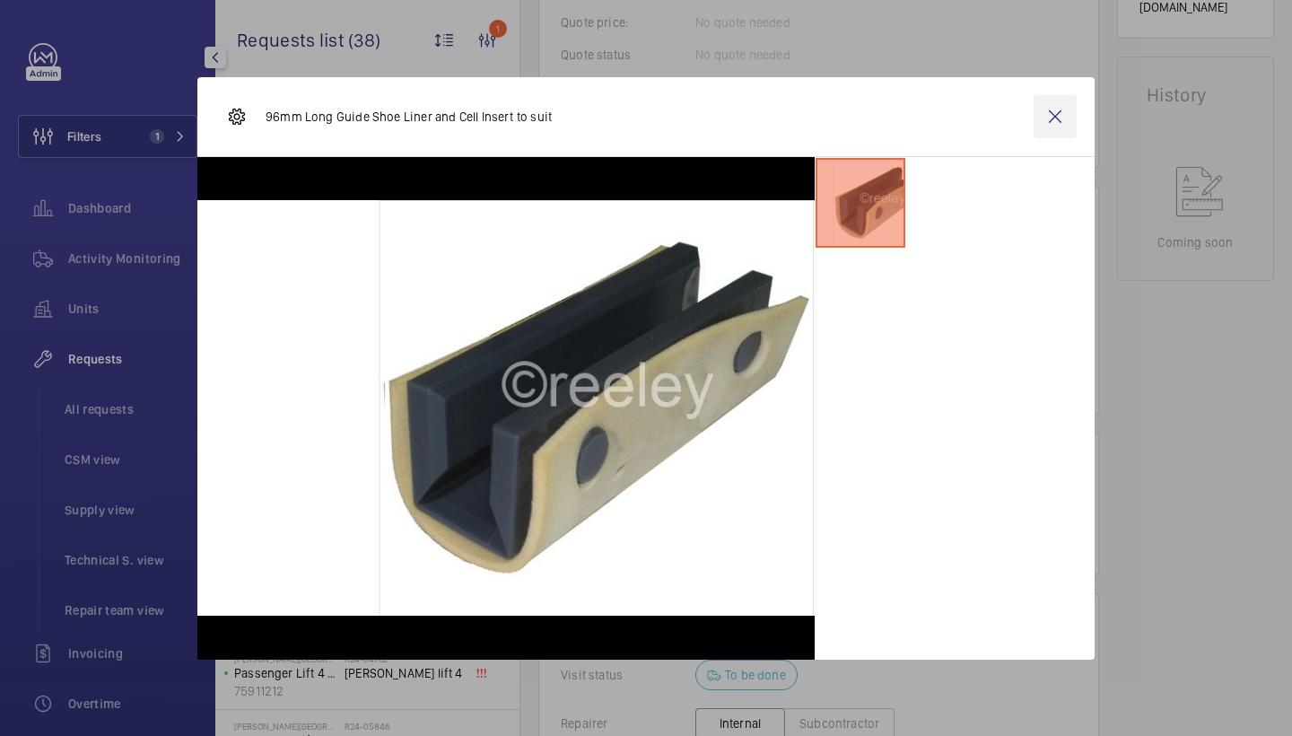
click at [1053, 117] on wm-front-icon-button at bounding box center [1055, 116] width 43 height 43
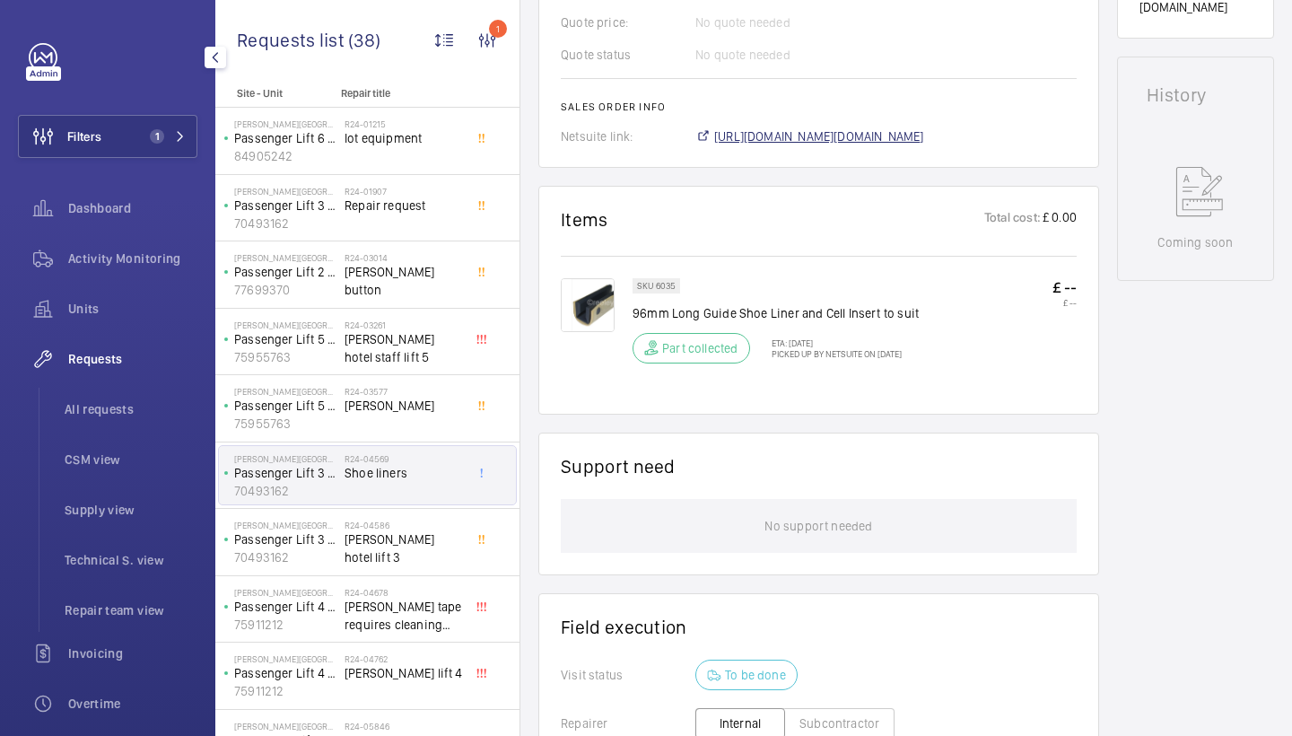
click at [916, 133] on span "https://6461500.app.netsuite.com/app/accounting/transactions/salesord.nl?id=135…" at bounding box center [819, 136] width 210 height 18
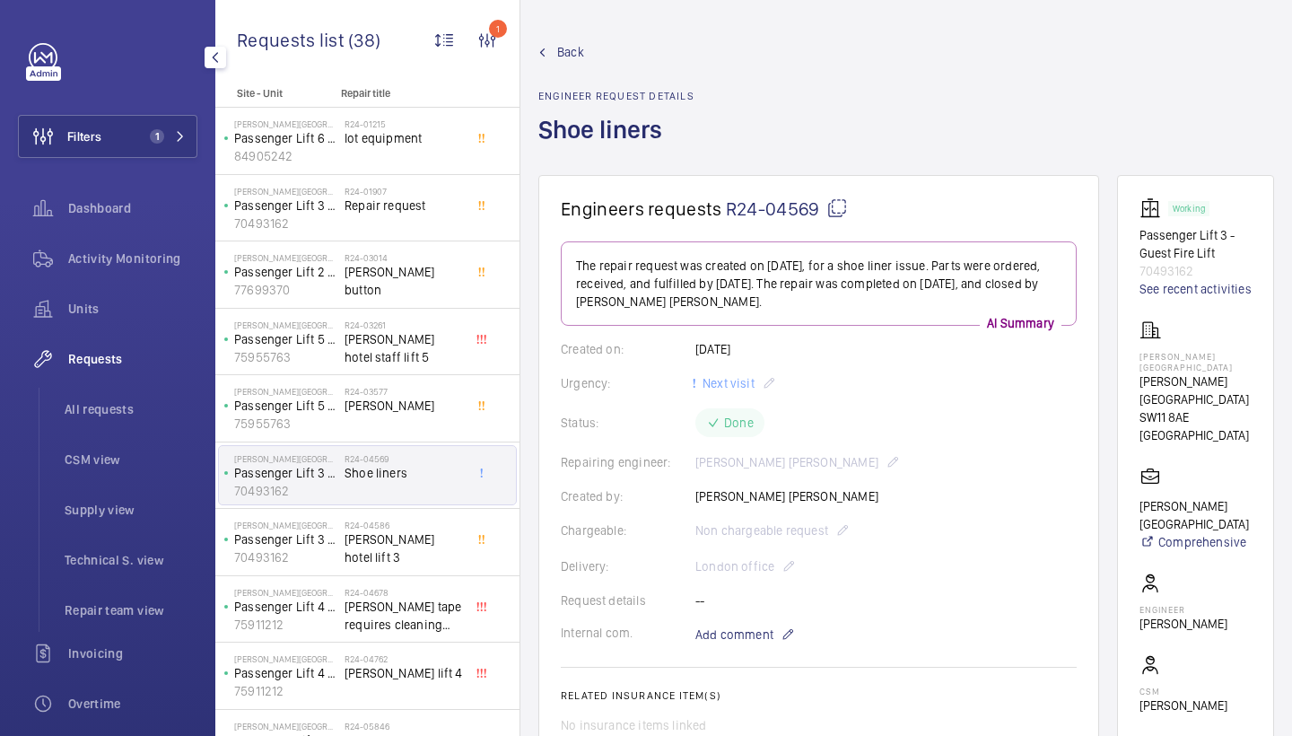
scroll to position [0, 0]
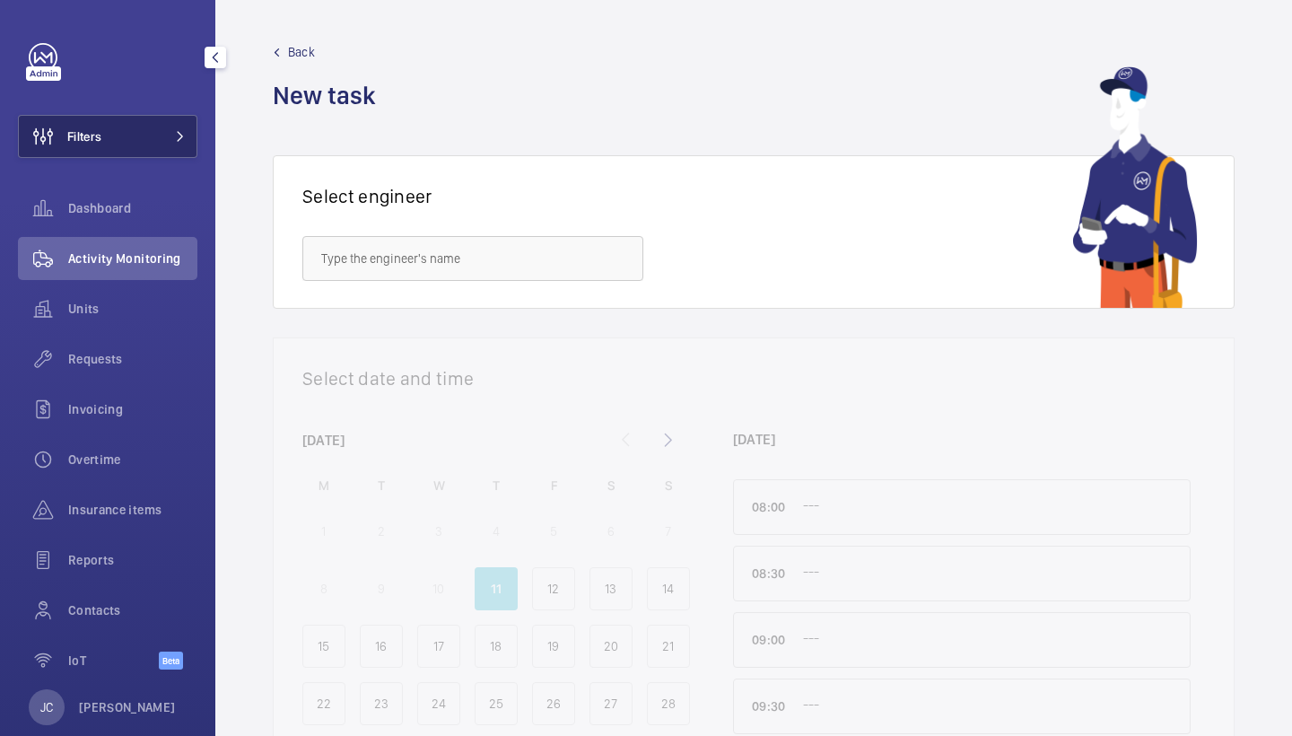
click at [157, 132] on button "Filters" at bounding box center [107, 136] width 179 height 43
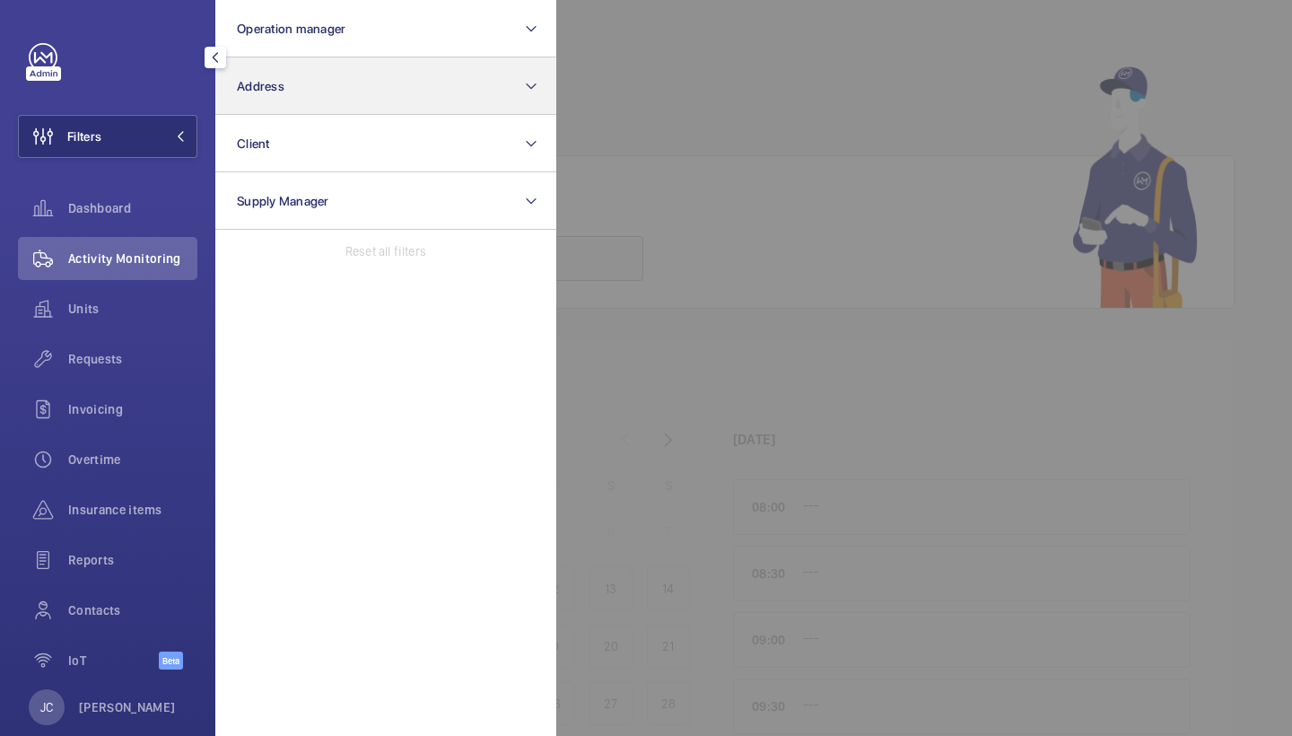
click at [346, 92] on button "Address" at bounding box center [385, 85] width 341 height 57
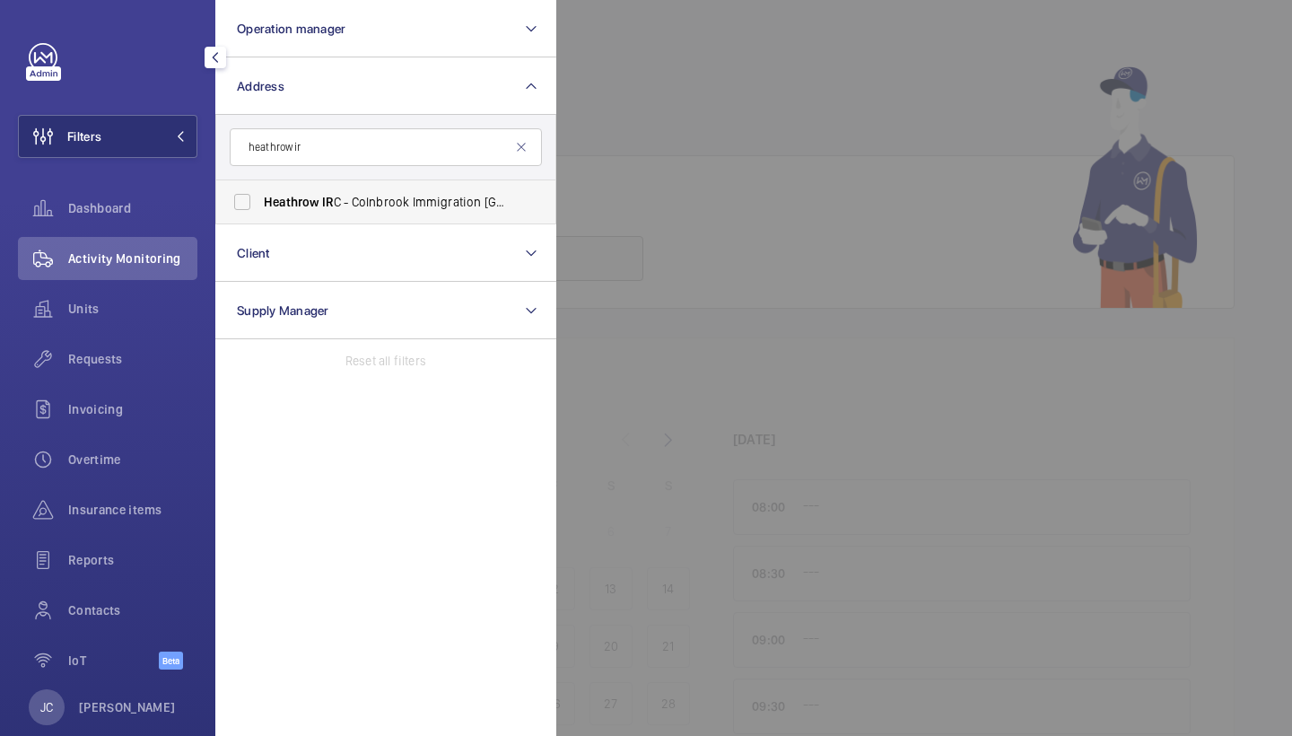
type input "heathrow ir"
click at [335, 206] on span "Heathrow IR C - Colnbrook Immigration Removal Centre, WEST DRAYTON UB7 0HB" at bounding box center [387, 202] width 247 height 18
click at [260, 206] on input "Heathrow IR C - Colnbrook Immigration Removal Centre, WEST DRAYTON UB7 0HB" at bounding box center [242, 202] width 36 height 36
checkbox input "true"
click at [138, 351] on span "Requests" at bounding box center [132, 359] width 129 height 18
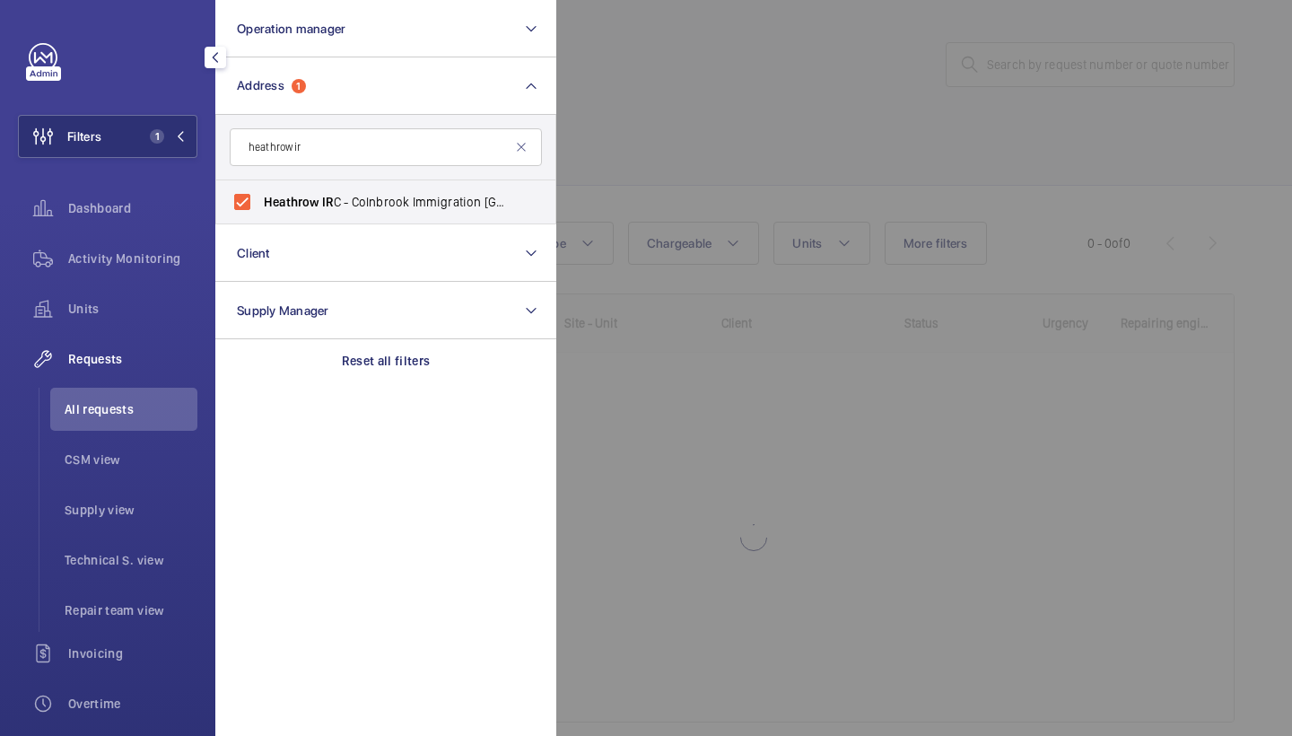
click at [713, 36] on div at bounding box center [1202, 368] width 1292 height 736
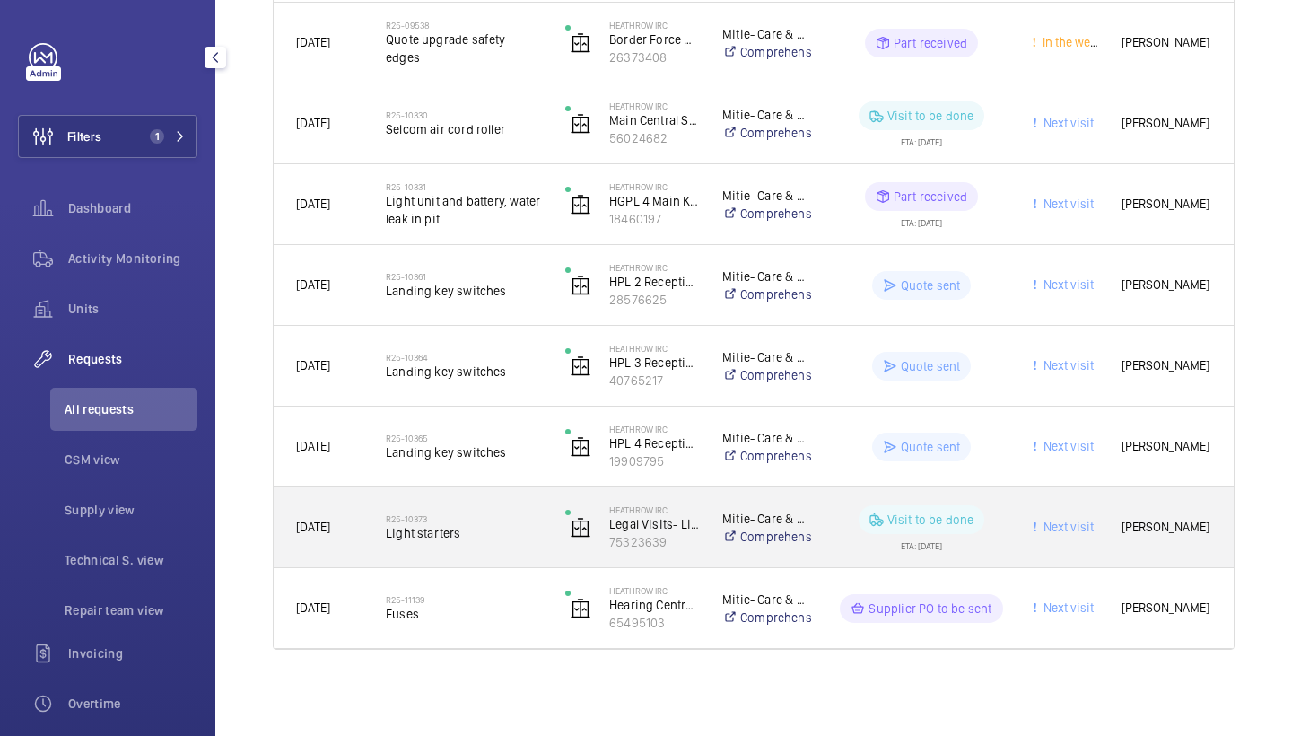
scroll to position [2127, 0]
click at [470, 513] on h2 "R25-10373" at bounding box center [464, 518] width 156 height 11
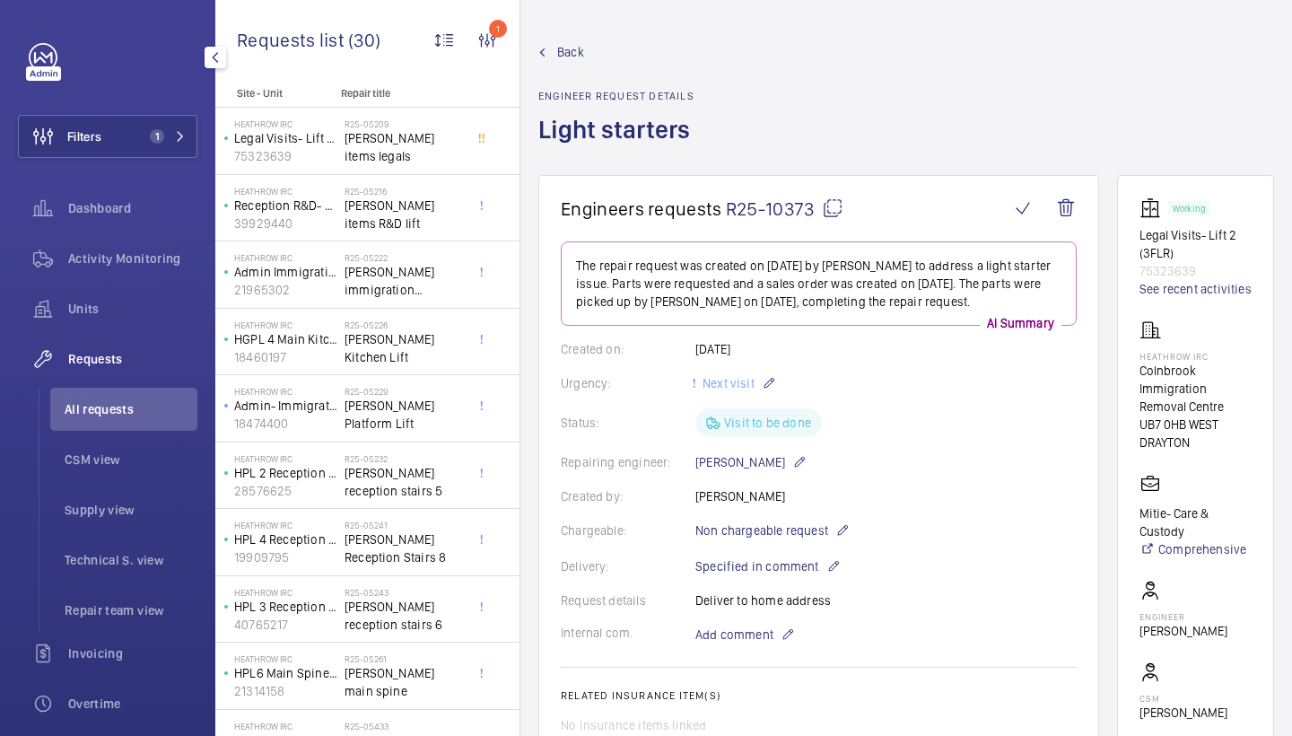
click at [574, 53] on span "Back" at bounding box center [570, 52] width 27 height 18
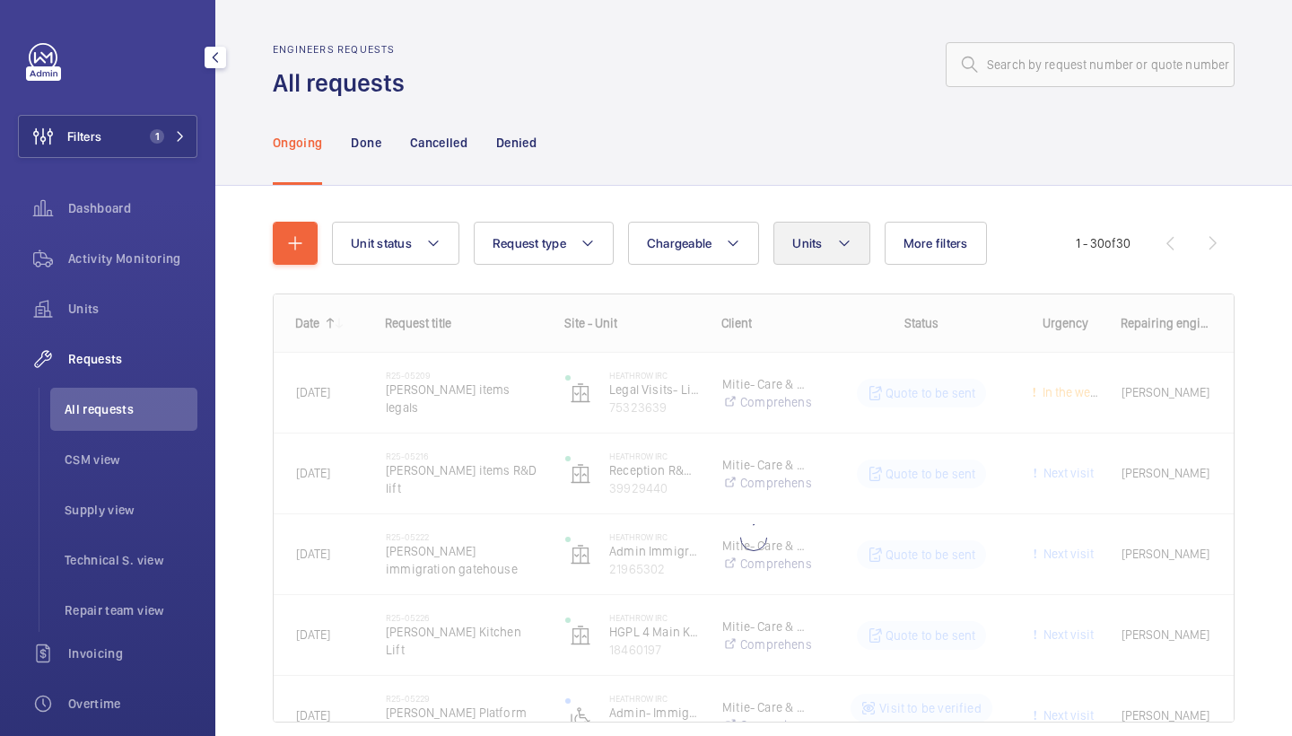
click at [816, 223] on button "Units" at bounding box center [822, 243] width 96 height 43
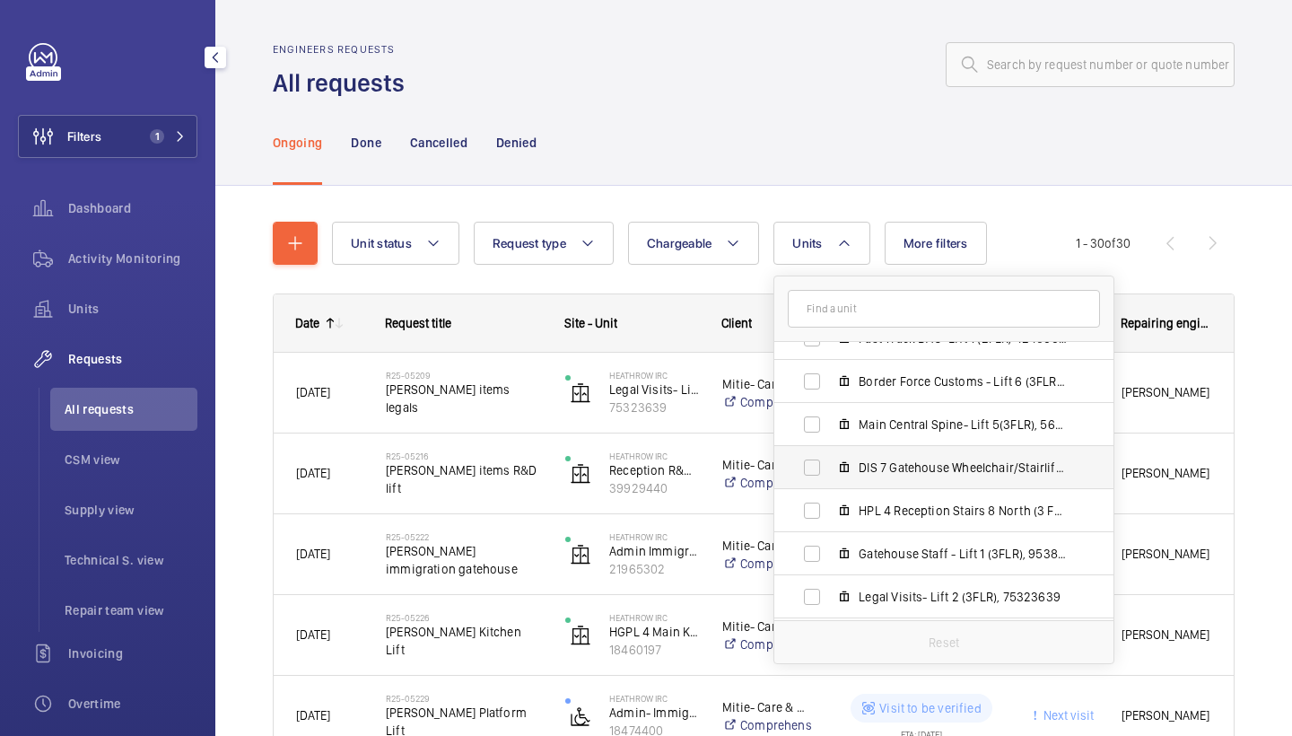
scroll to position [337, 0]
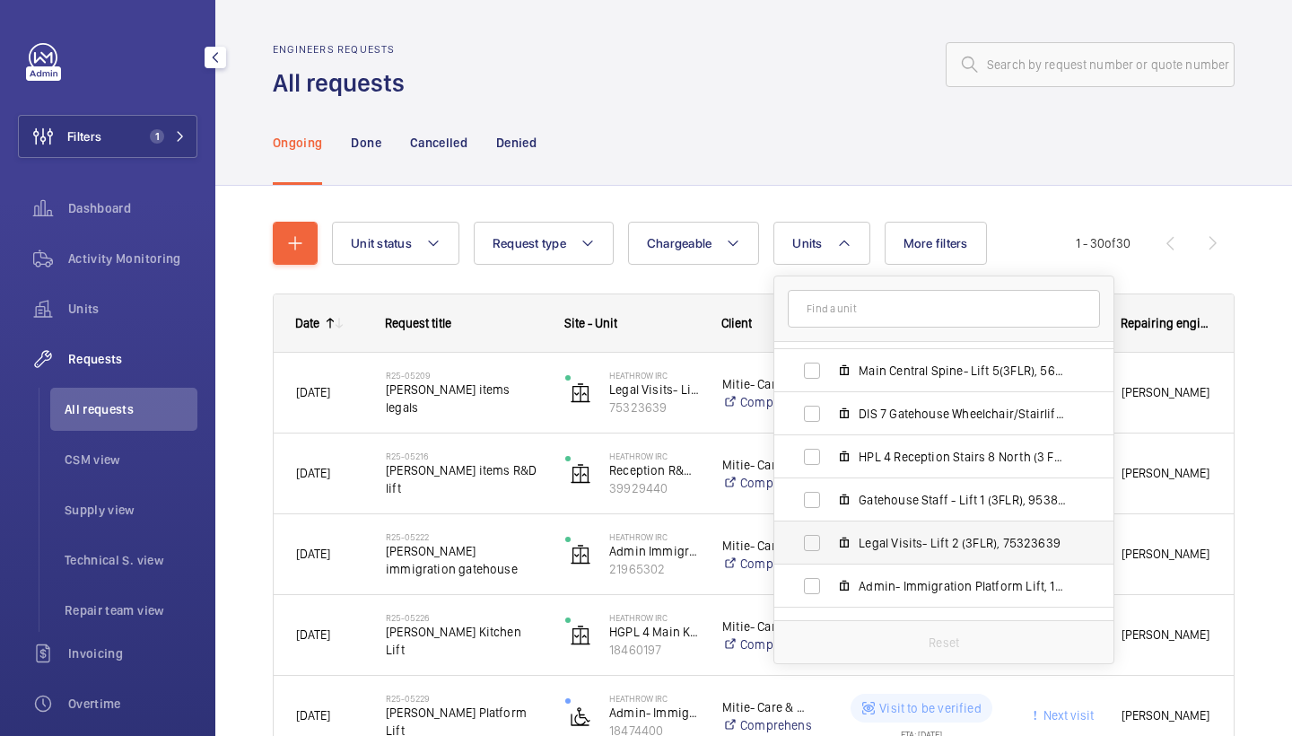
click at [937, 538] on span "Legal Visits- Lift 2 (3FLR), 75323639" at bounding box center [963, 543] width 208 height 18
click at [830, 538] on input "Legal Visits- Lift 2 (3FLR), 75323639" at bounding box center [812, 543] width 36 height 36
checkbox input "true"
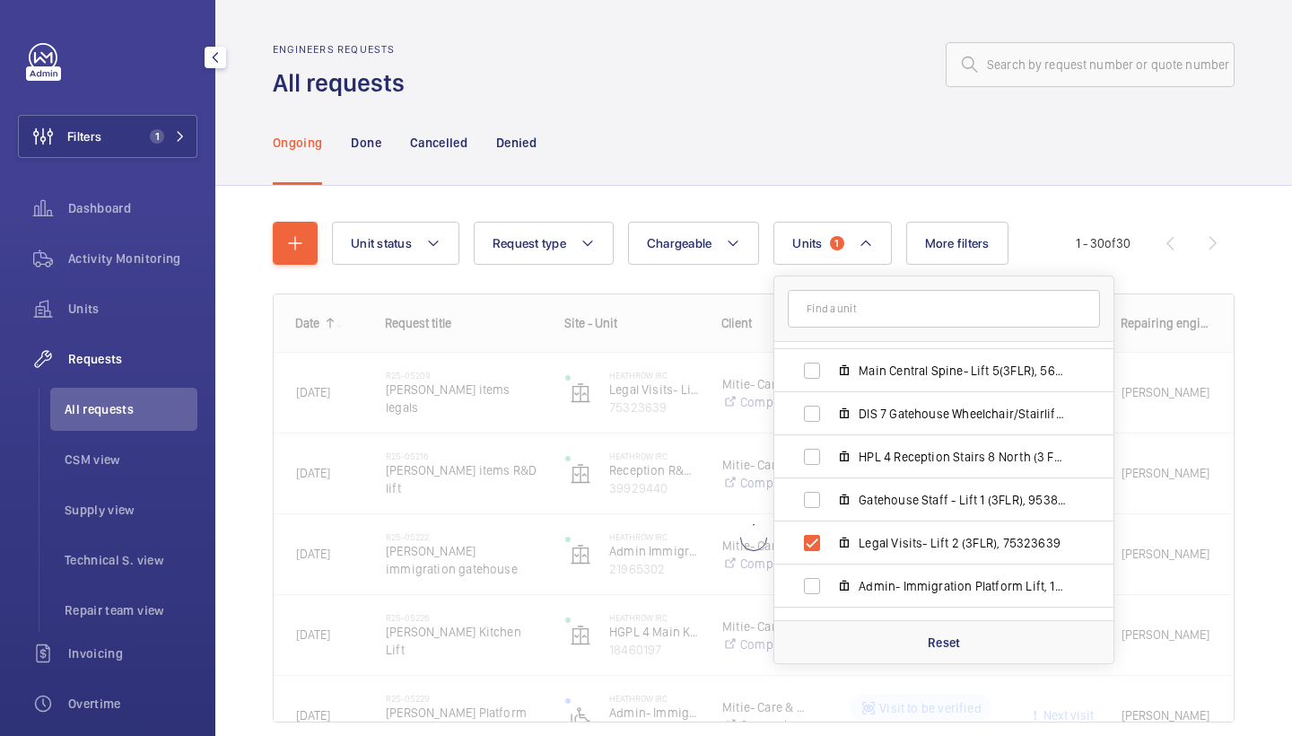
click at [838, 109] on div "Ongoing Done Cancelled Denied" at bounding box center [754, 142] width 962 height 85
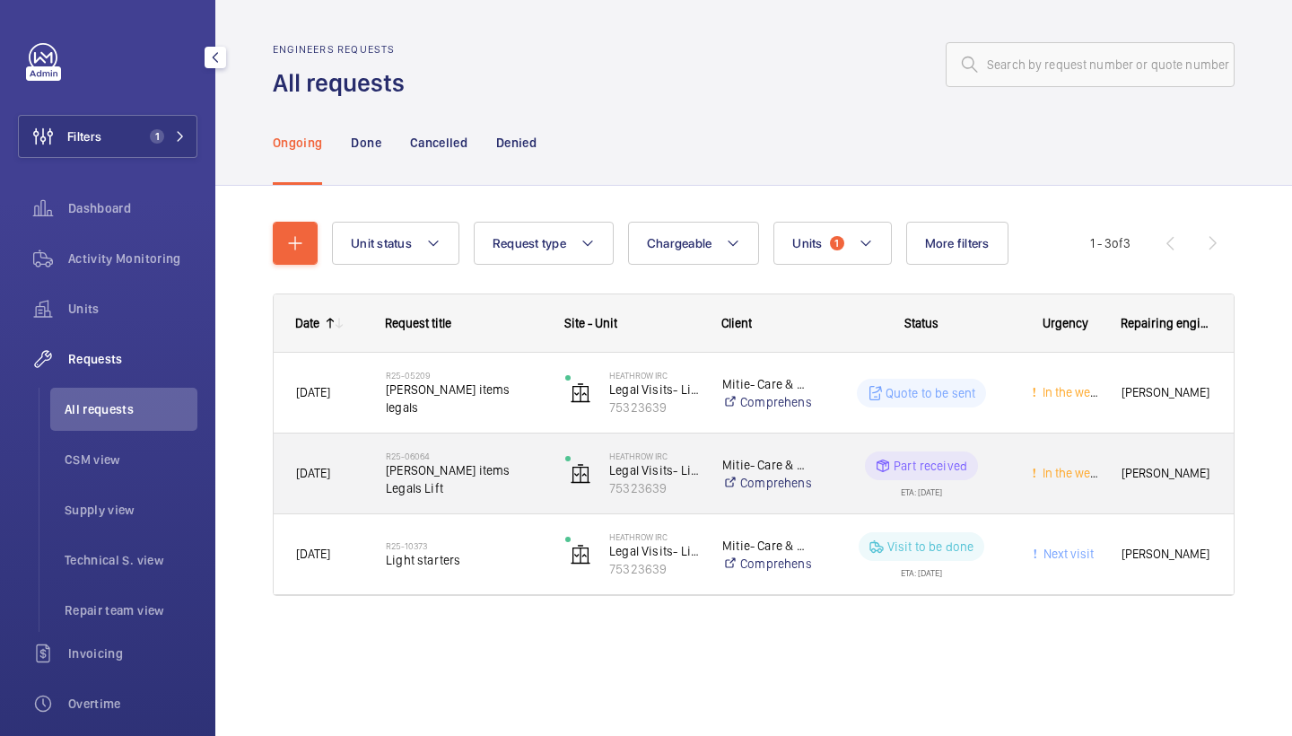
click at [470, 461] on h2 "R25-06064" at bounding box center [464, 456] width 156 height 11
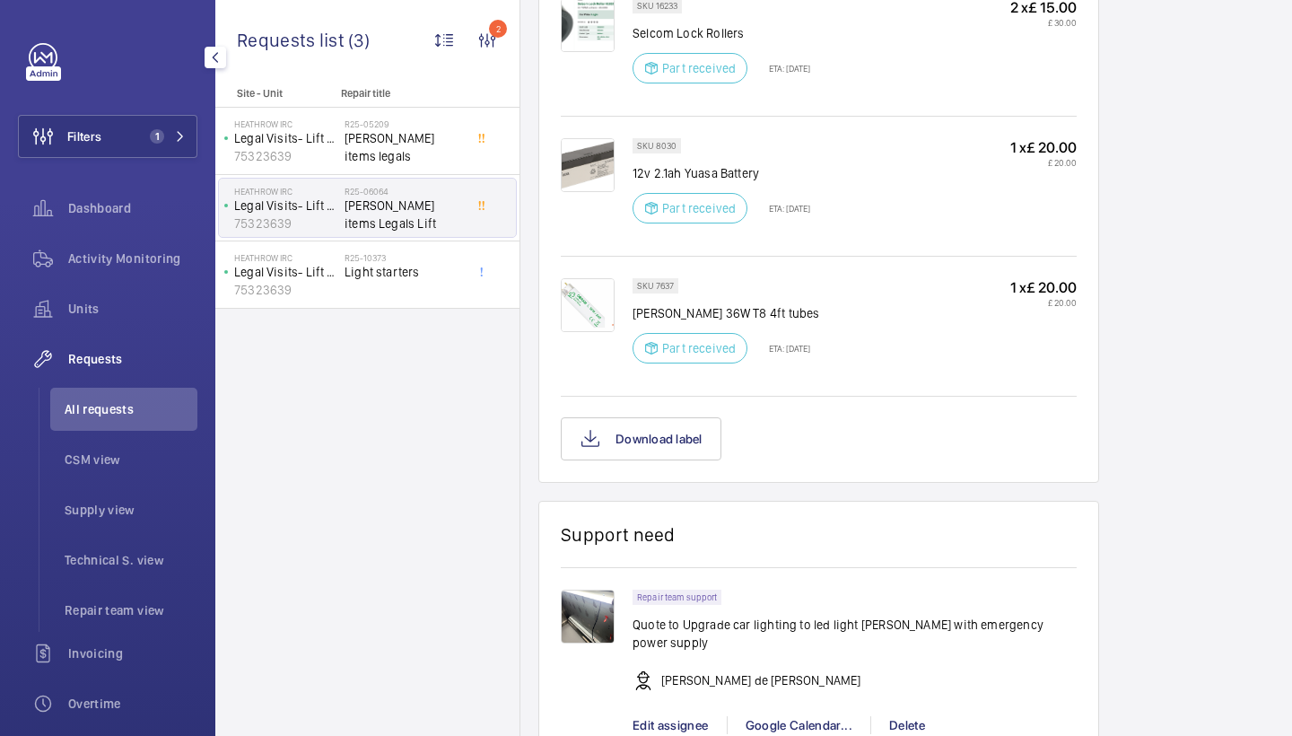
scroll to position [1363, 0]
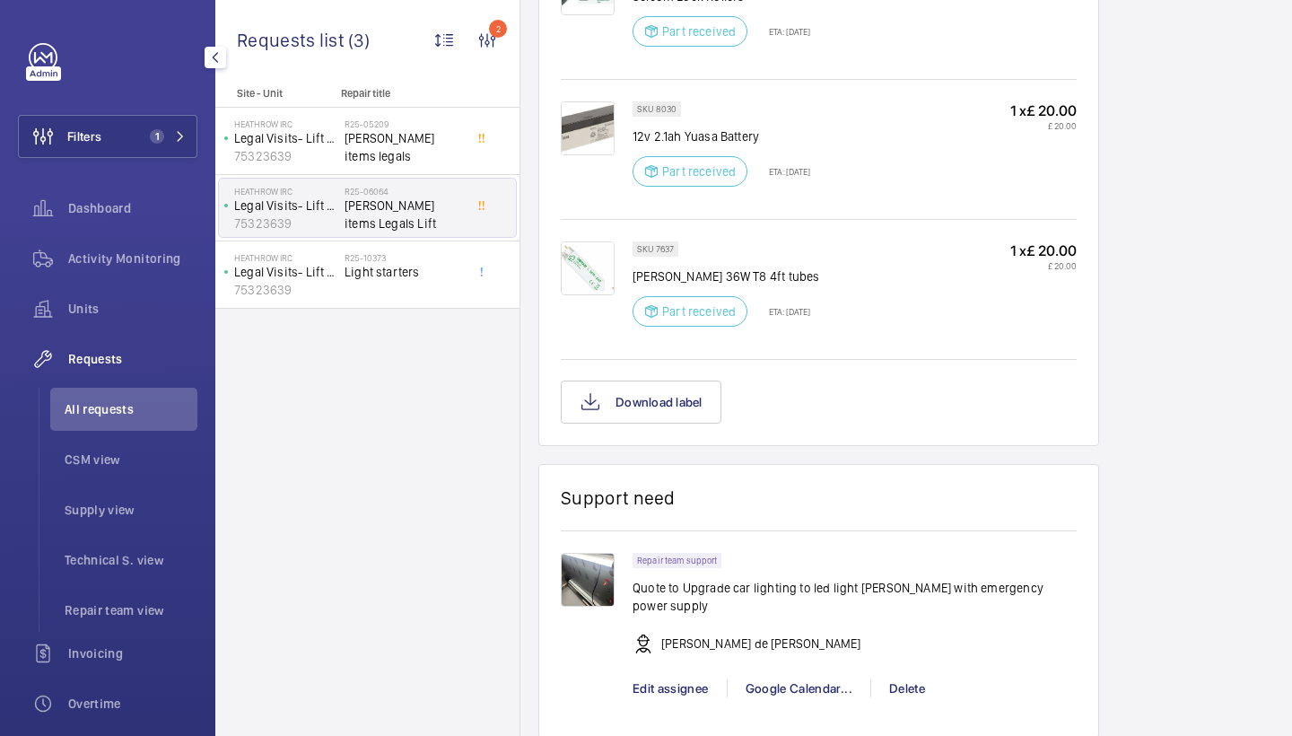
click at [594, 247] on img at bounding box center [588, 268] width 54 height 54
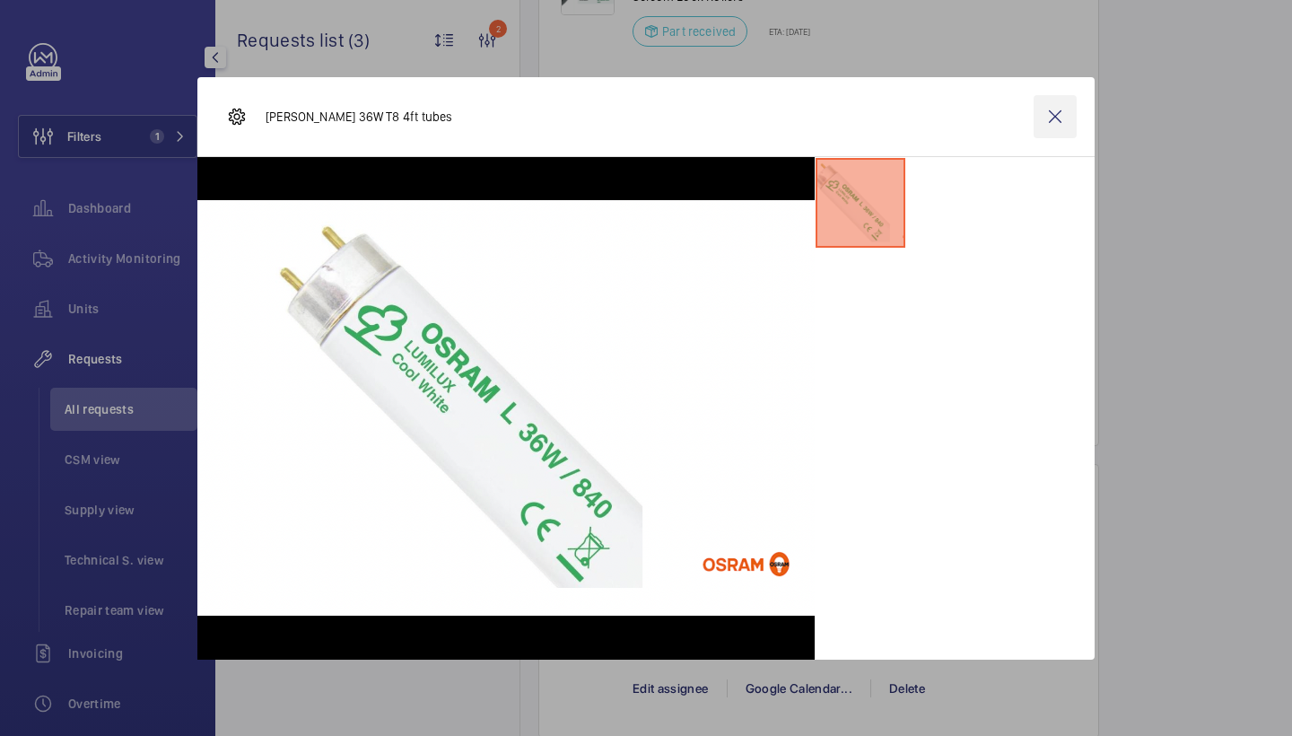
click at [1048, 122] on wm-front-icon-button at bounding box center [1055, 116] width 43 height 43
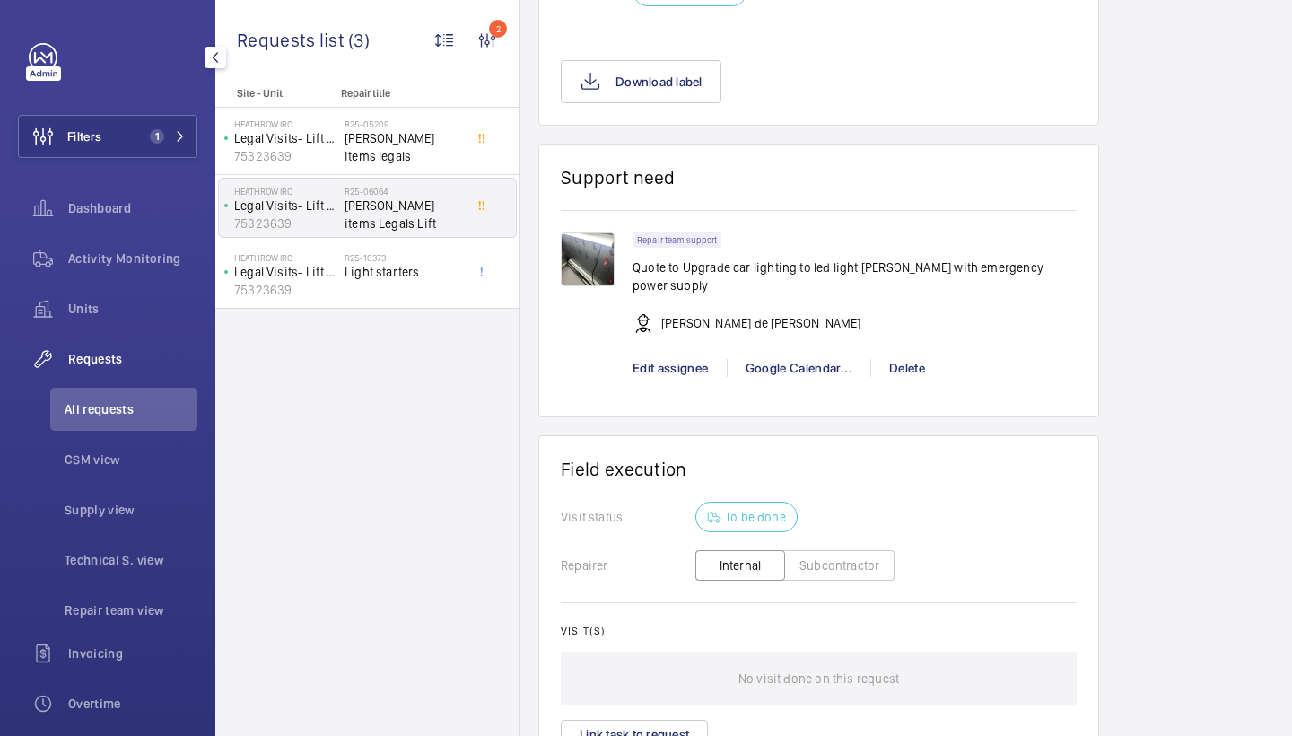
scroll to position [1717, 0]
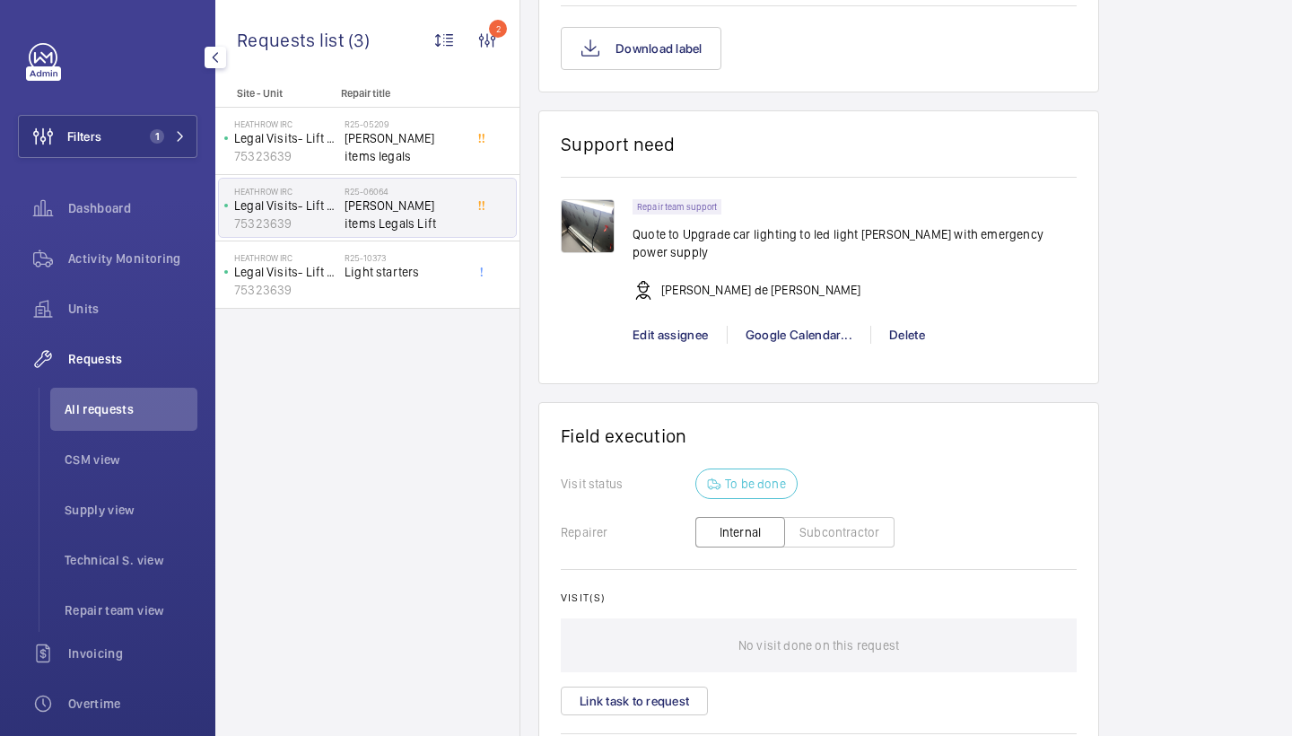
click at [599, 208] on img at bounding box center [588, 226] width 54 height 54
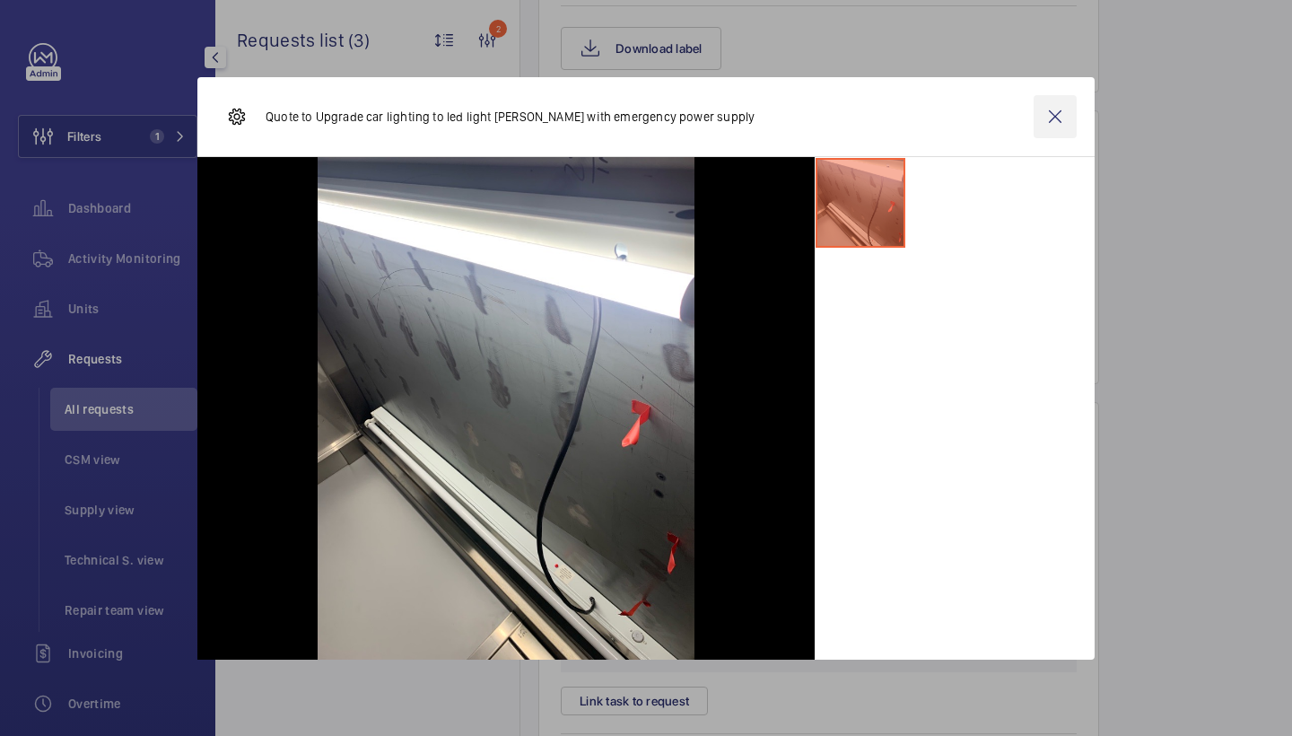
click at [1056, 113] on wm-front-icon-button at bounding box center [1055, 116] width 43 height 43
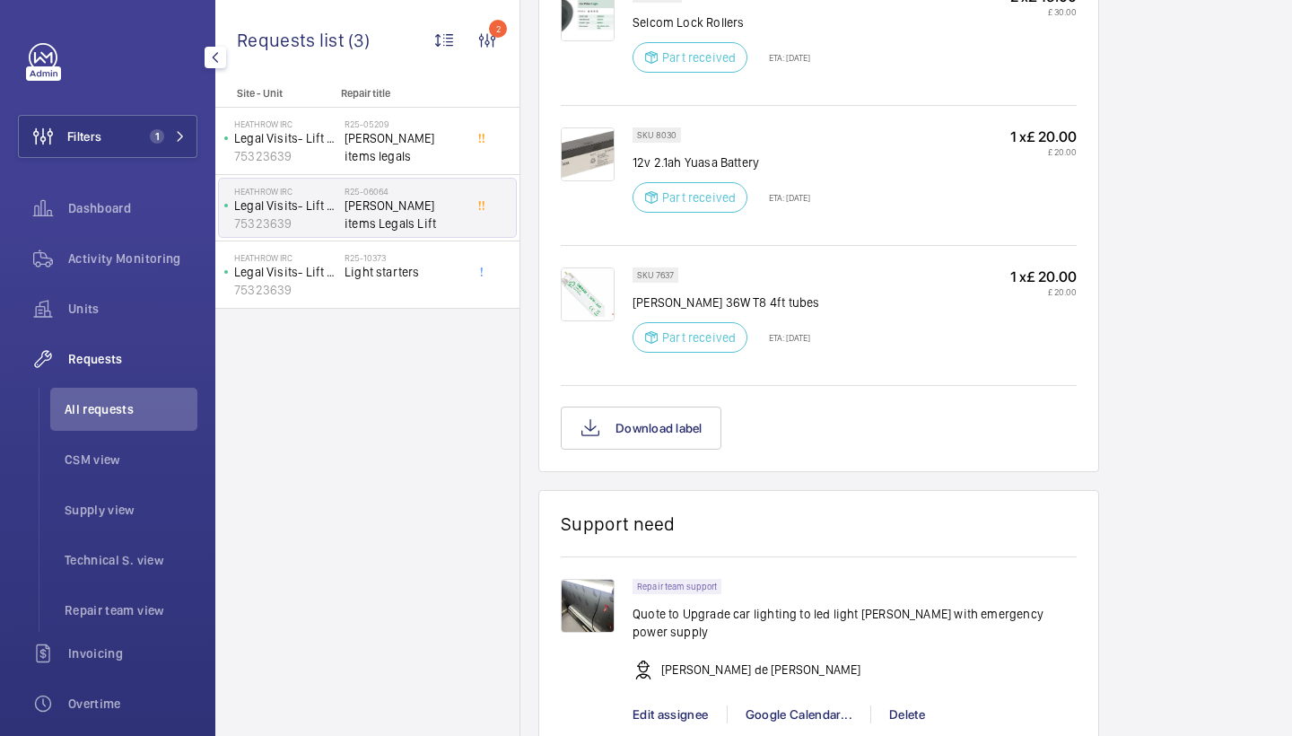
scroll to position [1267, 0]
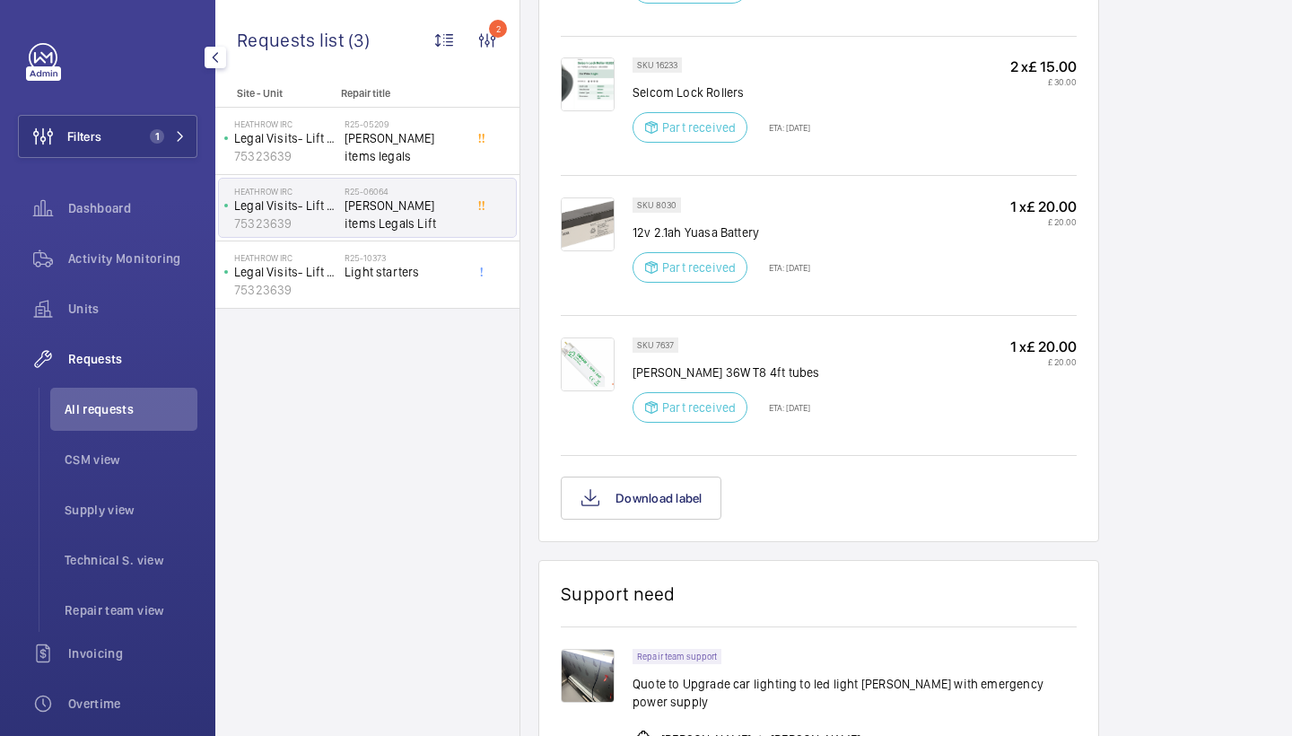
click at [594, 354] on img at bounding box center [588, 364] width 54 height 54
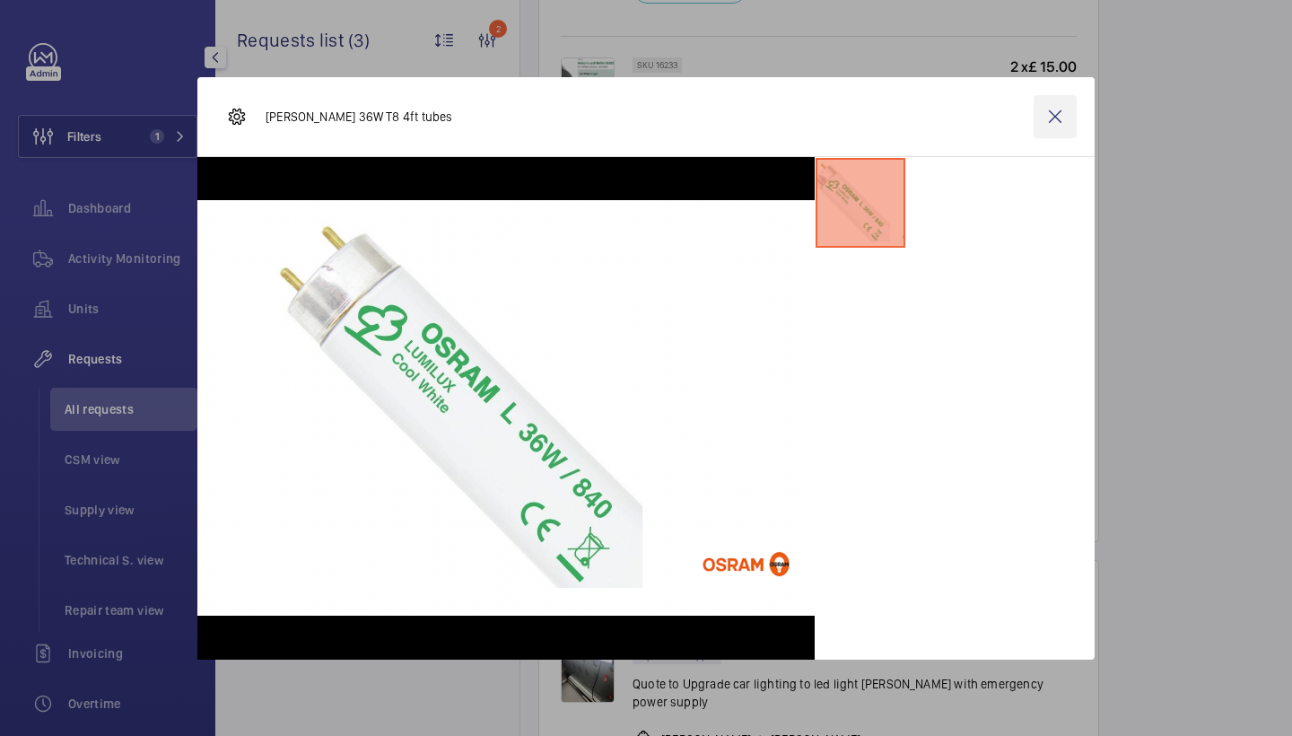
click at [1061, 104] on wm-front-icon-button at bounding box center [1055, 116] width 43 height 43
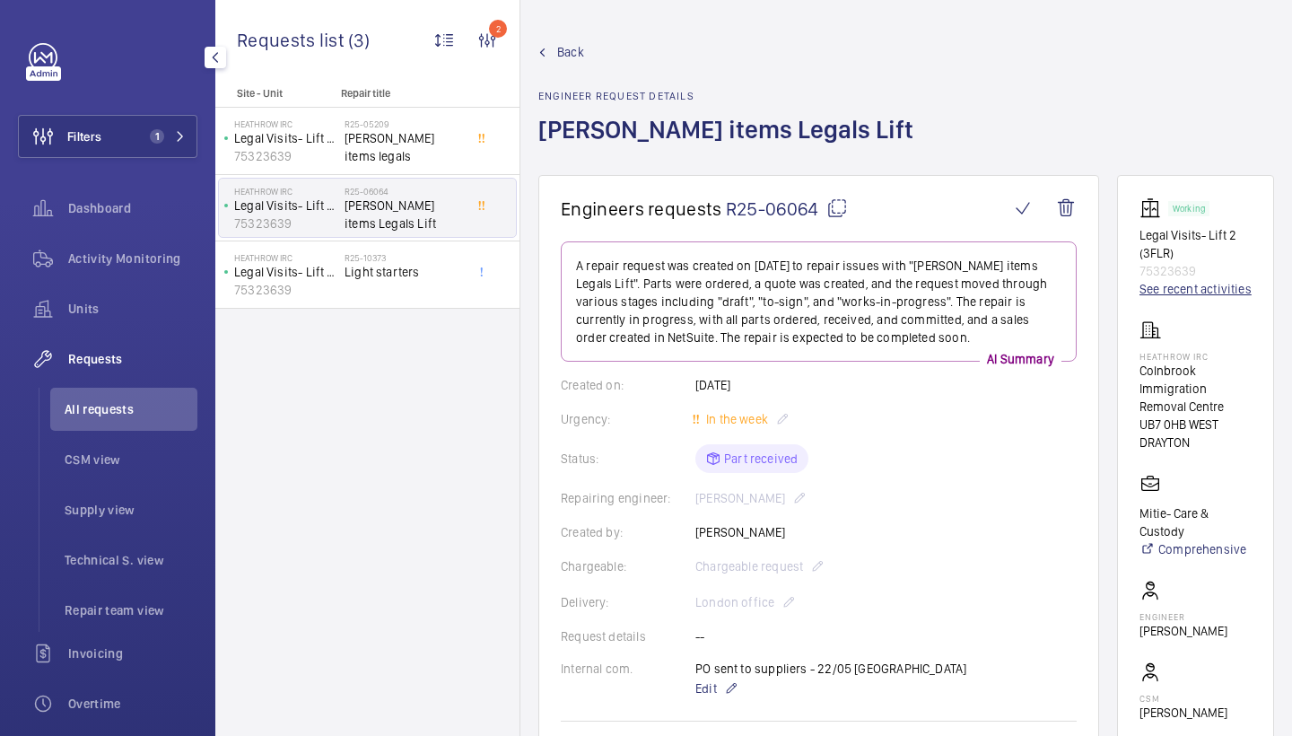
scroll to position [-1, 0]
click at [1169, 298] on link "See recent activities" at bounding box center [1196, 289] width 112 height 18
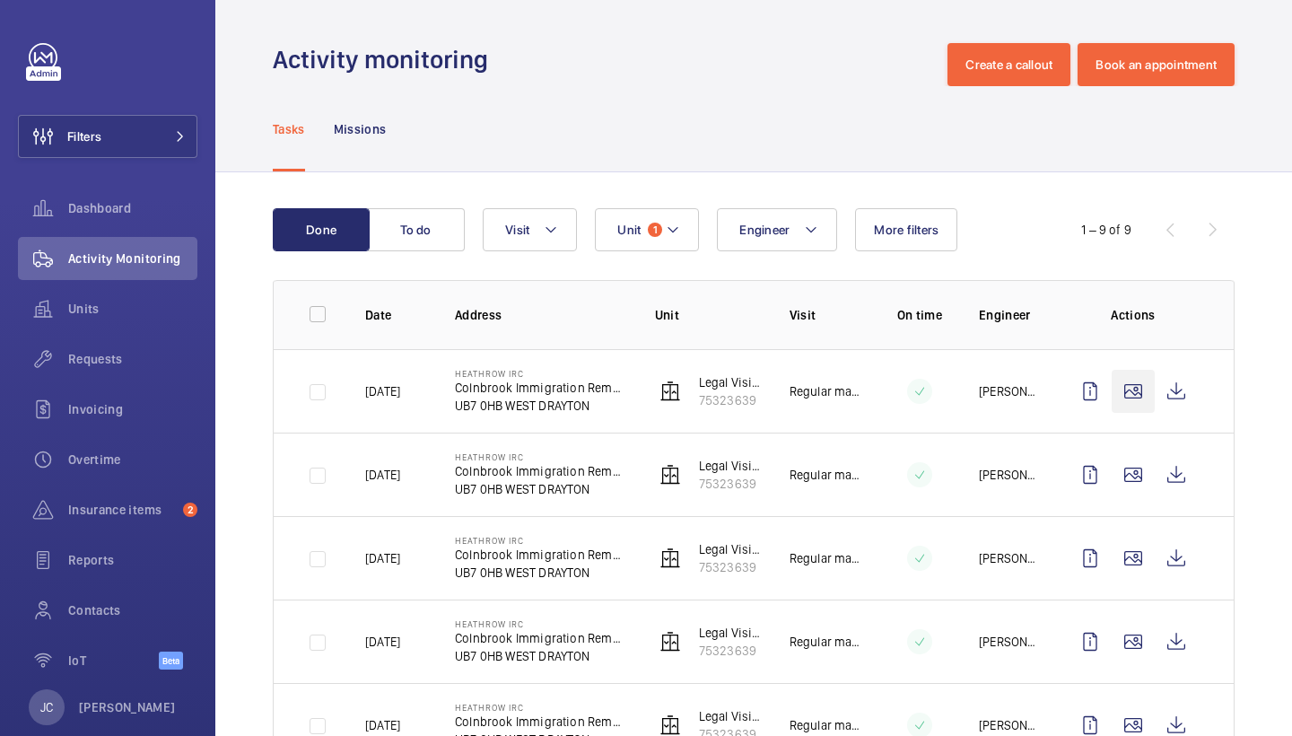
click at [1137, 394] on wm-front-icon-button at bounding box center [1133, 391] width 43 height 43
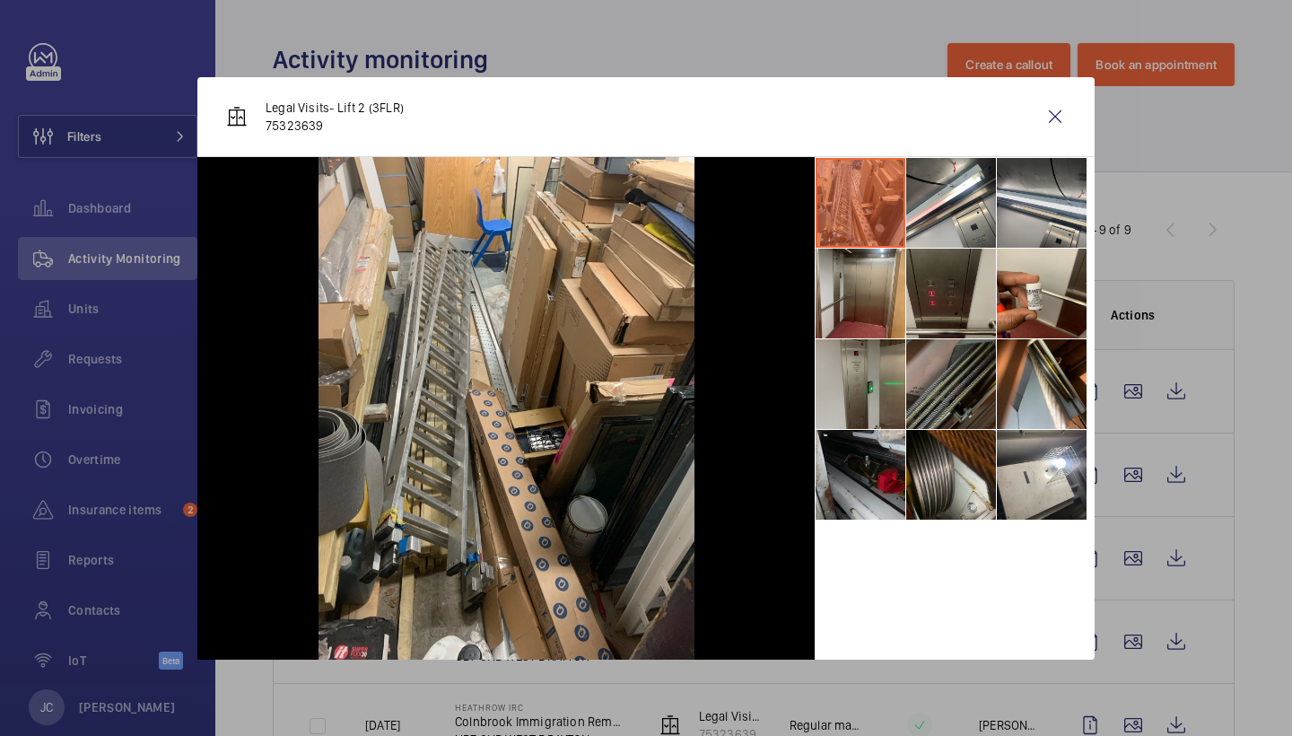
click at [1015, 206] on li at bounding box center [1042, 203] width 90 height 90
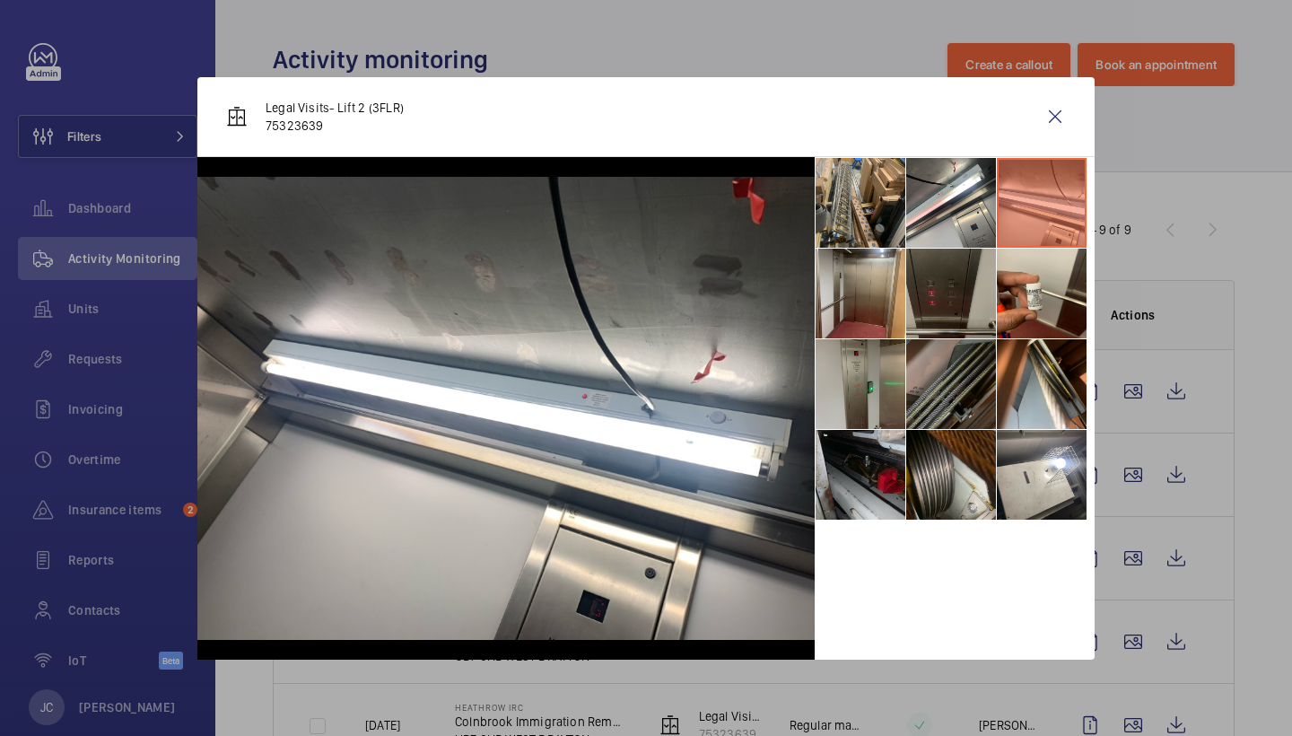
click at [908, 299] on li at bounding box center [951, 294] width 90 height 90
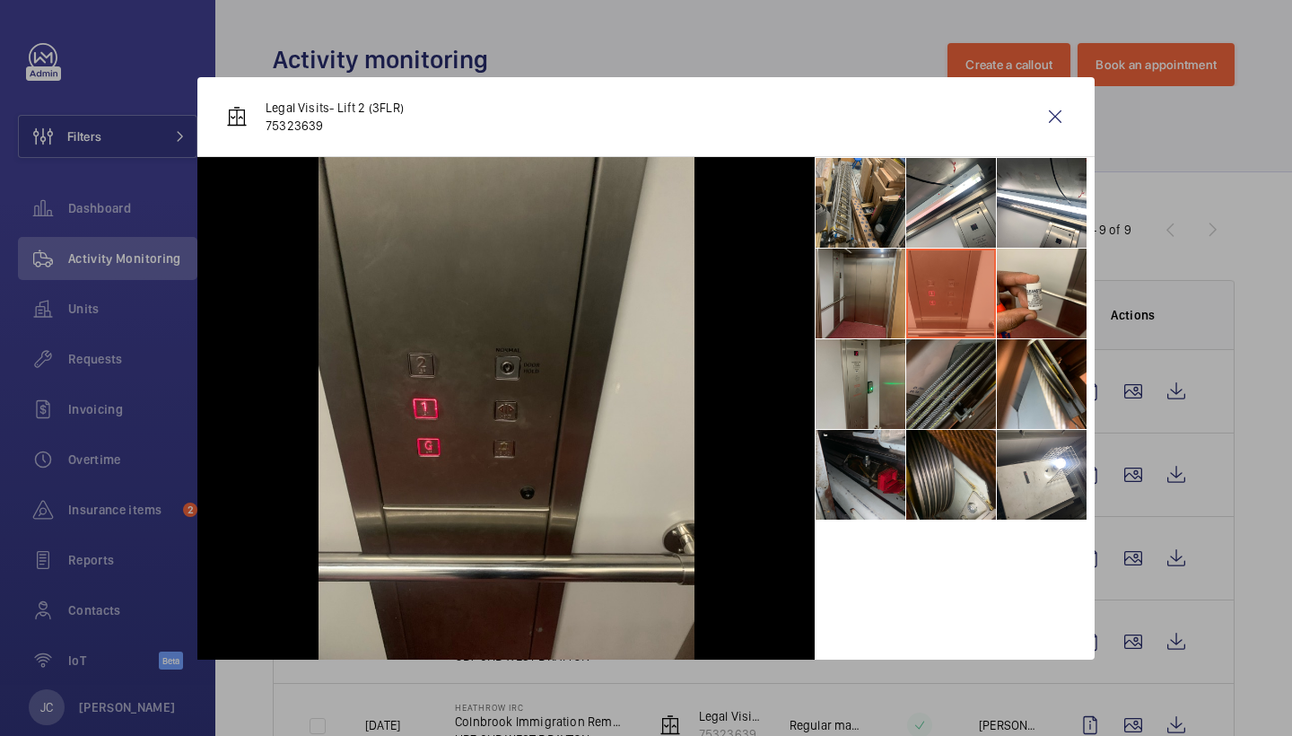
click at [874, 298] on li at bounding box center [861, 294] width 90 height 90
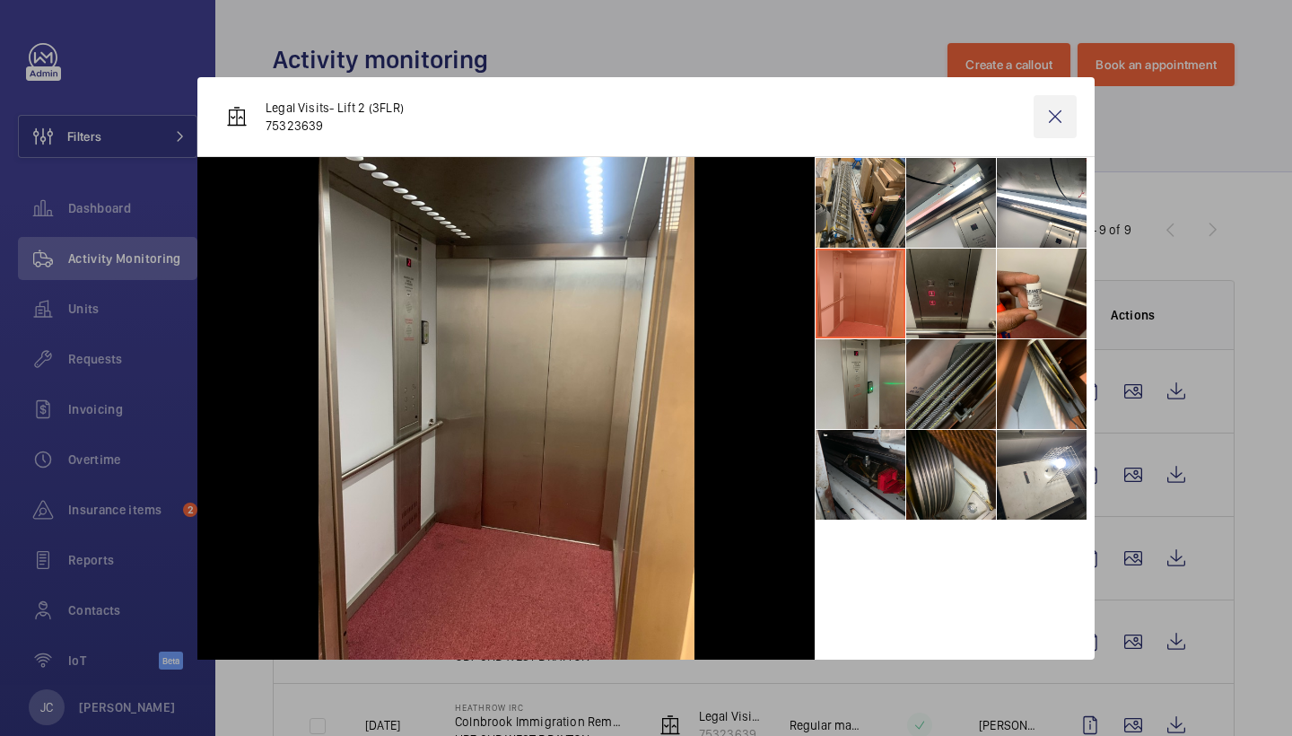
click at [1051, 107] on wm-front-icon-button at bounding box center [1055, 116] width 43 height 43
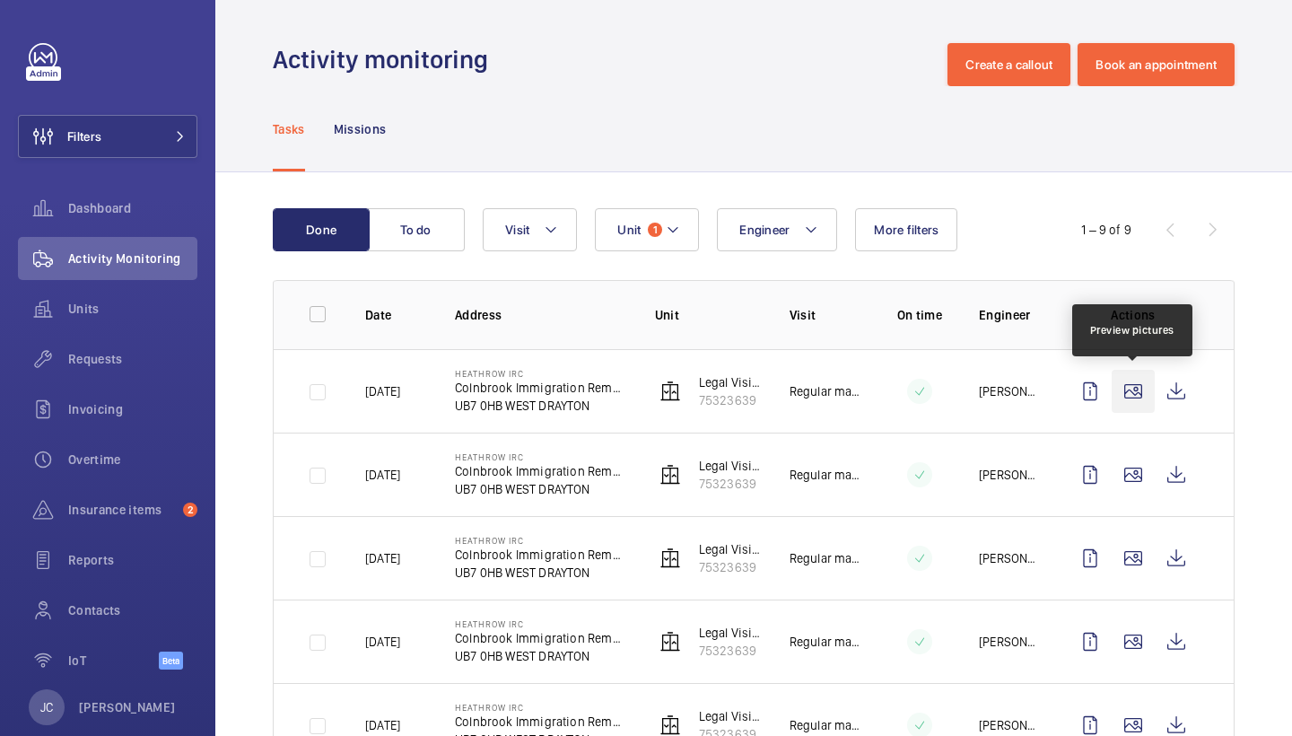
click at [1142, 395] on wm-front-icon-button at bounding box center [1133, 391] width 43 height 43
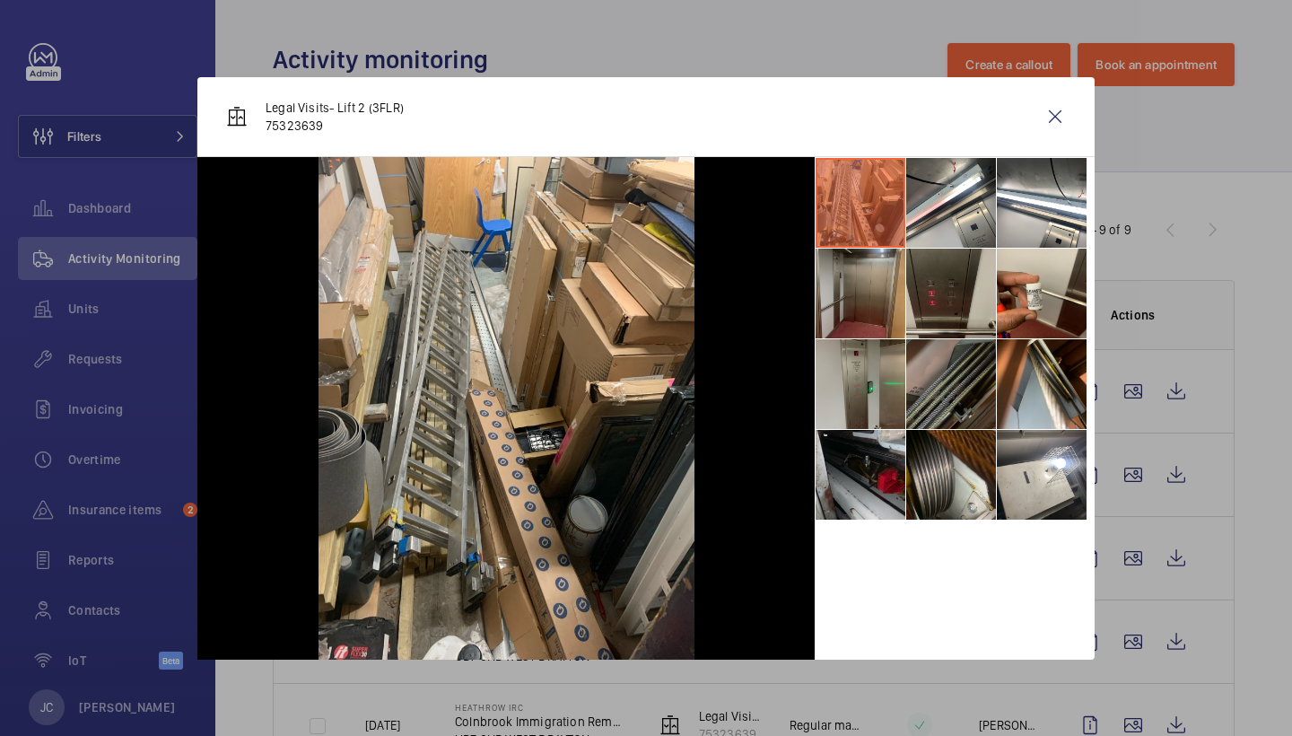
click at [867, 293] on li at bounding box center [861, 294] width 90 height 90
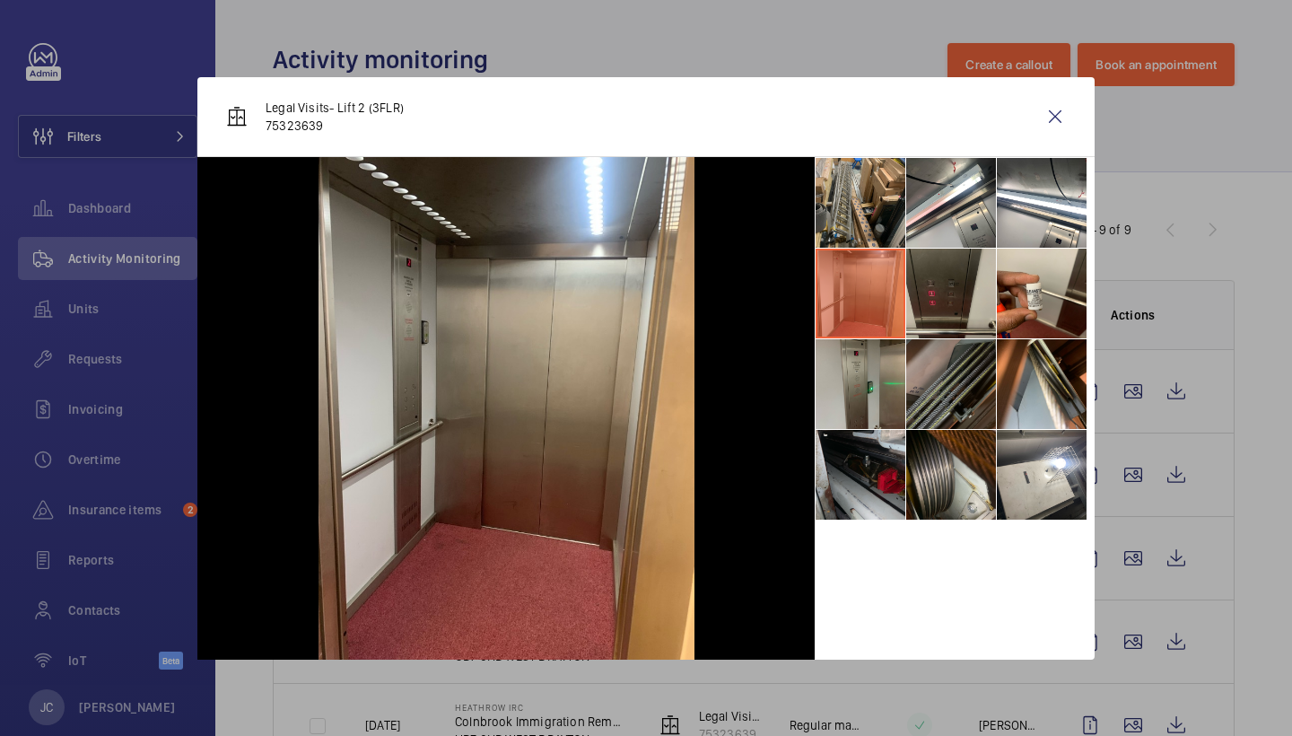
click at [774, 189] on div at bounding box center [505, 408] width 617 height 503
click at [1066, 120] on wm-front-icon-button at bounding box center [1055, 116] width 43 height 43
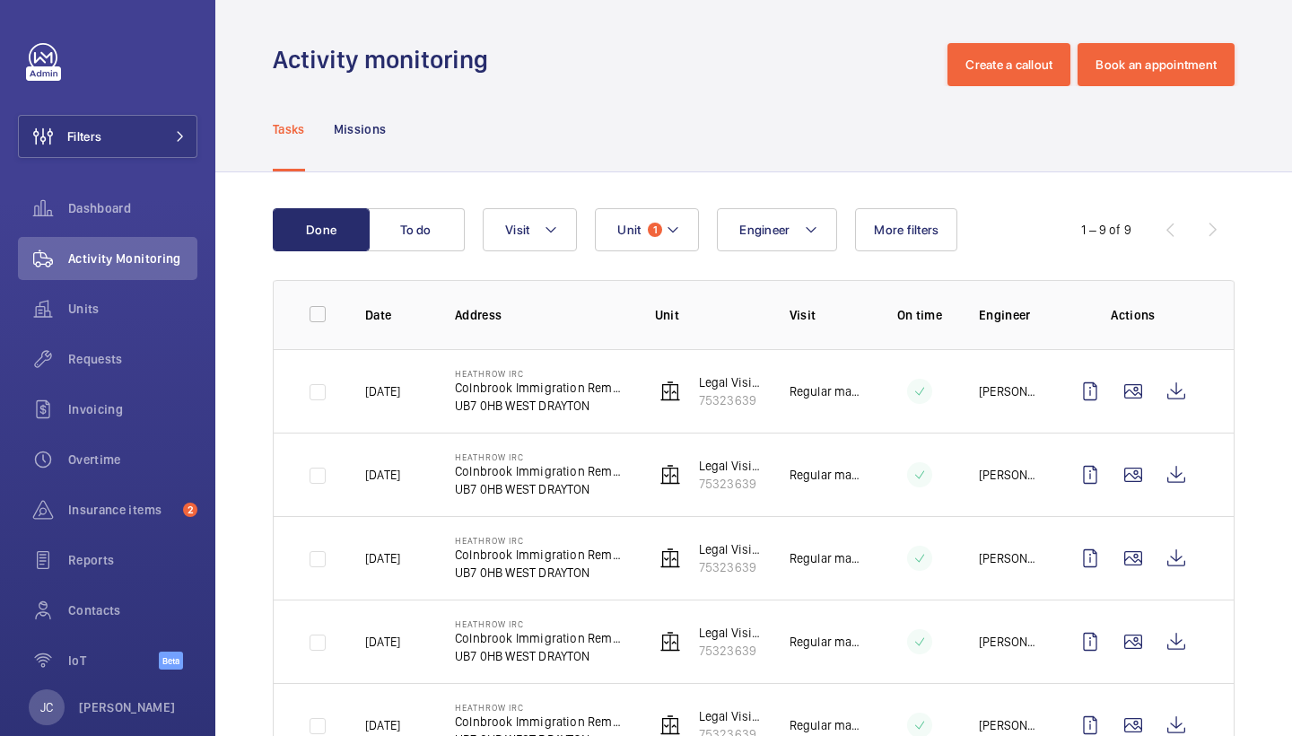
scroll to position [13, 0]
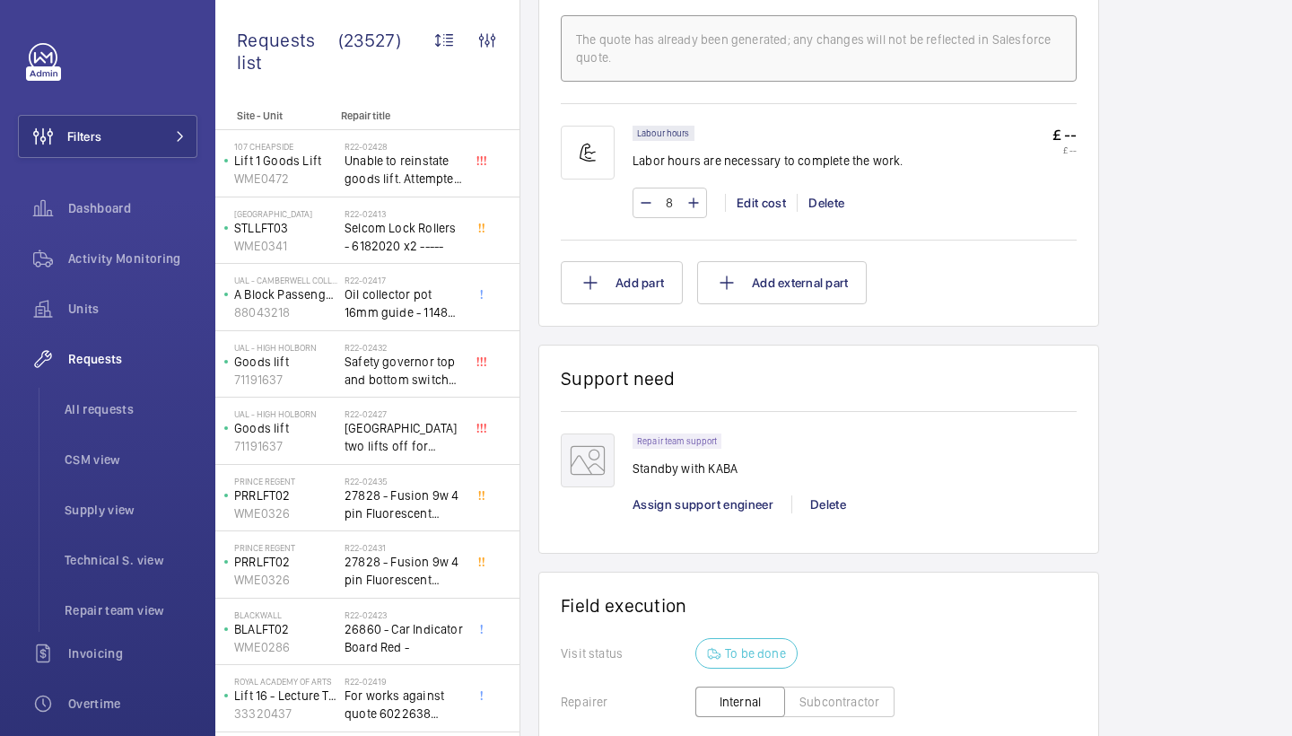
scroll to position [1109, 0]
click at [670, 493] on div "Repair team support Standby with KABA Assign support engineer [PERSON_NAME]" at bounding box center [855, 482] width 444 height 98
click at [666, 503] on span "Assign support engineer" at bounding box center [703, 503] width 141 height 14
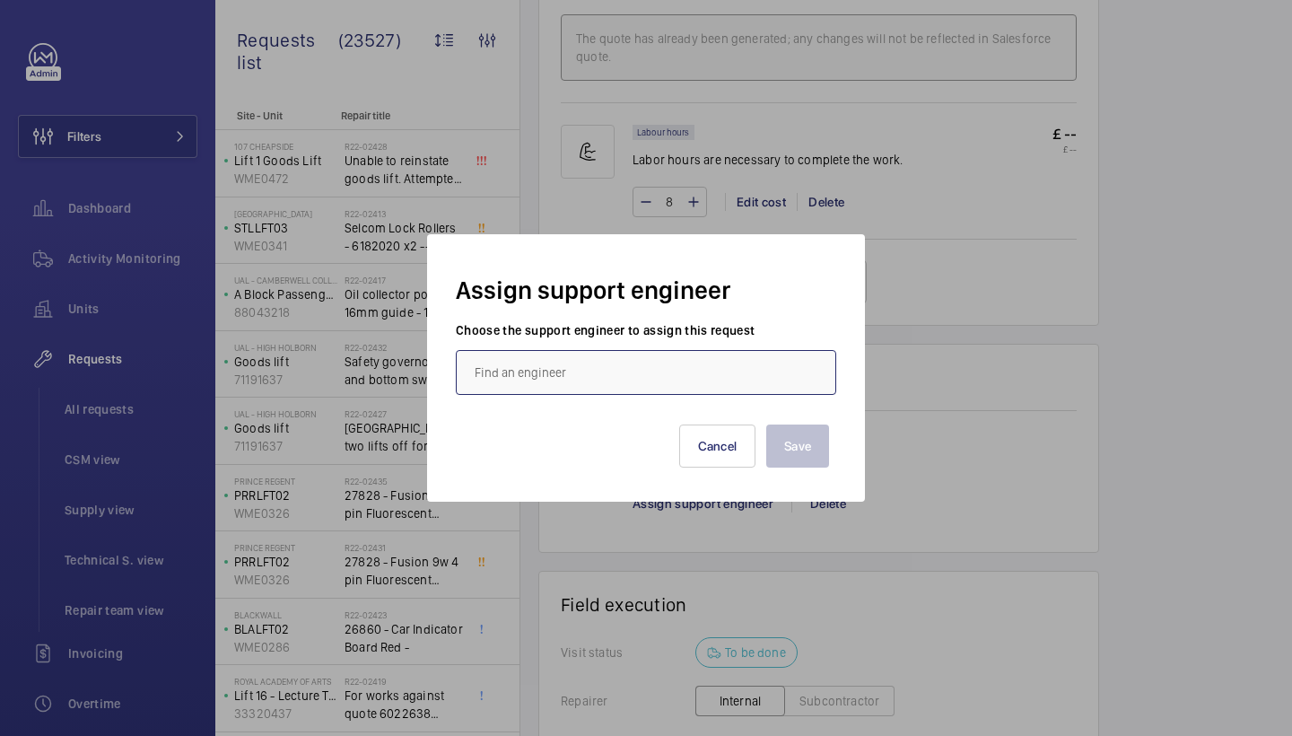
click at [608, 394] on input "text" at bounding box center [646, 372] width 381 height 45
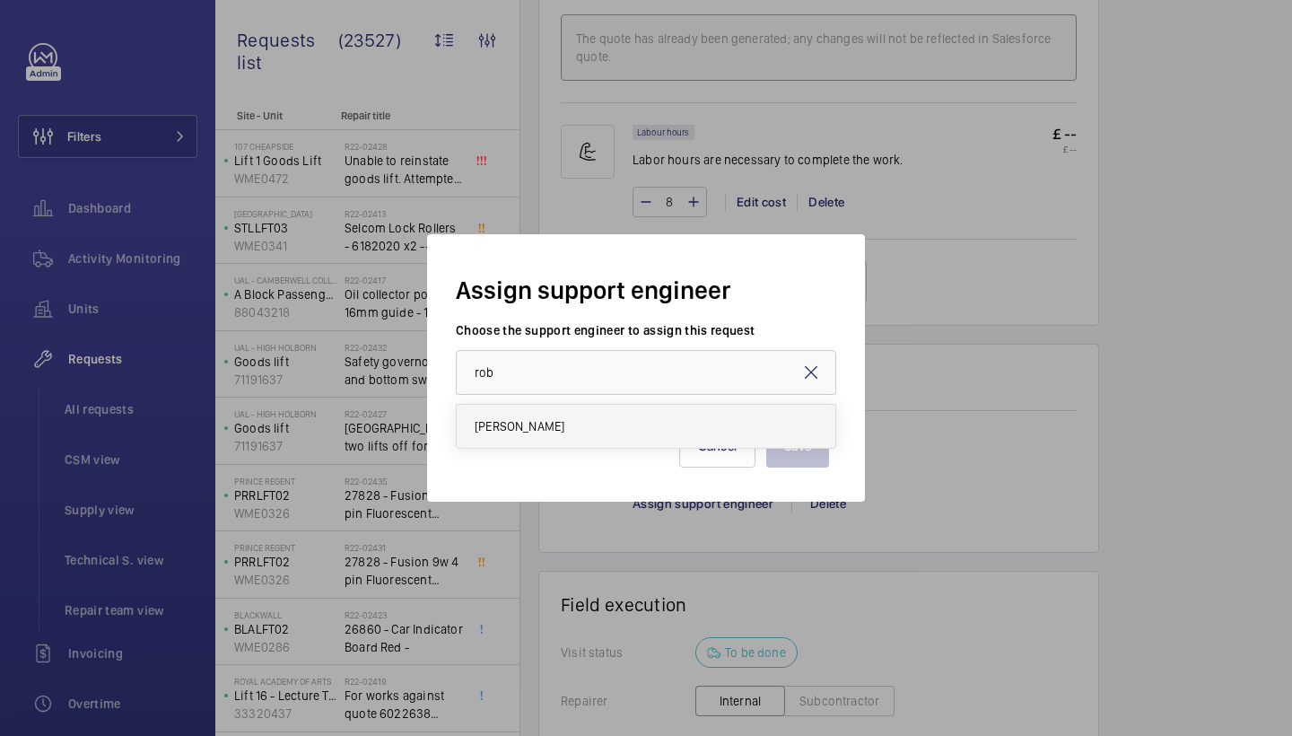
click at [550, 442] on mat-option "[PERSON_NAME]" at bounding box center [646, 426] width 379 height 43
type input "[PERSON_NAME]"
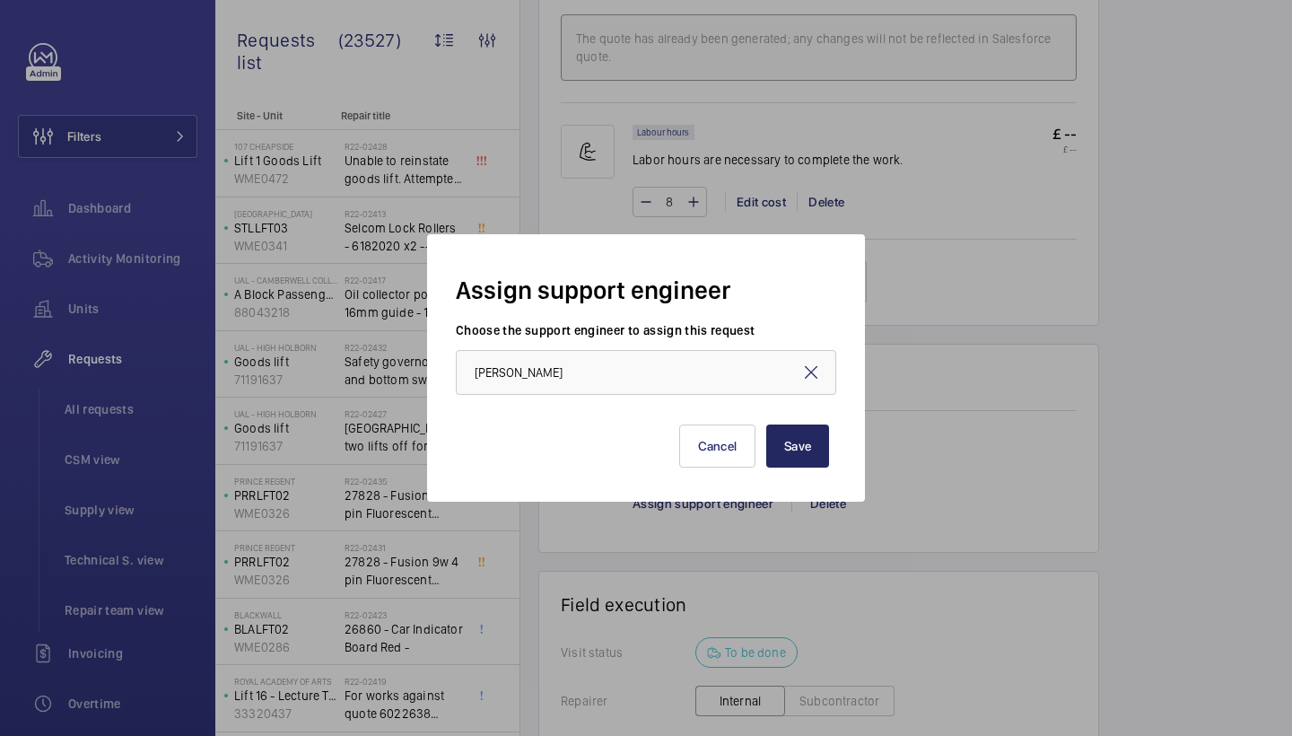
click at [782, 451] on button "Save" at bounding box center [797, 445] width 63 height 43
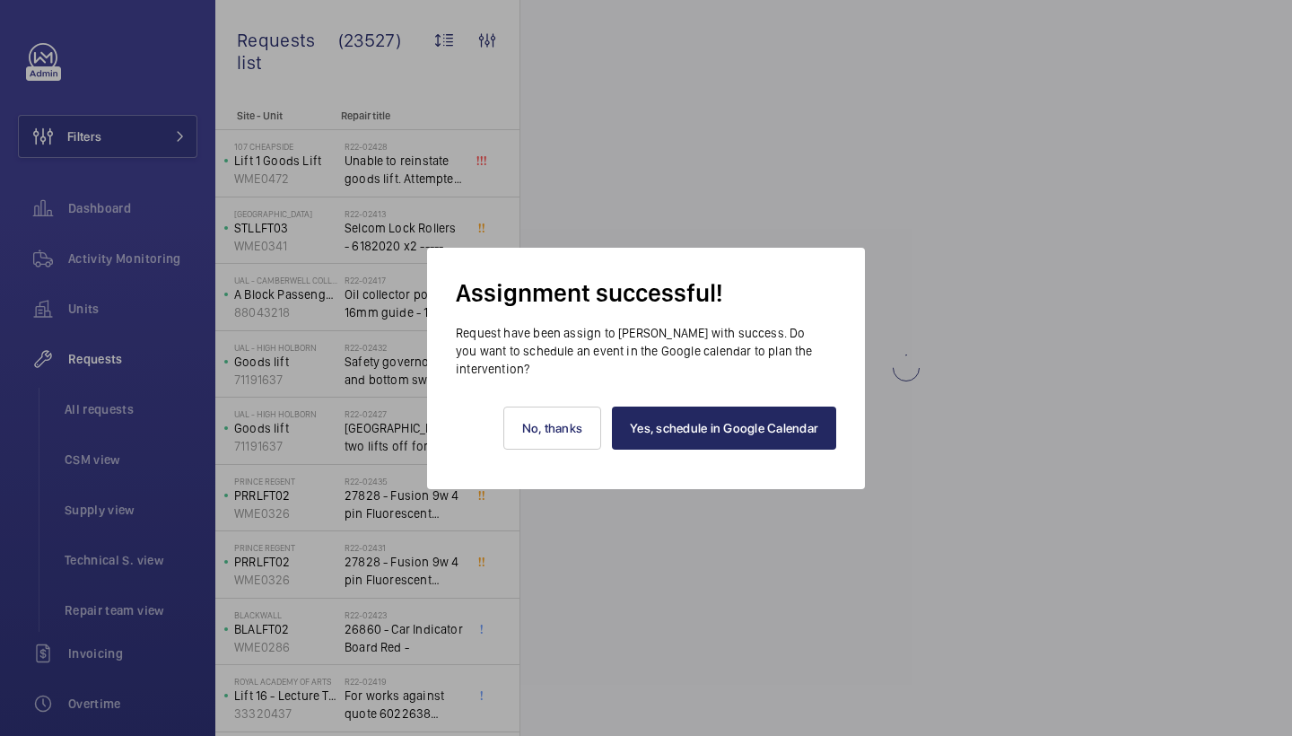
click at [756, 449] on link "Yes, schedule in Google Calendar" at bounding box center [724, 428] width 224 height 43
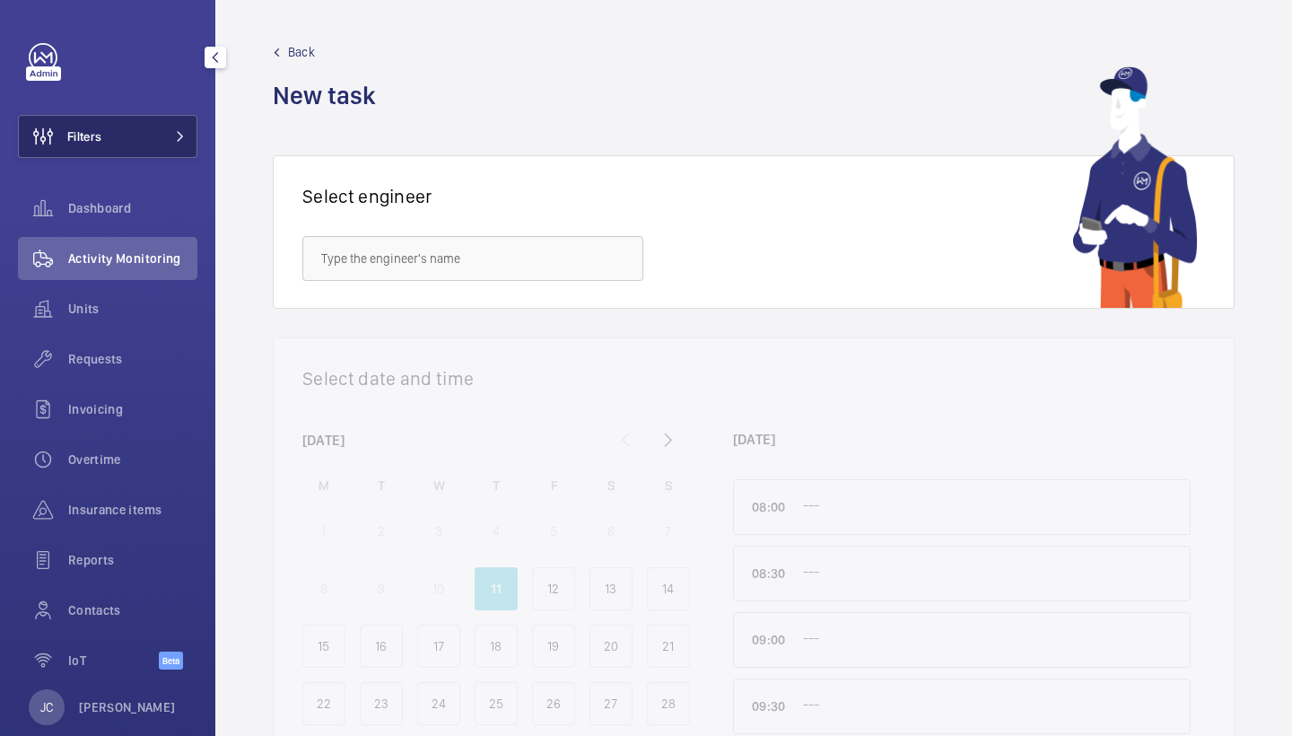
click at [147, 118] on button "Filters" at bounding box center [107, 136] width 179 height 43
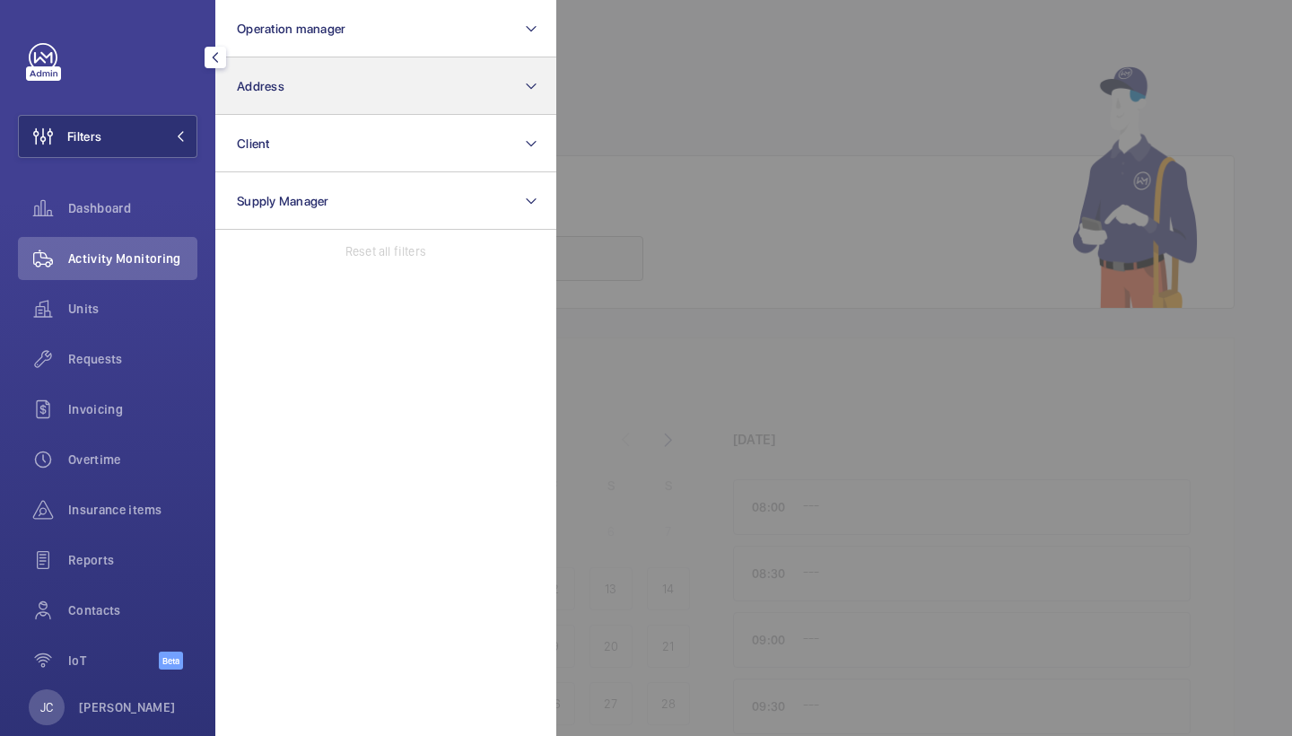
click at [378, 89] on button "Address" at bounding box center [385, 85] width 341 height 57
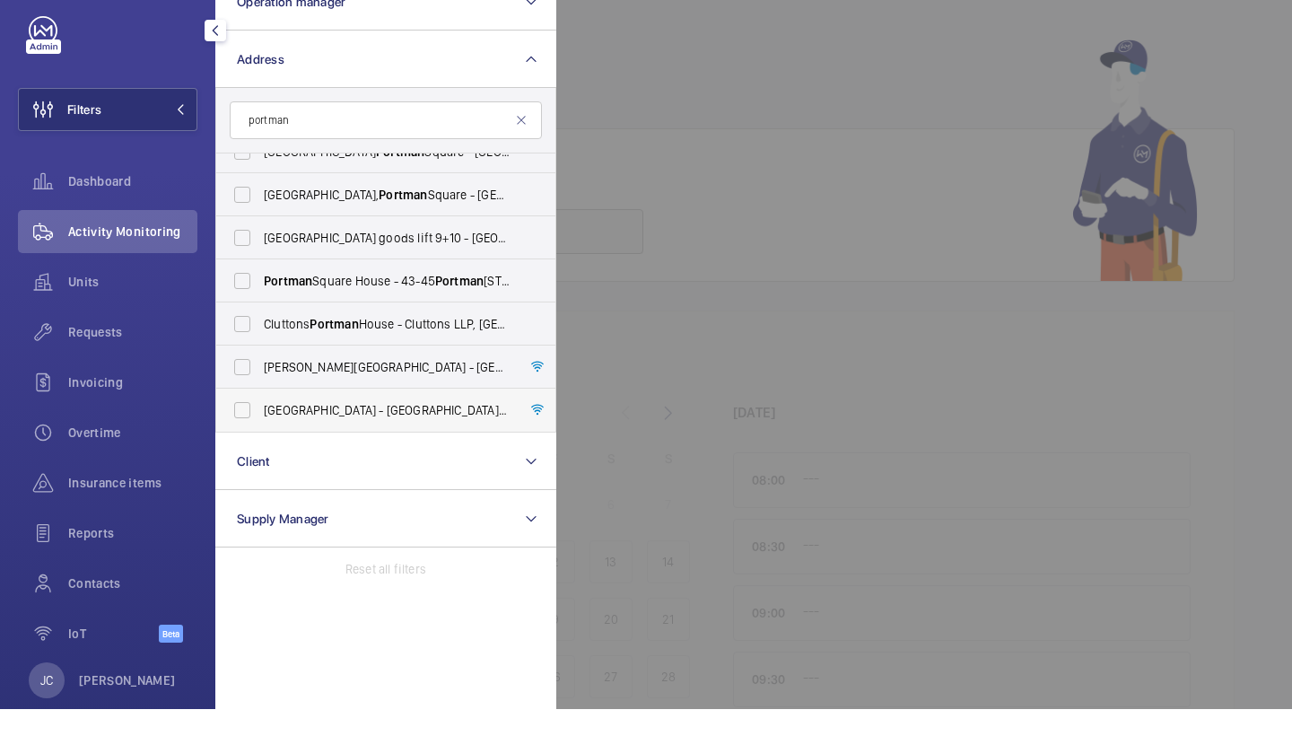
scroll to position [23, 0]
type input "portman"
click at [441, 428] on span "[GEOGRAPHIC_DATA] - [GEOGRAPHIC_DATA]" at bounding box center [387, 437] width 247 height 18
click at [260, 419] on input "[GEOGRAPHIC_DATA] - [GEOGRAPHIC_DATA]" at bounding box center [242, 437] width 36 height 36
checkbox input "true"
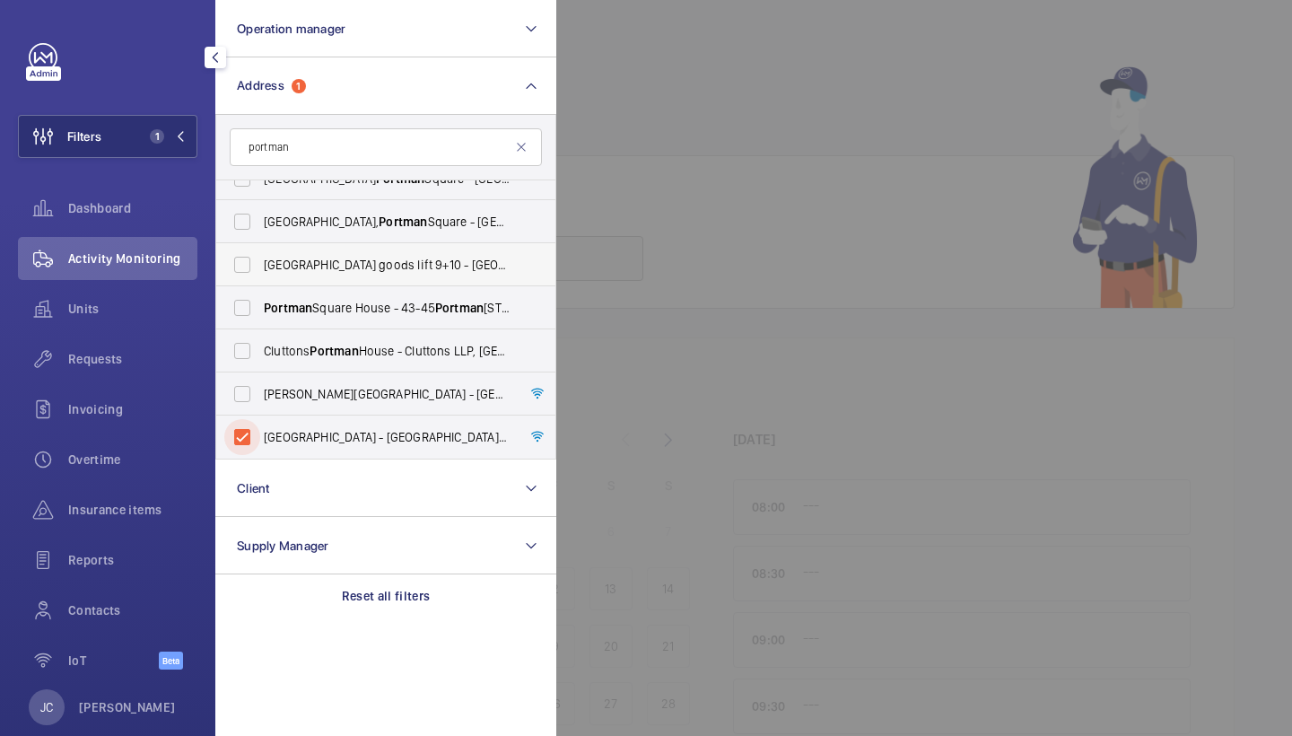
scroll to position [6, 0]
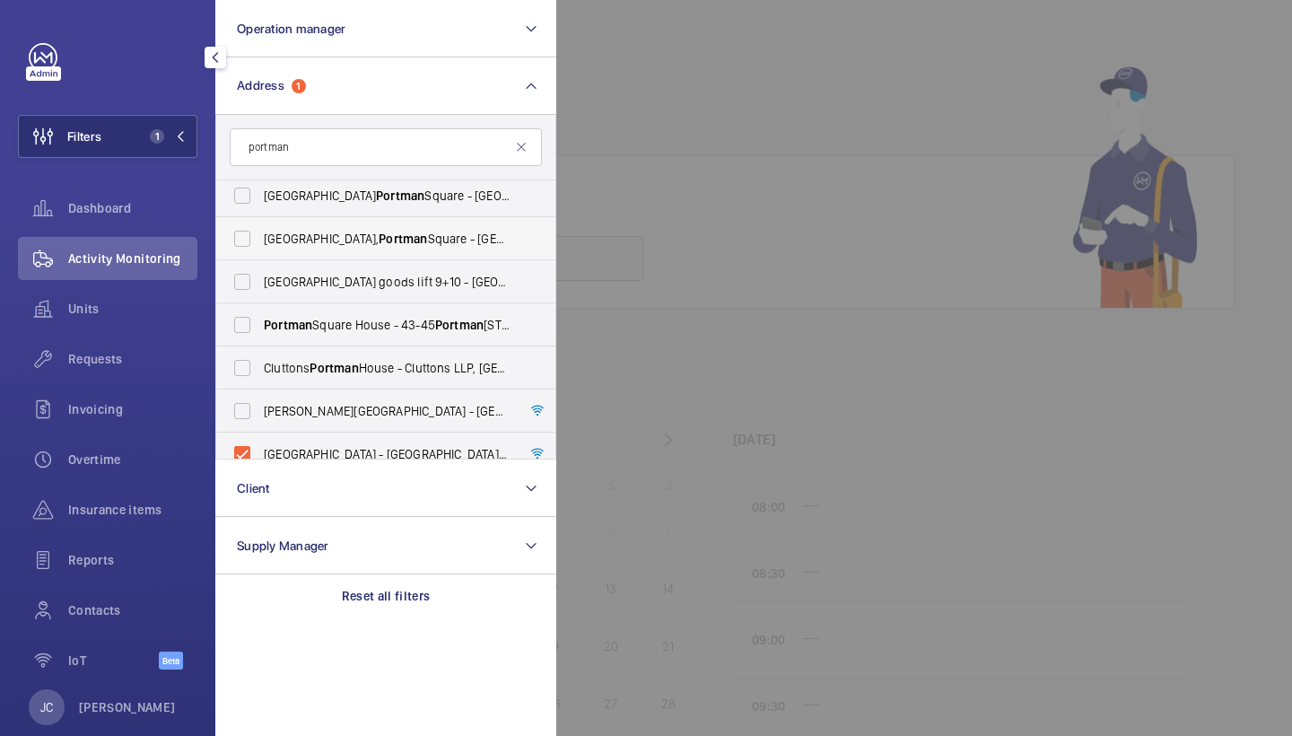
click at [427, 249] on label "[GEOGRAPHIC_DATA], [GEOGRAPHIC_DATA] - [GEOGRAPHIC_DATA] [GEOGRAPHIC_DATA]" at bounding box center [372, 238] width 312 height 43
click at [260, 249] on input "[GEOGRAPHIC_DATA], [GEOGRAPHIC_DATA] - [GEOGRAPHIC_DATA] [GEOGRAPHIC_DATA]" at bounding box center [242, 239] width 36 height 36
checkbox input "true"
click at [445, 197] on span "[GEOGRAPHIC_DATA] - [GEOGRAPHIC_DATA]" at bounding box center [387, 196] width 247 height 18
click at [260, 197] on input "[GEOGRAPHIC_DATA] - [GEOGRAPHIC_DATA]" at bounding box center [242, 196] width 36 height 36
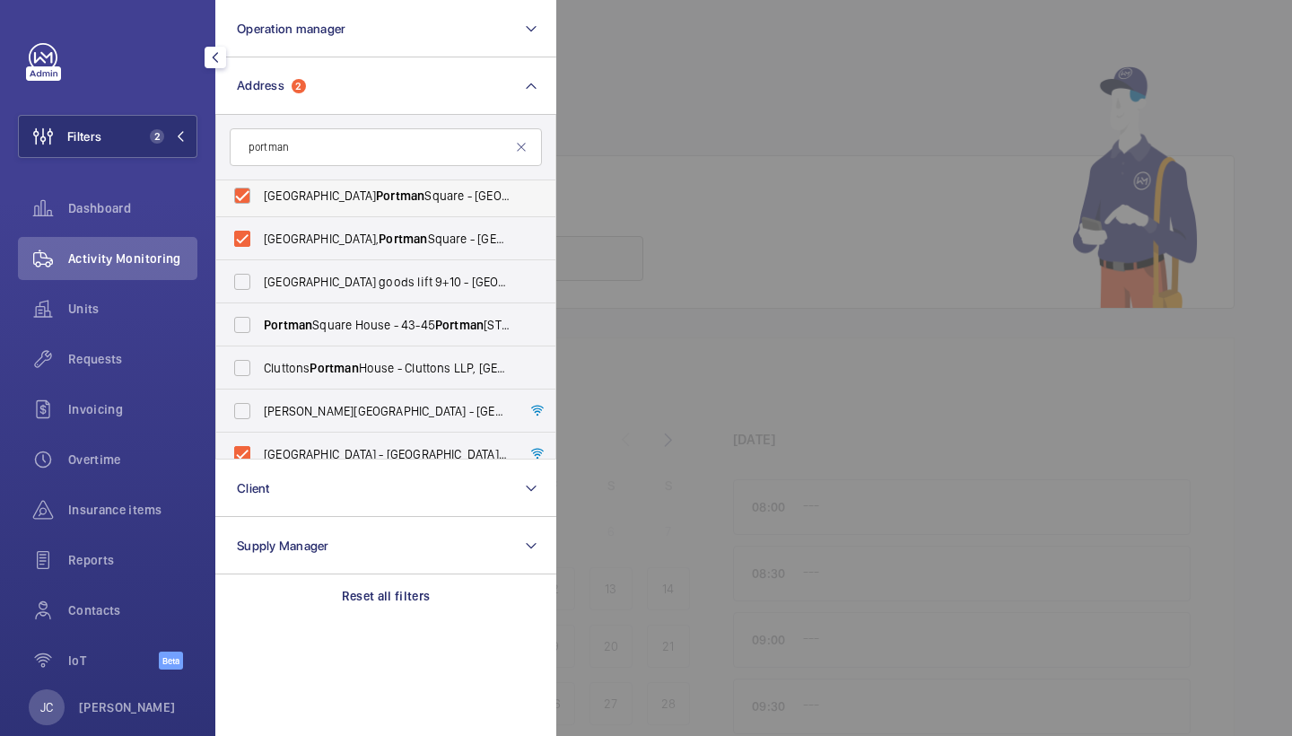
checkbox input "true"
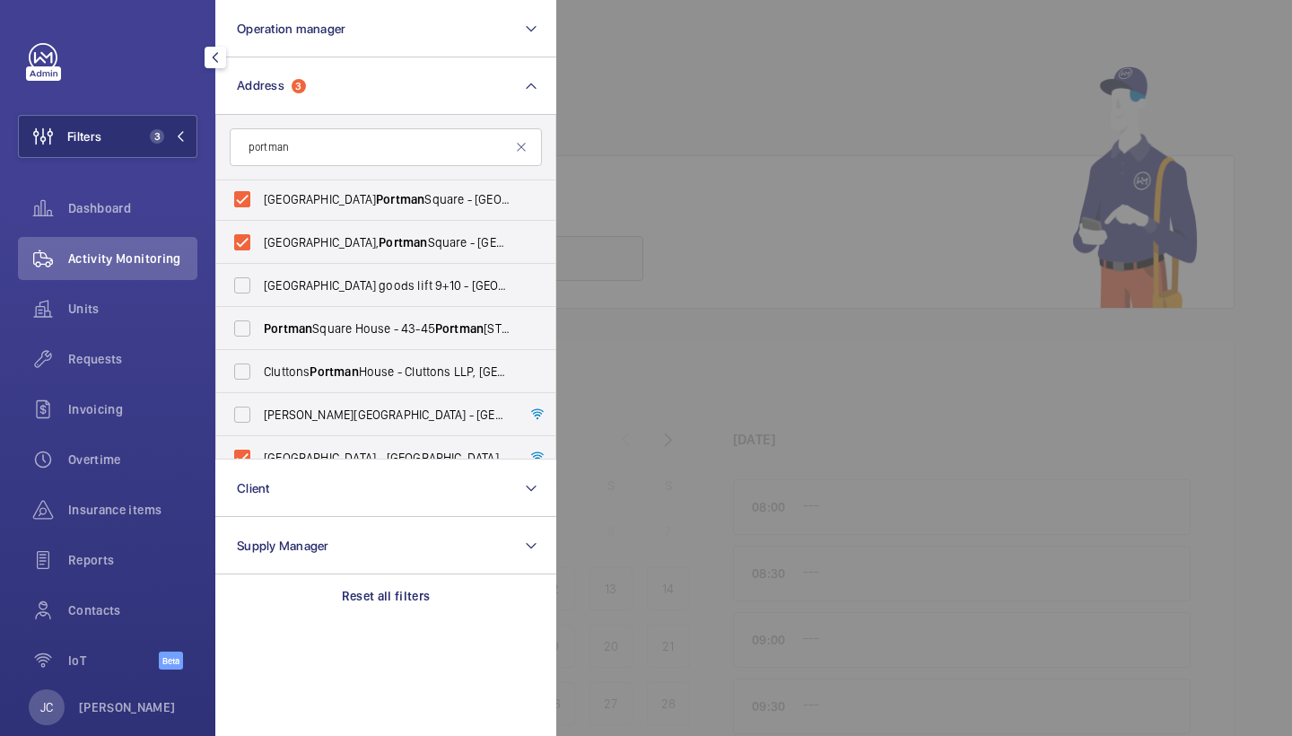
click at [147, 257] on span "Activity Monitoring" at bounding box center [132, 258] width 129 height 18
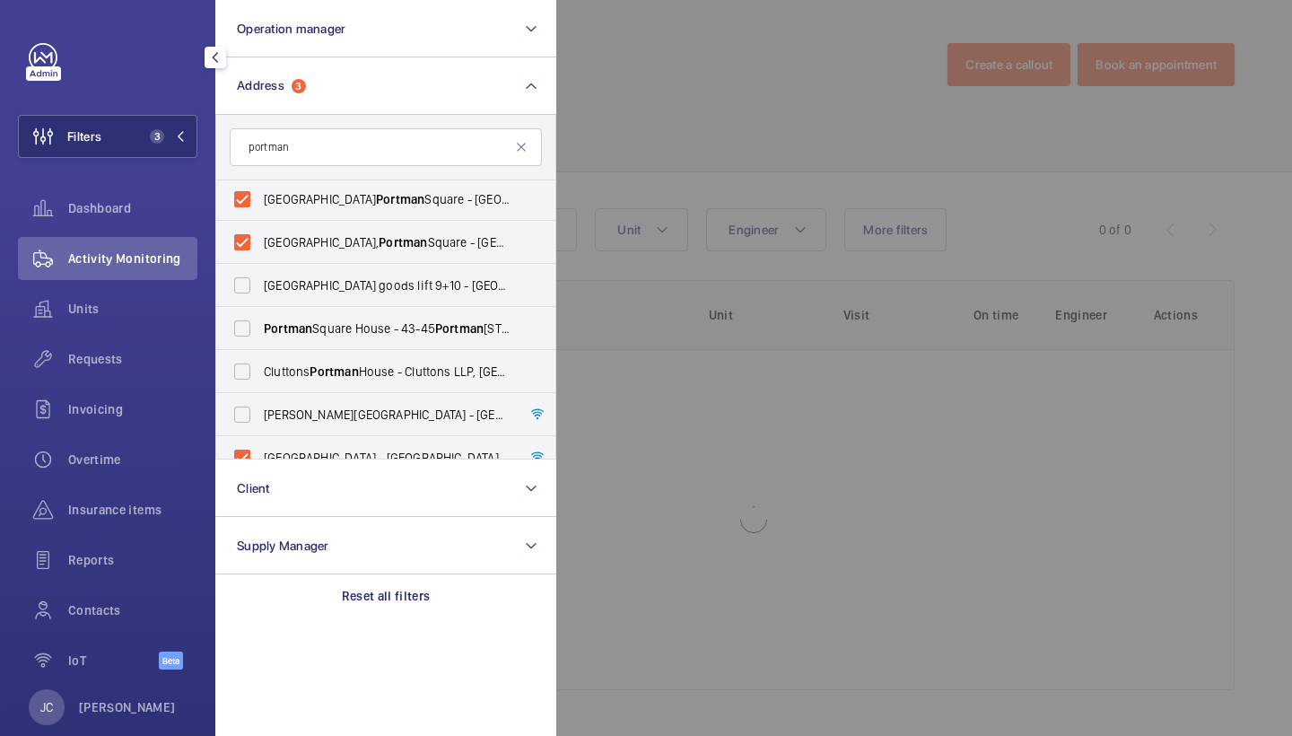
click at [698, 155] on div at bounding box center [1202, 368] width 1292 height 736
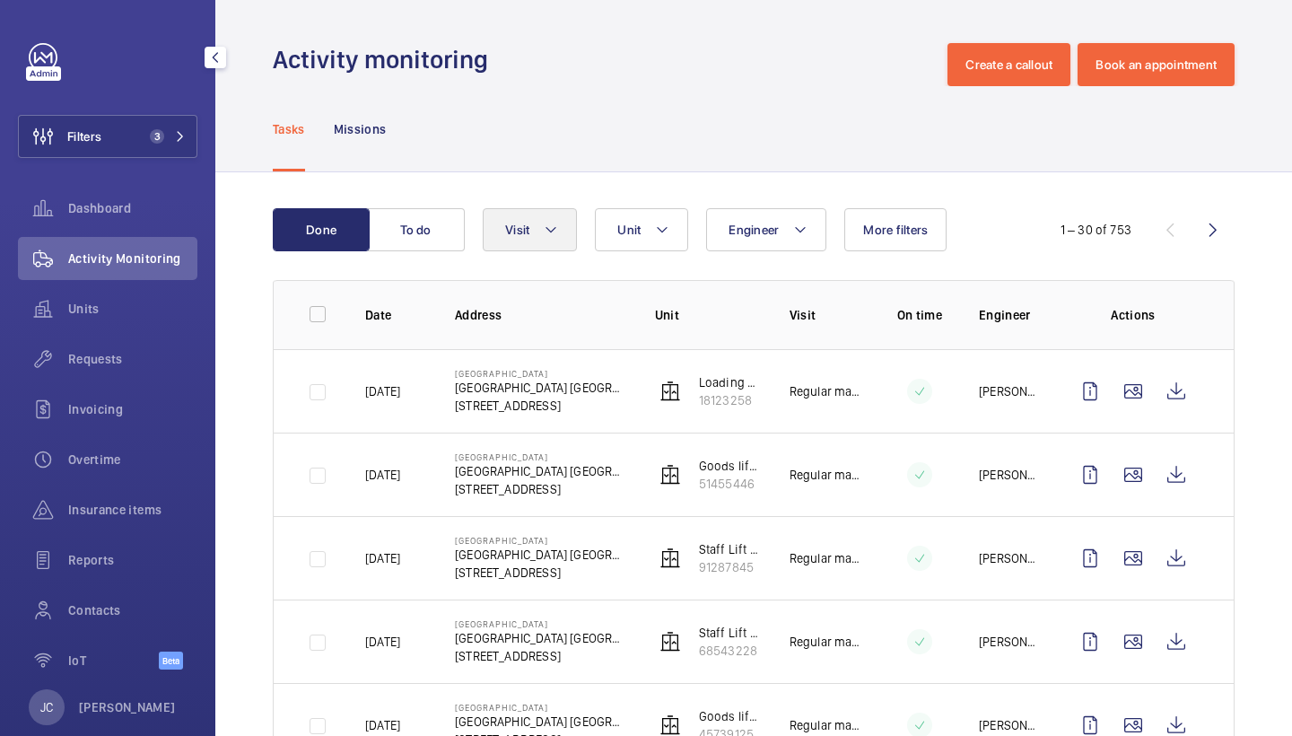
click at [551, 214] on button "Visit" at bounding box center [530, 229] width 94 height 43
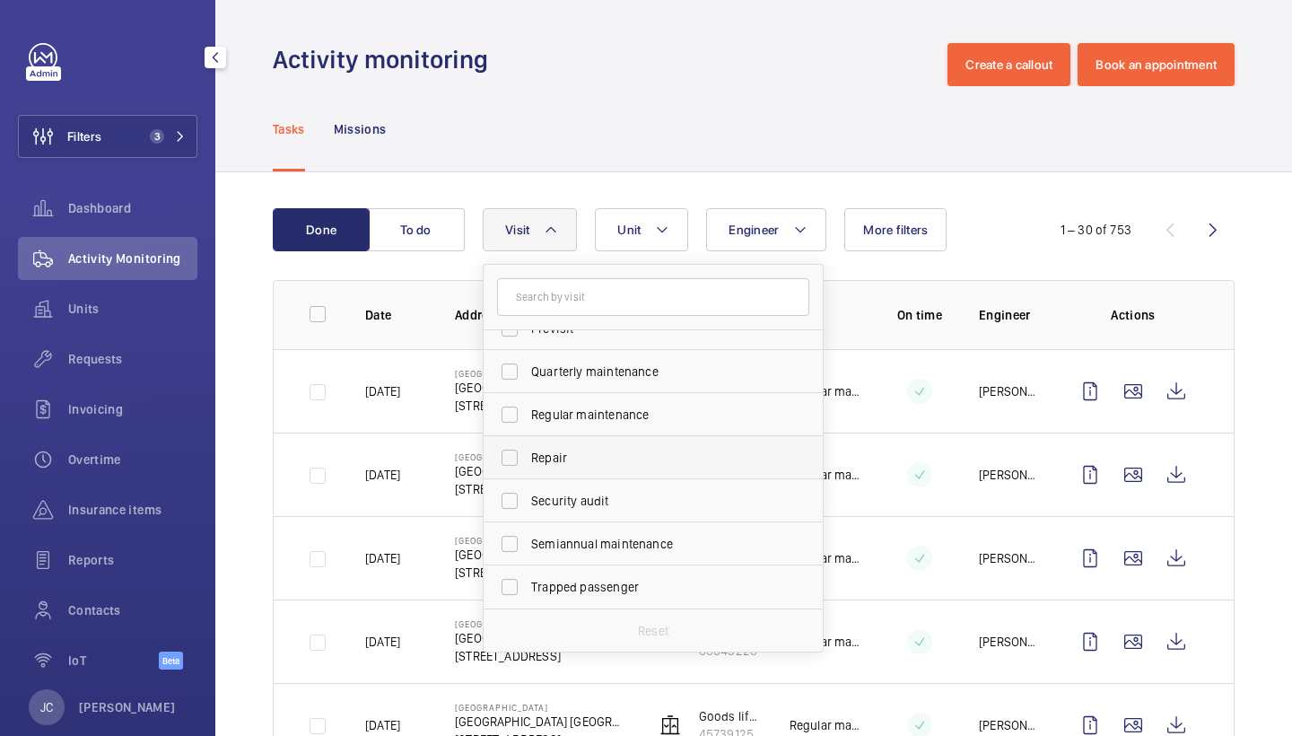
scroll to position [282, 0]
click at [607, 458] on span "Repair" at bounding box center [654, 458] width 247 height 18
click at [528, 458] on input "Repair" at bounding box center [510, 458] width 36 height 36
checkbox input "true"
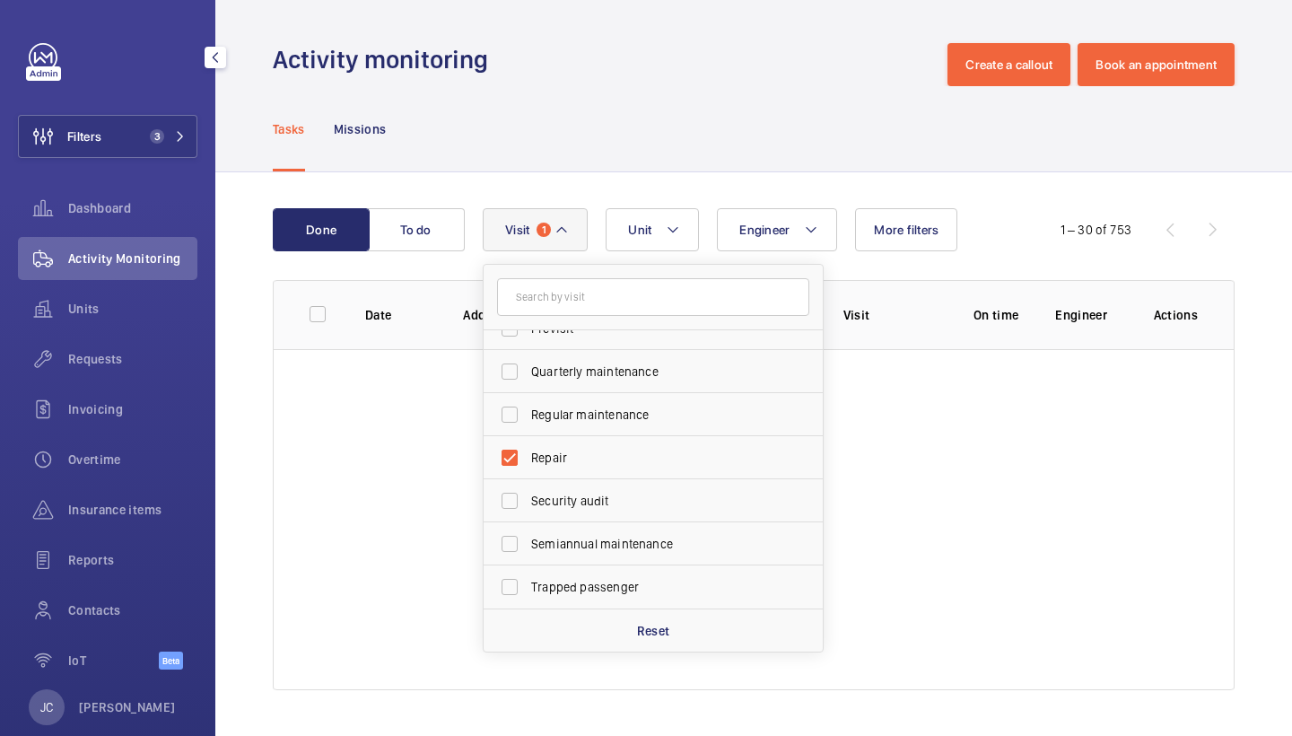
click at [706, 100] on div "Tasks Missions" at bounding box center [754, 128] width 962 height 85
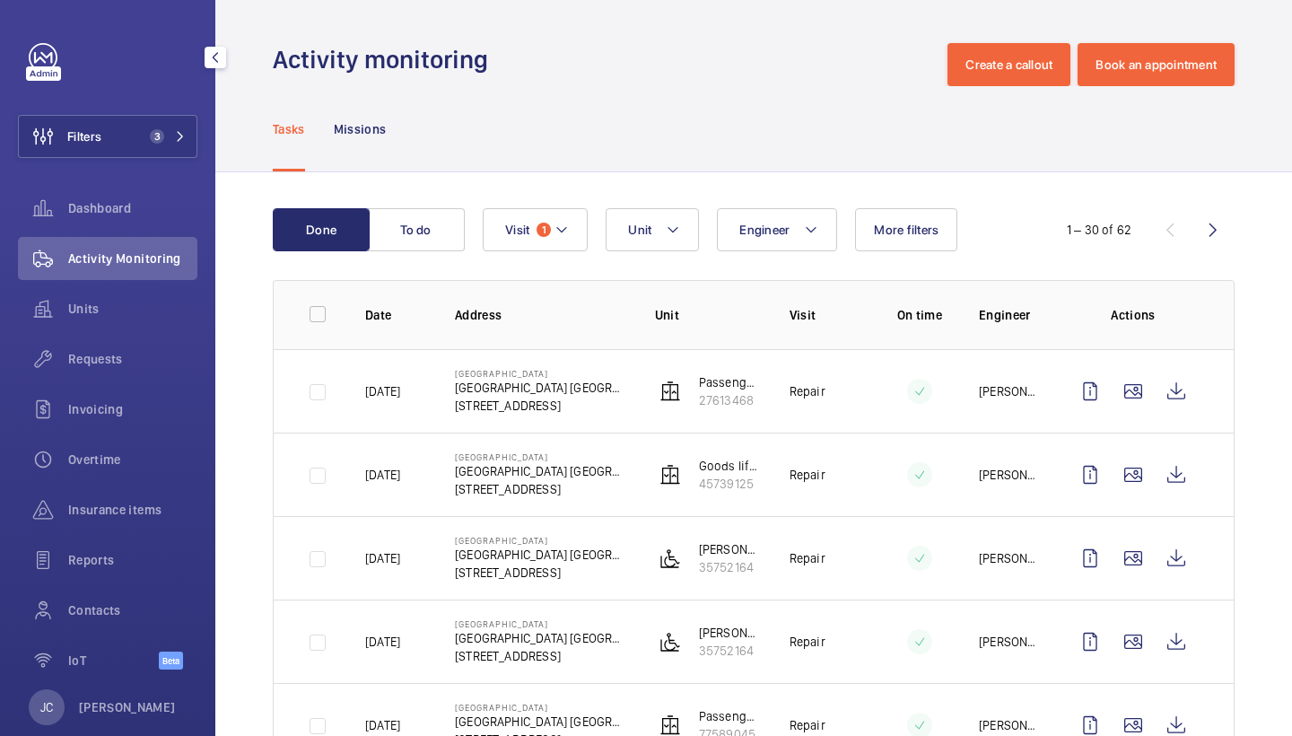
scroll to position [33, 0]
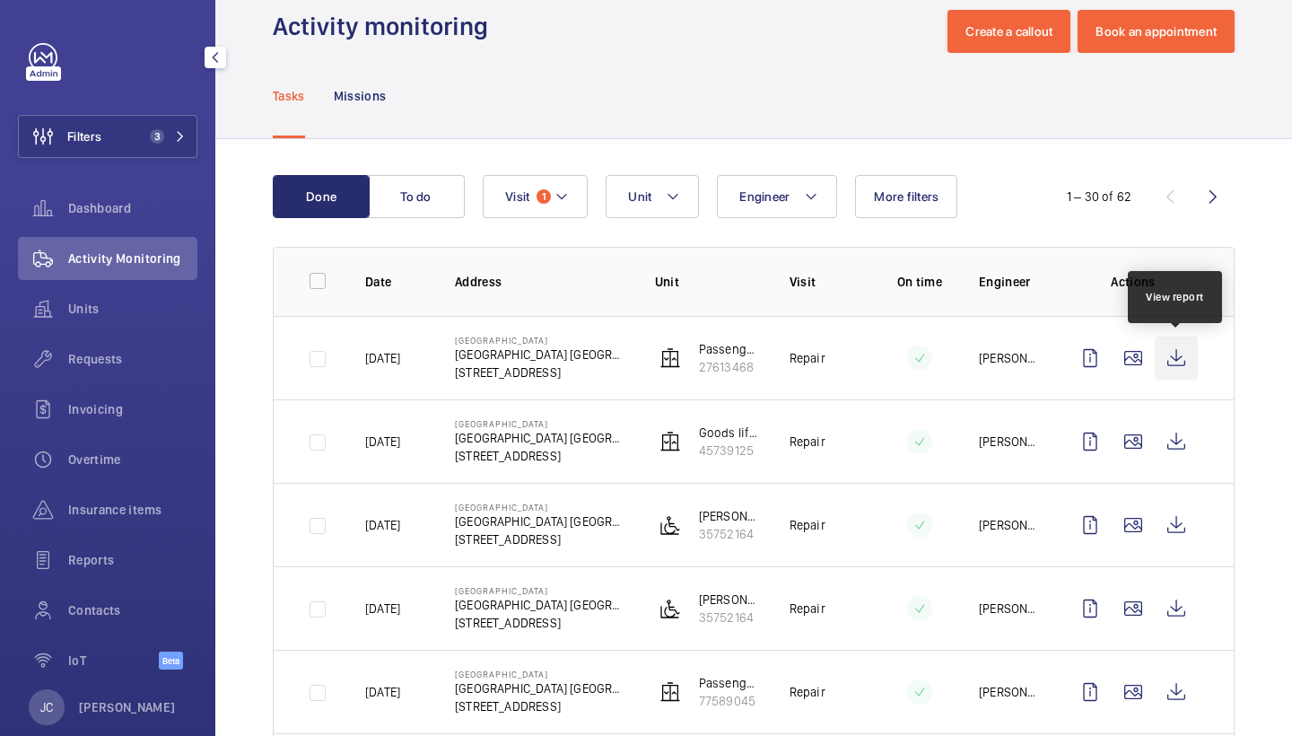
click at [1182, 354] on wm-front-icon-button at bounding box center [1176, 358] width 43 height 43
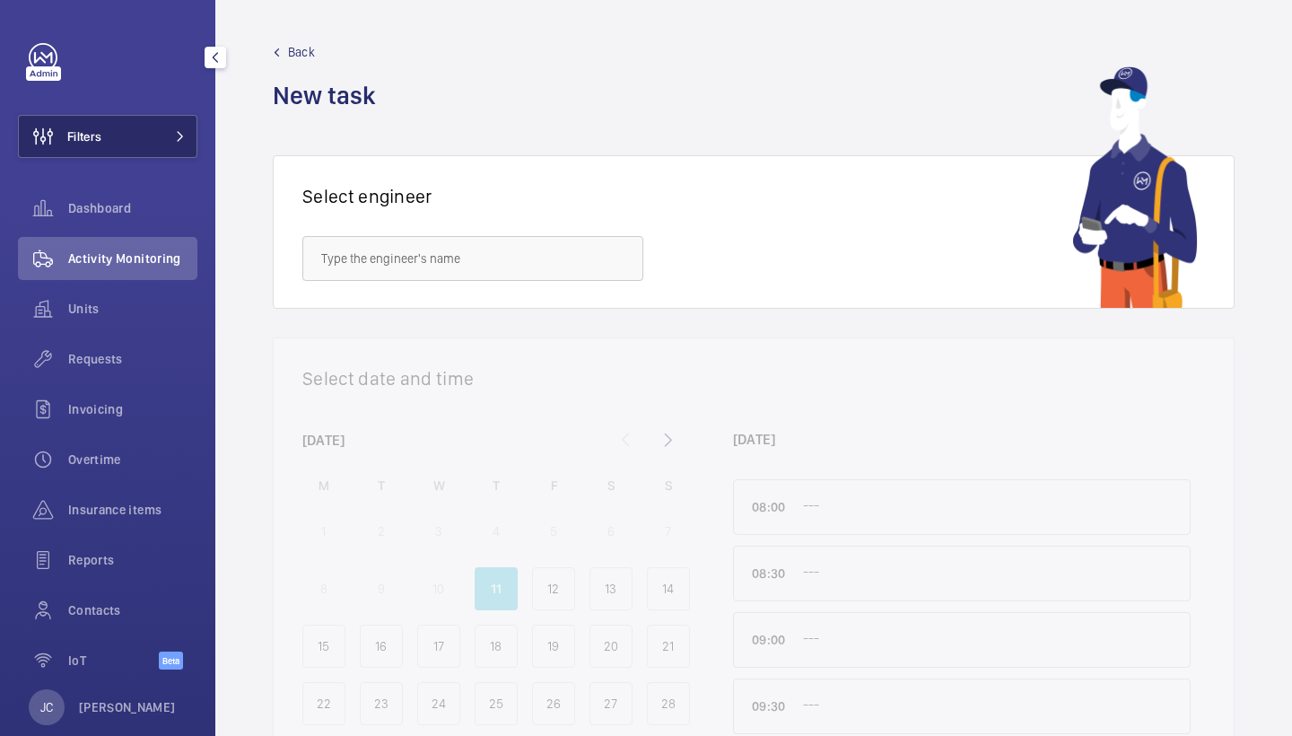
click at [169, 153] on button "Filters" at bounding box center [107, 136] width 179 height 43
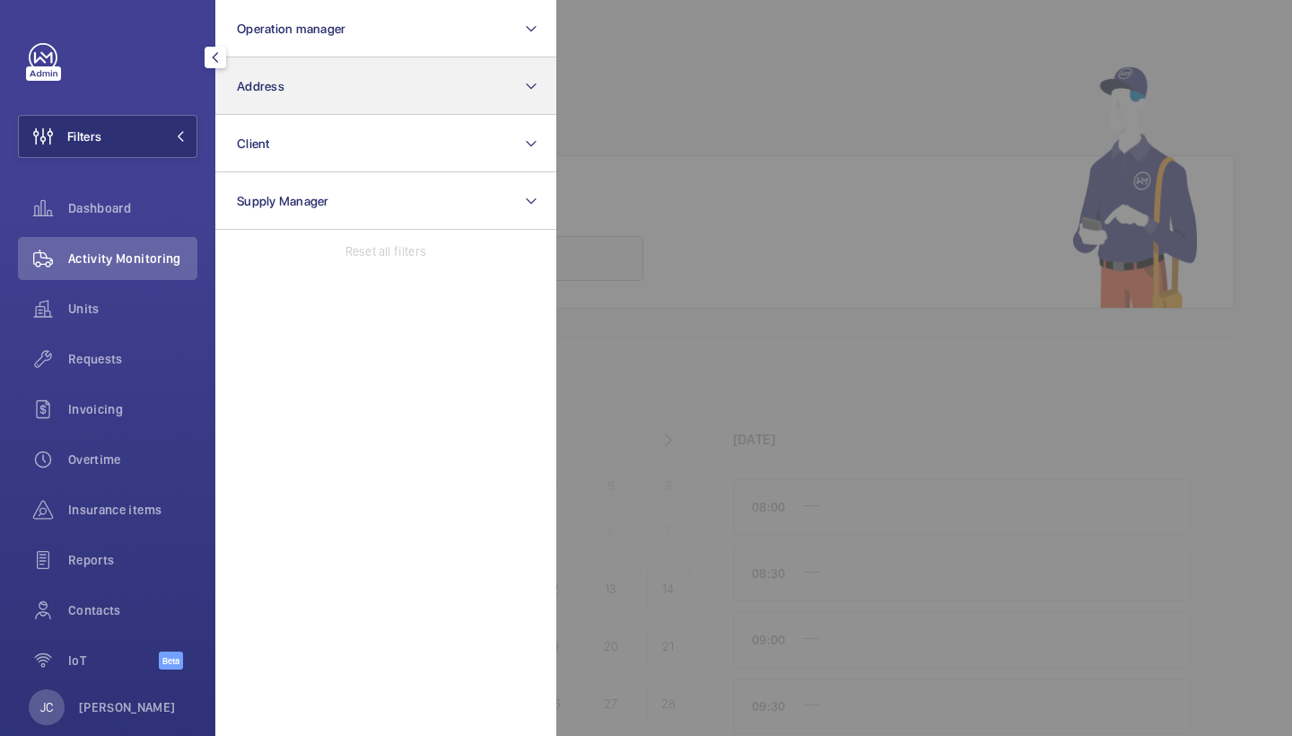
click at [351, 60] on button "Address" at bounding box center [385, 85] width 341 height 57
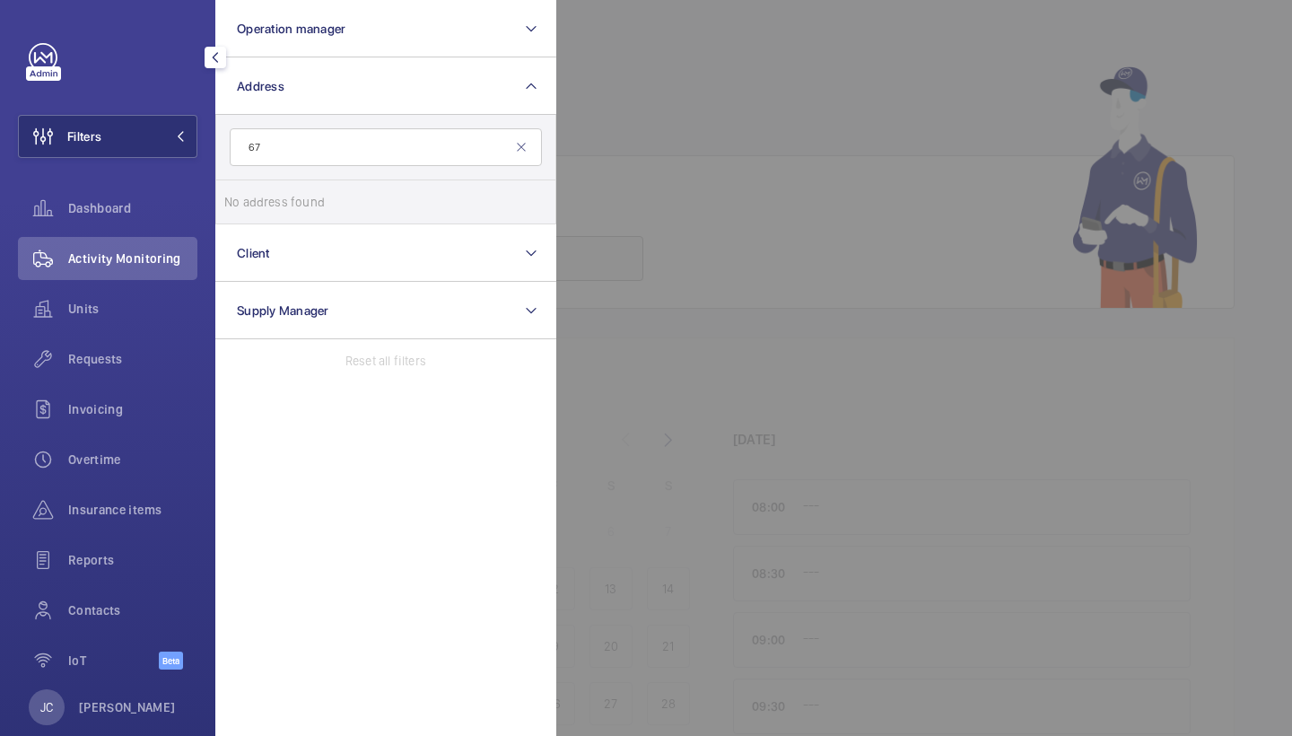
type input "6"
type input "knightsbridge est"
click at [401, 202] on span "The Knightsbridge Est ate - 55-57 Brompton Road, LONDON SW3 1DP" at bounding box center [387, 202] width 247 height 18
click at [260, 202] on input "The Knightsbridge Est ate - 55-57 Brompton Road, LONDON SW3 1DP" at bounding box center [242, 202] width 36 height 36
checkbox input "true"
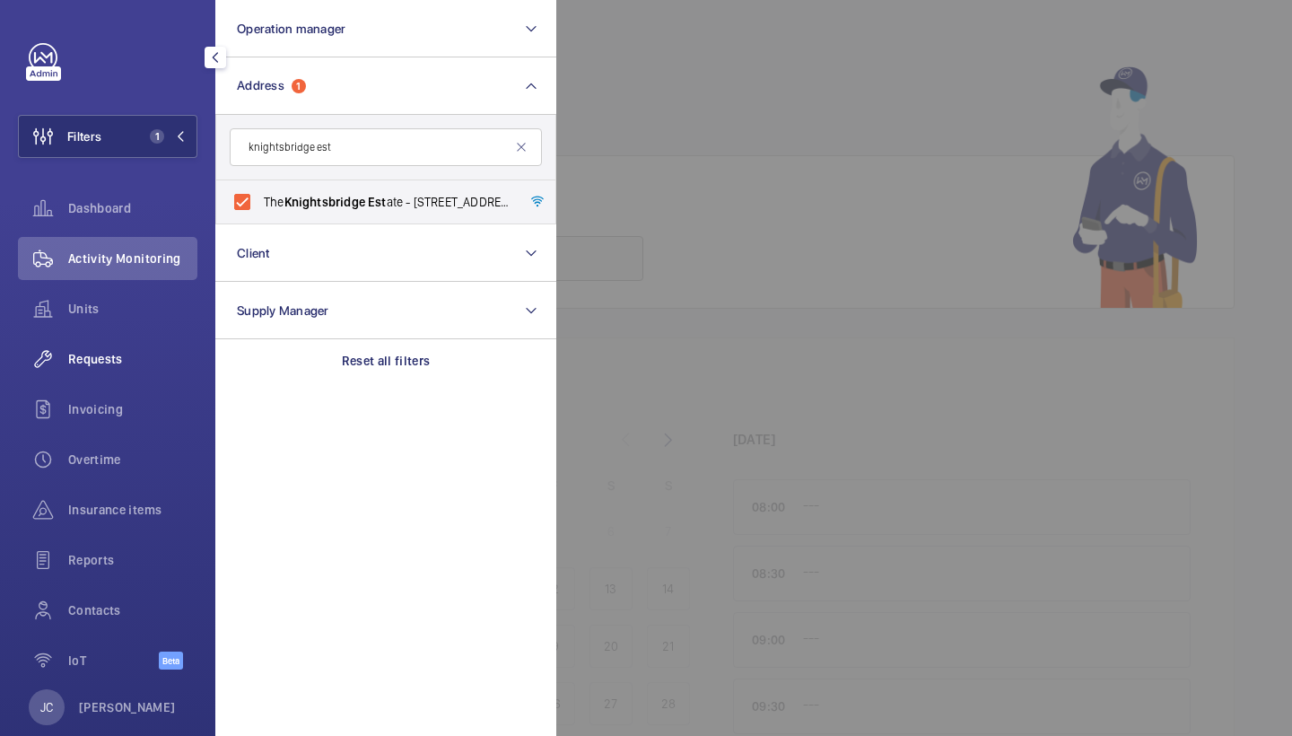
click at [93, 358] on span "Requests" at bounding box center [132, 359] width 129 height 18
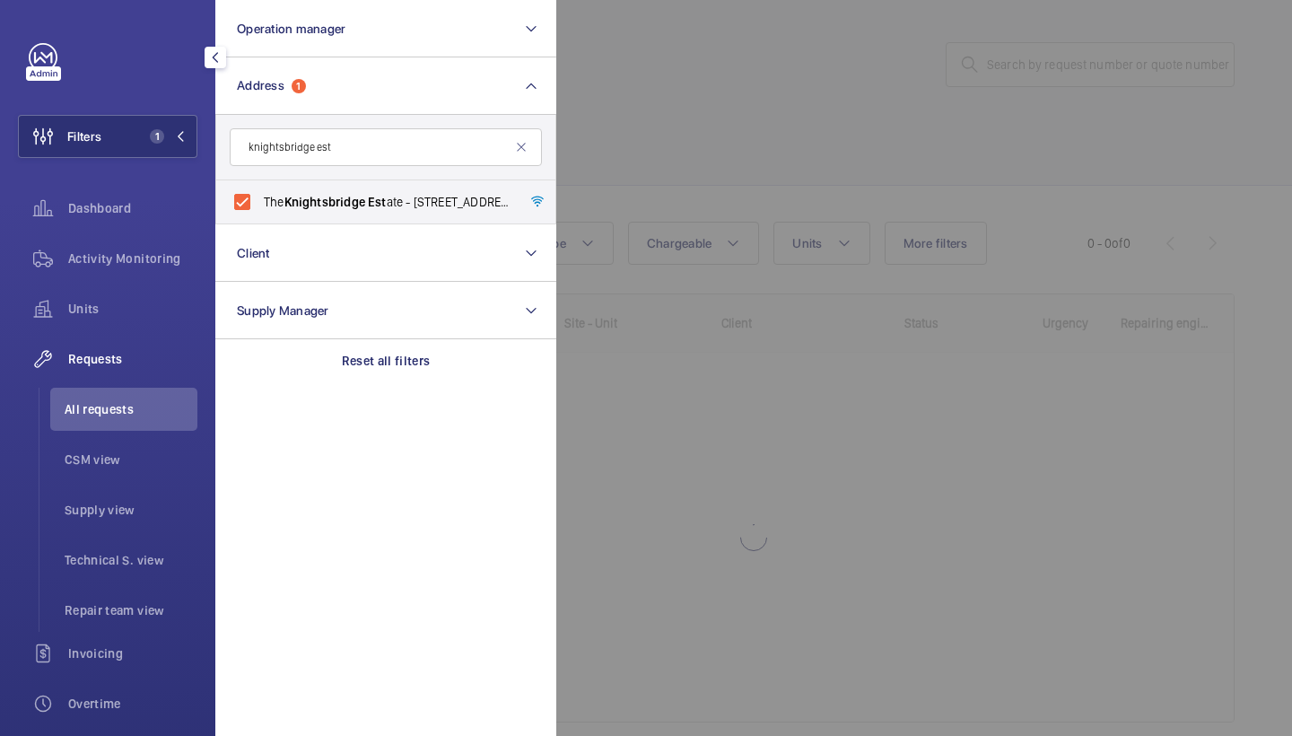
click at [640, 140] on div at bounding box center [1202, 368] width 1292 height 736
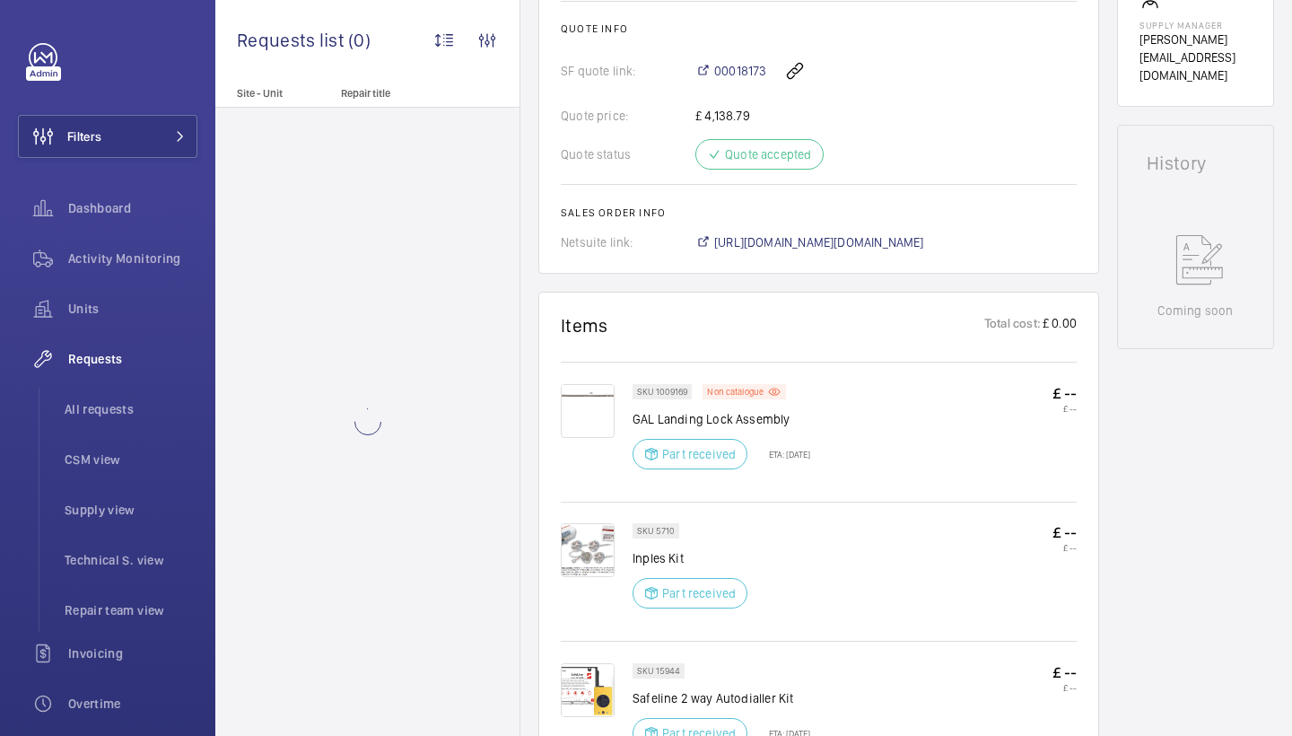
scroll to position [912, 0]
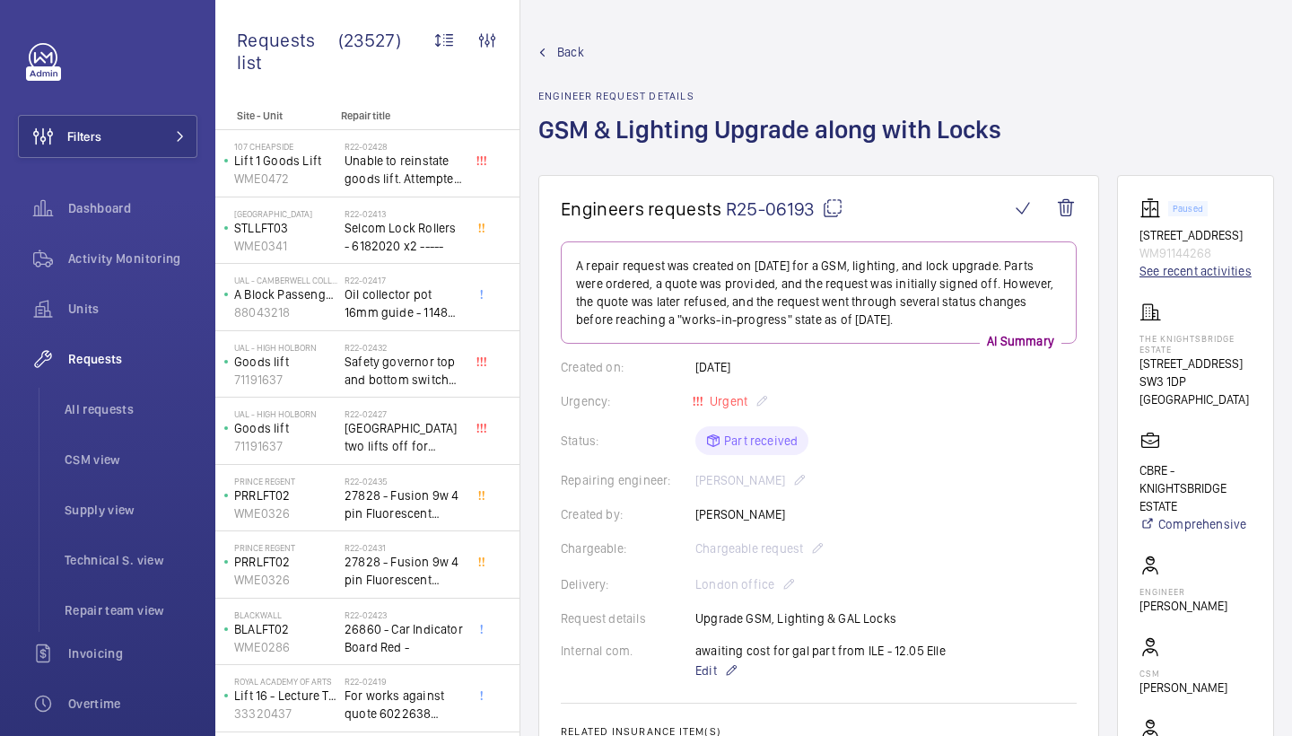
click at [1163, 280] on link "See recent activities" at bounding box center [1196, 271] width 112 height 18
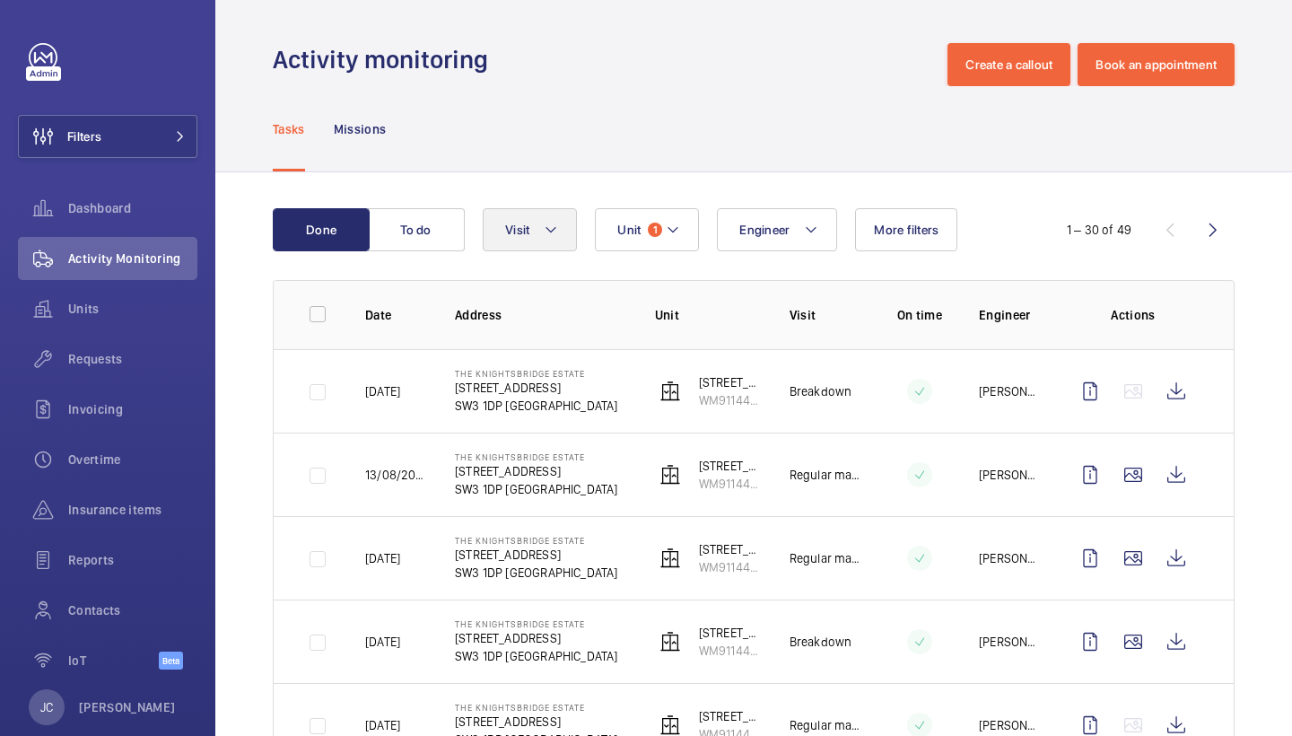
click at [552, 225] on mat-icon at bounding box center [551, 230] width 14 height 22
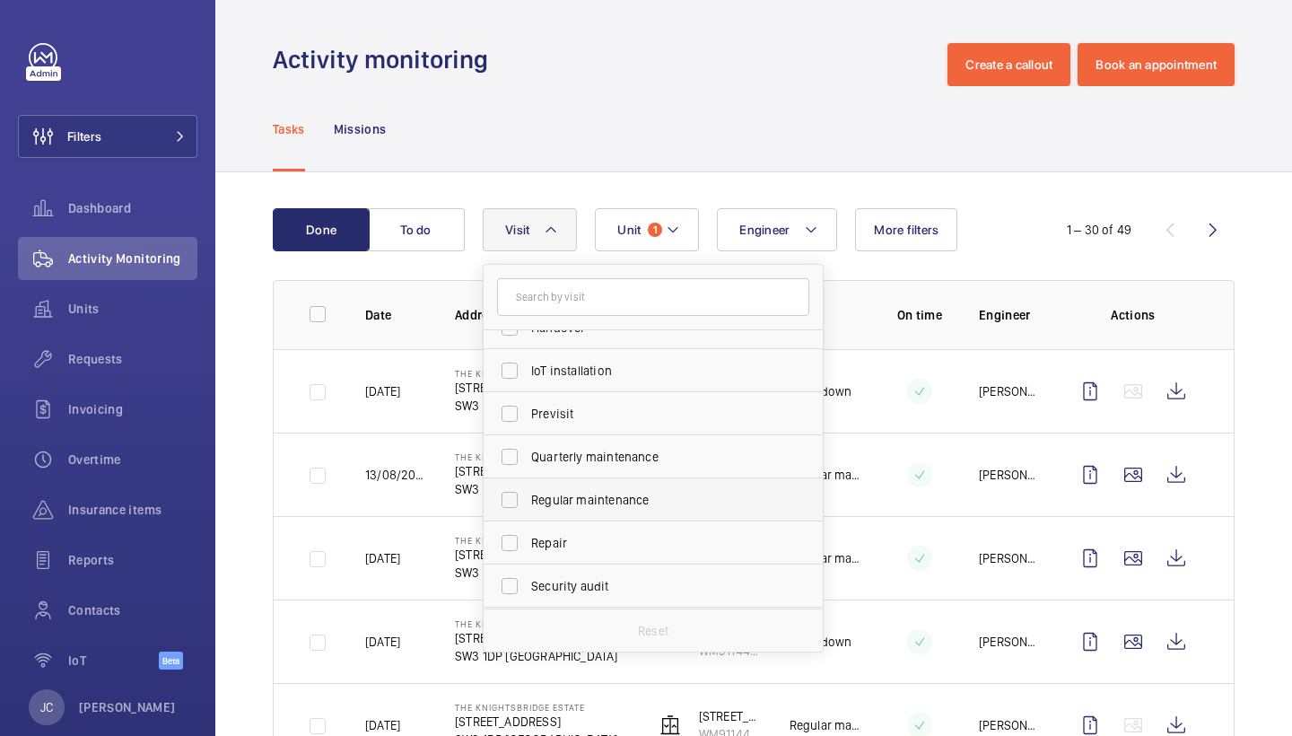
scroll to position [221, 0]
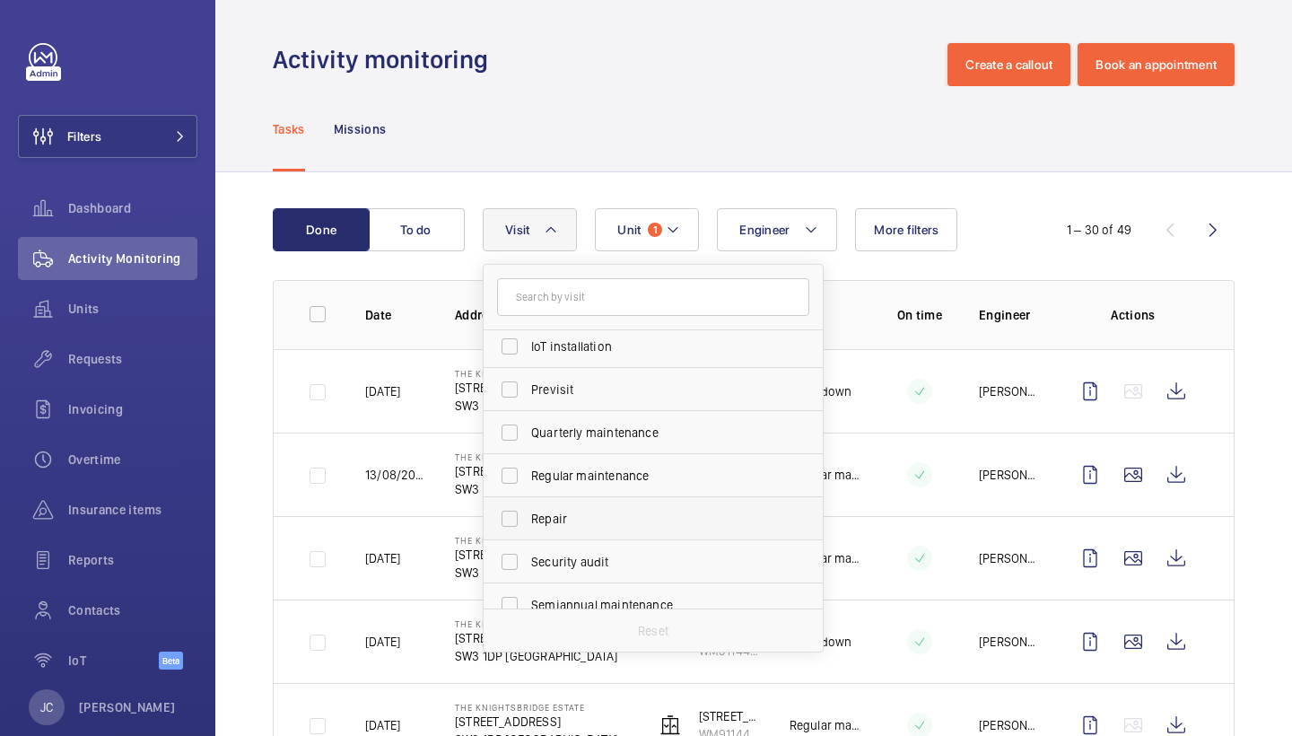
click at [575, 517] on span "Repair" at bounding box center [654, 519] width 247 height 18
click at [528, 517] on input "Repair" at bounding box center [510, 519] width 36 height 36
checkbox input "true"
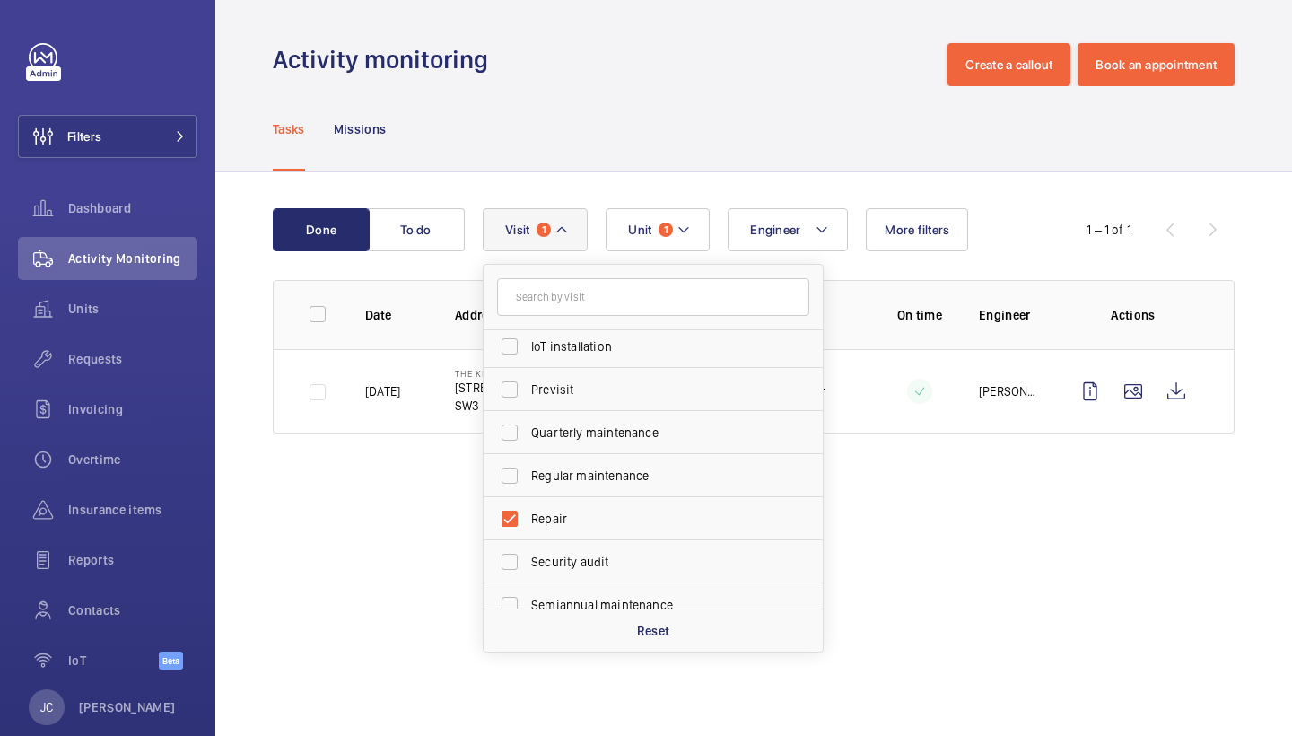
click at [645, 103] on div "Tasks Missions" at bounding box center [754, 128] width 962 height 85
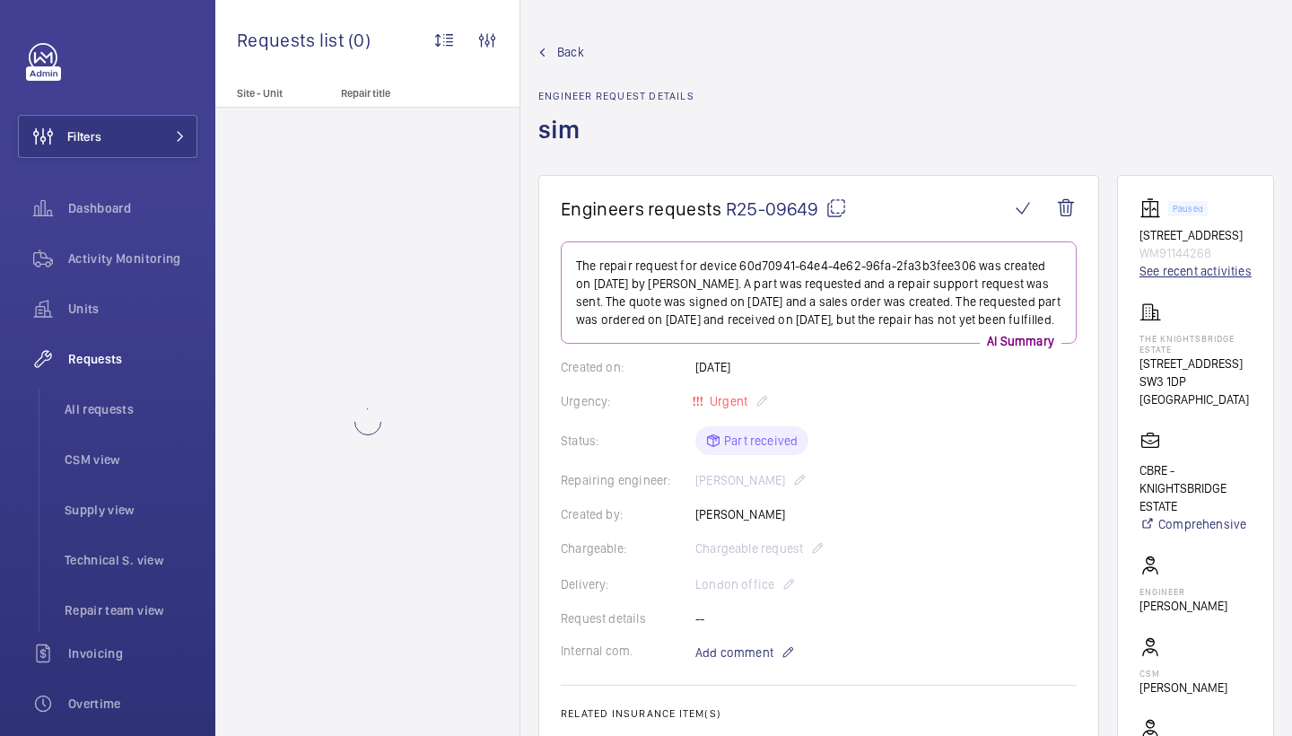
click at [1156, 280] on link "See recent activities" at bounding box center [1196, 271] width 112 height 18
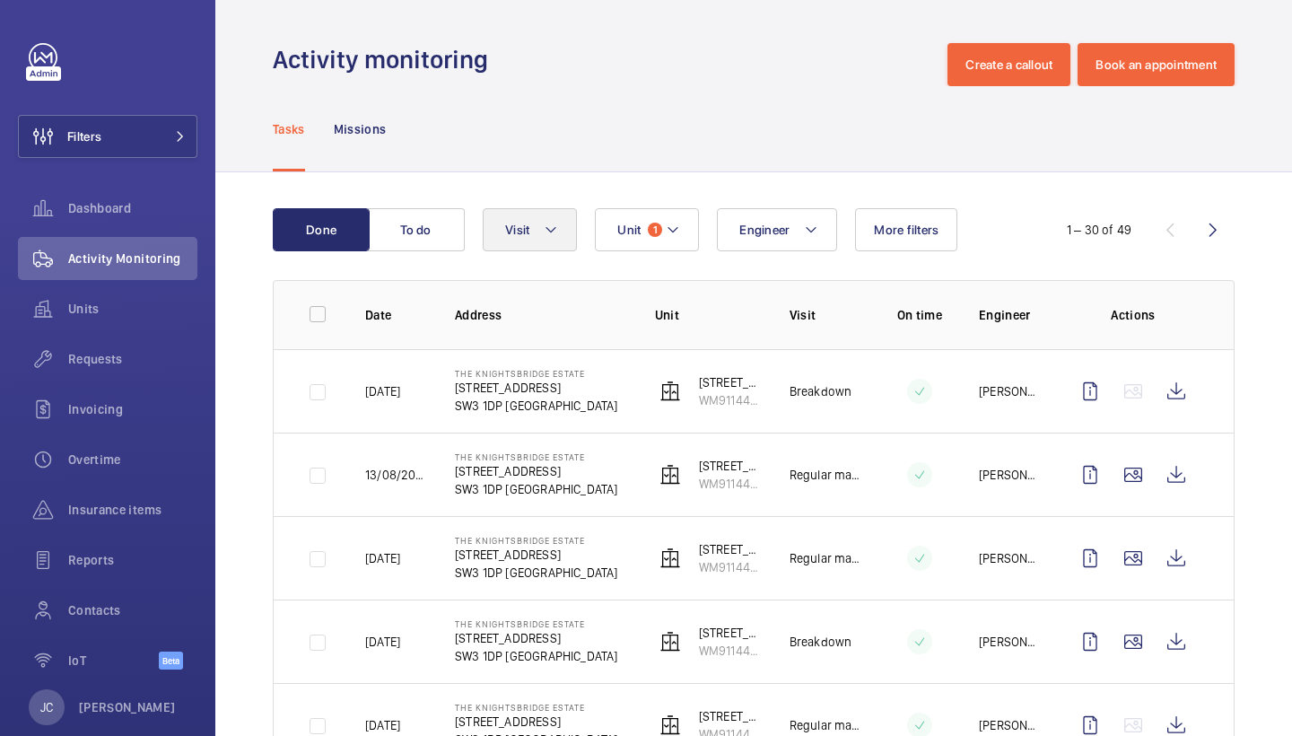
click at [565, 227] on button "Visit" at bounding box center [530, 229] width 94 height 43
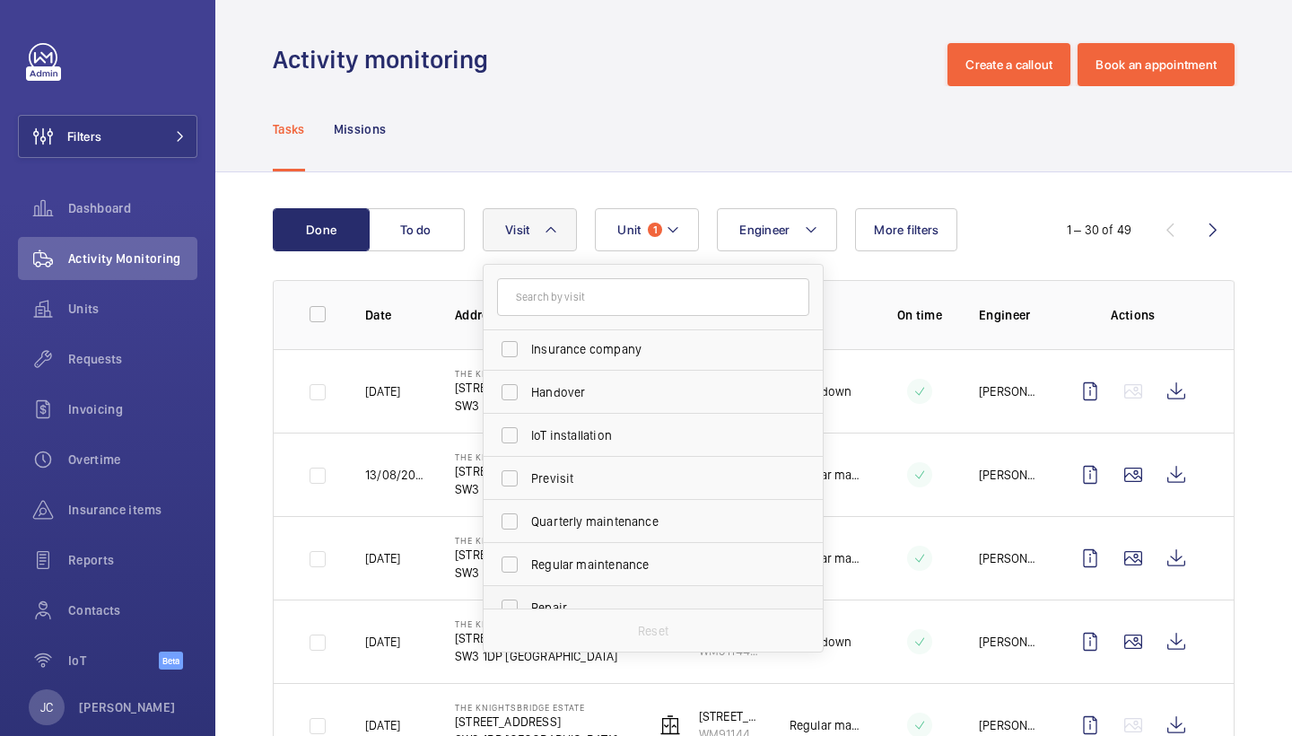
click at [574, 598] on label "Repair" at bounding box center [640, 607] width 312 height 43
click at [528, 598] on input "Repair" at bounding box center [510, 608] width 36 height 36
checkbox input "true"
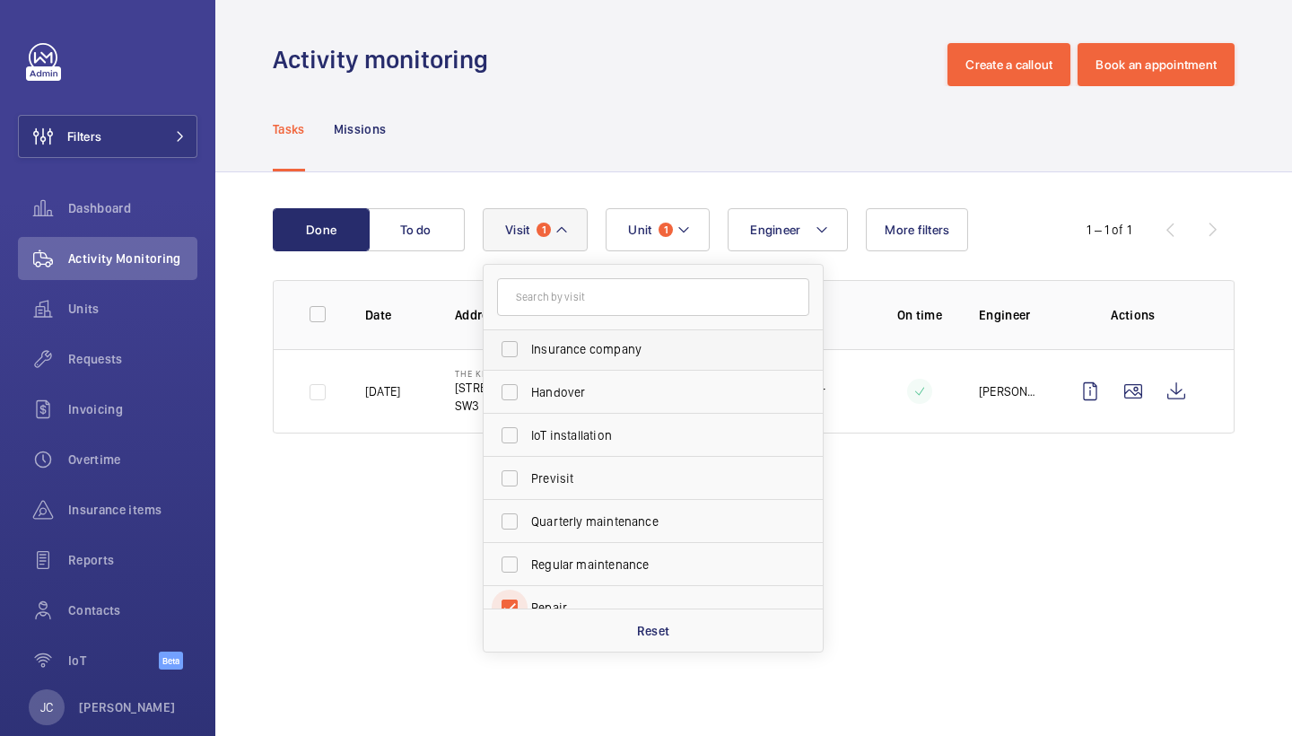
scroll to position [149, 0]
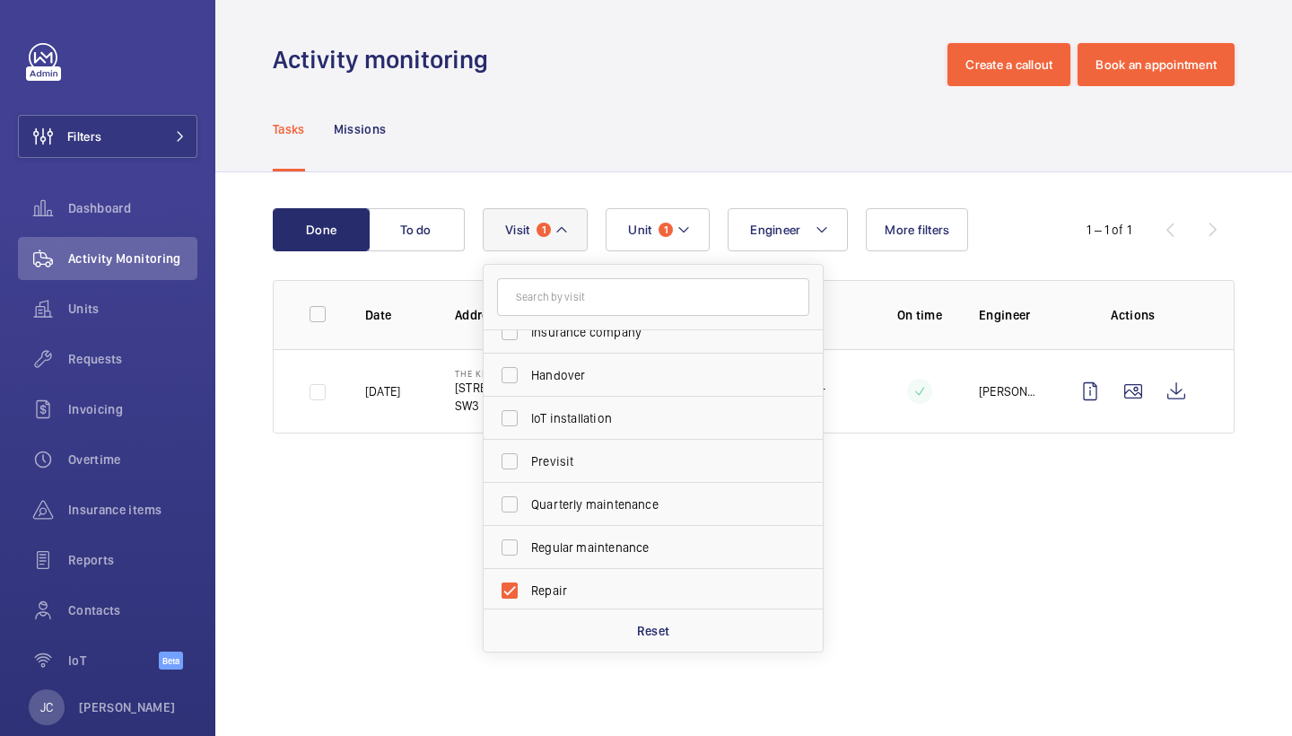
click at [733, 127] on div "Tasks Missions" at bounding box center [754, 128] width 962 height 85
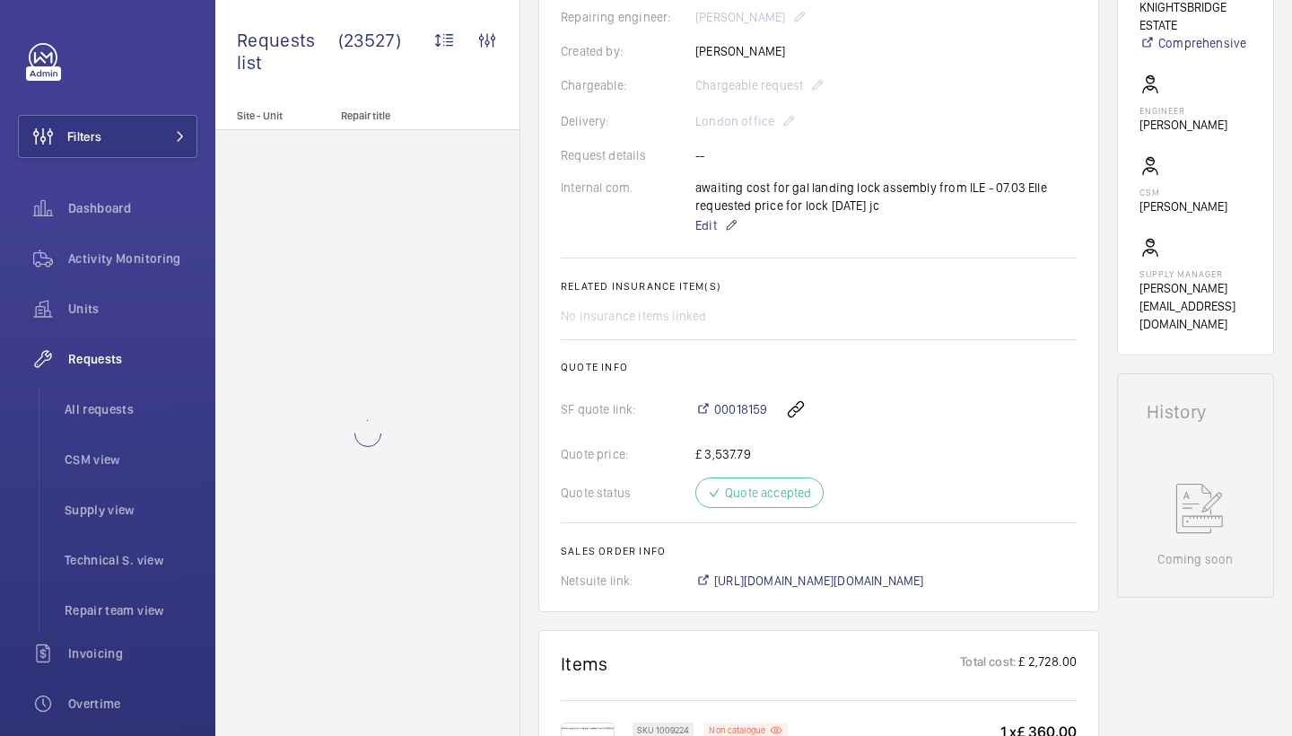
scroll to position [484, 0]
